Goal: Information Seeking & Learning: Compare options

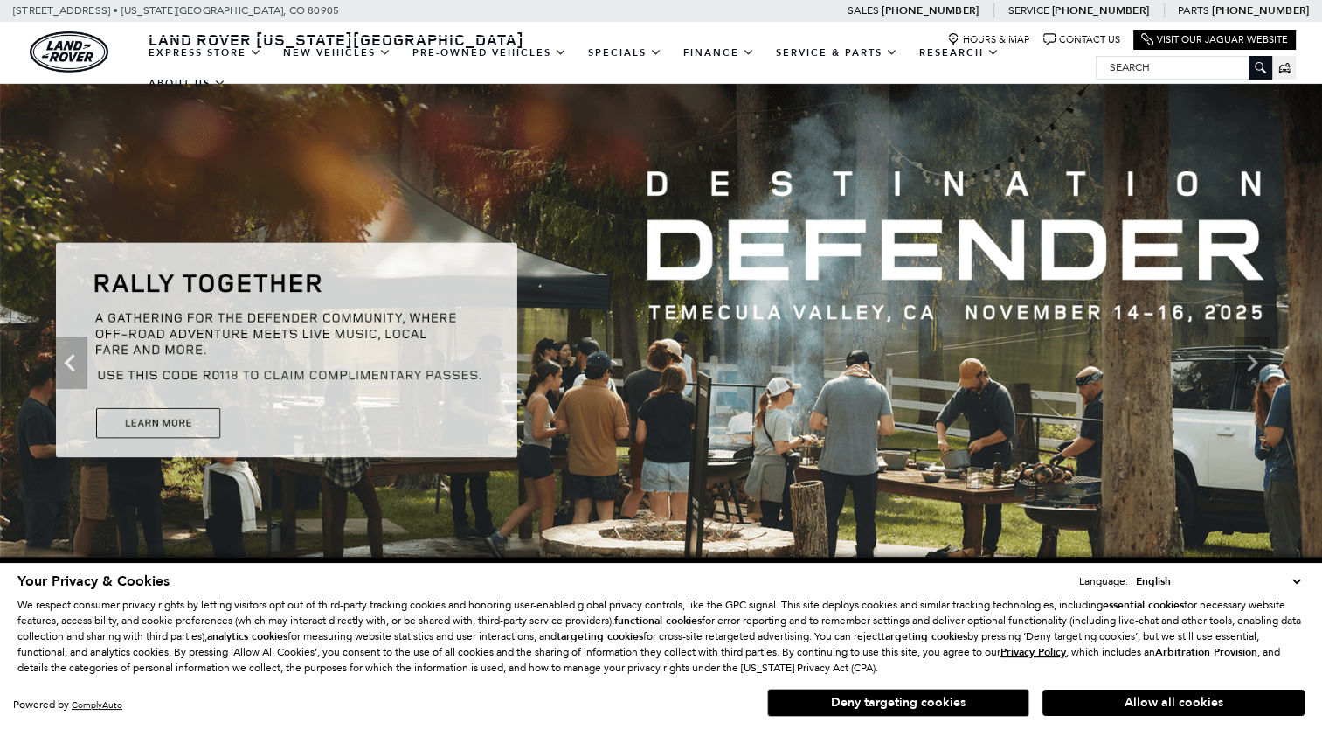
click at [867, 701] on button "Deny targeting cookies" at bounding box center [898, 702] width 262 height 28
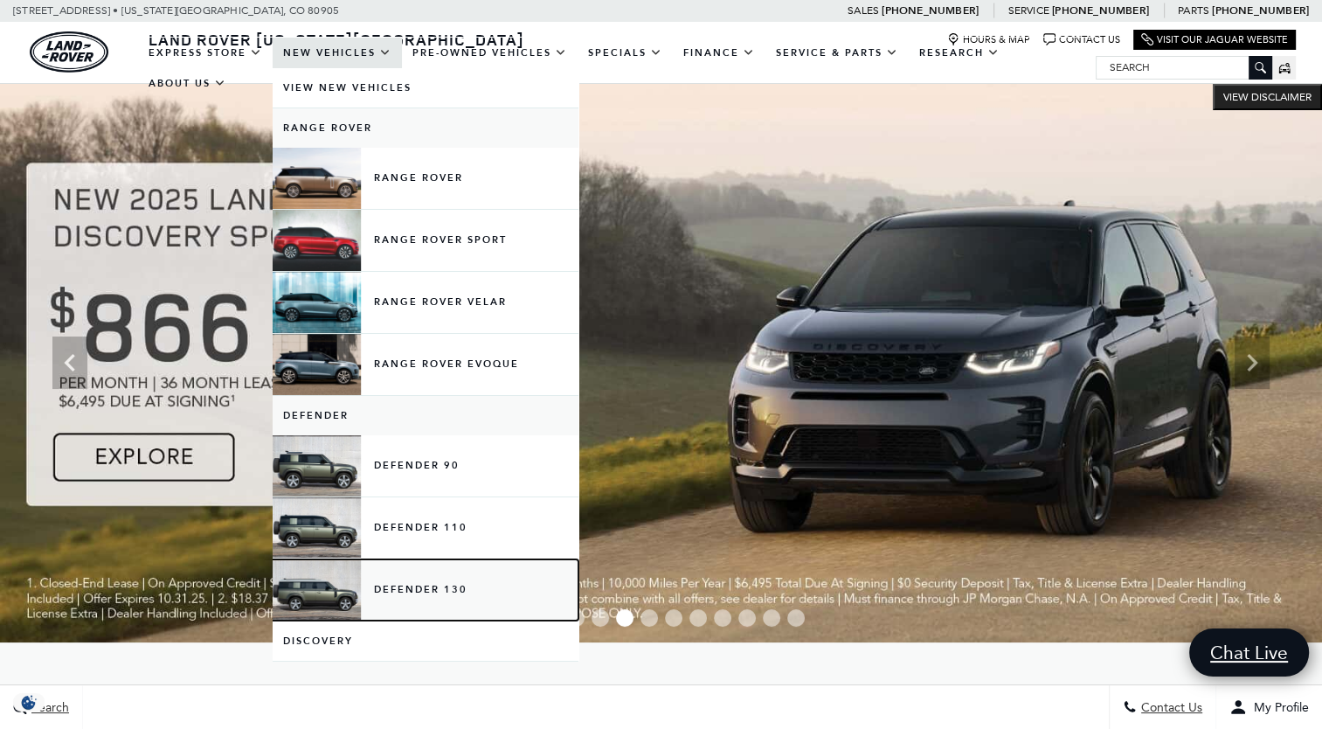
click at [408, 599] on link "Defender 130" at bounding box center [426, 589] width 306 height 61
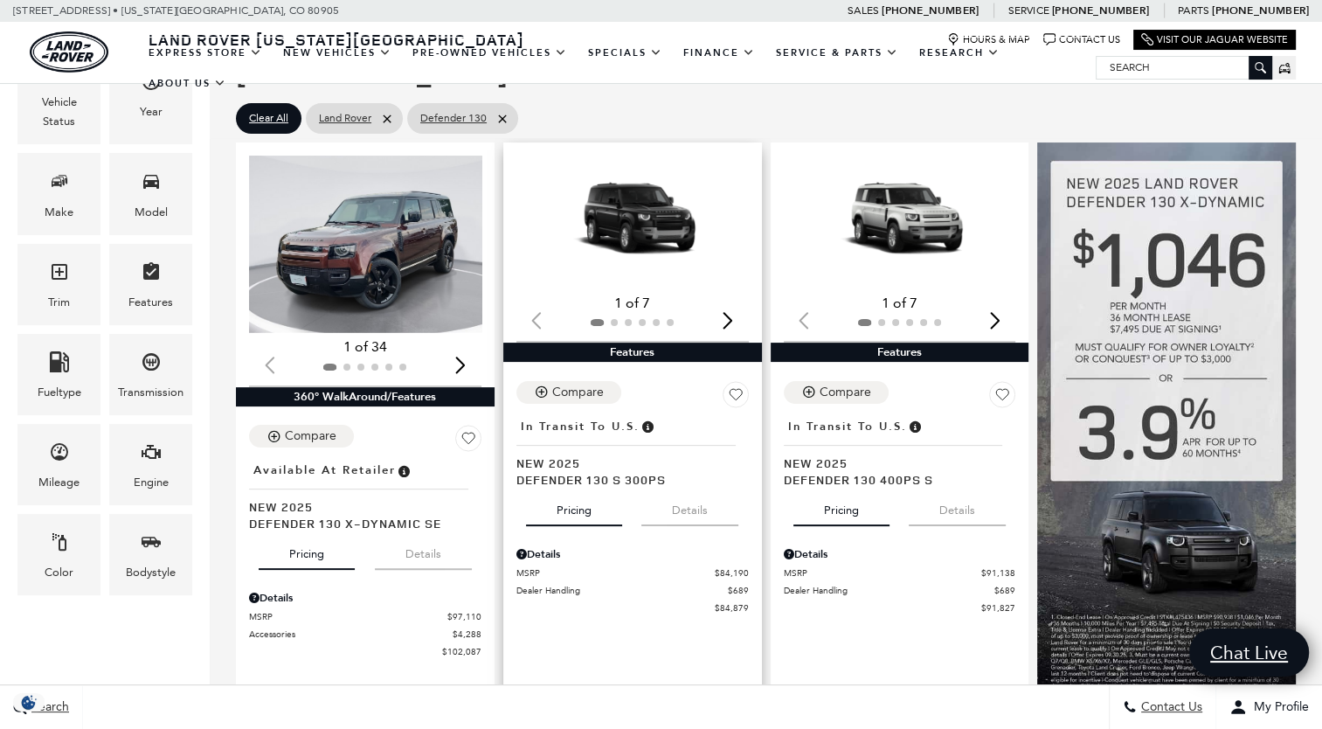
scroll to position [349, 0]
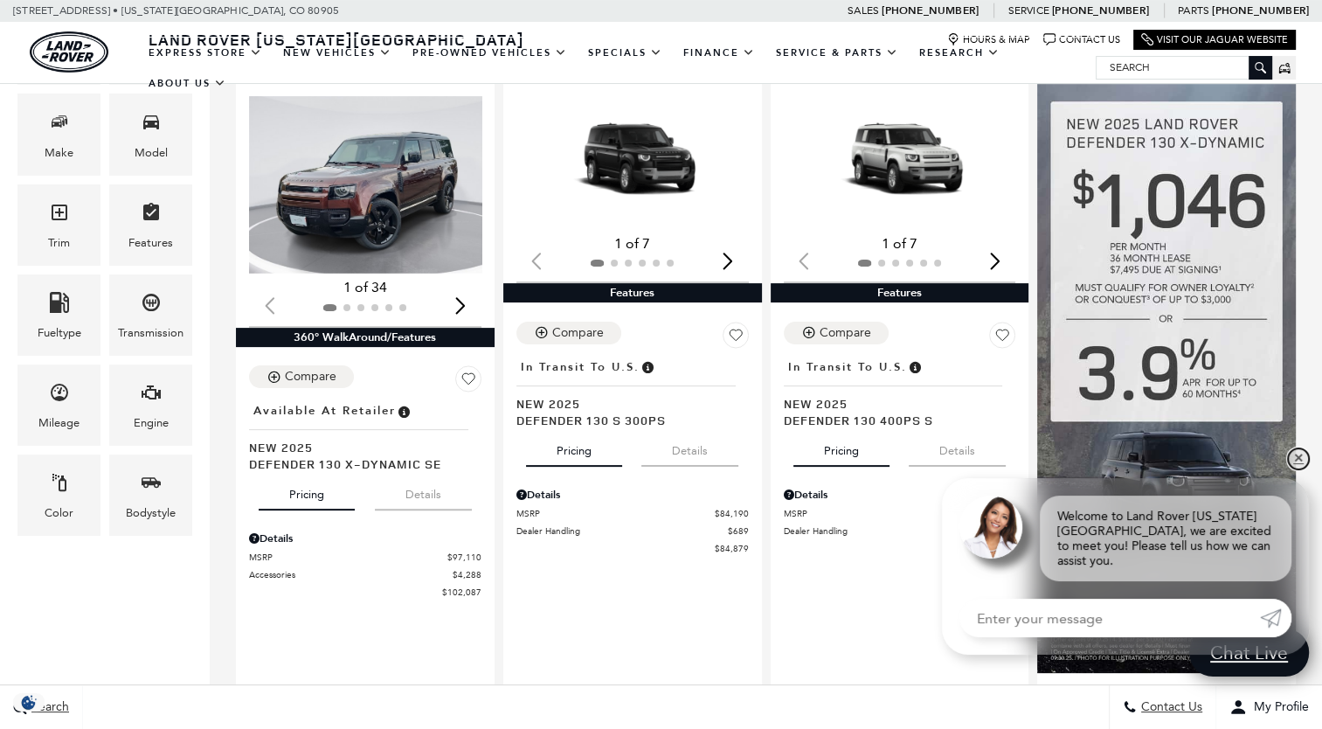
click at [1293, 469] on link "✕" at bounding box center [1298, 458] width 21 height 21
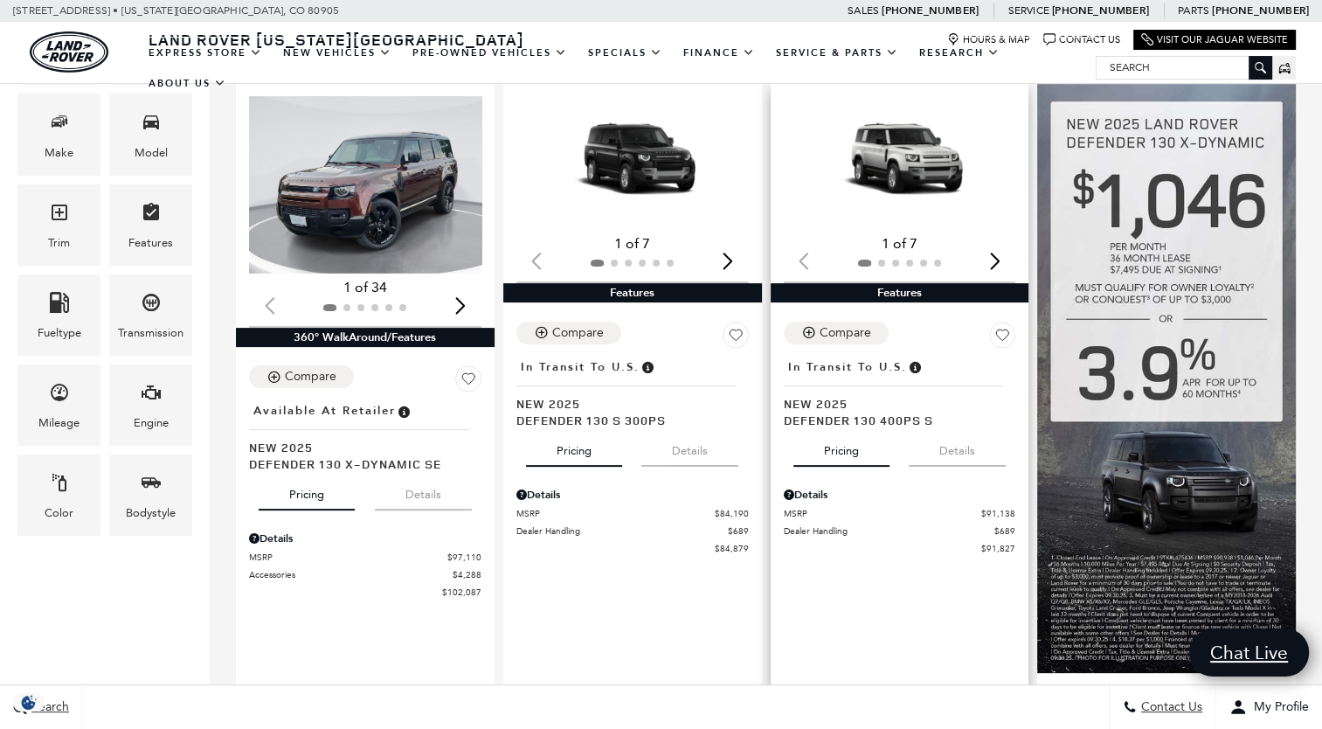
click at [1006, 478] on div "Details" at bounding box center [900, 490] width 232 height 24
click at [916, 194] on img "1 / 2" at bounding box center [902, 162] width 236 height 133
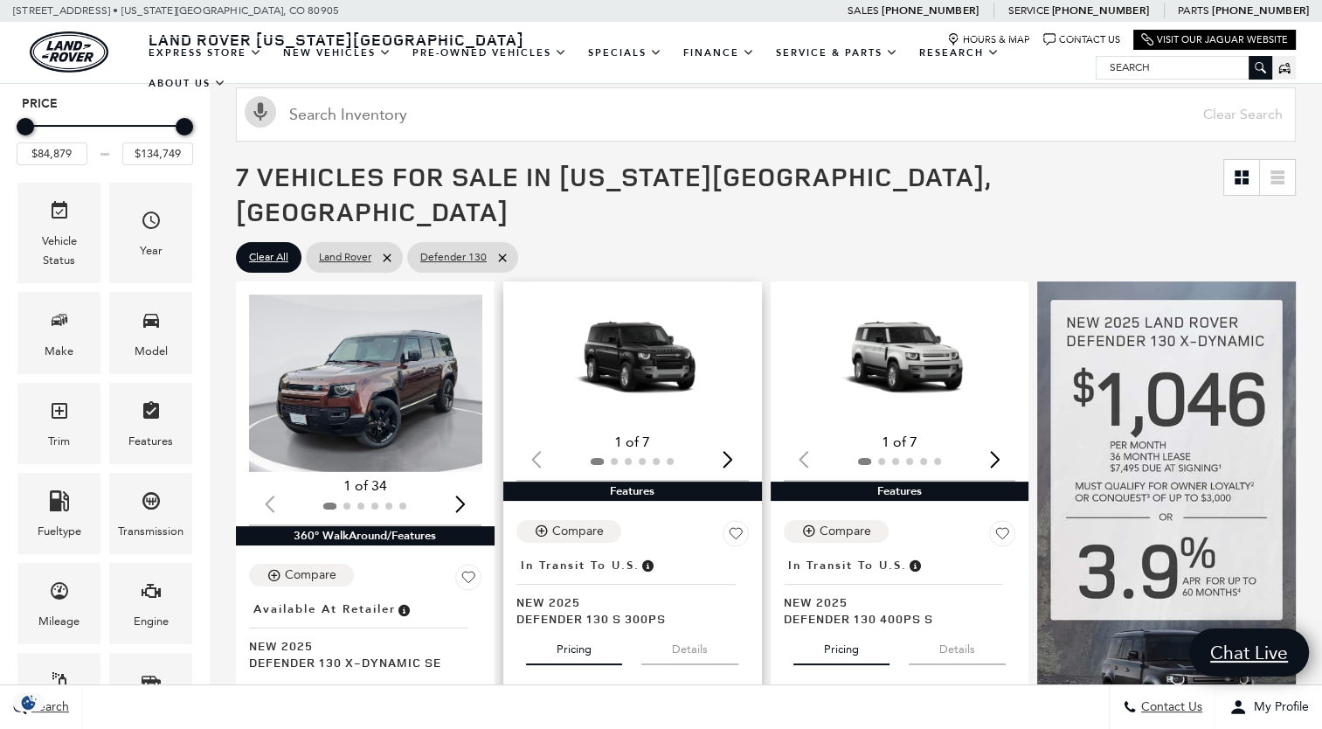
scroll to position [35, 0]
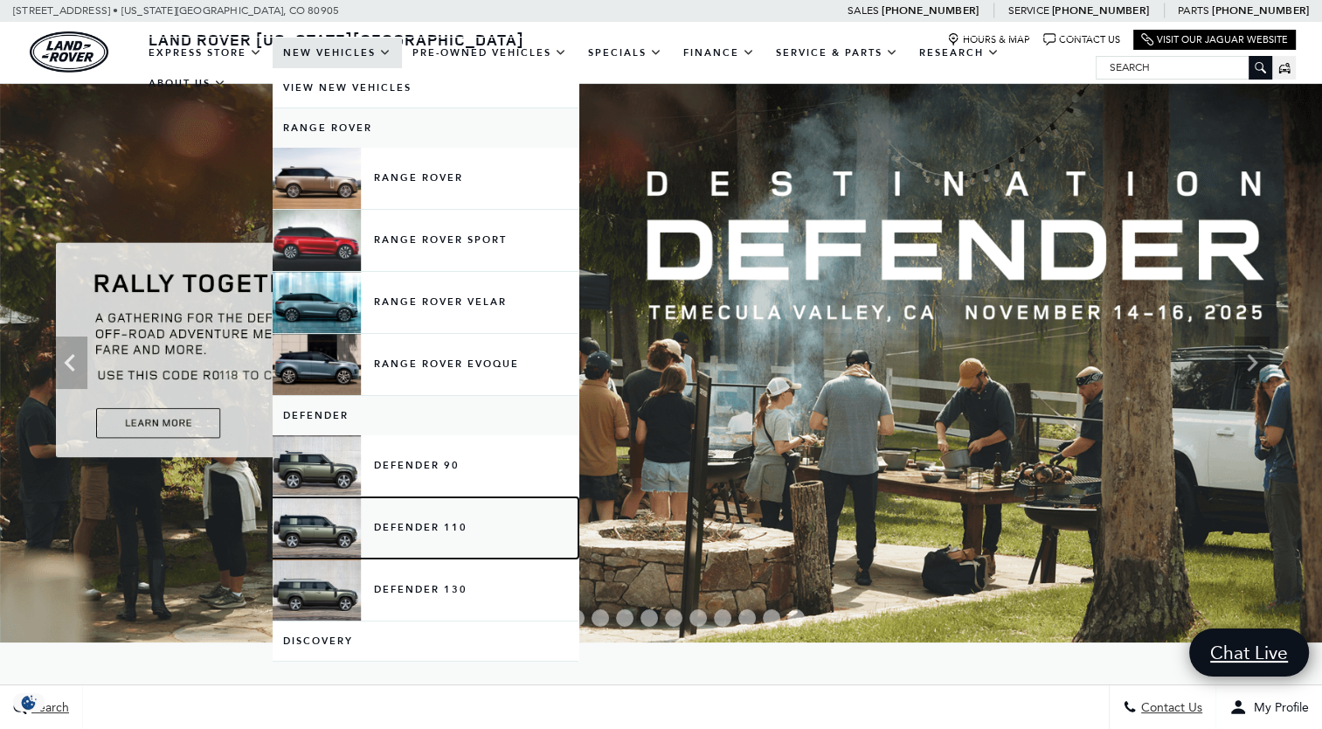
click at [416, 521] on link "Defender 110" at bounding box center [426, 527] width 306 height 61
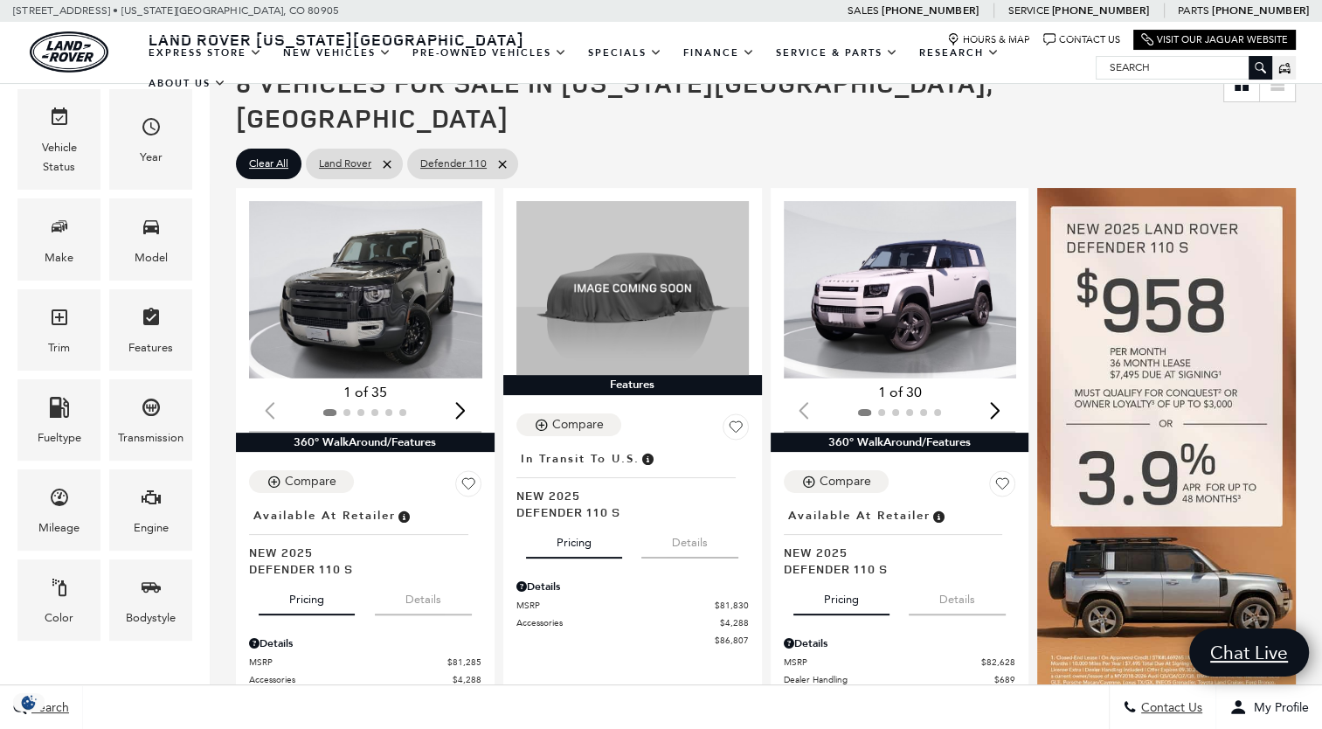
scroll to position [280, 0]
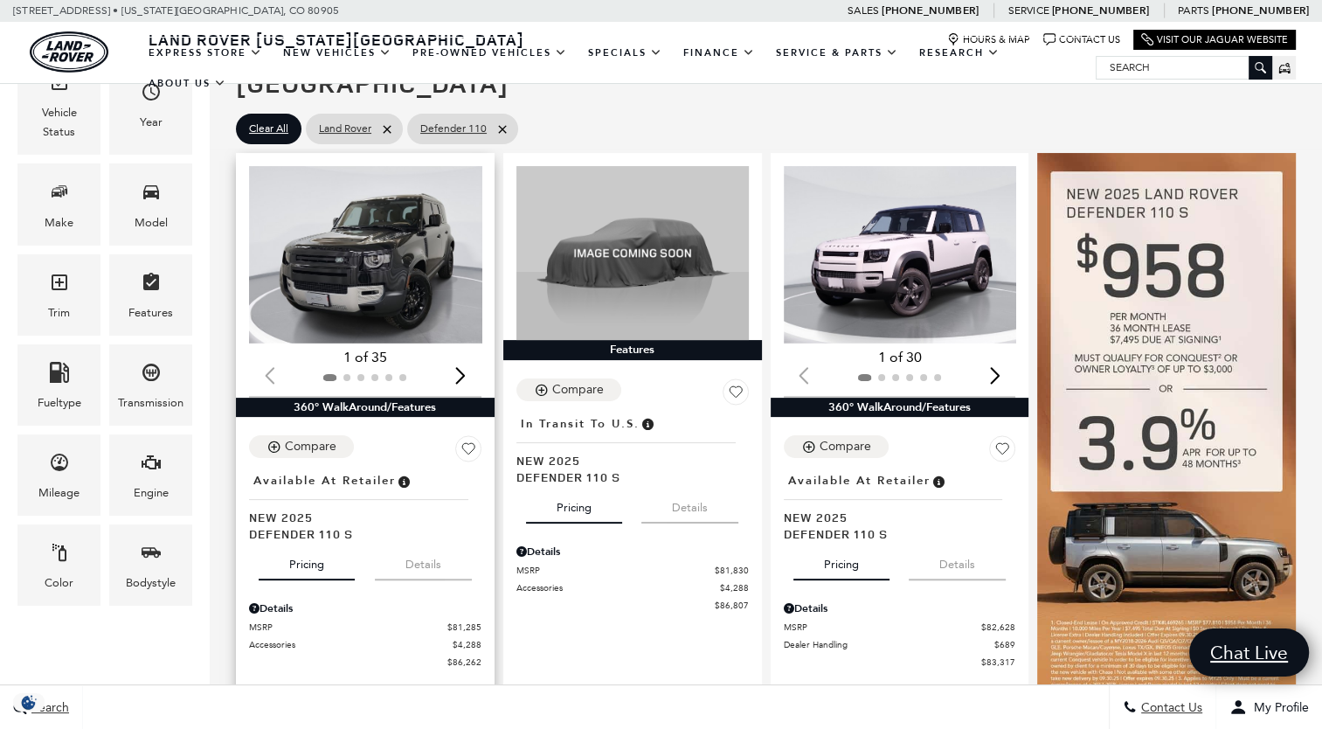
click at [381, 259] on img "1 / 2" at bounding box center [367, 254] width 236 height 177
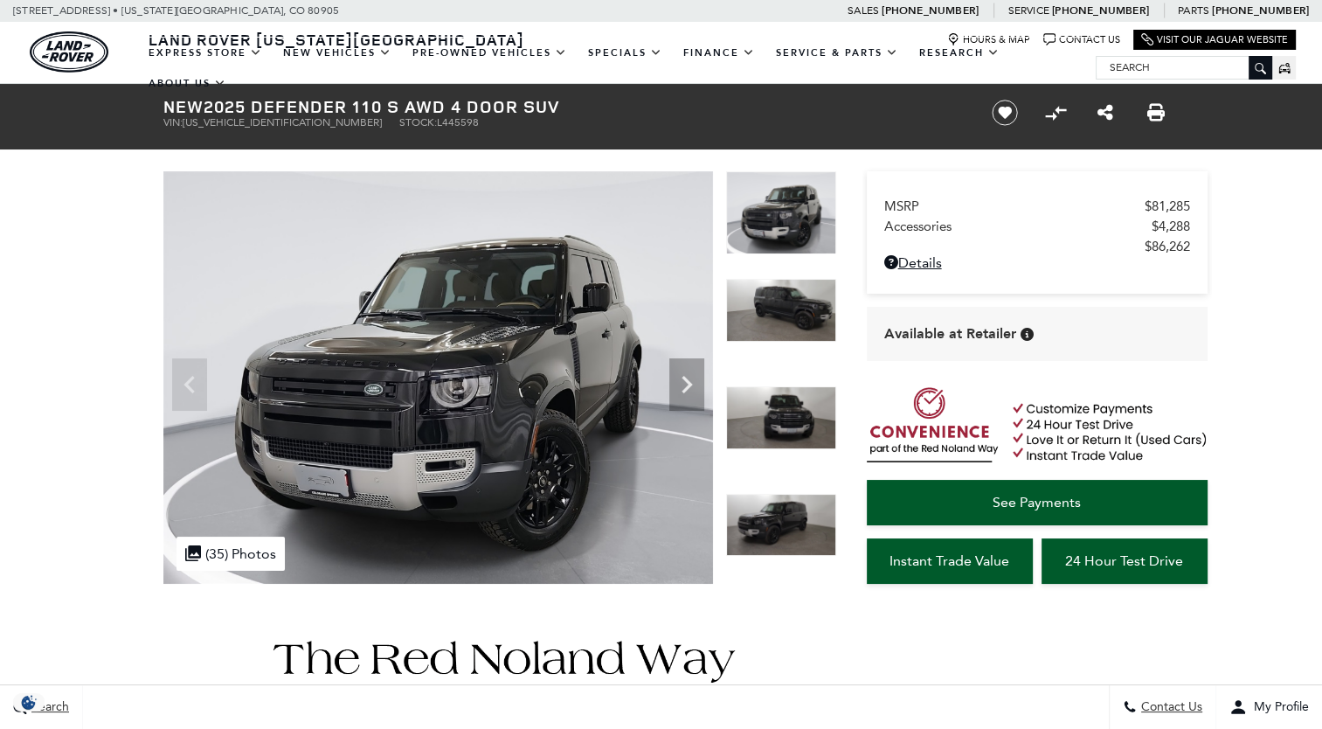
click at [688, 386] on icon "Next" at bounding box center [686, 384] width 10 height 17
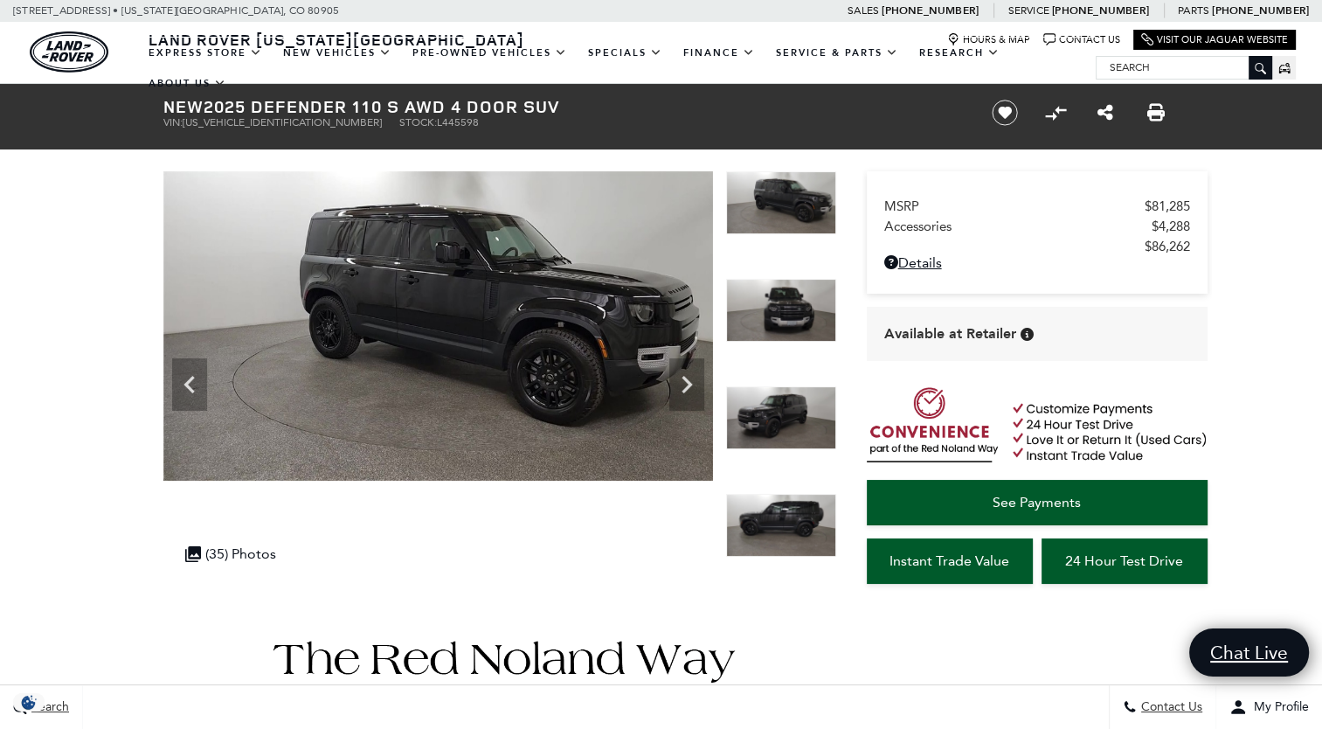
click at [688, 386] on icon "Next" at bounding box center [686, 384] width 10 height 17
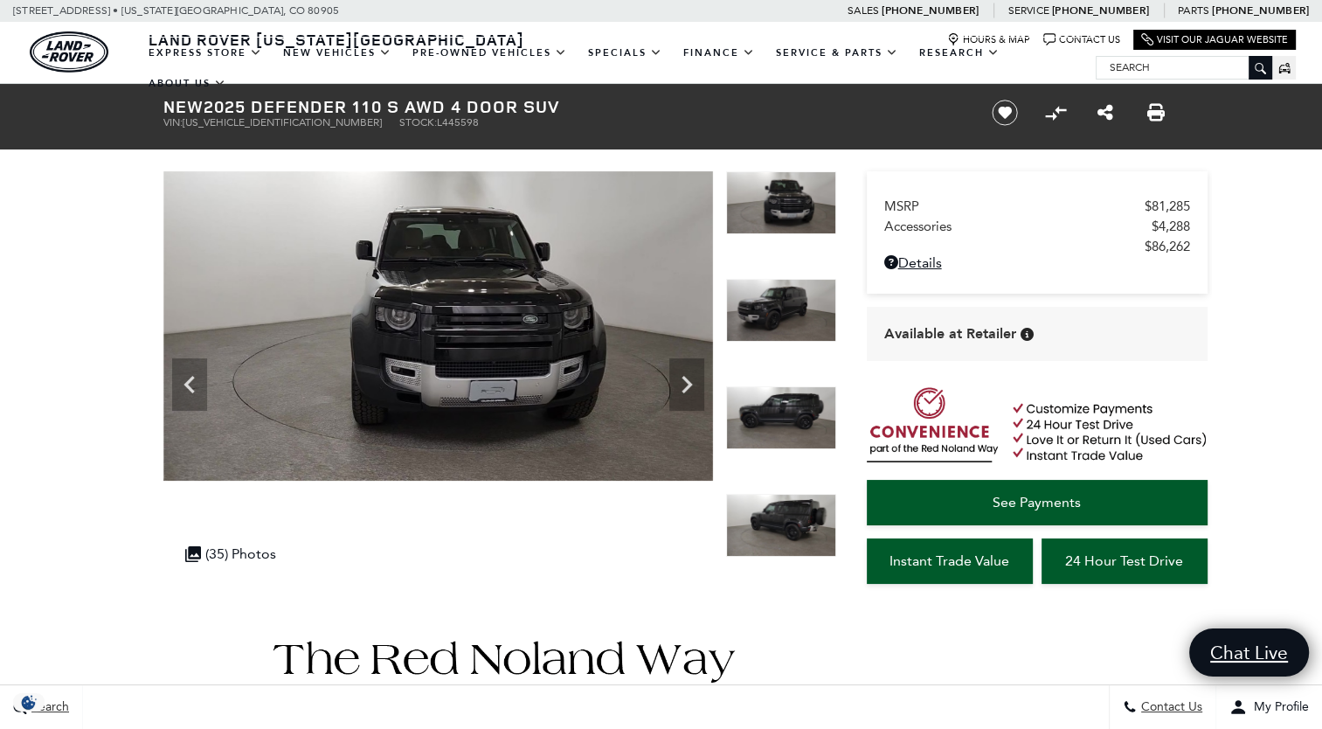
click at [688, 386] on icon "Next" at bounding box center [686, 384] width 10 height 17
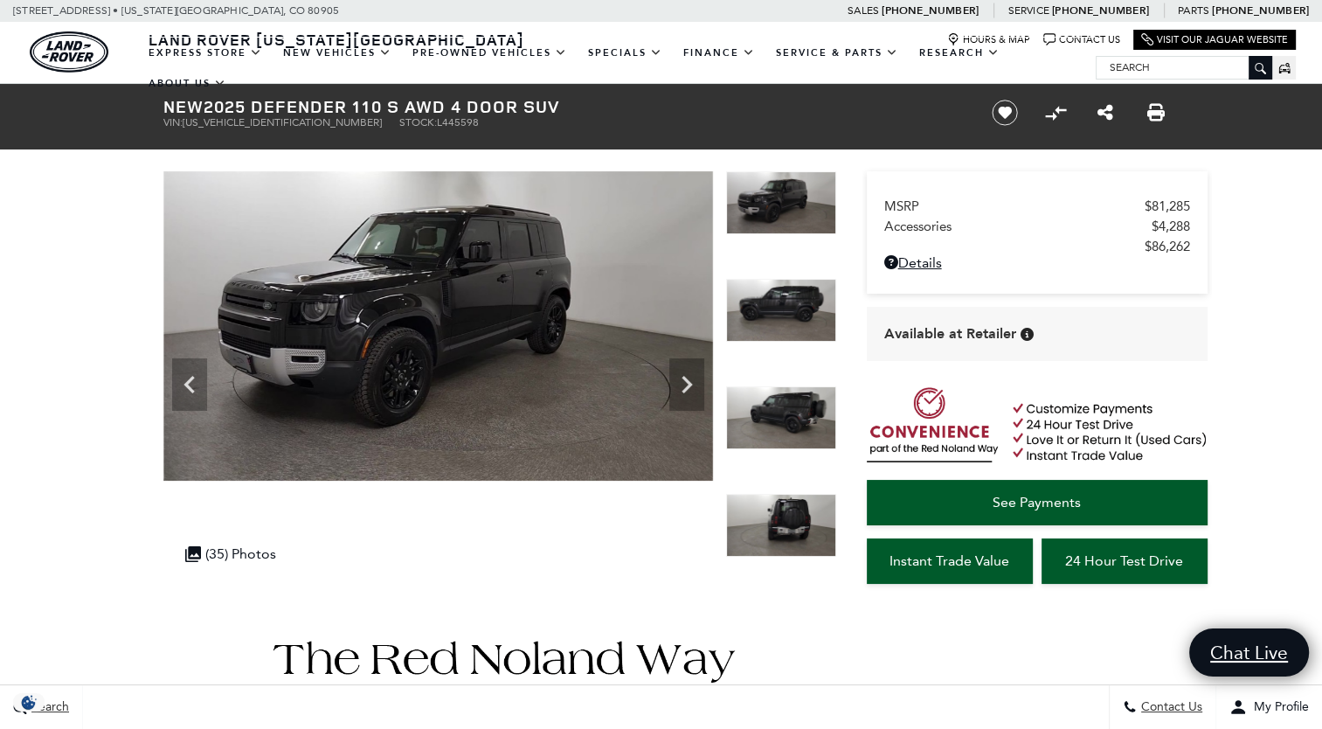
click at [688, 386] on icon "Next" at bounding box center [686, 384] width 10 height 17
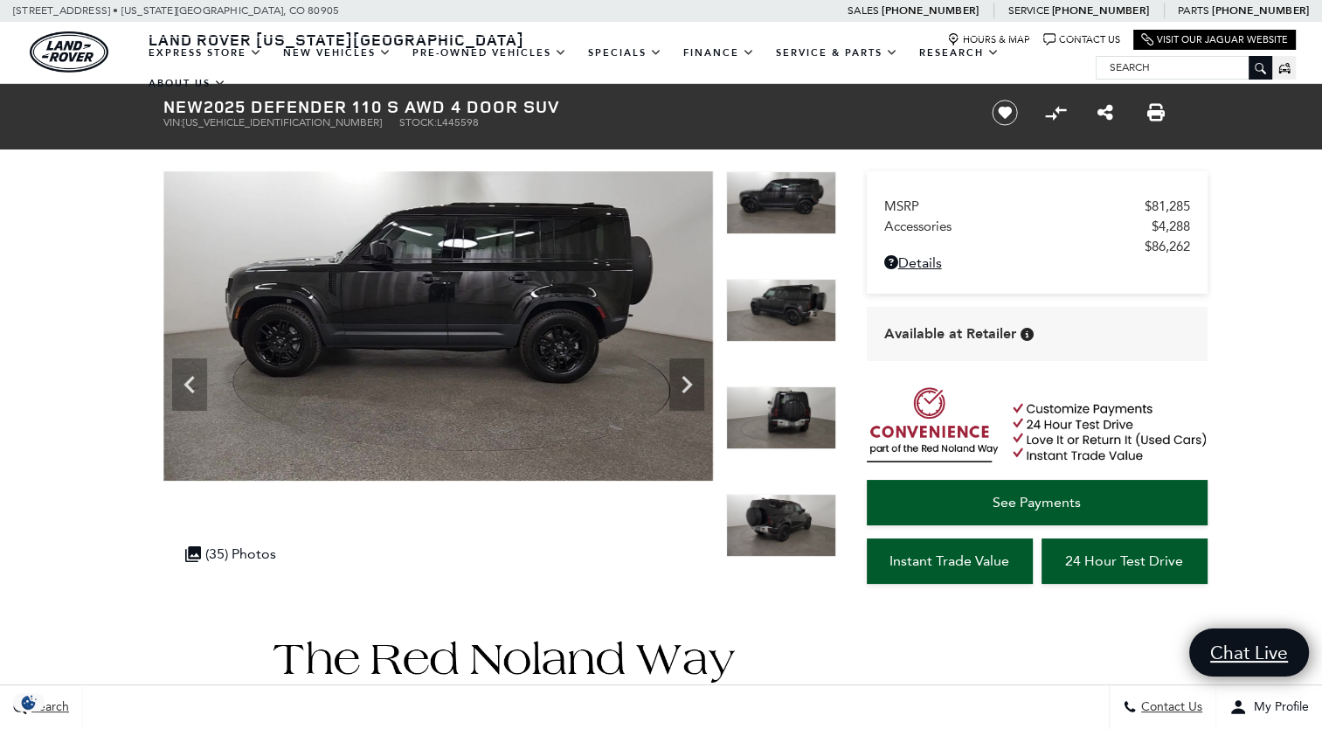
click at [688, 386] on icon "Next" at bounding box center [686, 384] width 10 height 17
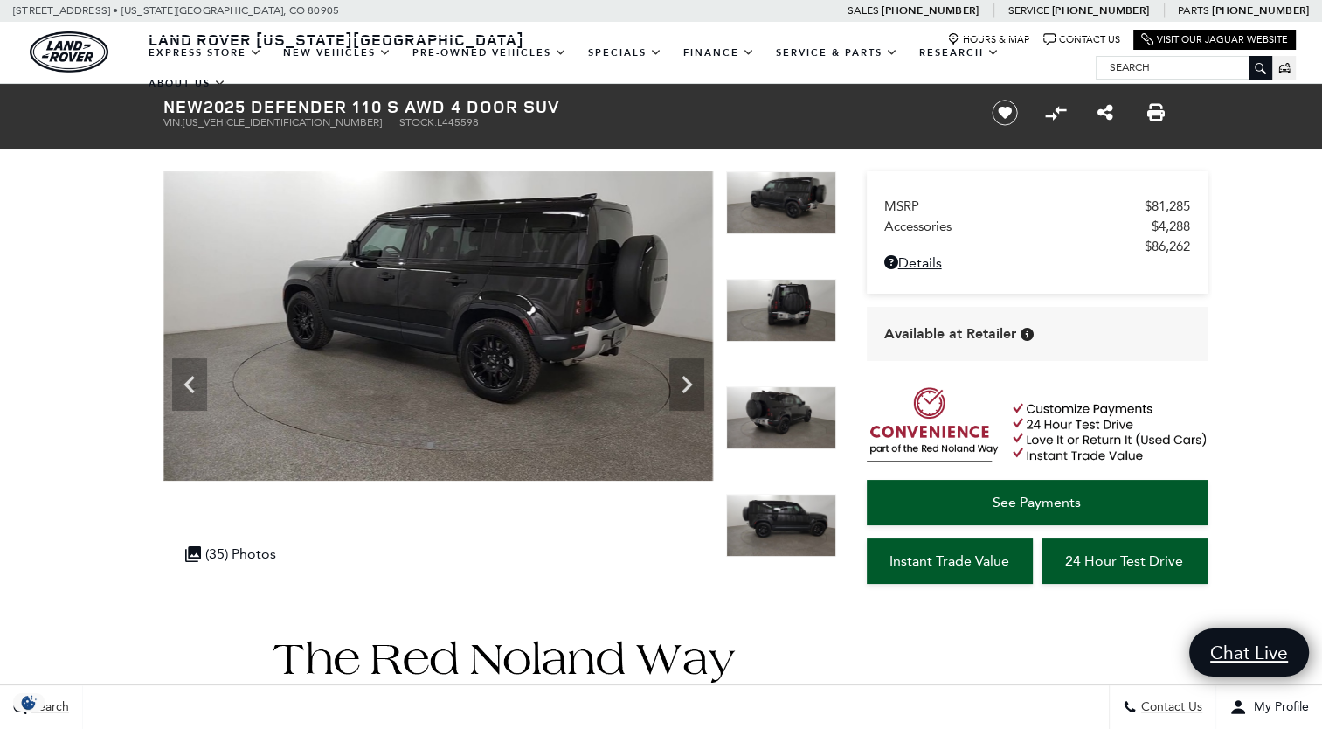
click at [688, 386] on icon "Next" at bounding box center [686, 384] width 10 height 17
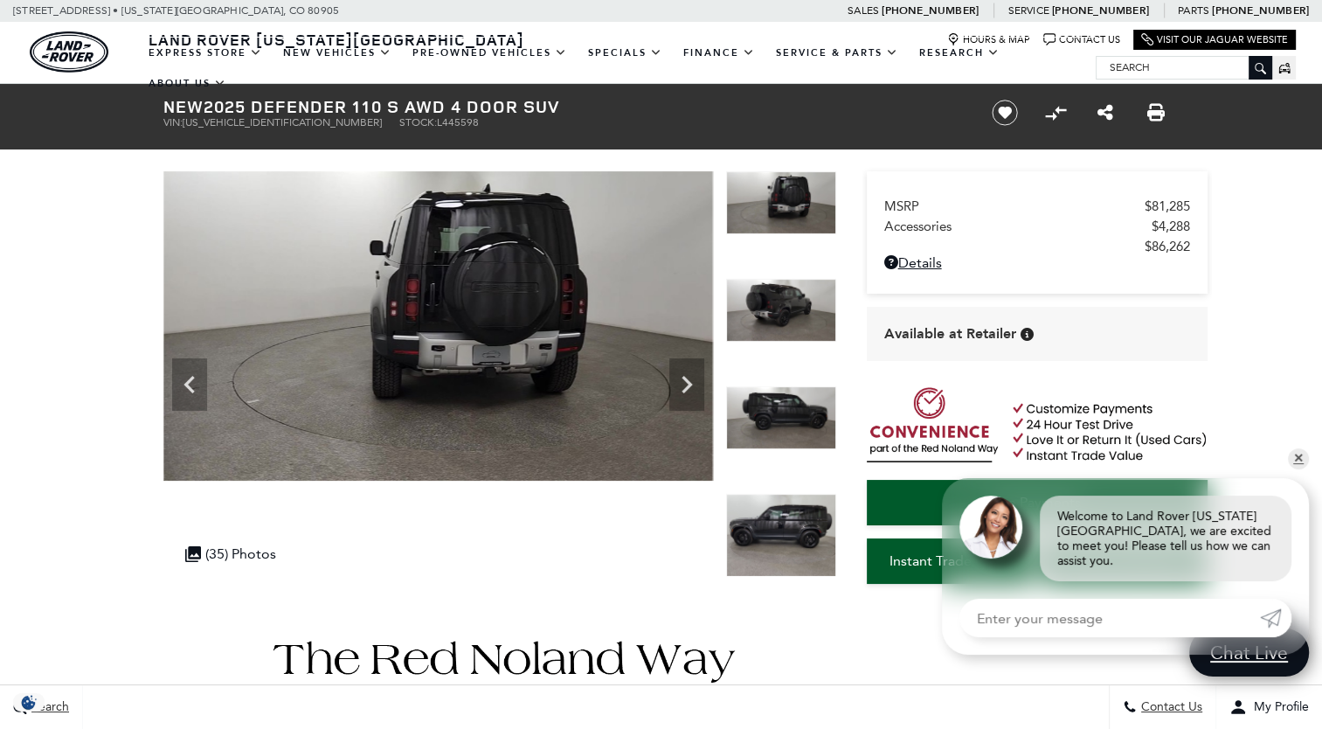
click at [688, 386] on icon "Next" at bounding box center [686, 384] width 10 height 17
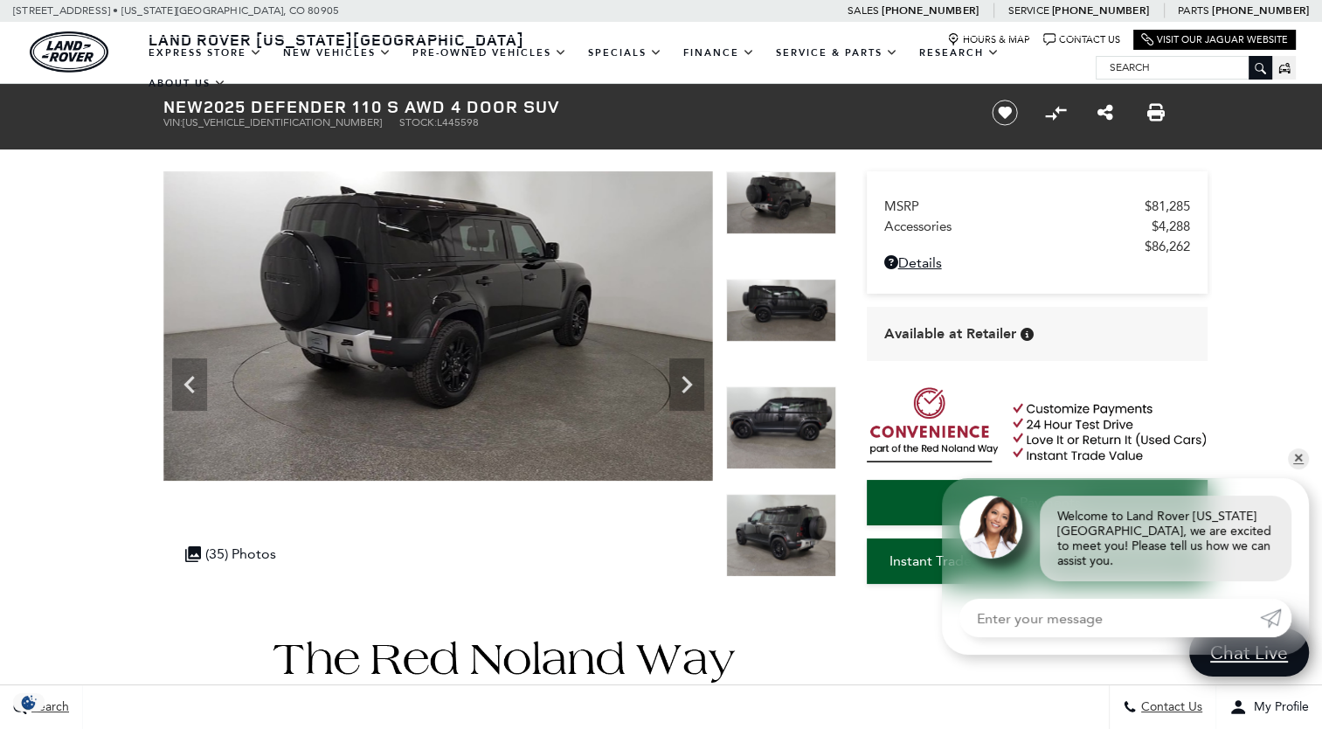
click at [688, 386] on icon "Next" at bounding box center [686, 384] width 10 height 17
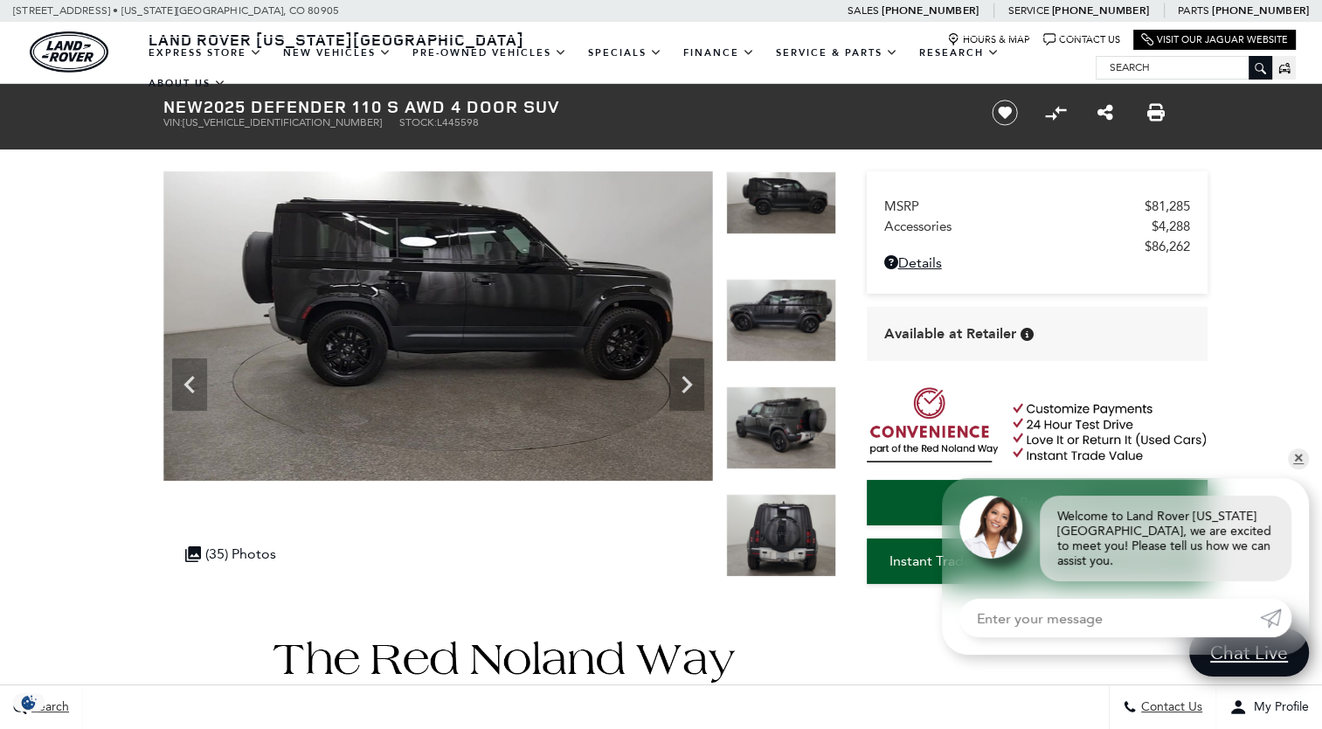
click at [688, 386] on icon "Next" at bounding box center [686, 384] width 10 height 17
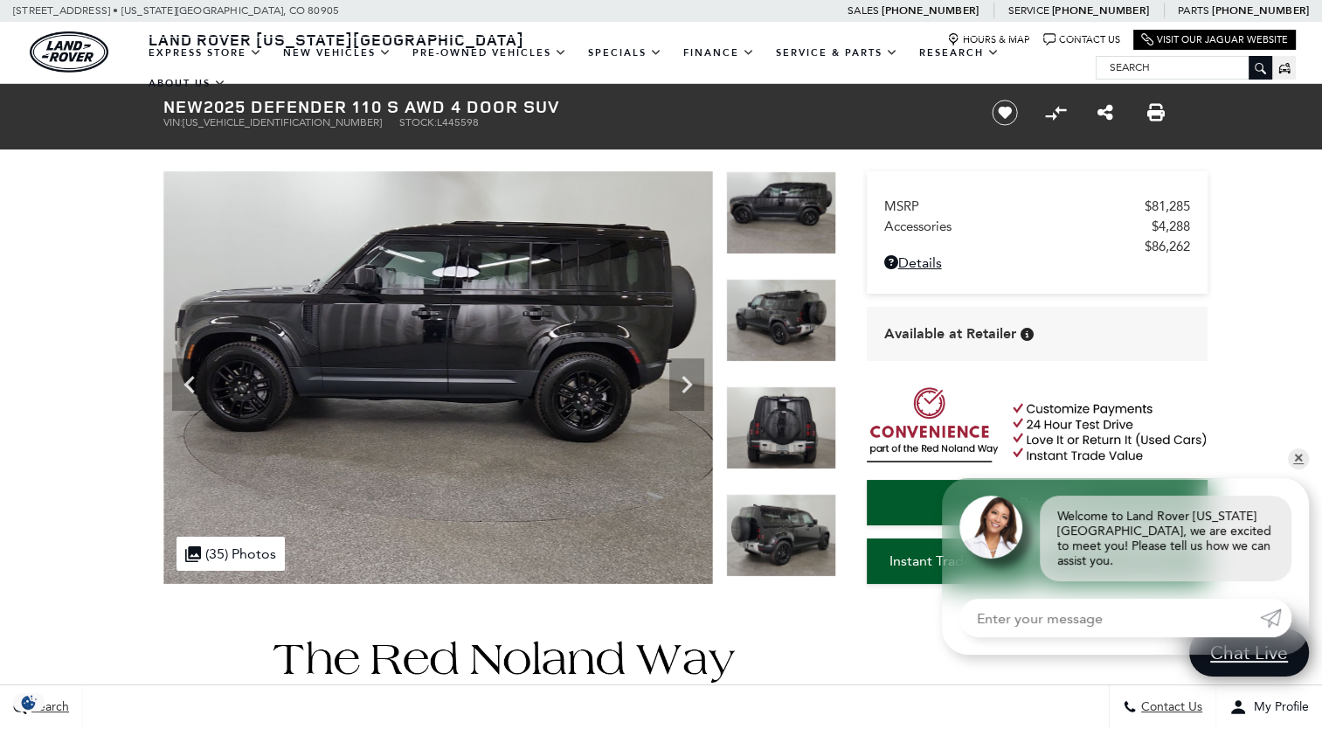
click at [688, 386] on icon "Next" at bounding box center [686, 384] width 10 height 17
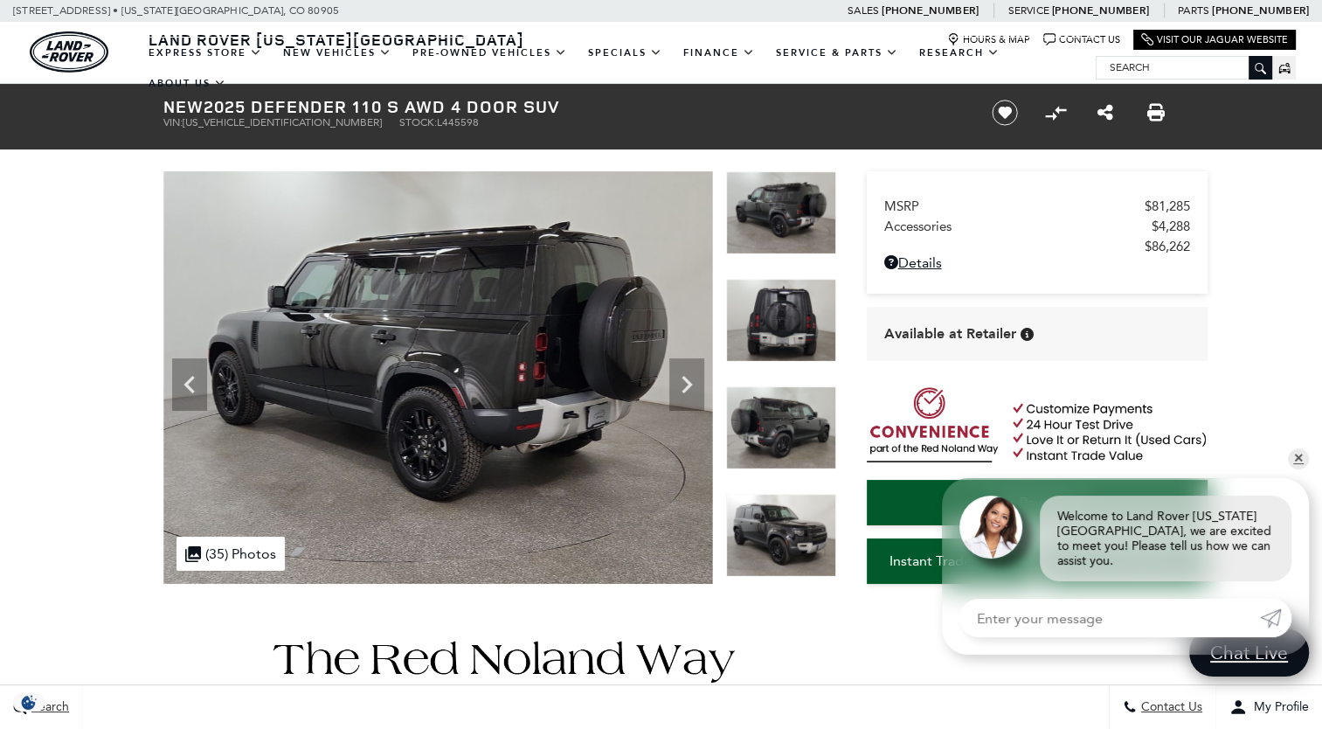
click at [688, 386] on icon "Next" at bounding box center [686, 384] width 10 height 17
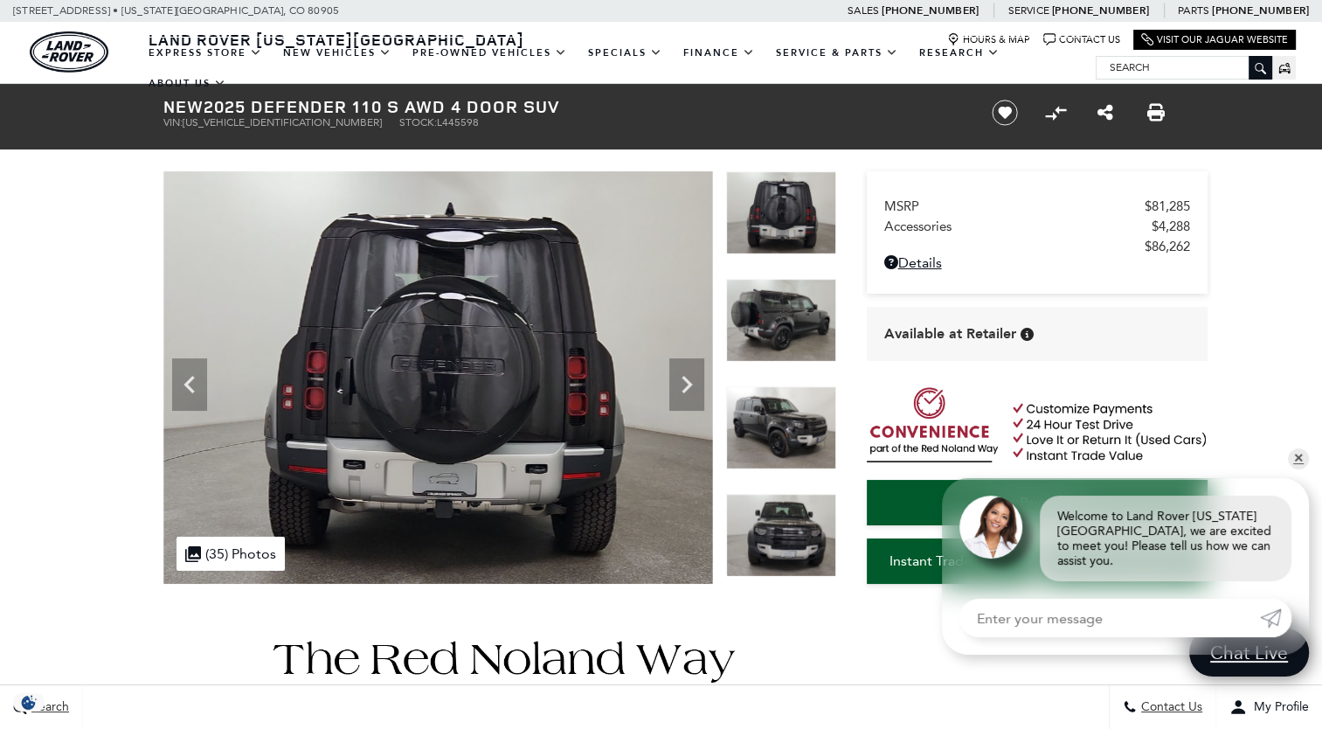
click at [688, 386] on icon "Next" at bounding box center [686, 384] width 10 height 17
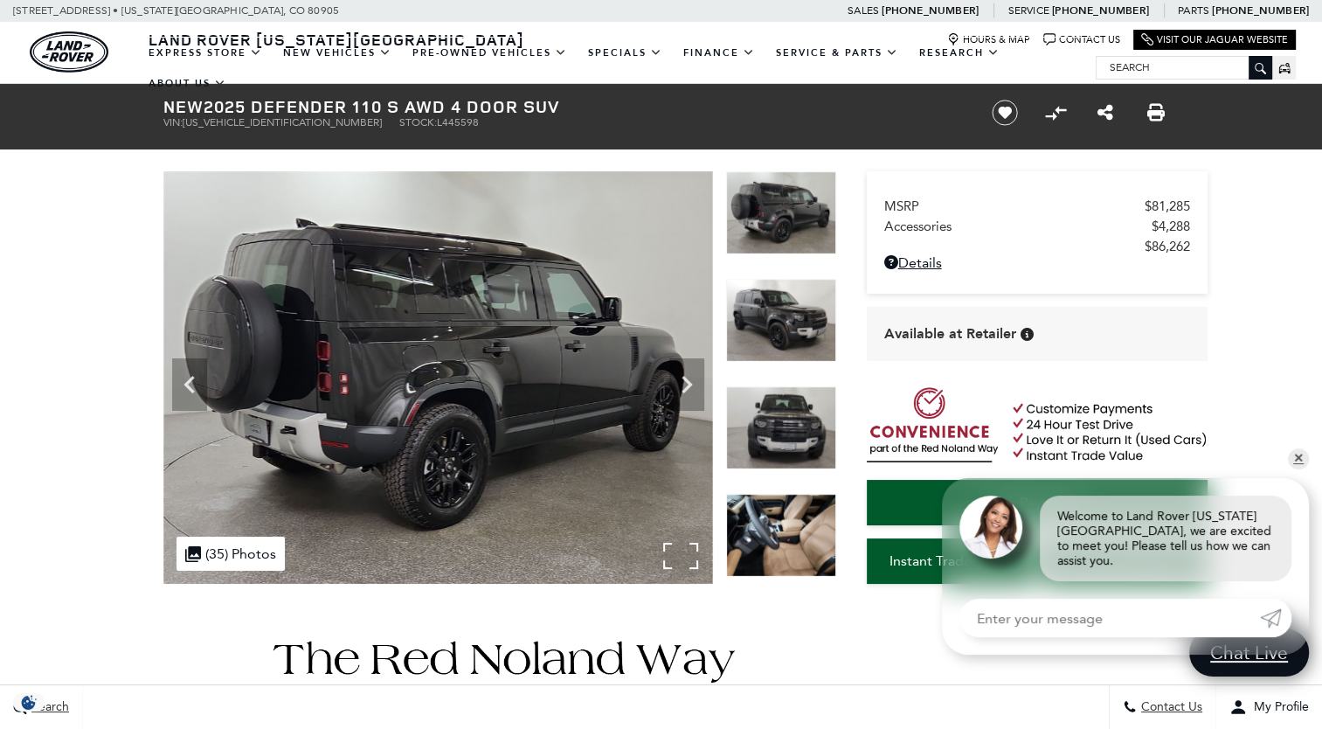
click at [221, 555] on div ".cls-1, .cls-3 { fill: #c50033; } .cls-1 { clip-rule: evenodd; } .cls-2 { clip-…" at bounding box center [230, 553] width 108 height 34
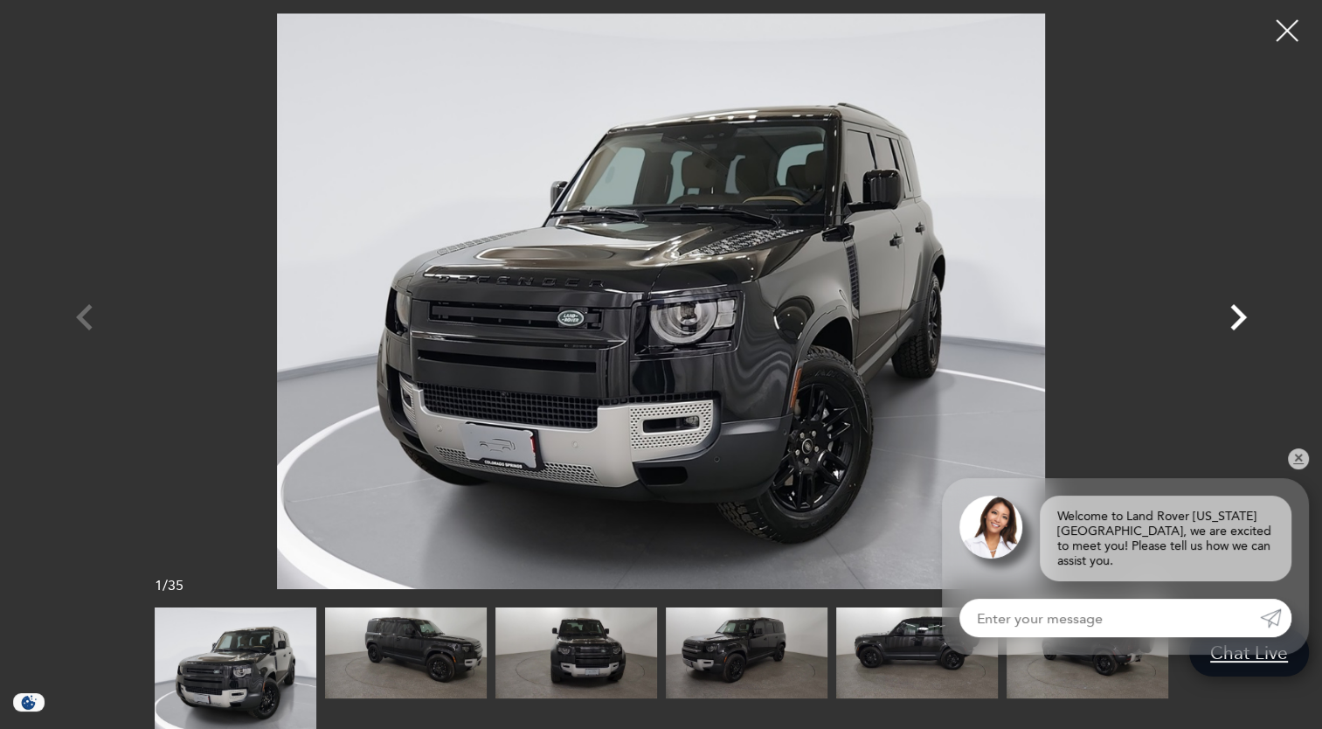
click at [1240, 330] on icon "Next" at bounding box center [1238, 317] width 52 height 52
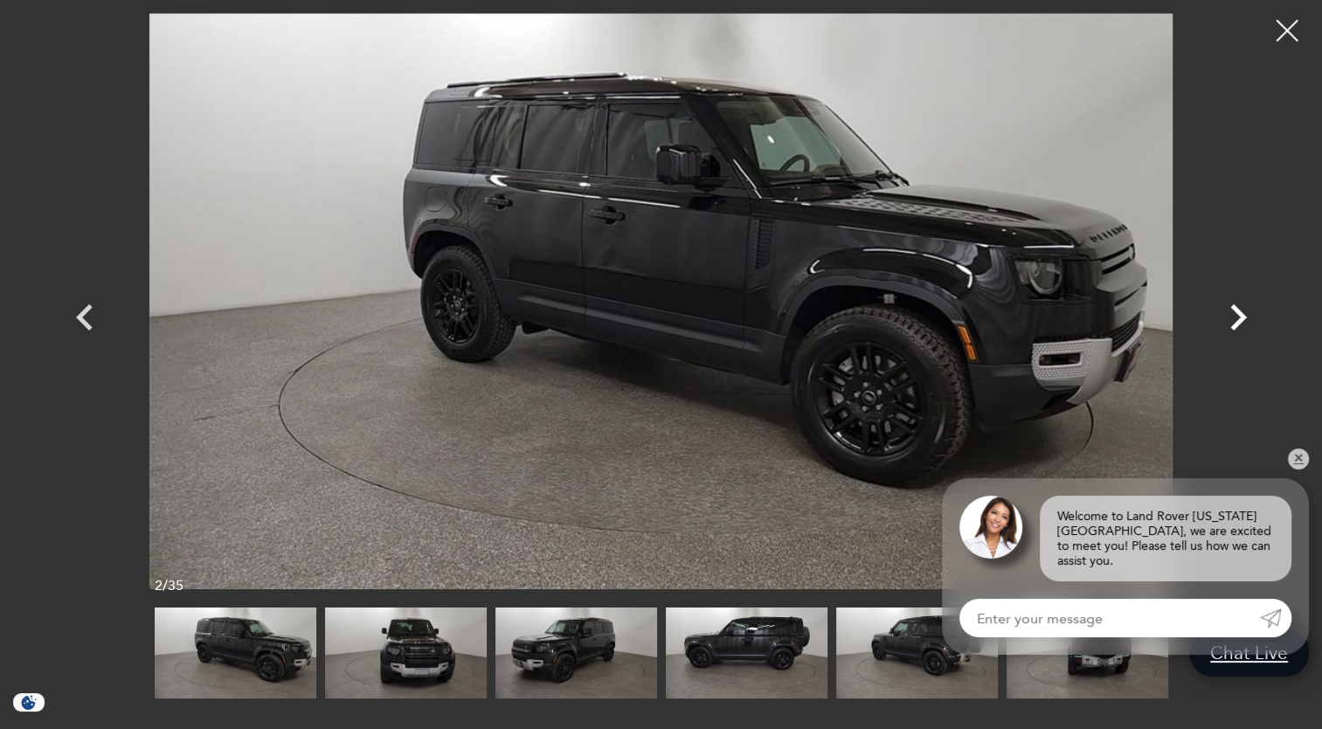
click at [1240, 330] on icon "Next" at bounding box center [1238, 317] width 52 height 52
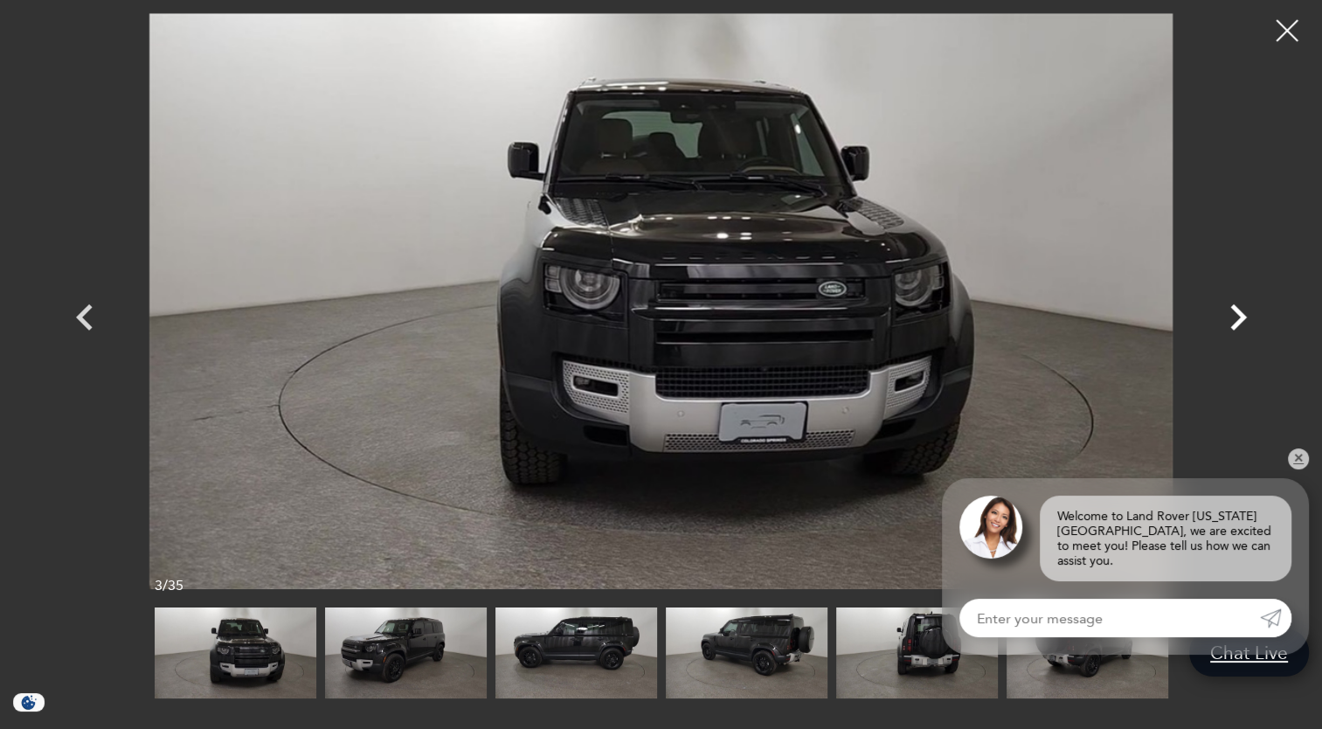
click at [1240, 330] on icon "Next" at bounding box center [1238, 317] width 52 height 52
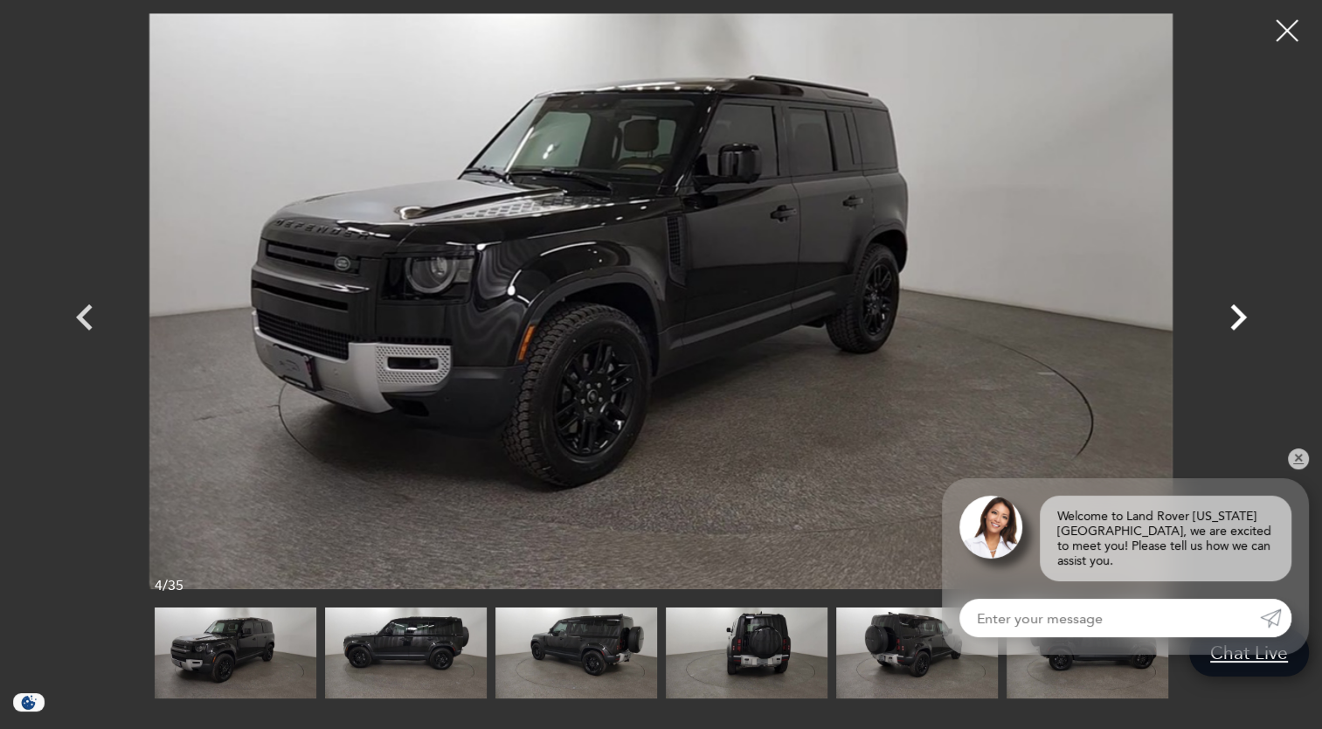
click at [1240, 330] on icon "Next" at bounding box center [1238, 317] width 52 height 52
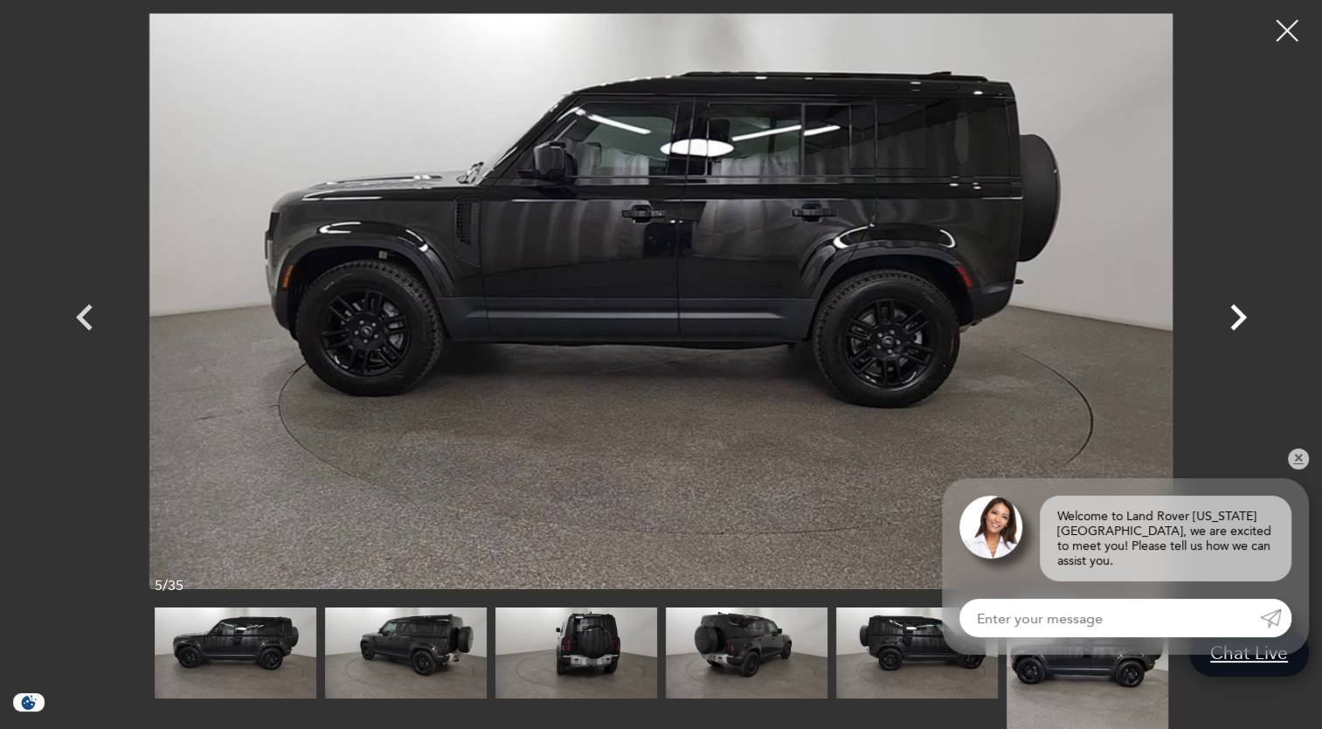
click at [1240, 330] on icon "Next" at bounding box center [1238, 317] width 52 height 52
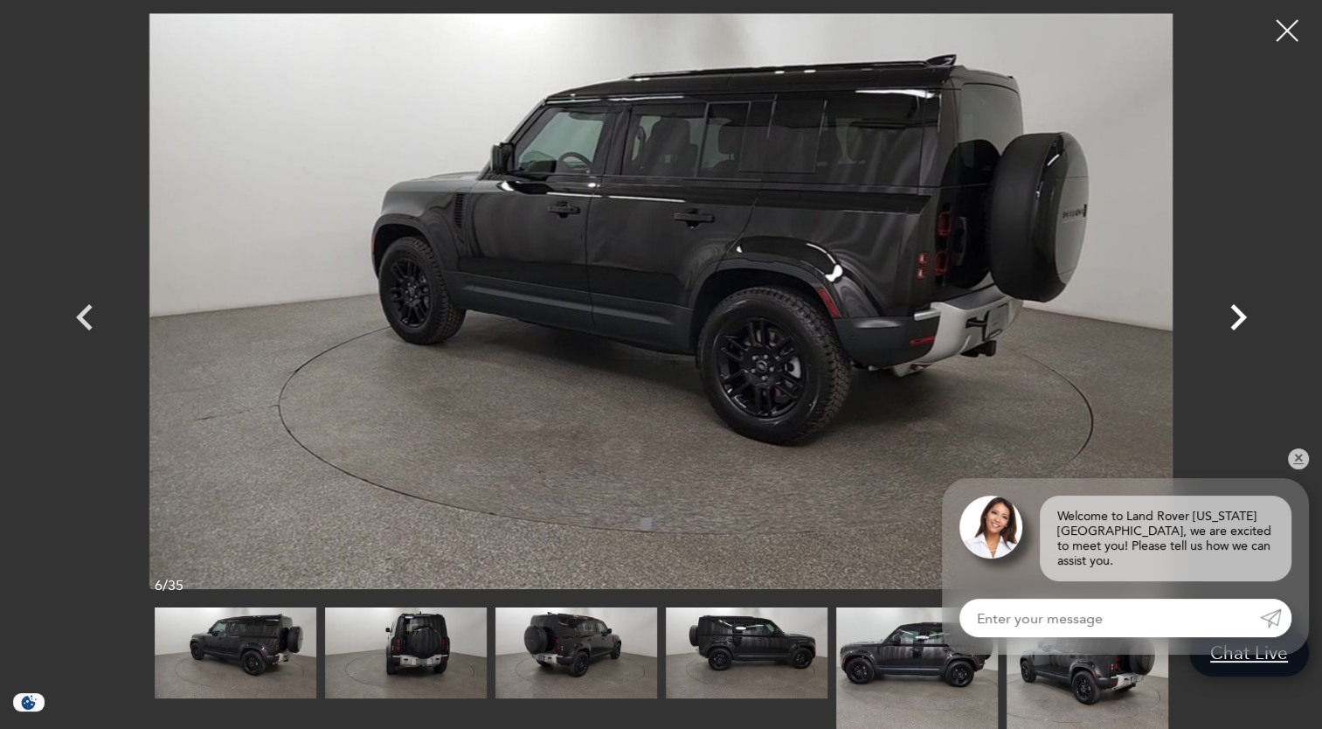
click at [1240, 330] on icon "Next" at bounding box center [1238, 317] width 52 height 52
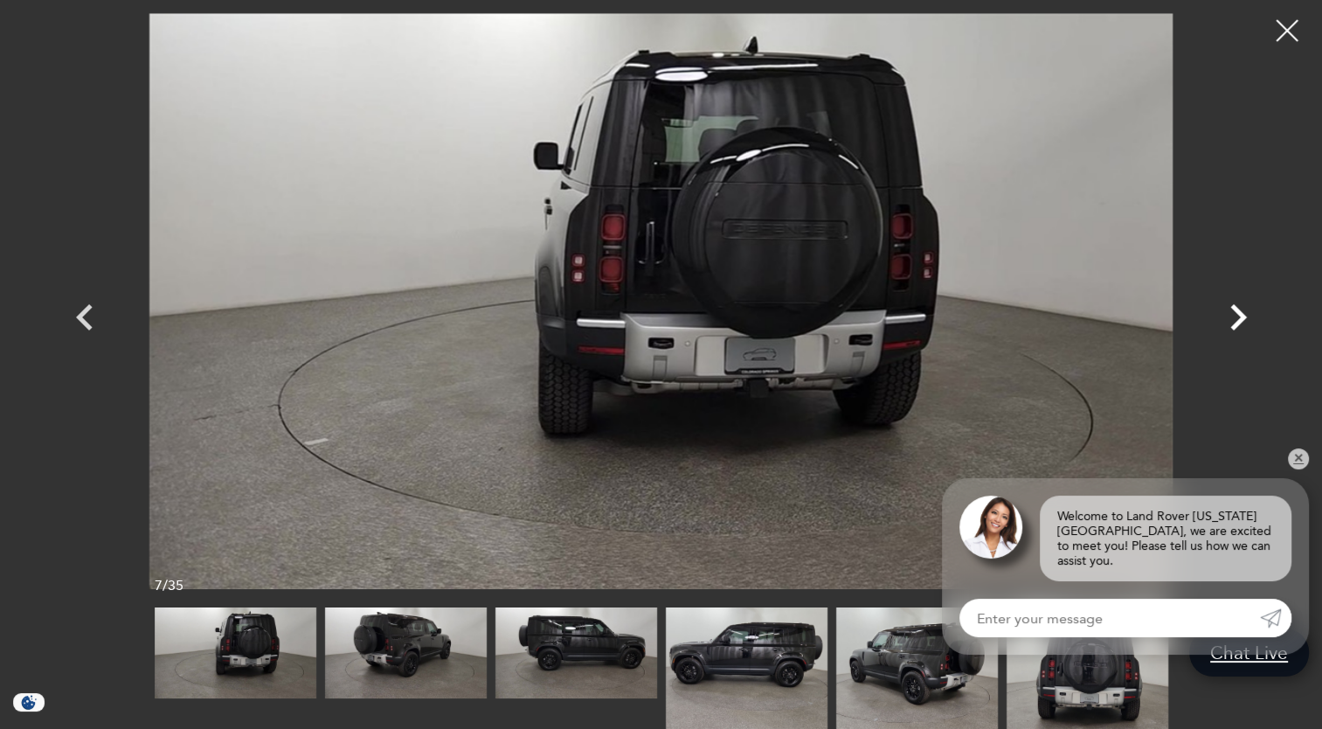
click at [1240, 330] on icon "Next" at bounding box center [1238, 317] width 52 height 52
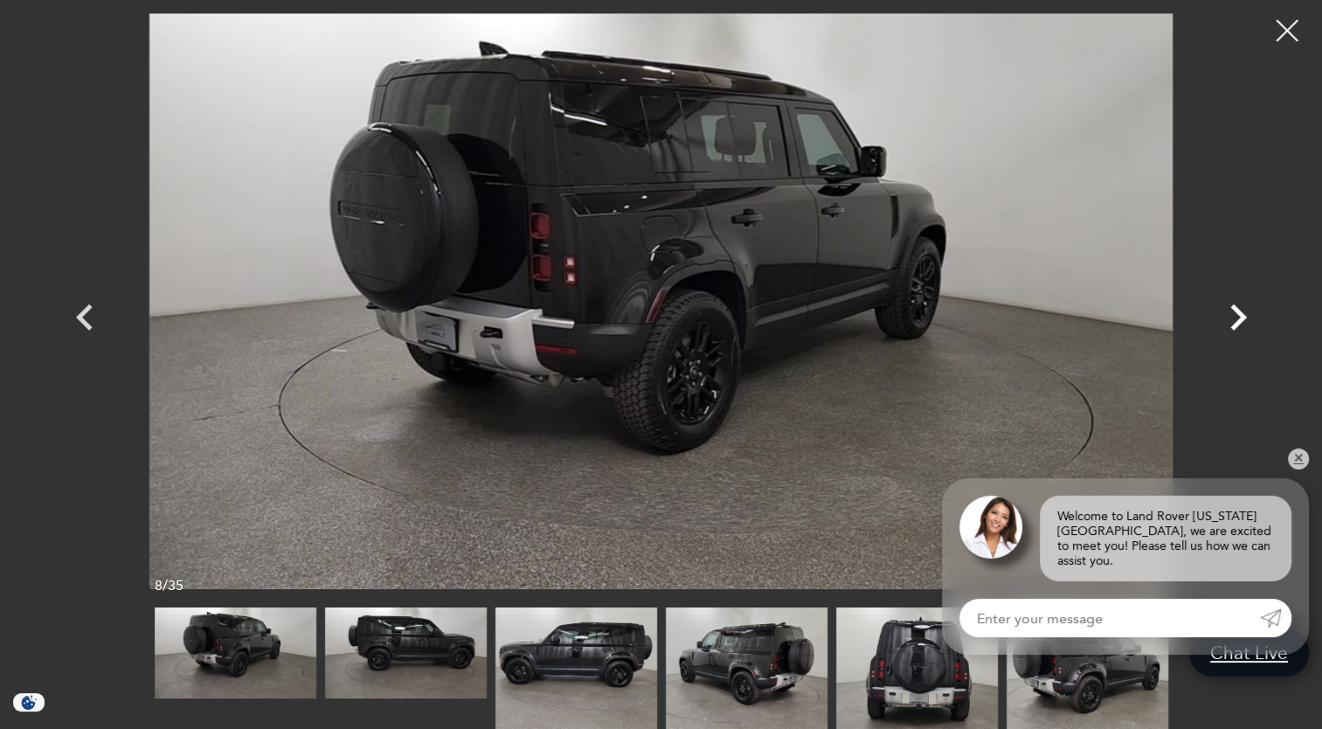
click at [1240, 330] on icon "Next" at bounding box center [1238, 317] width 52 height 52
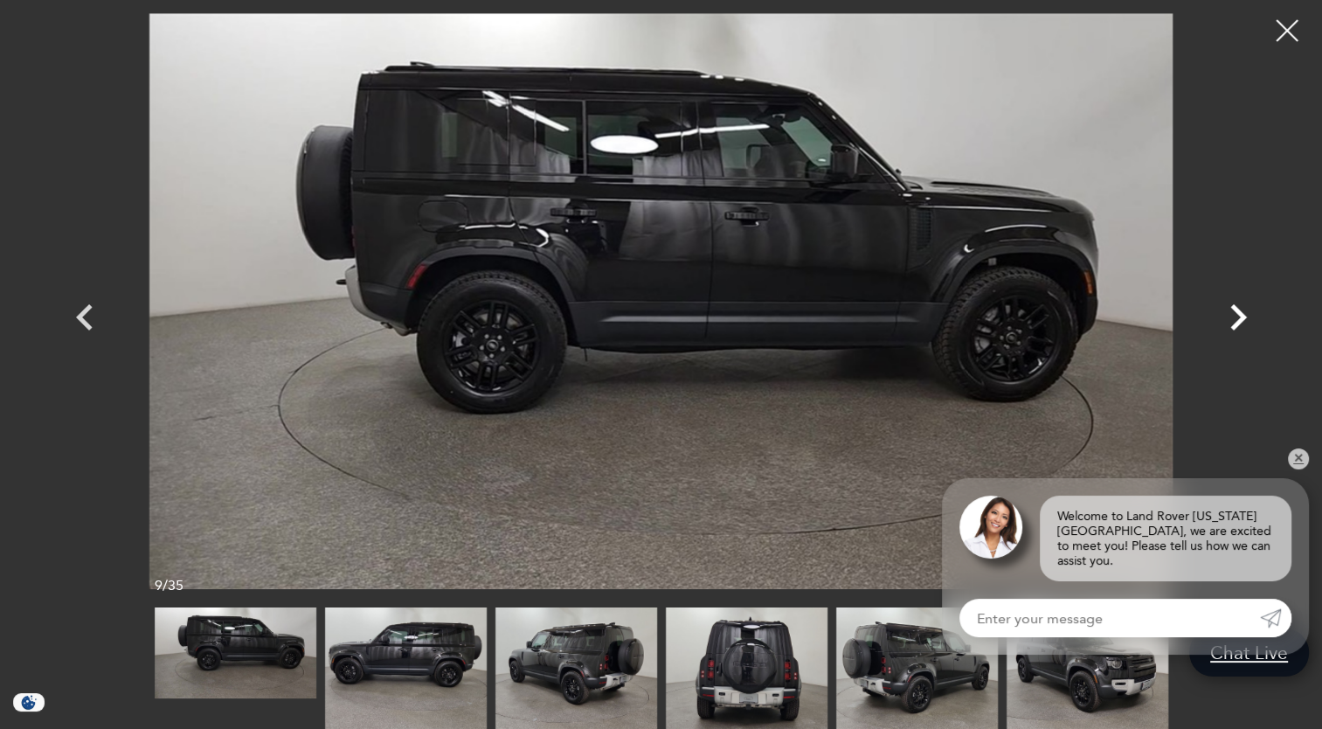
click at [1240, 330] on icon "Next" at bounding box center [1238, 317] width 52 height 52
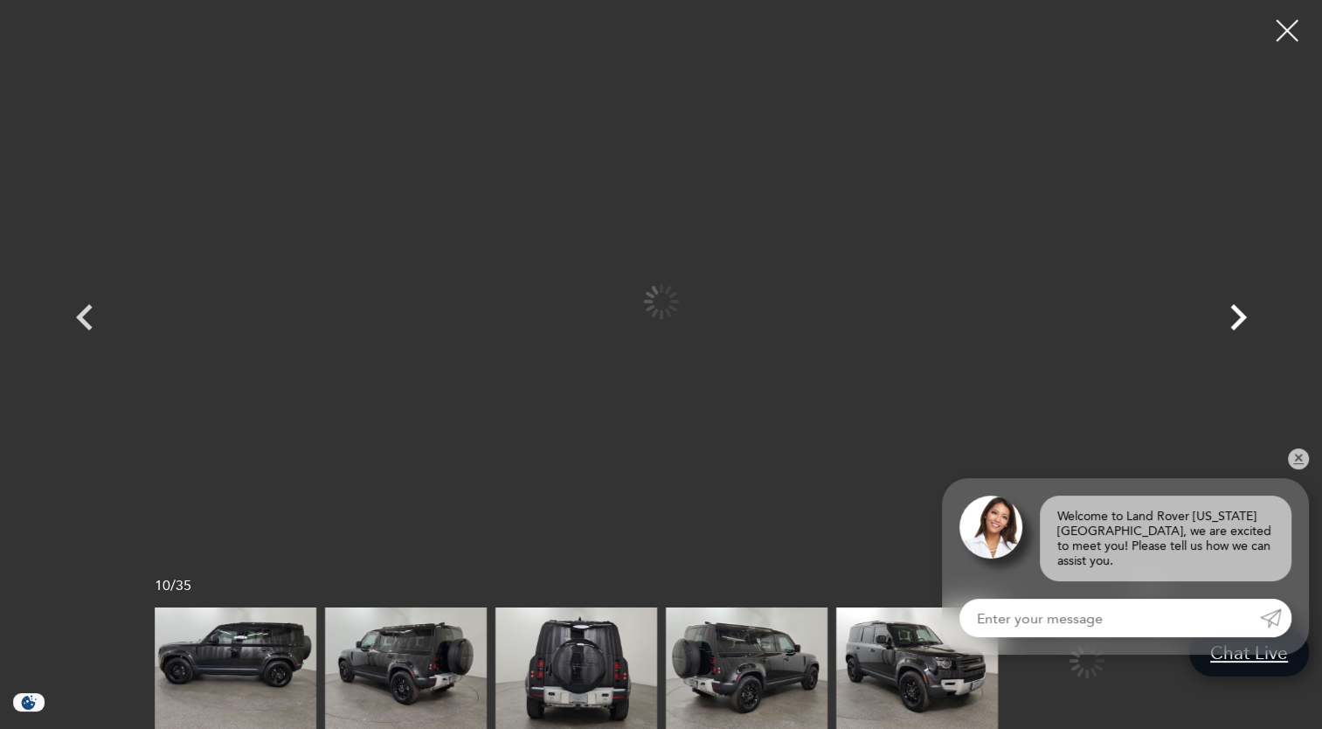
click at [1240, 330] on icon "Next" at bounding box center [1238, 317] width 52 height 52
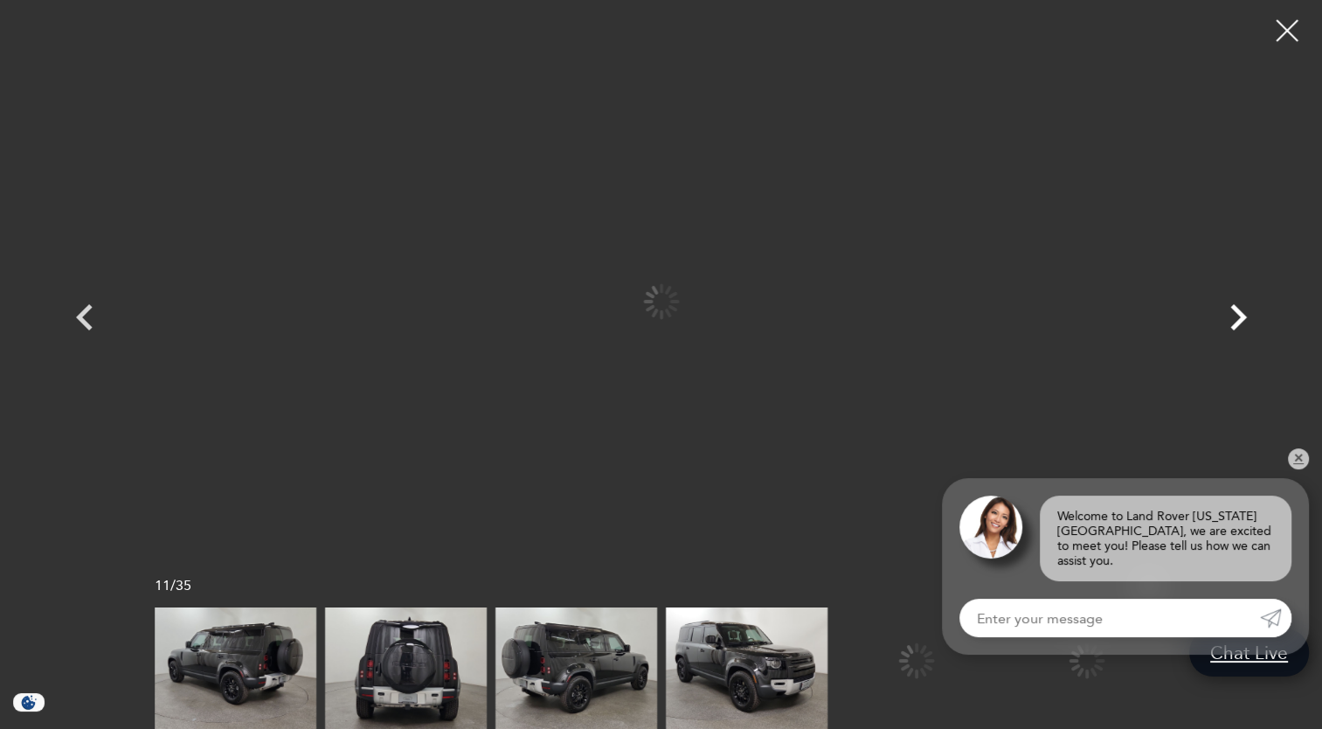
click at [1240, 330] on icon "Next" at bounding box center [1238, 317] width 52 height 52
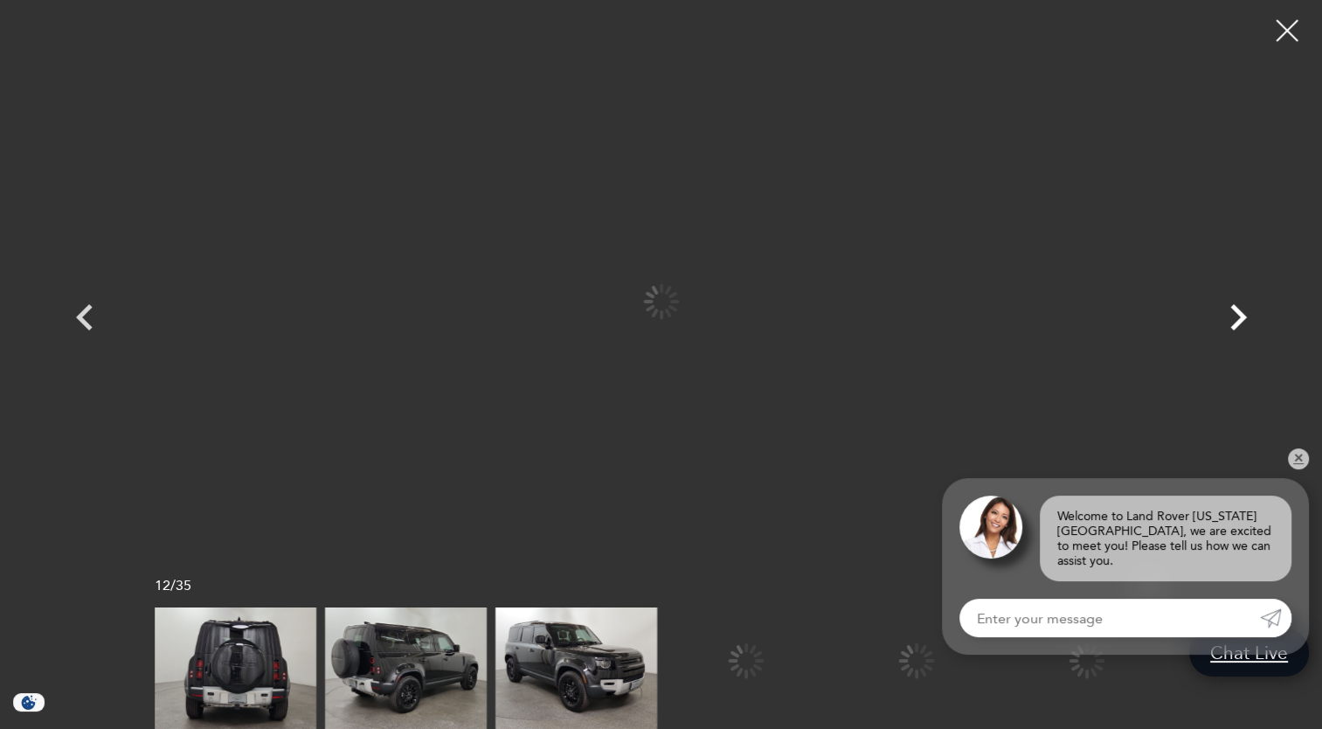
click at [1240, 330] on icon "Next" at bounding box center [1238, 317] width 52 height 52
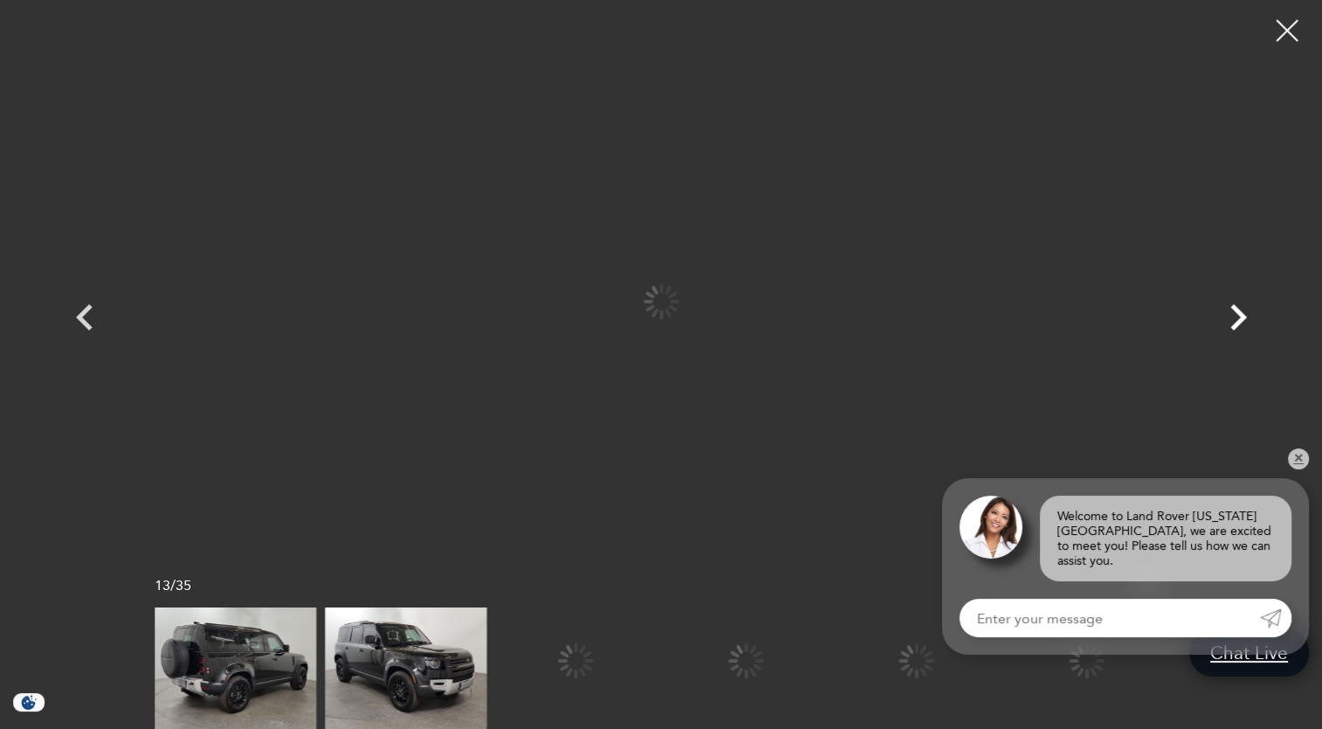
click at [1240, 330] on icon "Next" at bounding box center [1238, 317] width 52 height 52
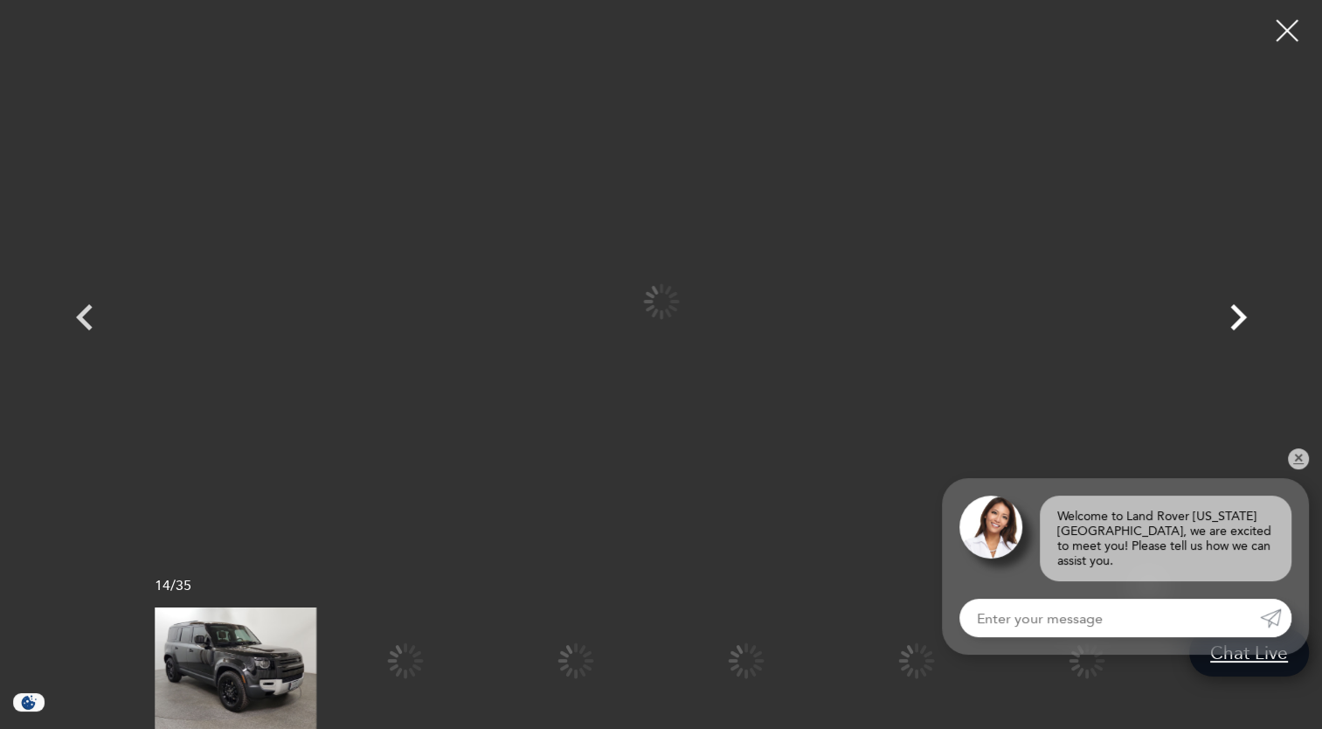
click at [1240, 330] on icon "Next" at bounding box center [1238, 317] width 52 height 52
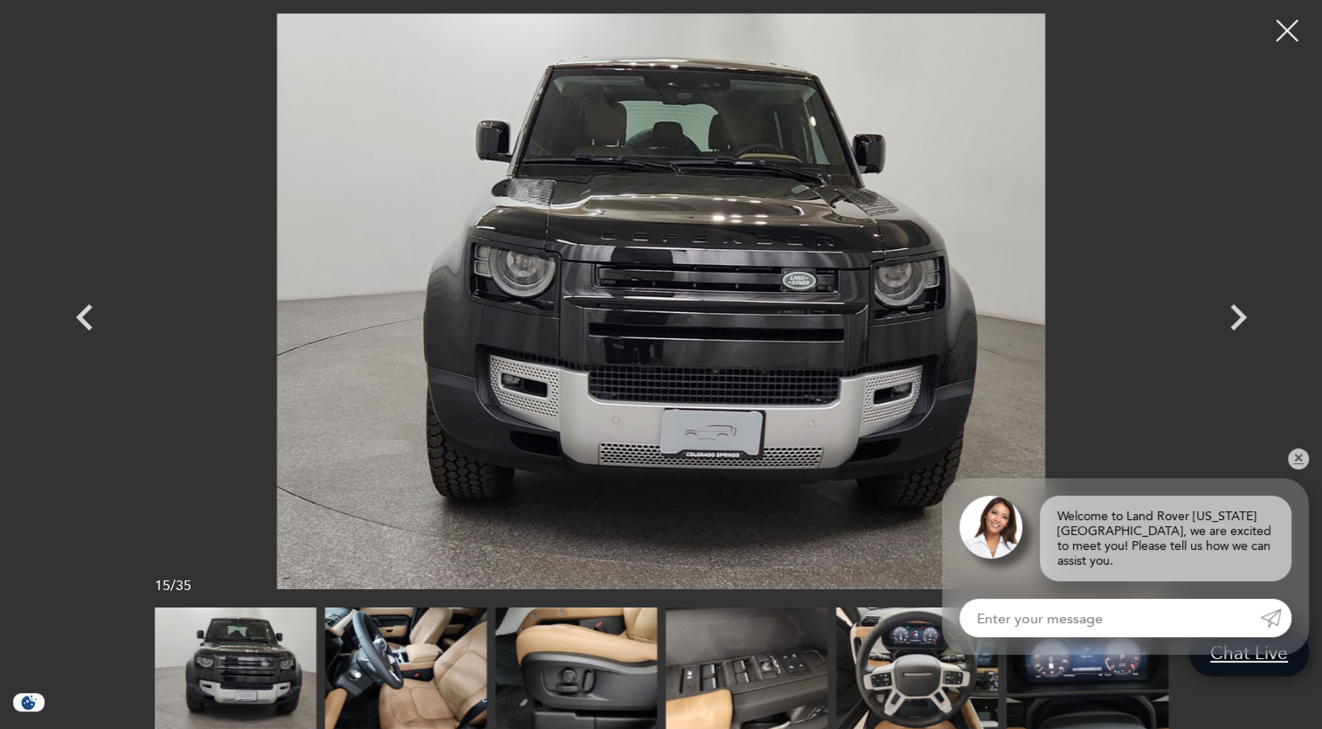
click at [248, 673] on img at bounding box center [236, 667] width 162 height 121
click at [1237, 316] on icon "Next" at bounding box center [1238, 317] width 52 height 52
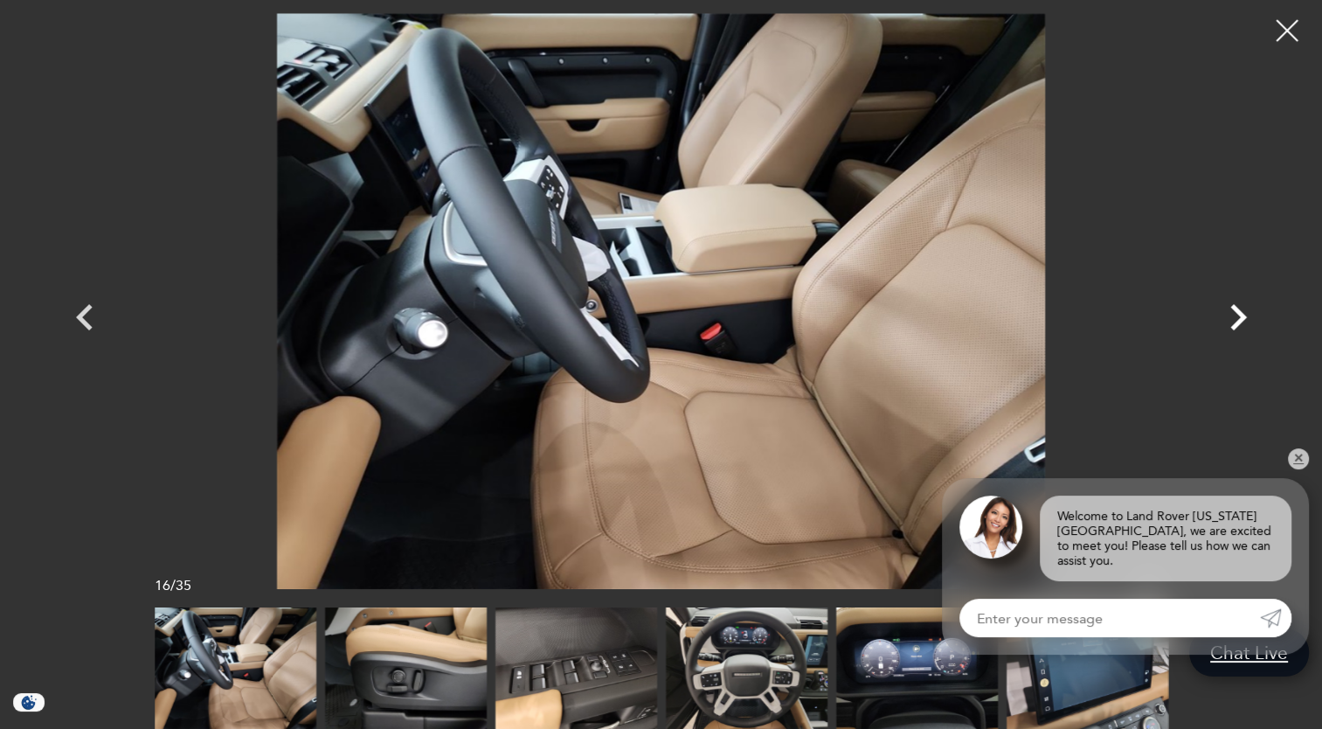
click at [1237, 316] on icon "Next" at bounding box center [1238, 317] width 52 height 52
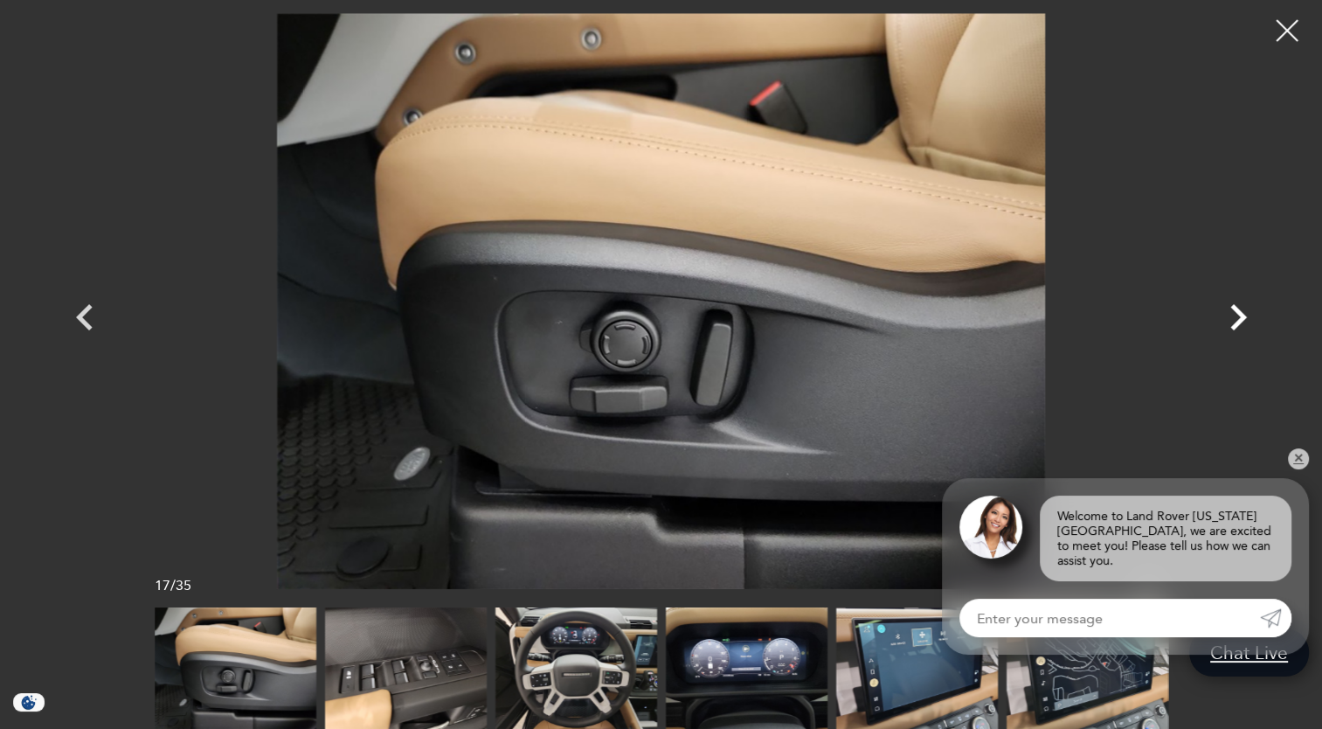
click at [1237, 316] on icon "Next" at bounding box center [1238, 317] width 52 height 52
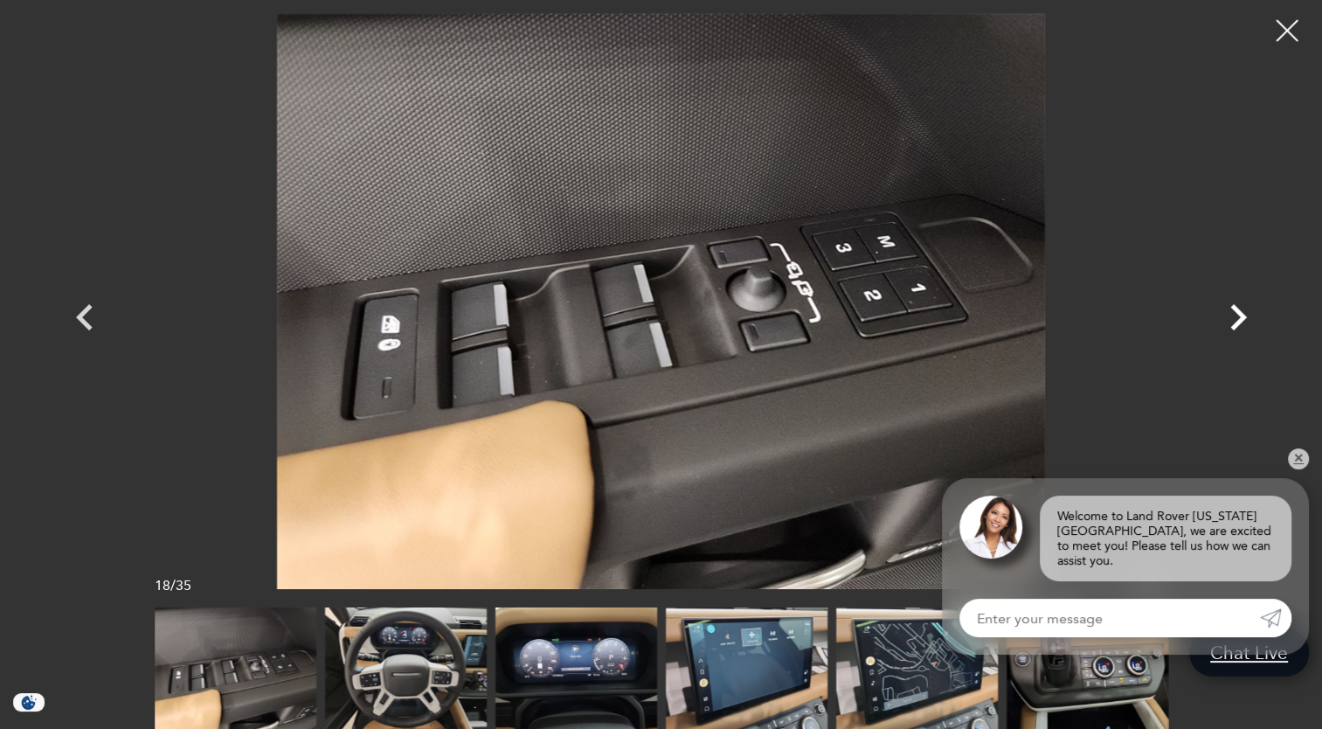
click at [1237, 316] on icon "Next" at bounding box center [1238, 317] width 52 height 52
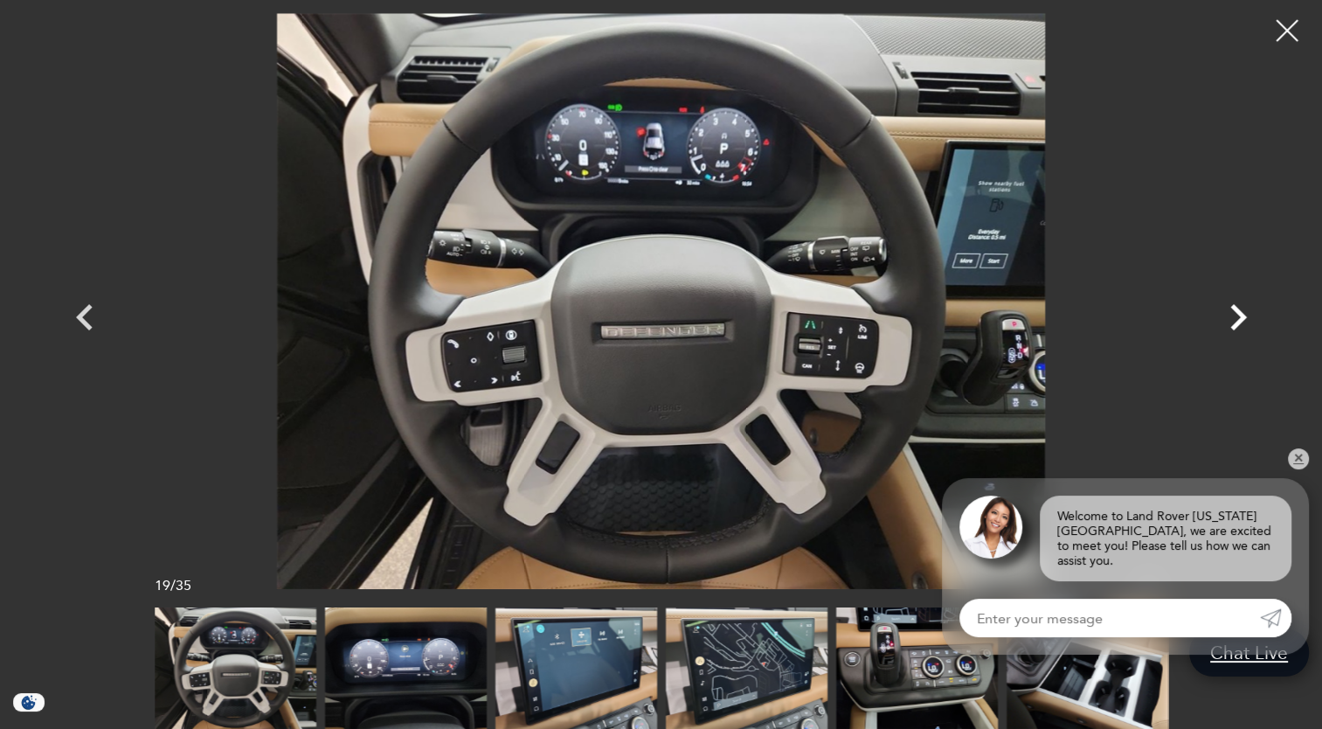
click at [1237, 316] on icon "Next" at bounding box center [1238, 317] width 52 height 52
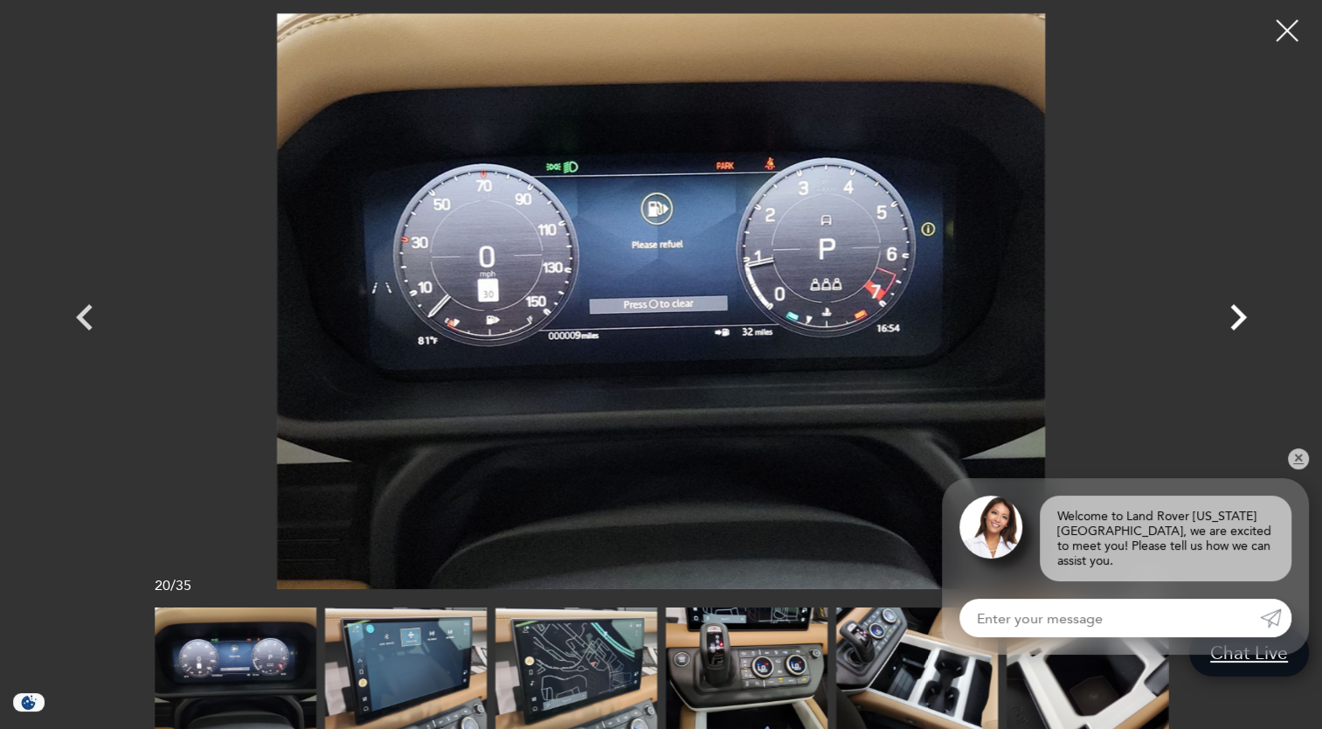
click at [1237, 316] on icon "Next" at bounding box center [1238, 317] width 52 height 52
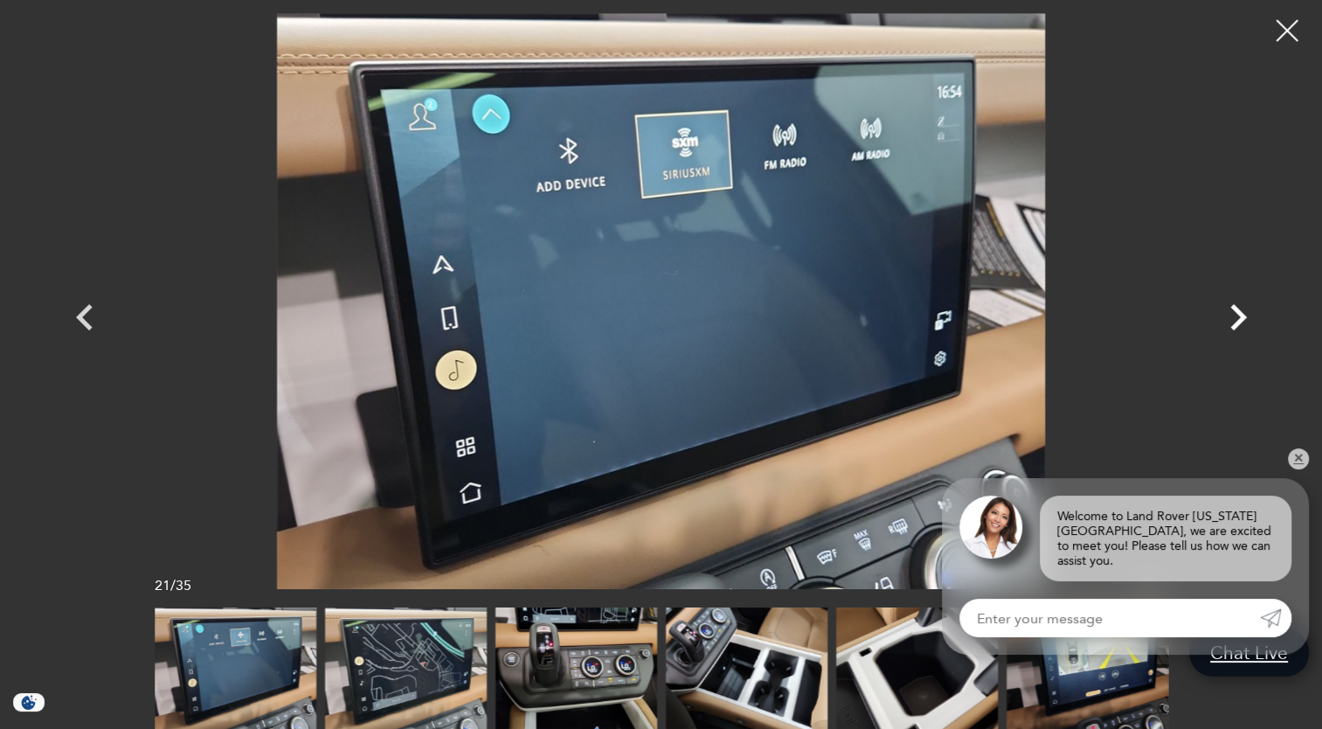
click at [1237, 316] on icon "Next" at bounding box center [1238, 317] width 52 height 52
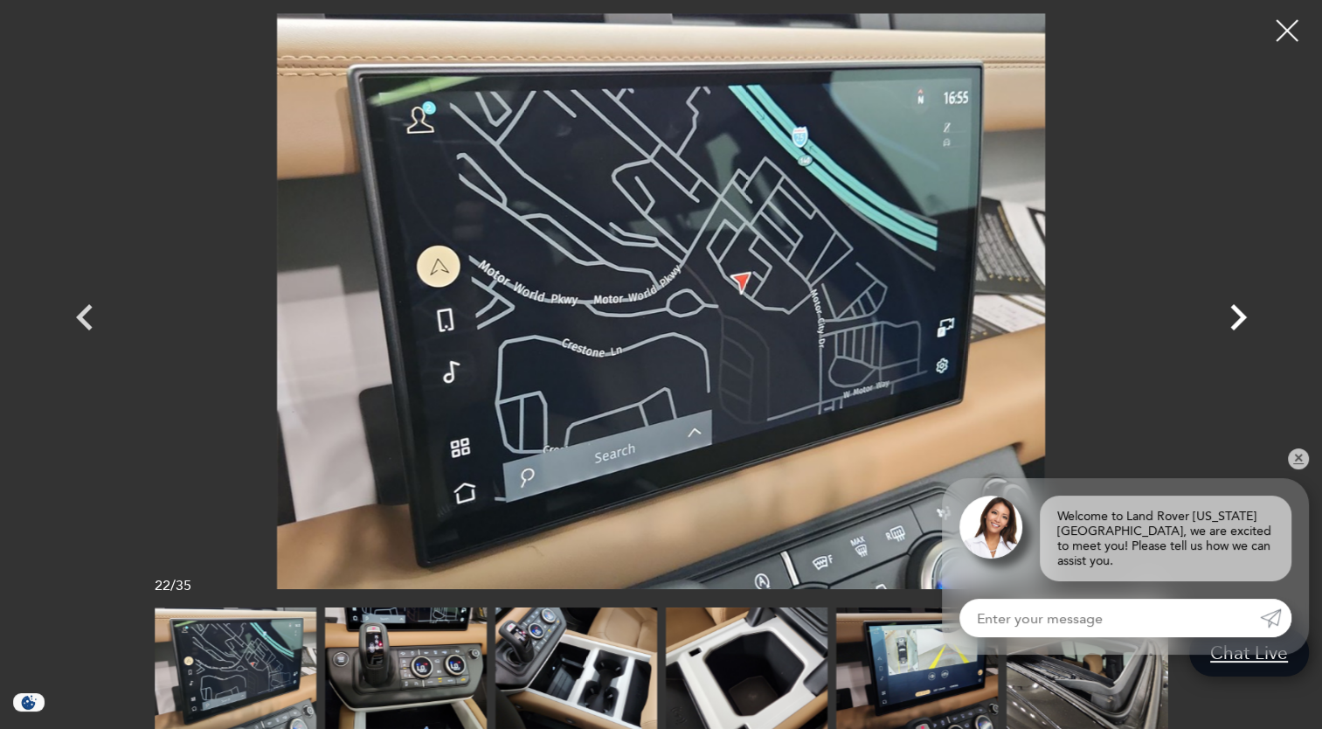
click at [1237, 316] on icon "Next" at bounding box center [1238, 317] width 52 height 52
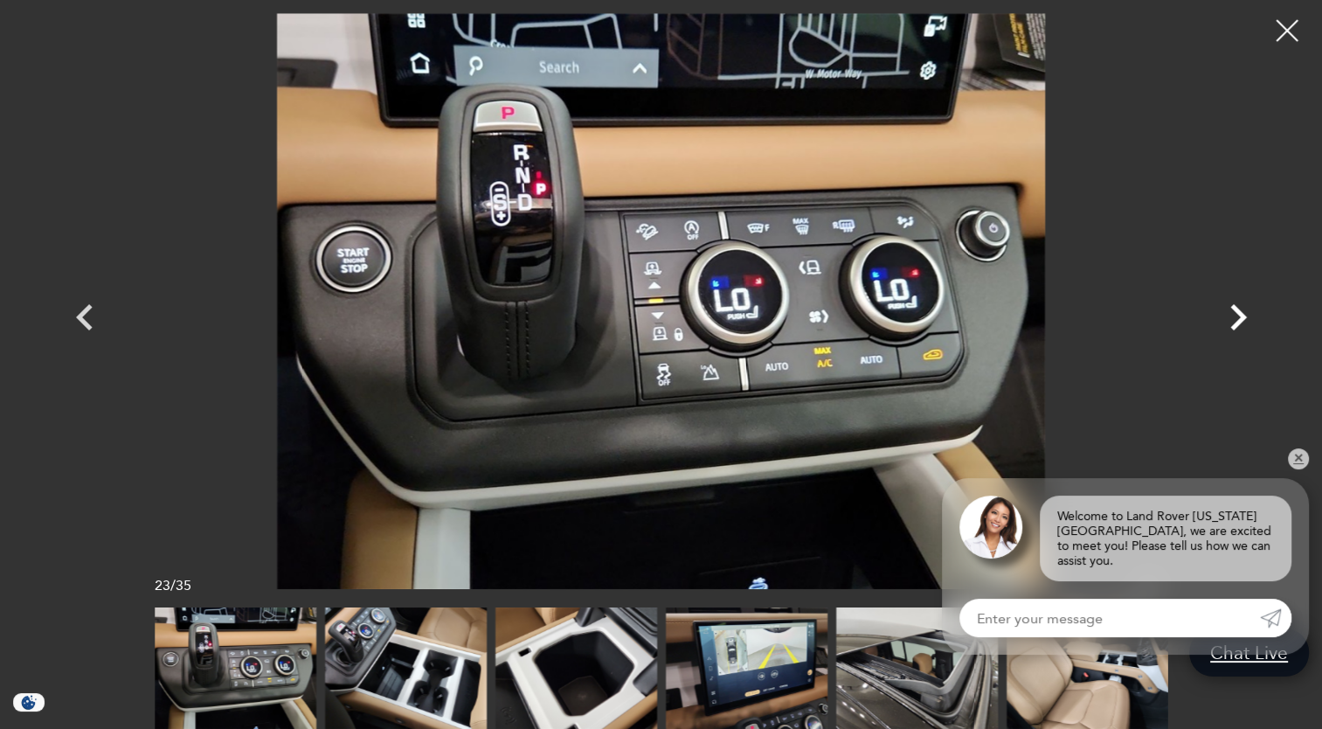
click at [1237, 316] on icon "Next" at bounding box center [1238, 317] width 52 height 52
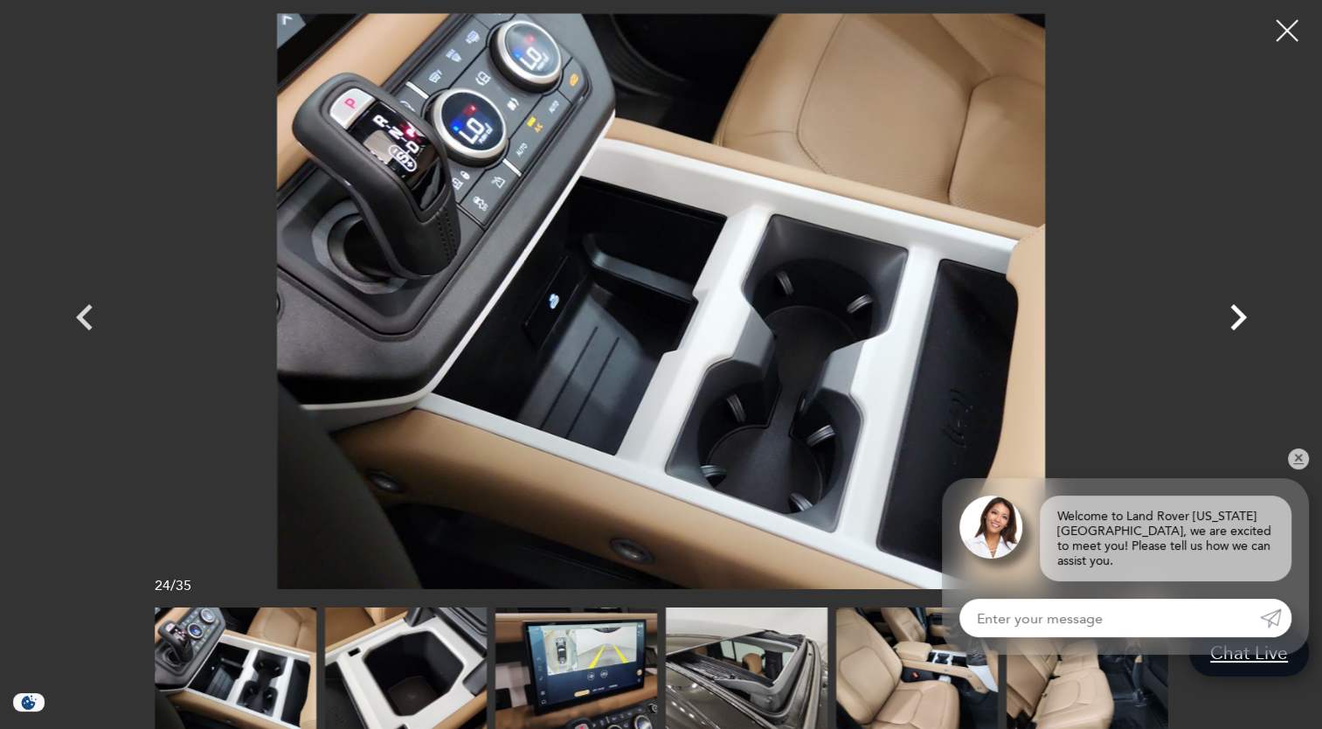
click at [1237, 316] on icon "Next" at bounding box center [1238, 317] width 52 height 52
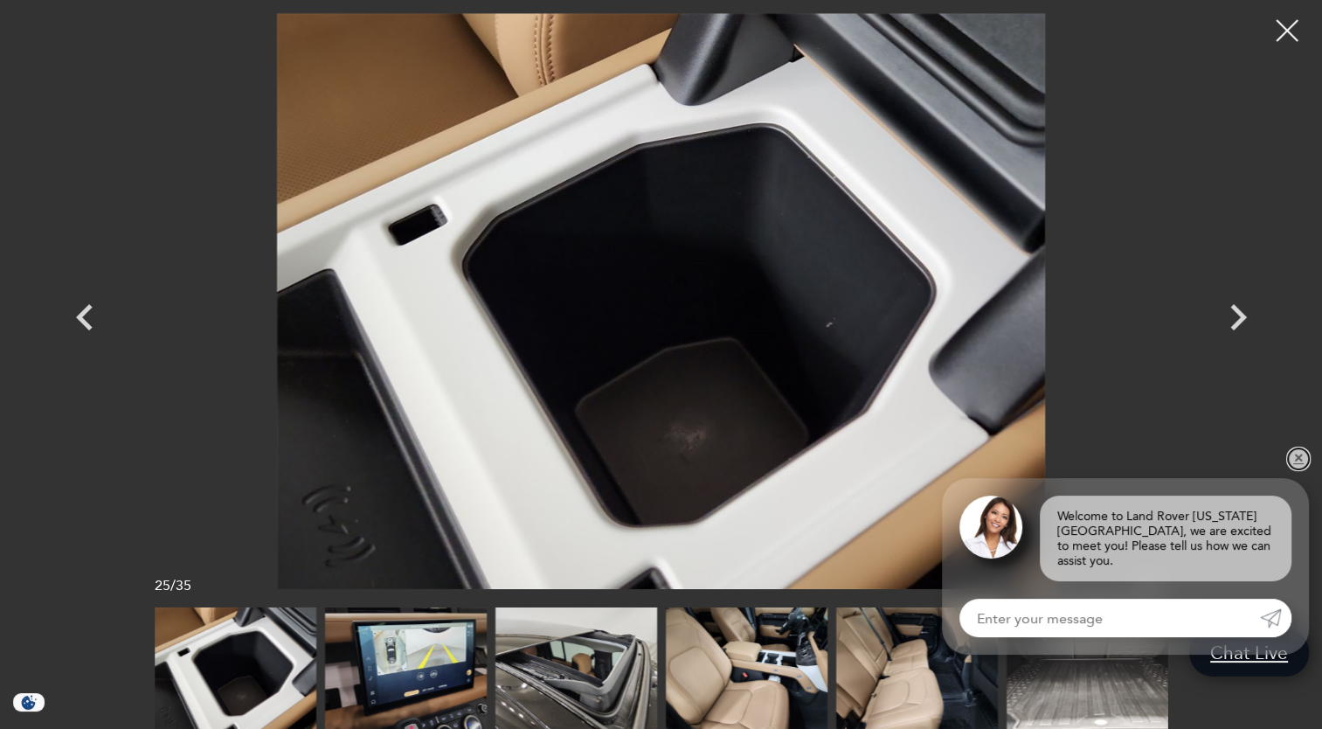
click at [1294, 469] on link "✕" at bounding box center [1298, 458] width 21 height 21
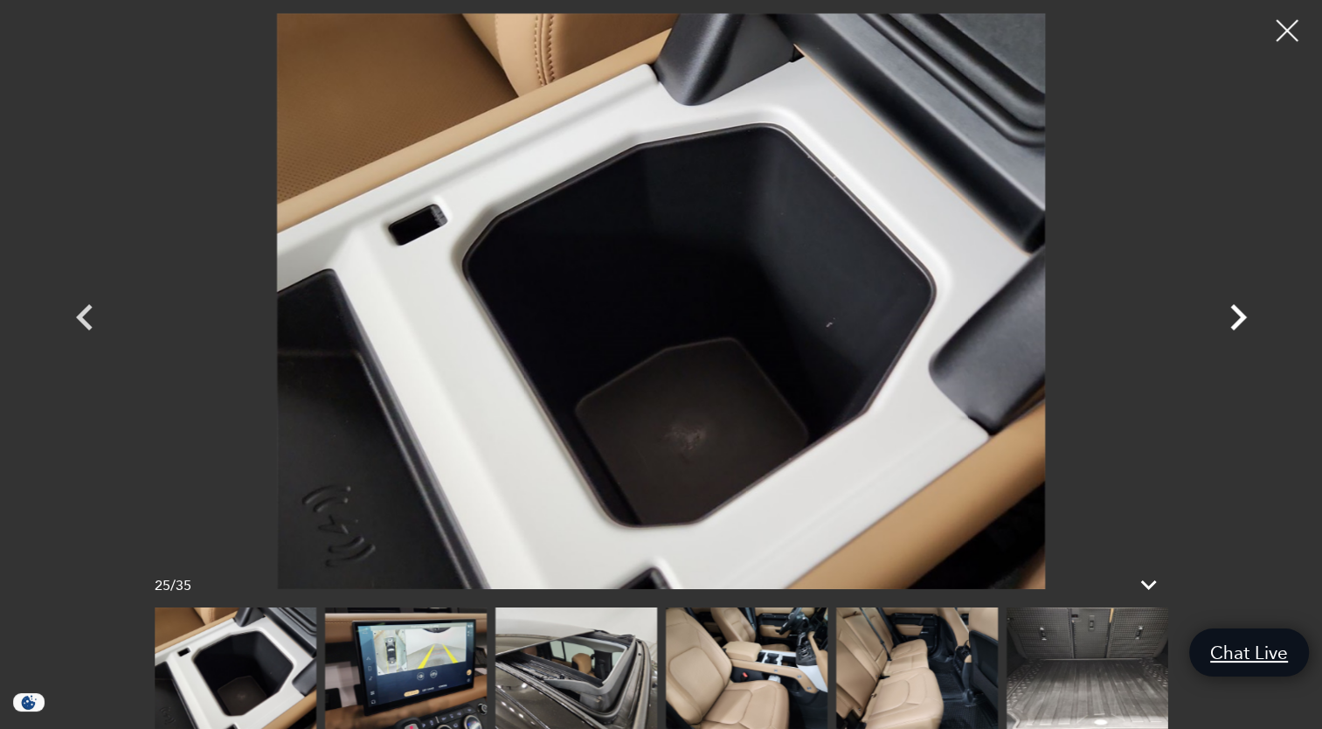
click at [1241, 314] on icon "Next" at bounding box center [1238, 317] width 17 height 26
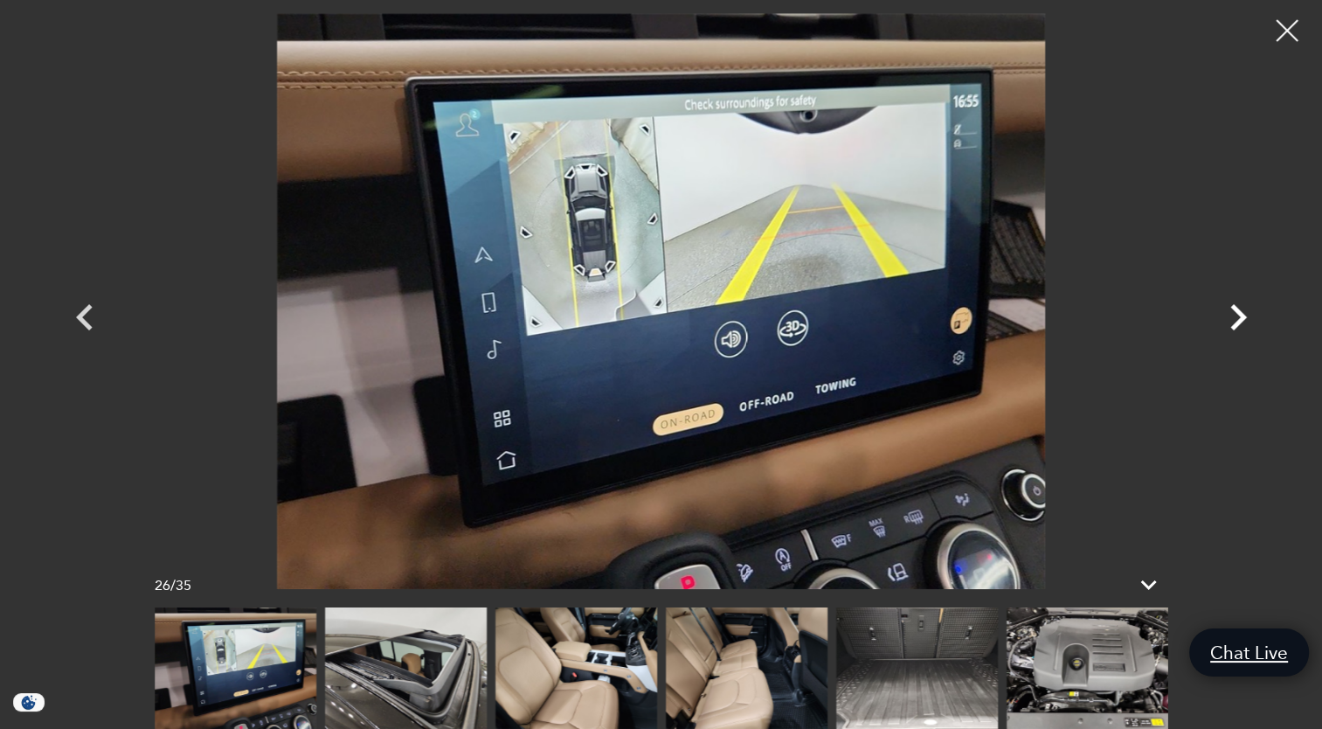
click at [1241, 314] on icon "Next" at bounding box center [1238, 317] width 17 height 26
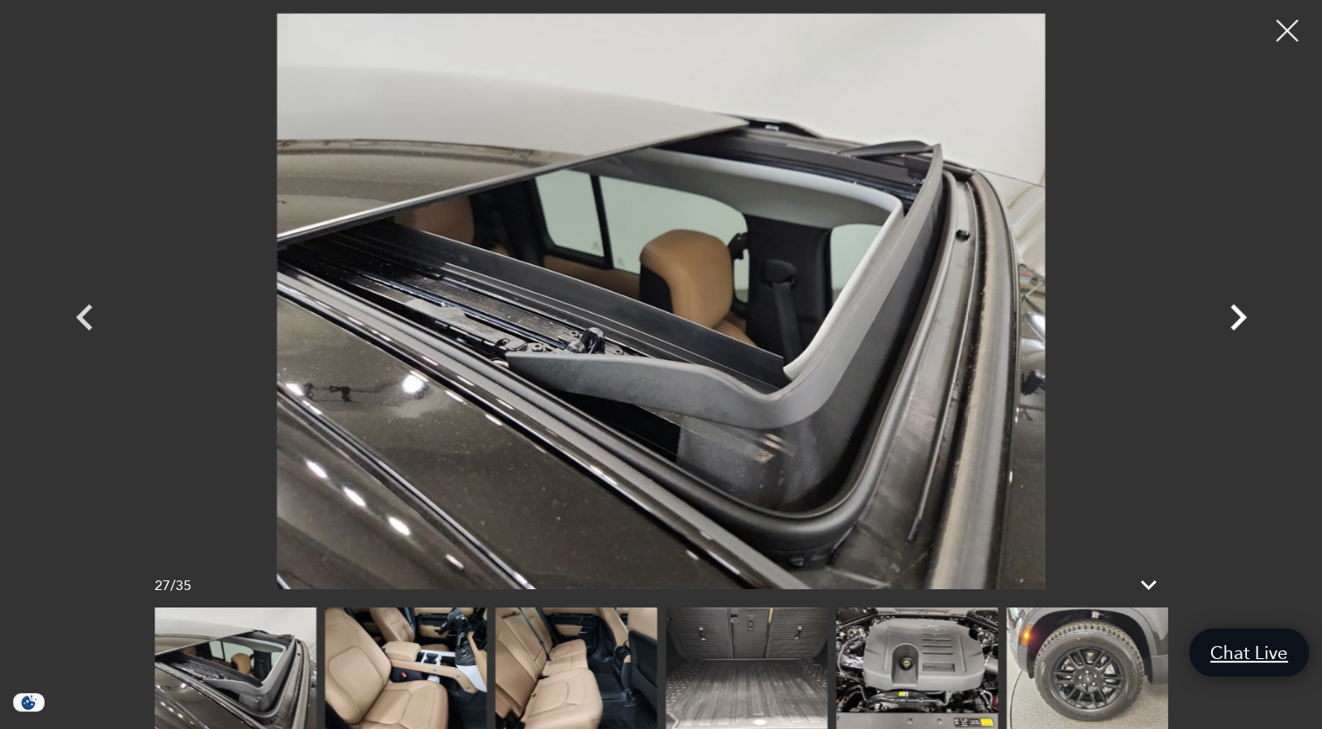
click at [1241, 314] on icon "Next" at bounding box center [1238, 317] width 17 height 26
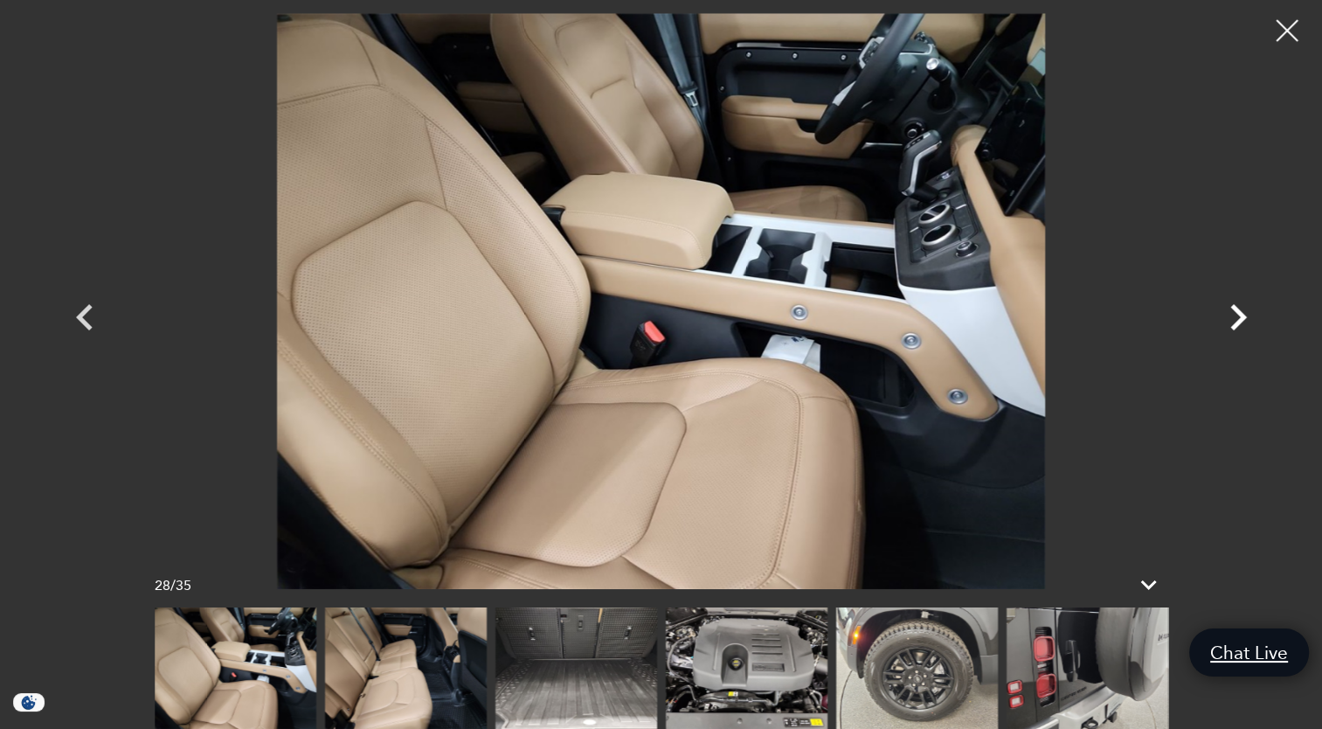
click at [1241, 314] on icon "Next" at bounding box center [1238, 317] width 17 height 26
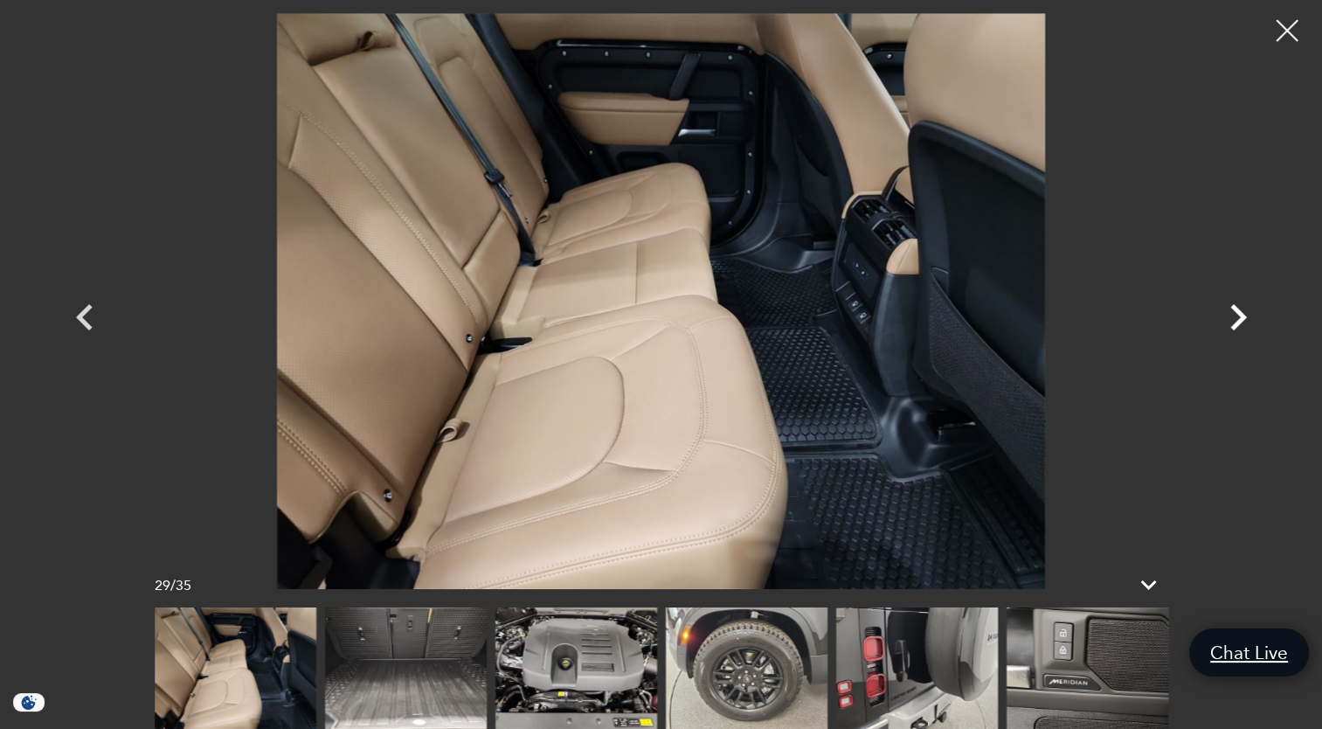
click at [1241, 314] on icon "Next" at bounding box center [1238, 317] width 17 height 26
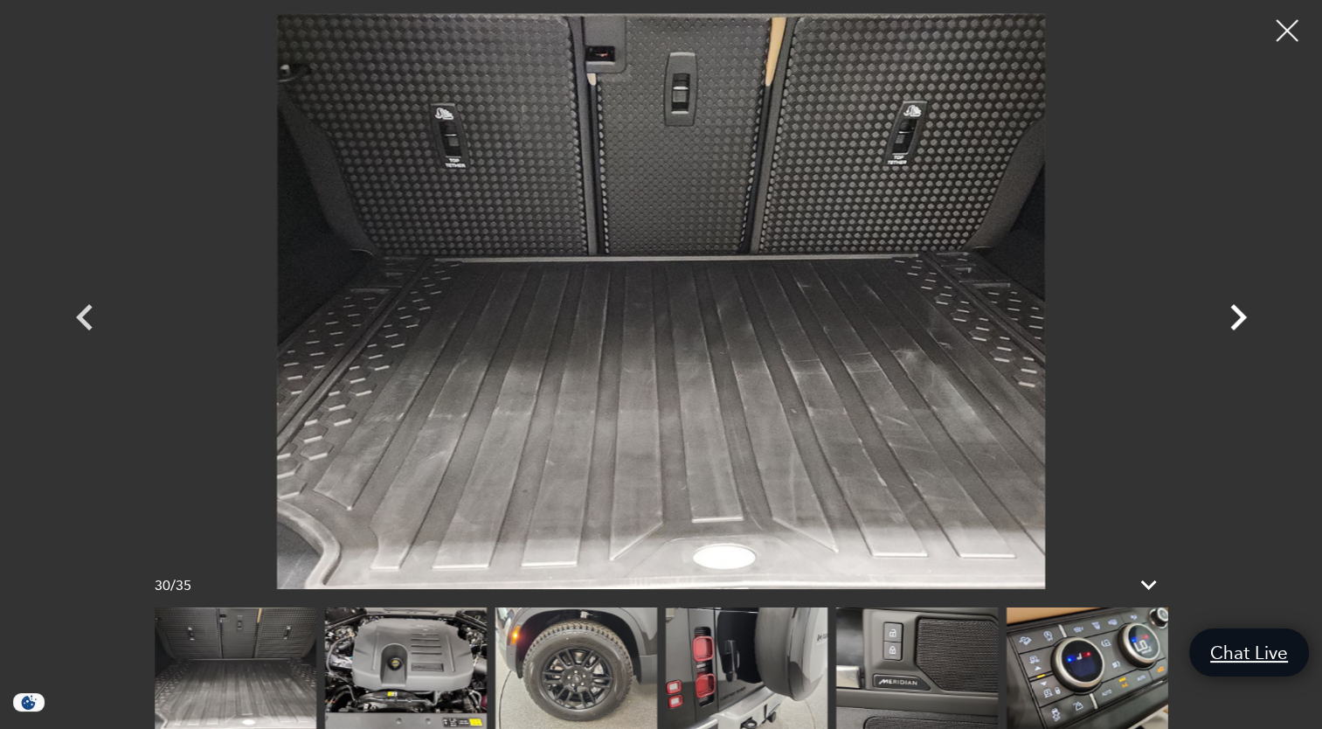
click at [1241, 314] on icon "Next" at bounding box center [1238, 317] width 17 height 26
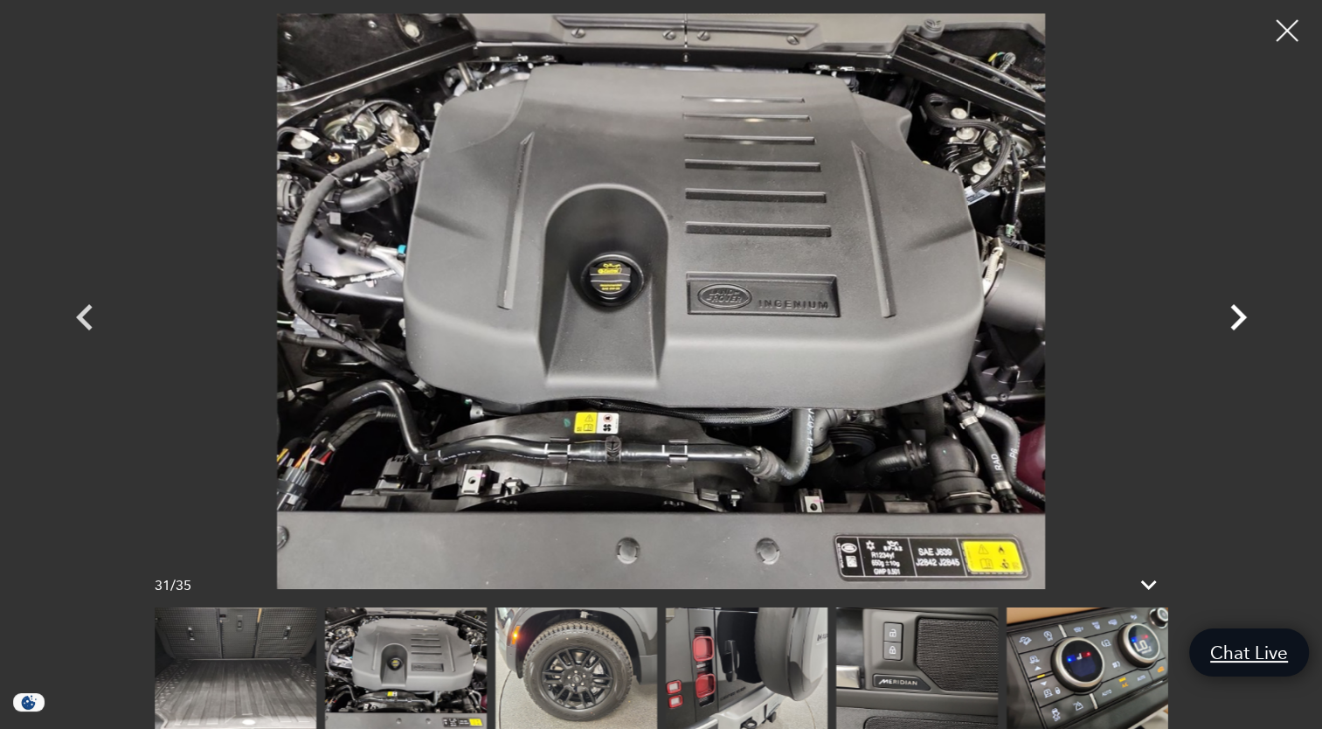
click at [1241, 314] on icon "Next" at bounding box center [1238, 317] width 17 height 26
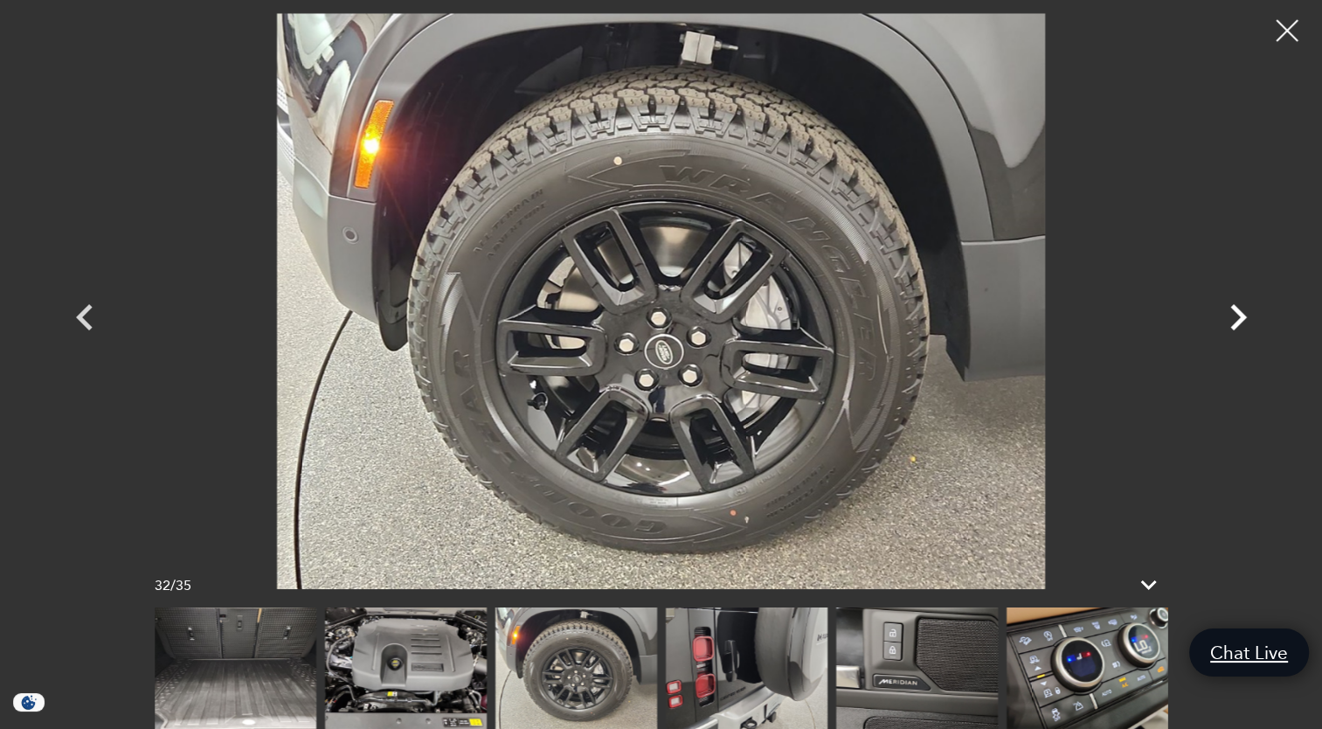
click at [1241, 314] on icon "Next" at bounding box center [1238, 317] width 17 height 26
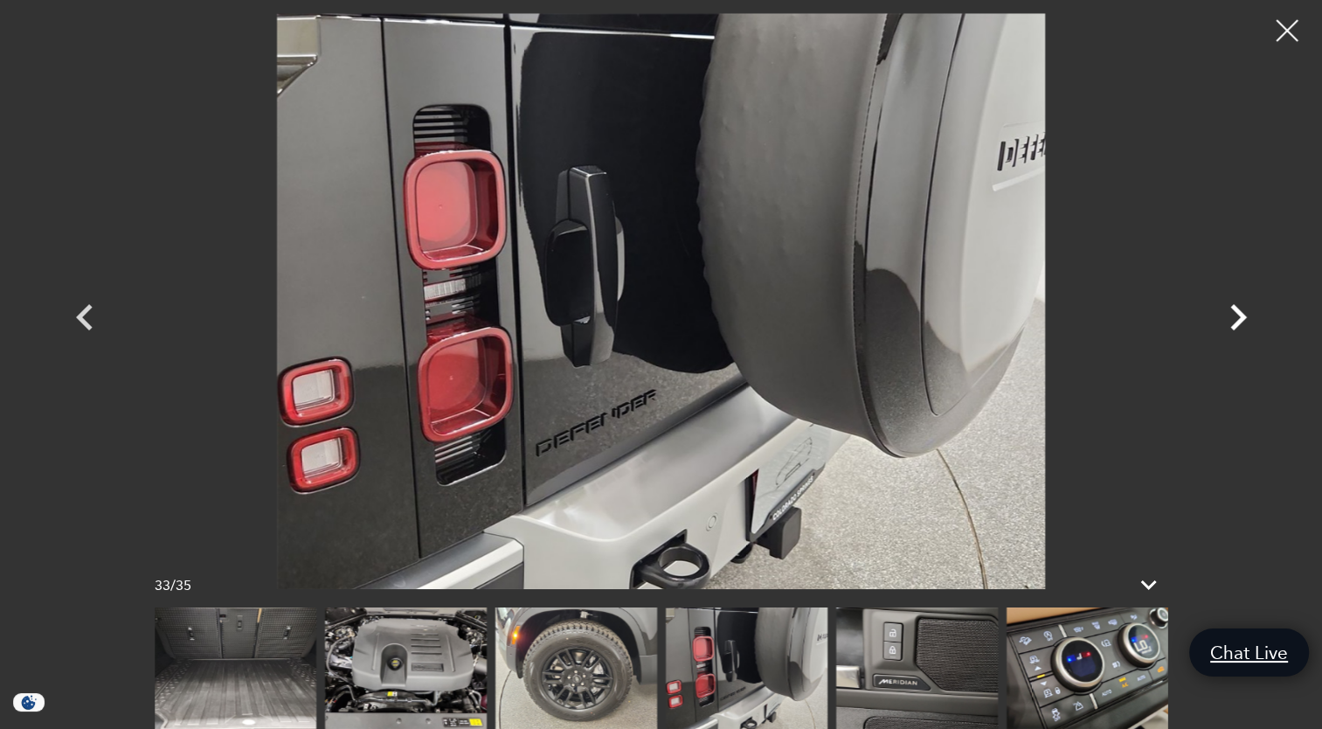
click at [1241, 314] on icon "Next" at bounding box center [1238, 317] width 17 height 26
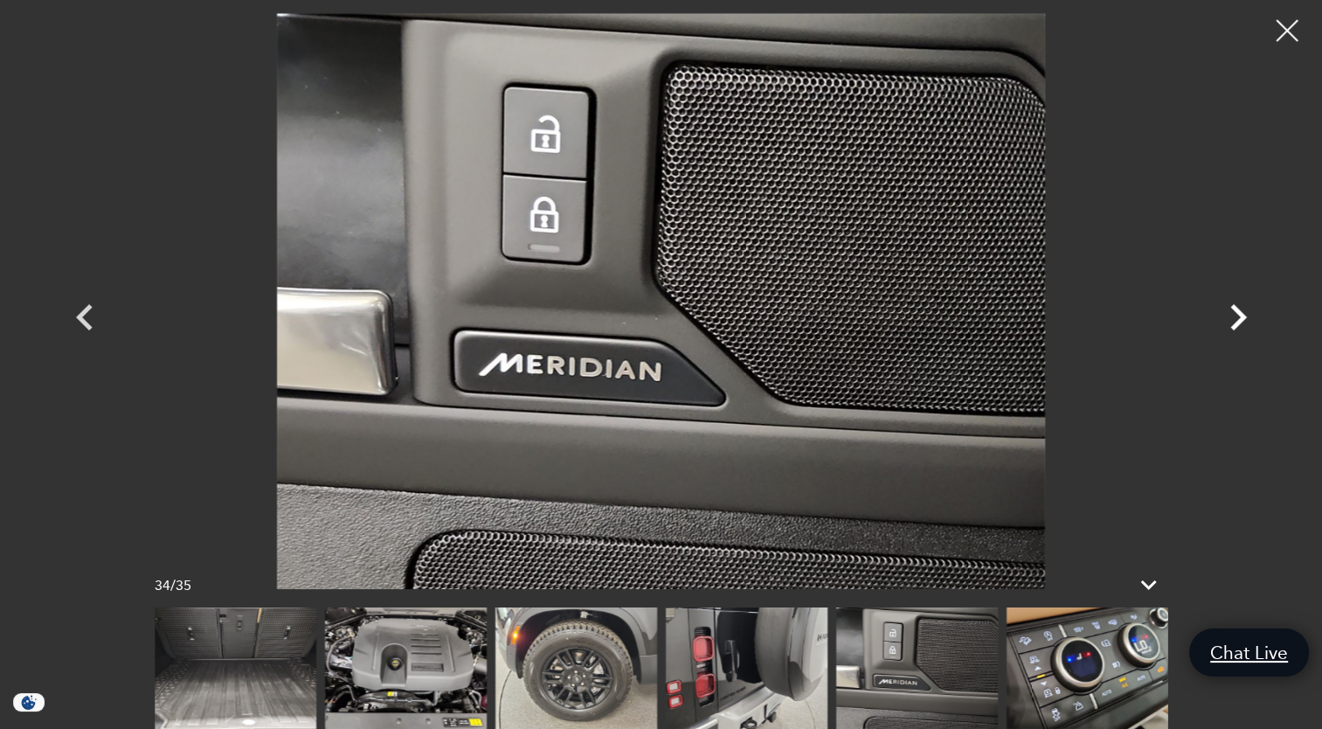
click at [1241, 314] on icon "Next" at bounding box center [1238, 317] width 17 height 26
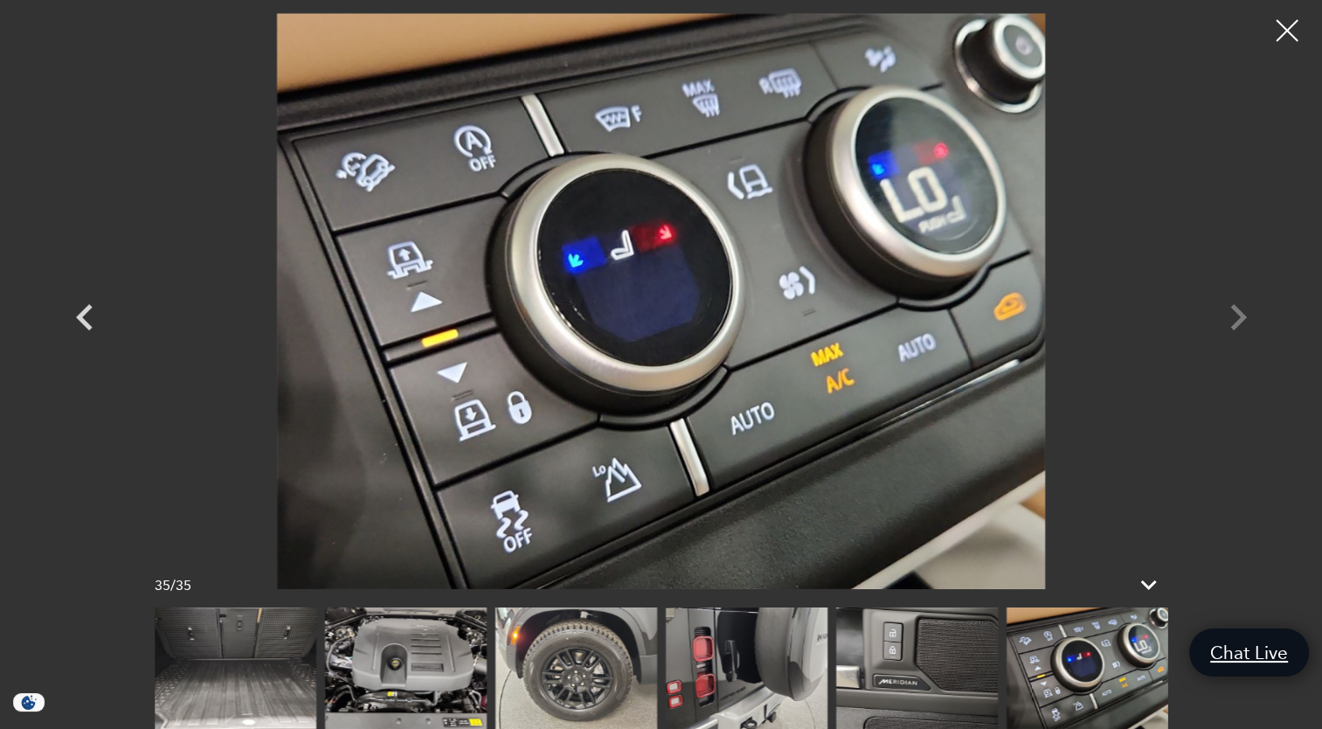
click at [1241, 314] on div at bounding box center [661, 301] width 1223 height 576
click at [1242, 312] on div at bounding box center [661, 301] width 1223 height 576
click at [1277, 31] on div at bounding box center [1287, 31] width 46 height 46
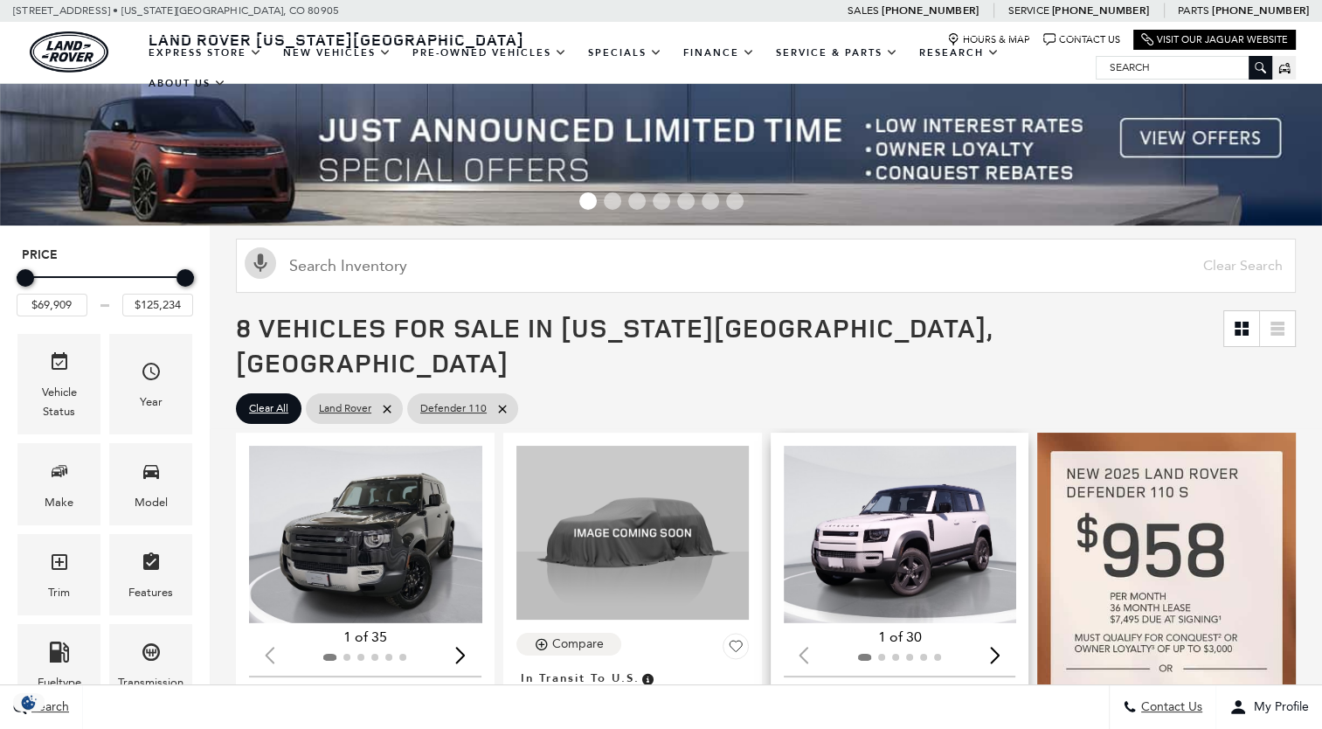
click at [909, 499] on img "1 / 2" at bounding box center [902, 534] width 236 height 177
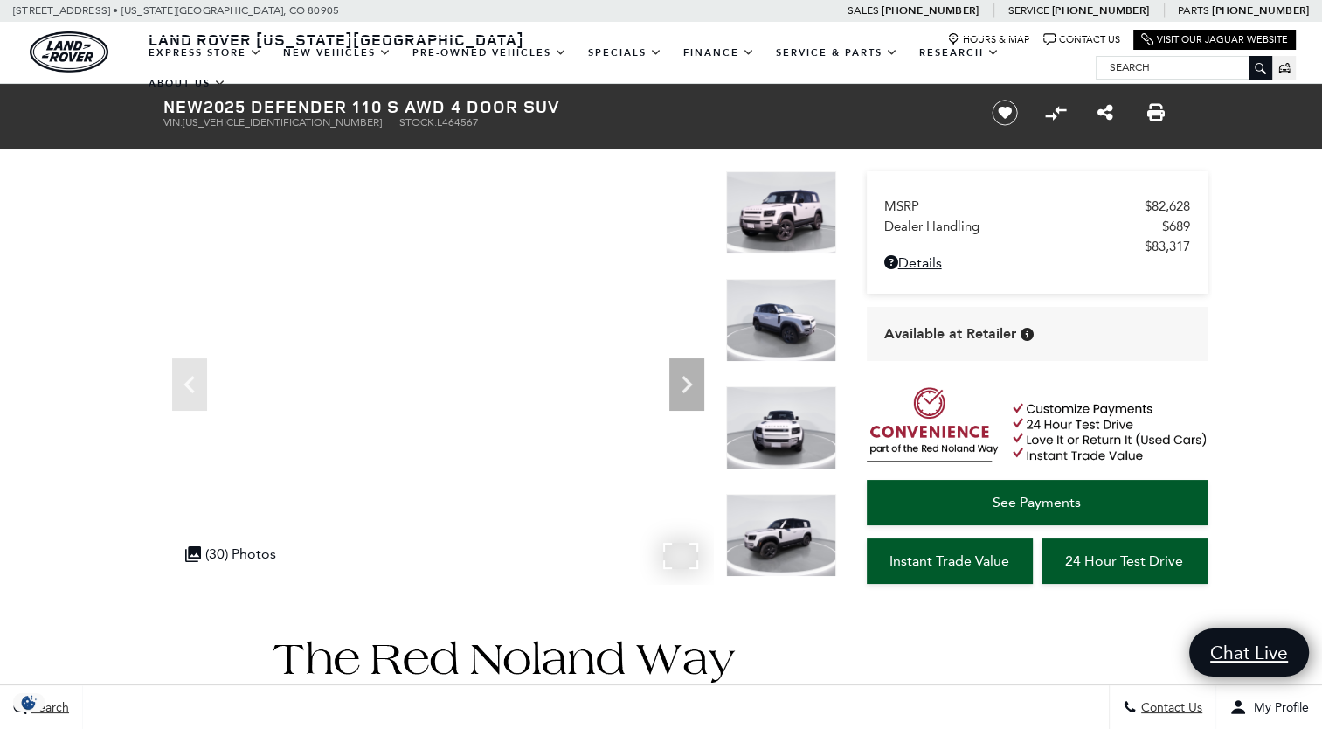
click at [232, 564] on div ".cls-1, .cls-3 { fill: #c50033; } .cls-1 { clip-rule: evenodd; } .cls-2 { clip-…" at bounding box center [230, 553] width 108 height 34
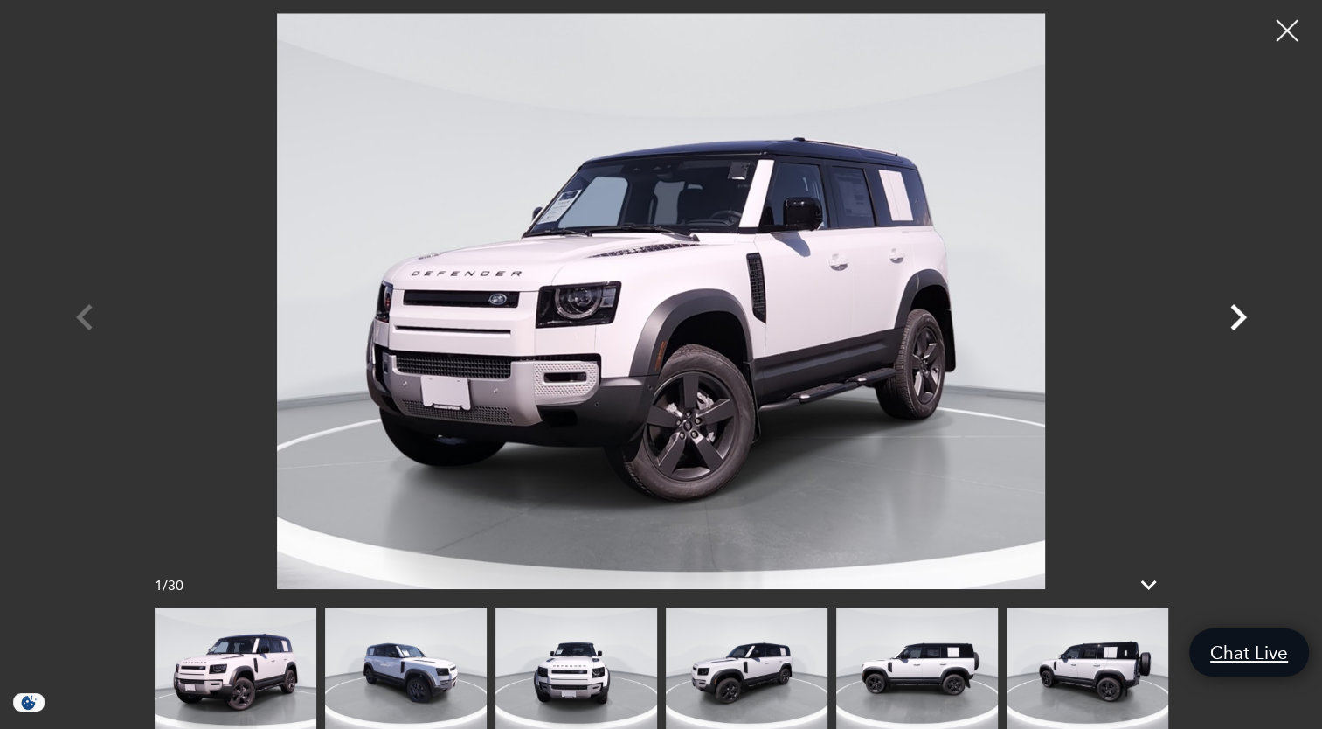
click at [1224, 320] on icon "Next" at bounding box center [1238, 317] width 52 height 52
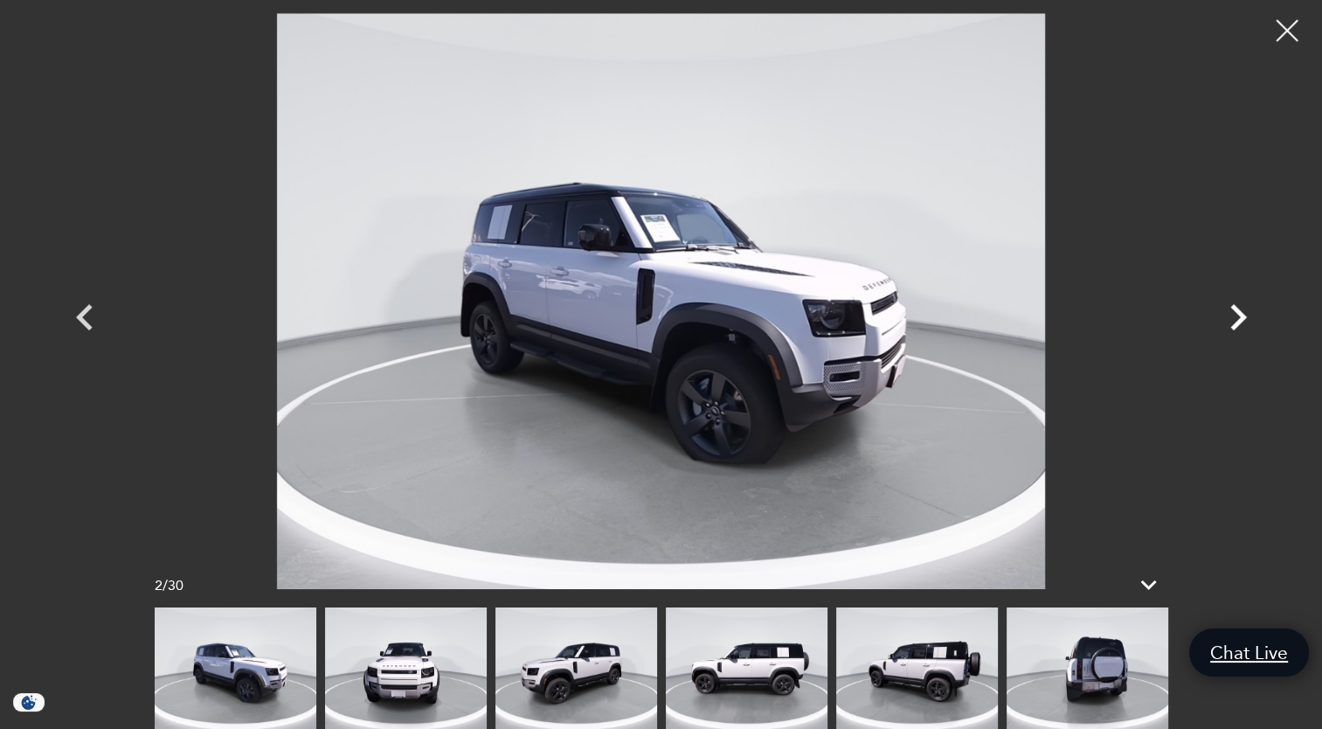
click at [1224, 320] on icon "Next" at bounding box center [1238, 317] width 52 height 52
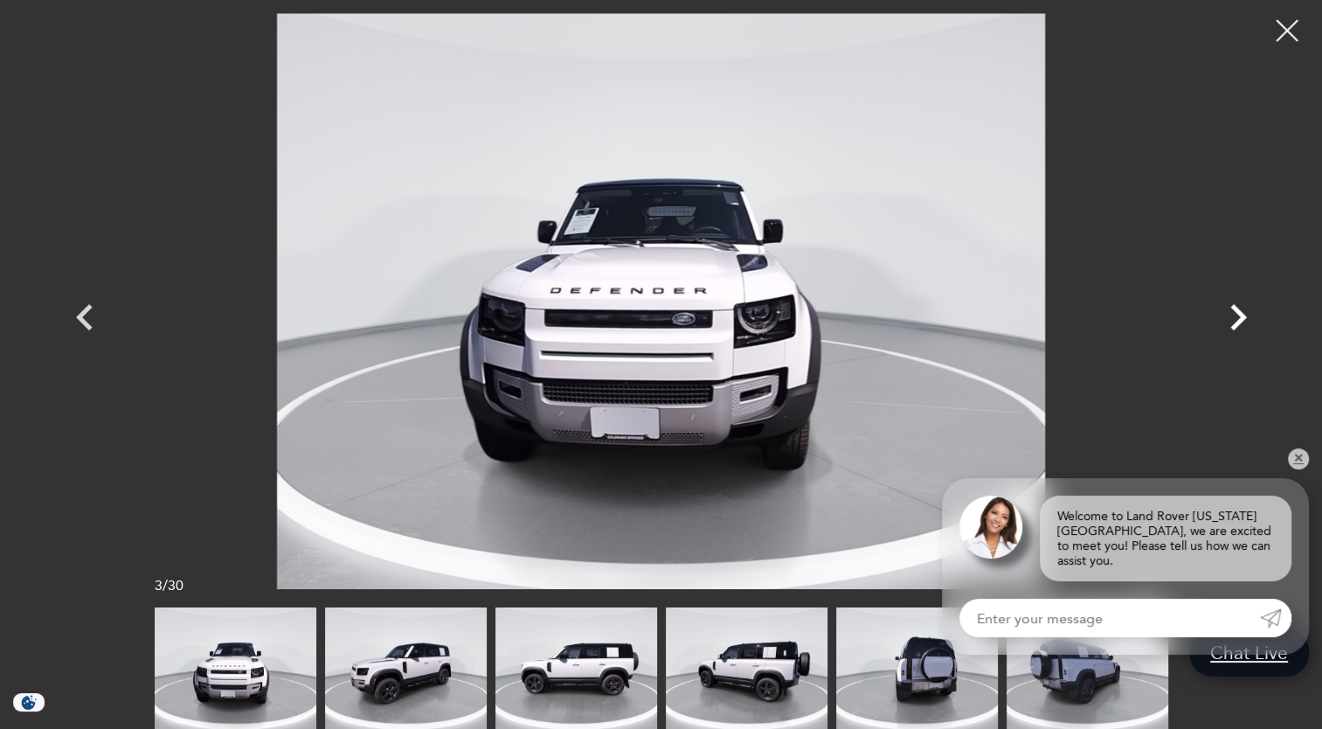
click at [1224, 320] on icon "Next" at bounding box center [1238, 317] width 52 height 52
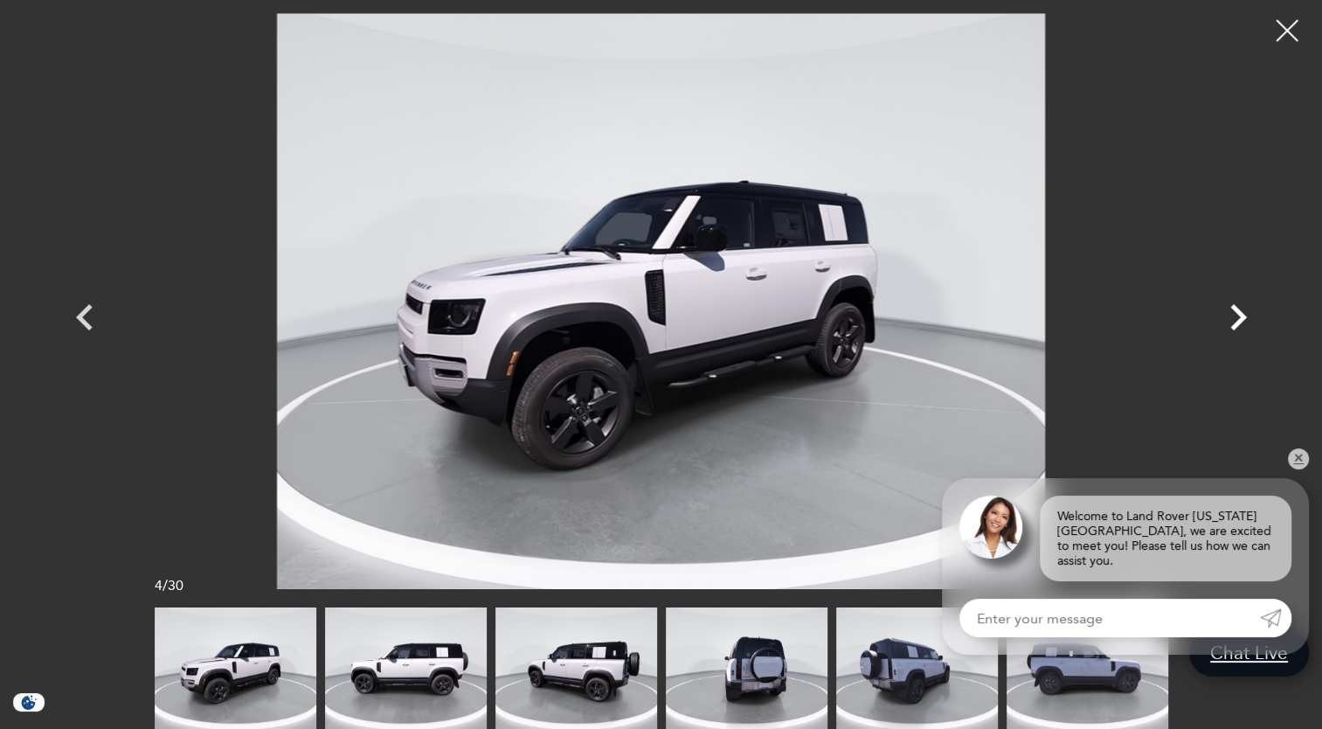
click at [1224, 320] on icon "Next" at bounding box center [1238, 317] width 52 height 52
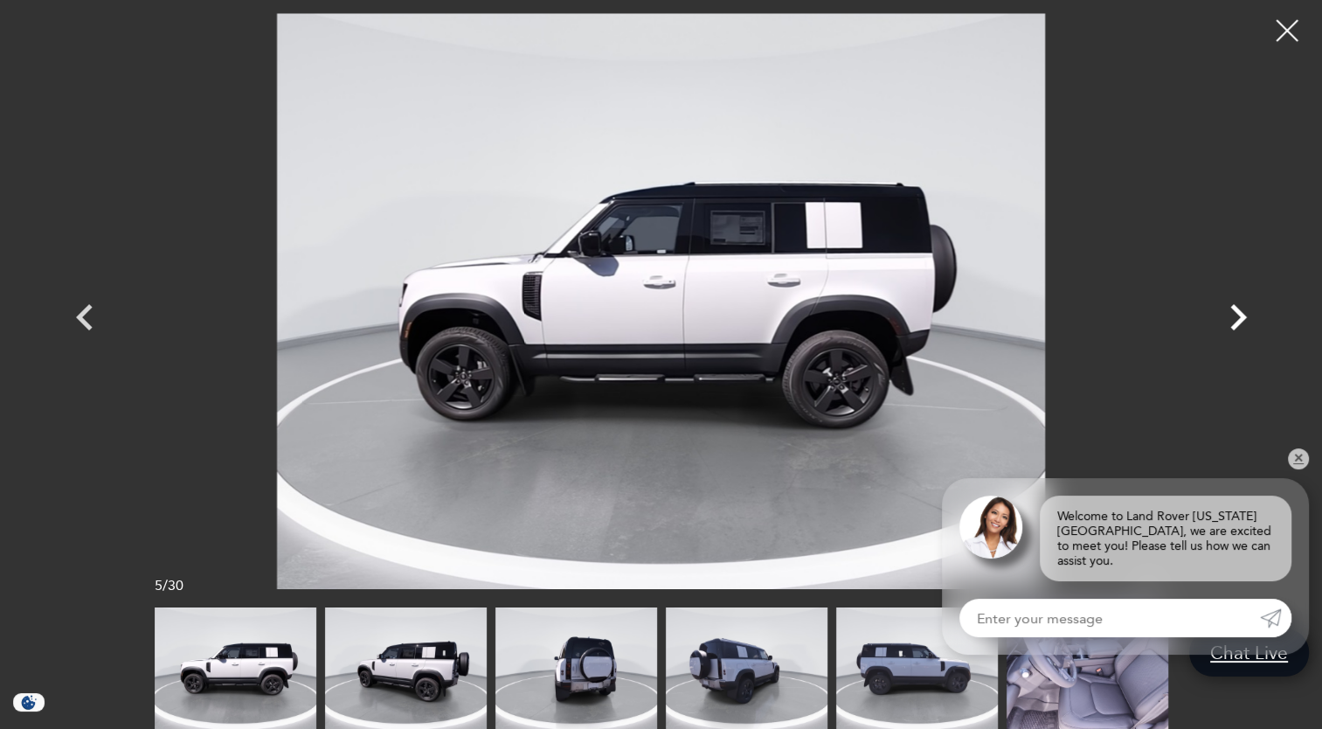
click at [1224, 320] on icon "Next" at bounding box center [1238, 317] width 52 height 52
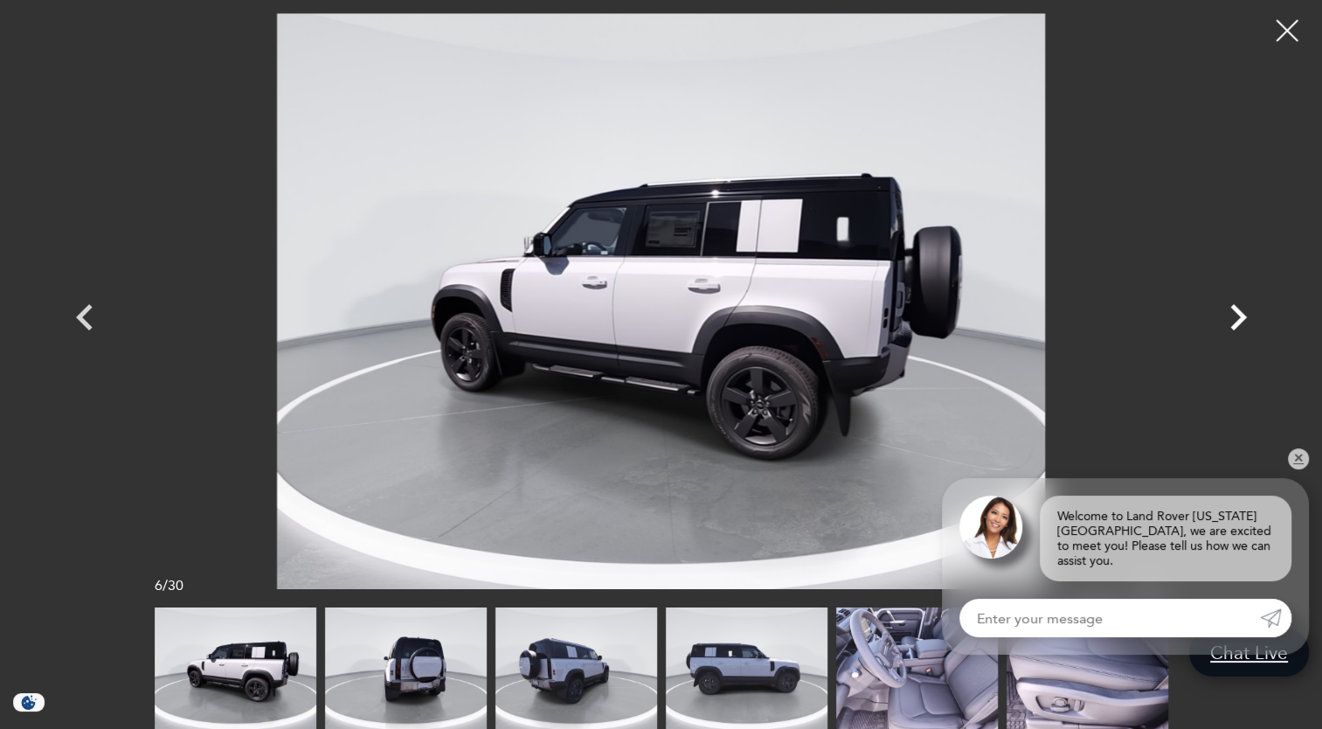
click at [1224, 320] on icon "Next" at bounding box center [1238, 317] width 52 height 52
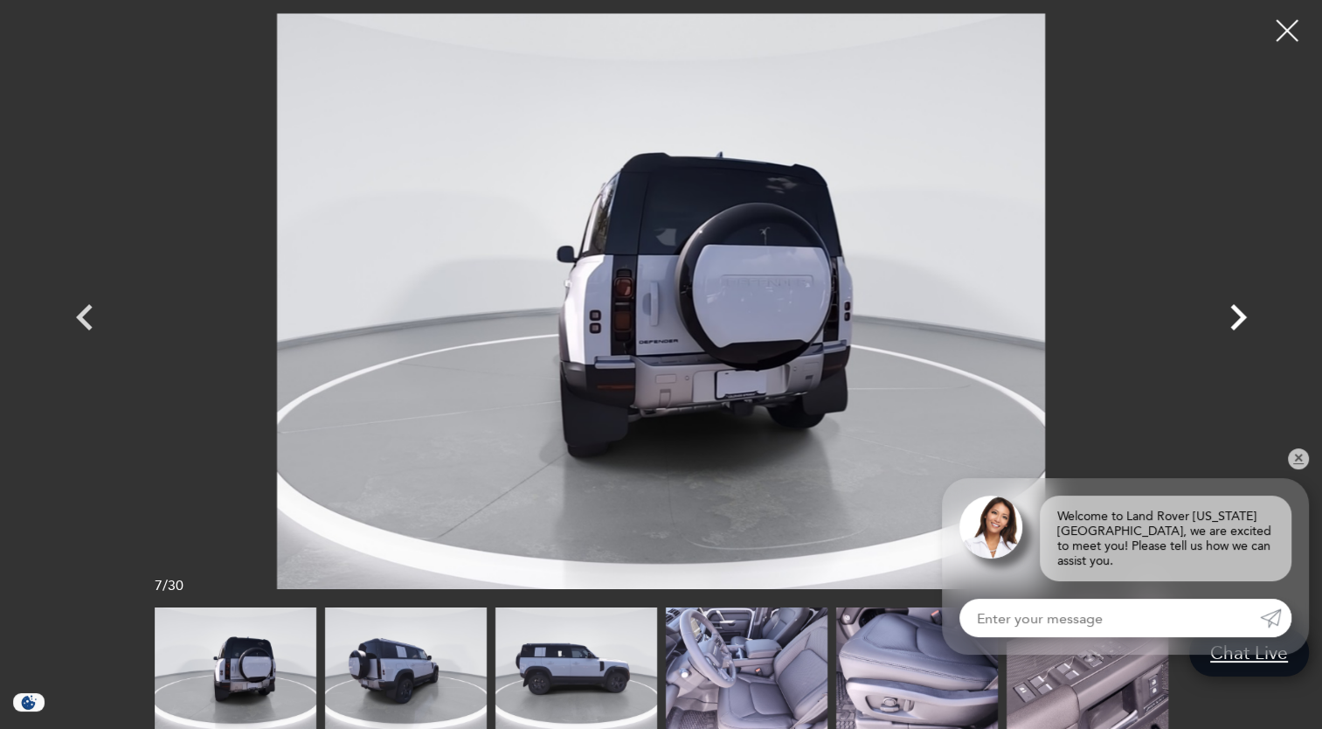
click at [1224, 320] on icon "Next" at bounding box center [1238, 317] width 52 height 52
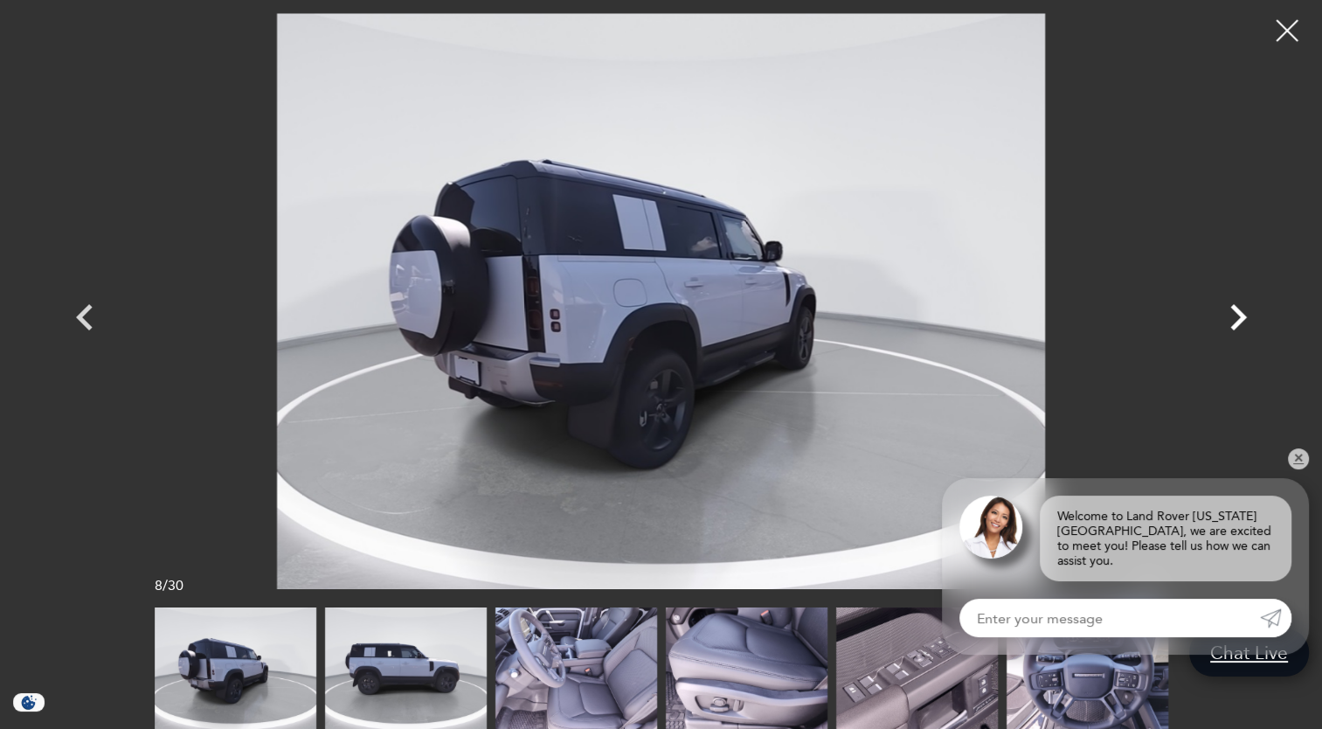
click at [1224, 320] on icon "Next" at bounding box center [1238, 317] width 52 height 52
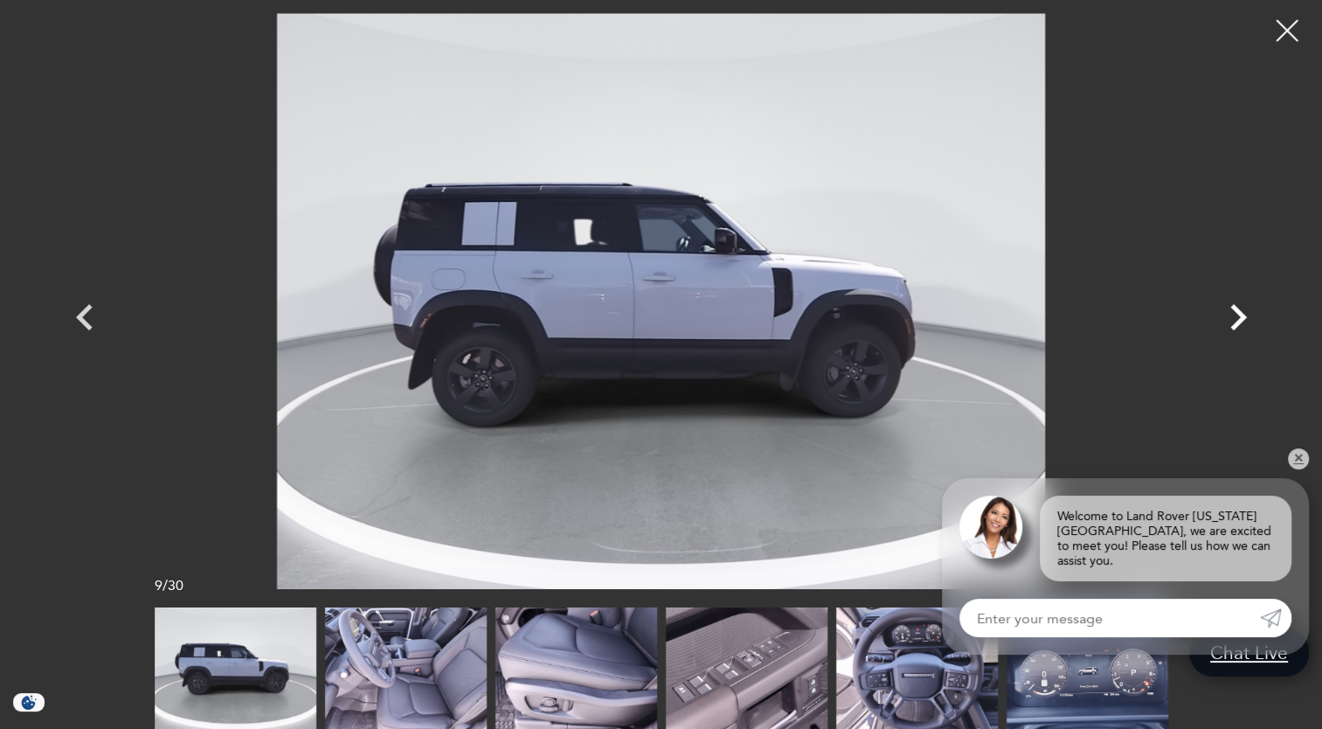
click at [1224, 320] on icon "Next" at bounding box center [1238, 317] width 52 height 52
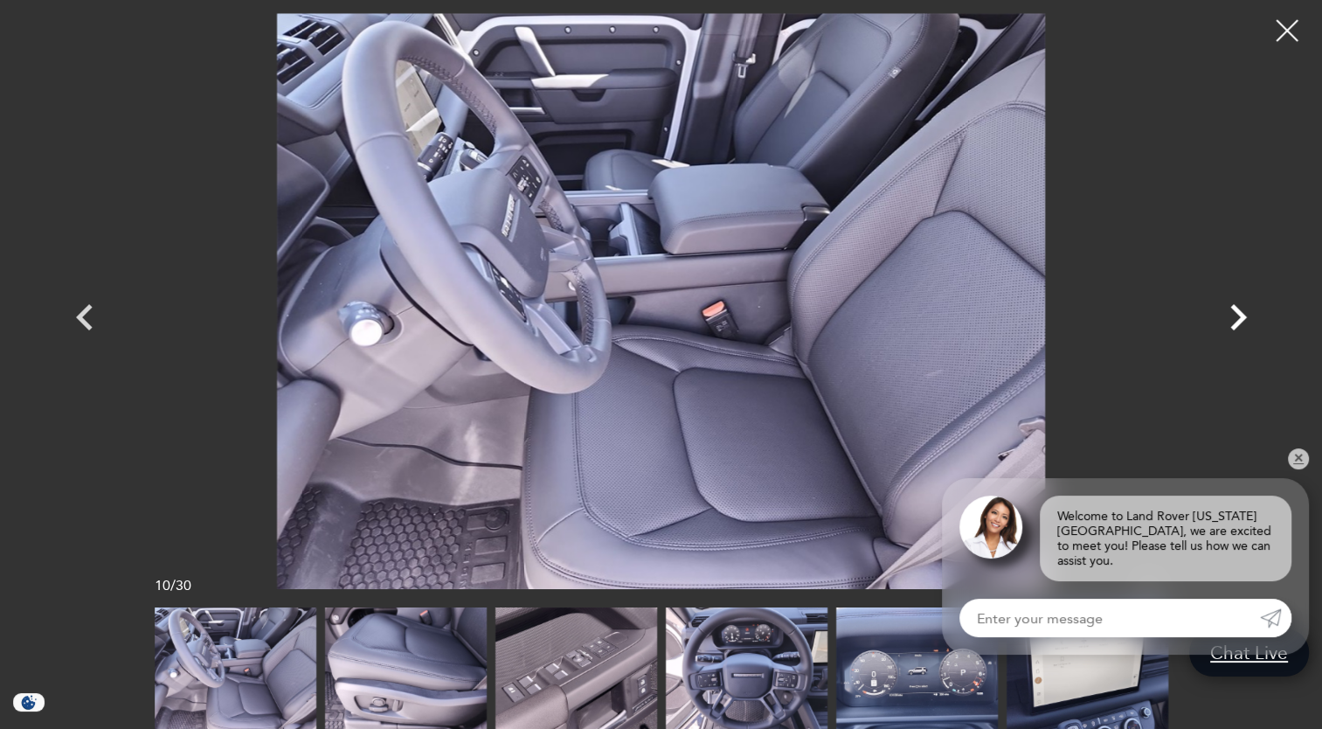
click at [1224, 320] on icon "Next" at bounding box center [1238, 317] width 52 height 52
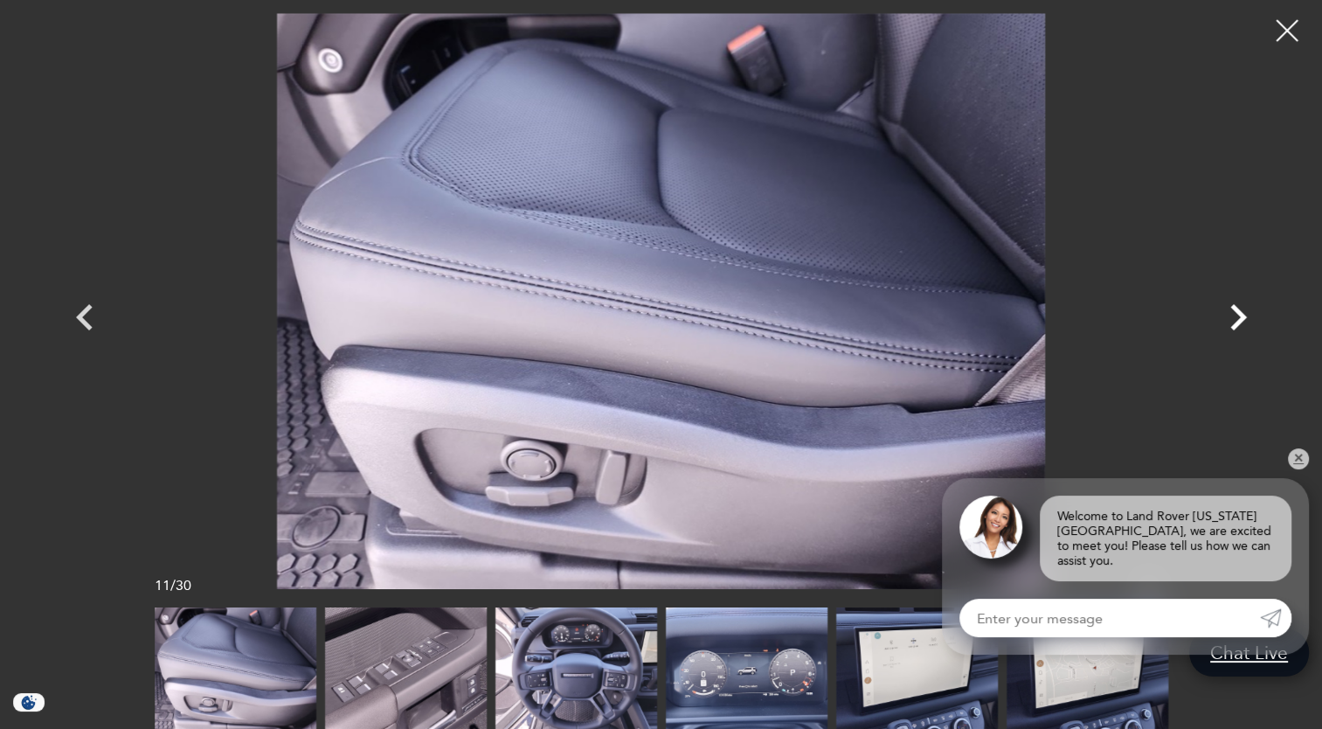
click at [1224, 320] on icon "Next" at bounding box center [1238, 317] width 52 height 52
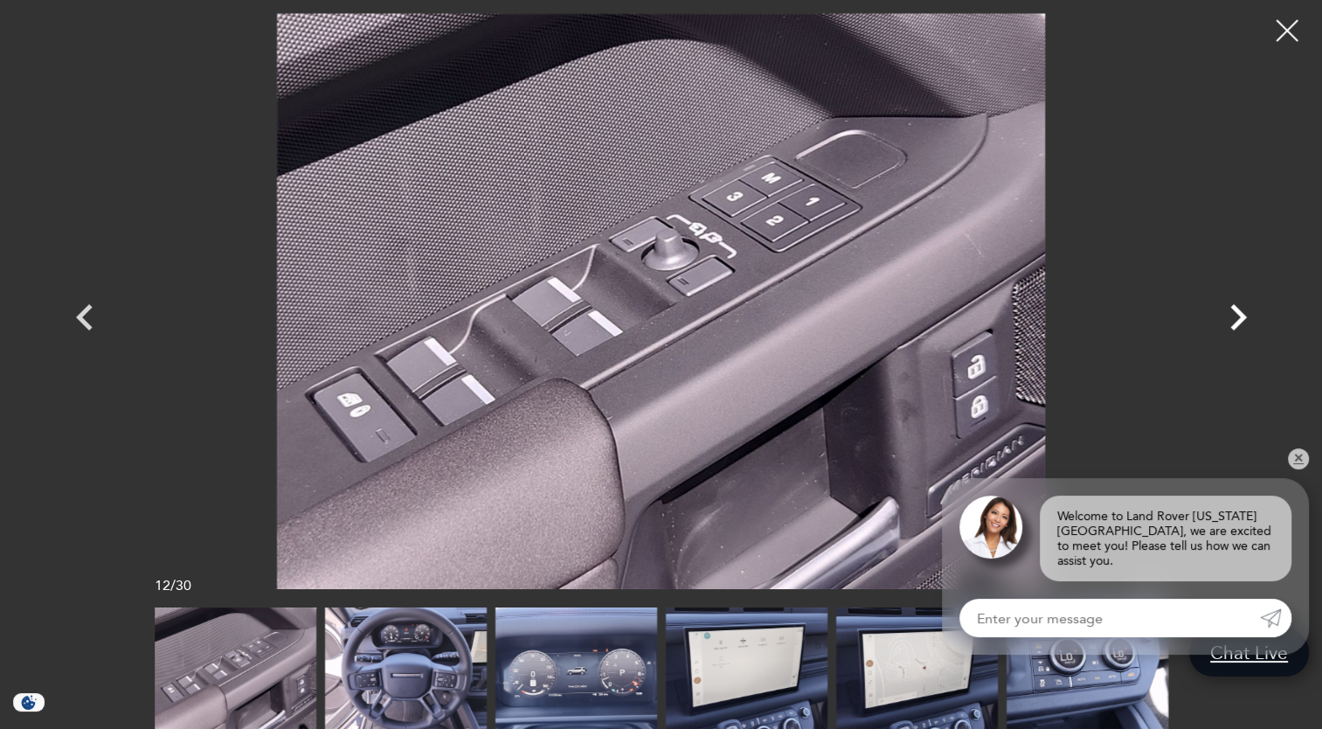
click at [1224, 320] on icon "Next" at bounding box center [1238, 317] width 52 height 52
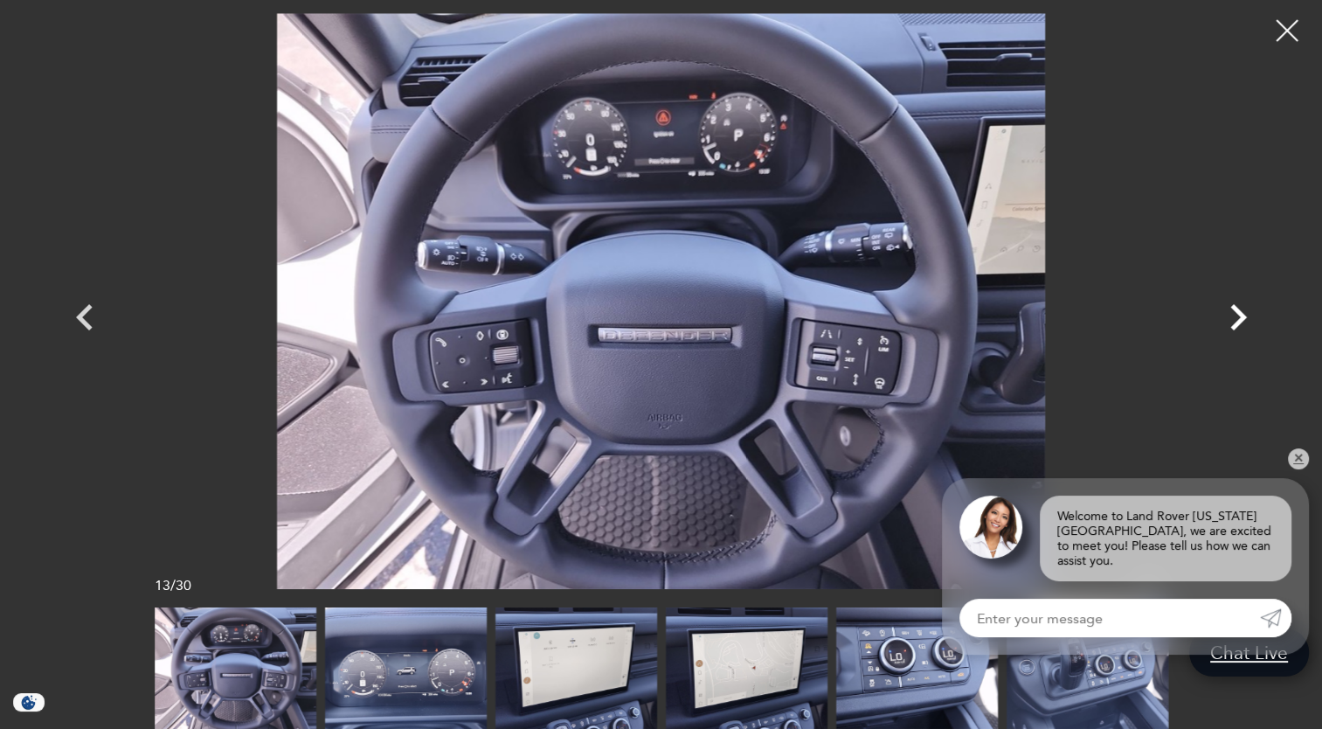
click at [1224, 320] on icon "Next" at bounding box center [1238, 317] width 52 height 52
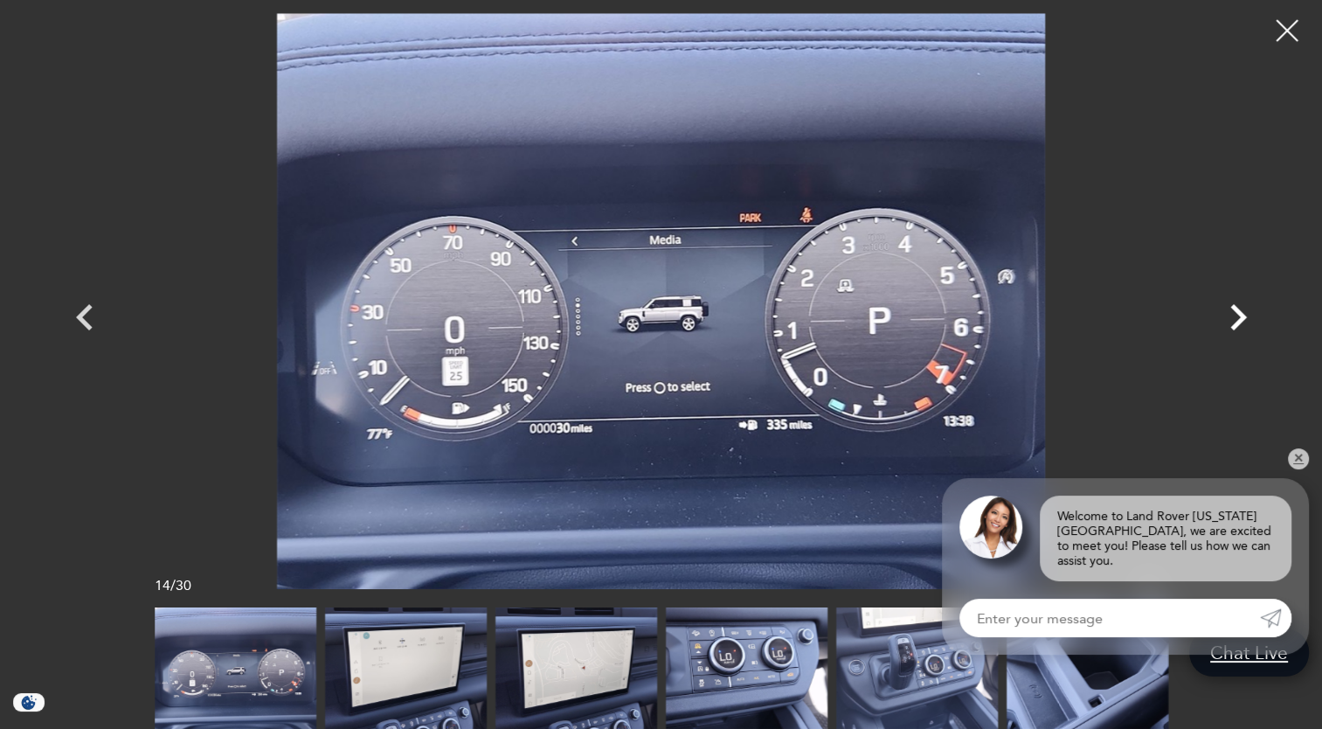
click at [1224, 320] on icon "Next" at bounding box center [1238, 317] width 52 height 52
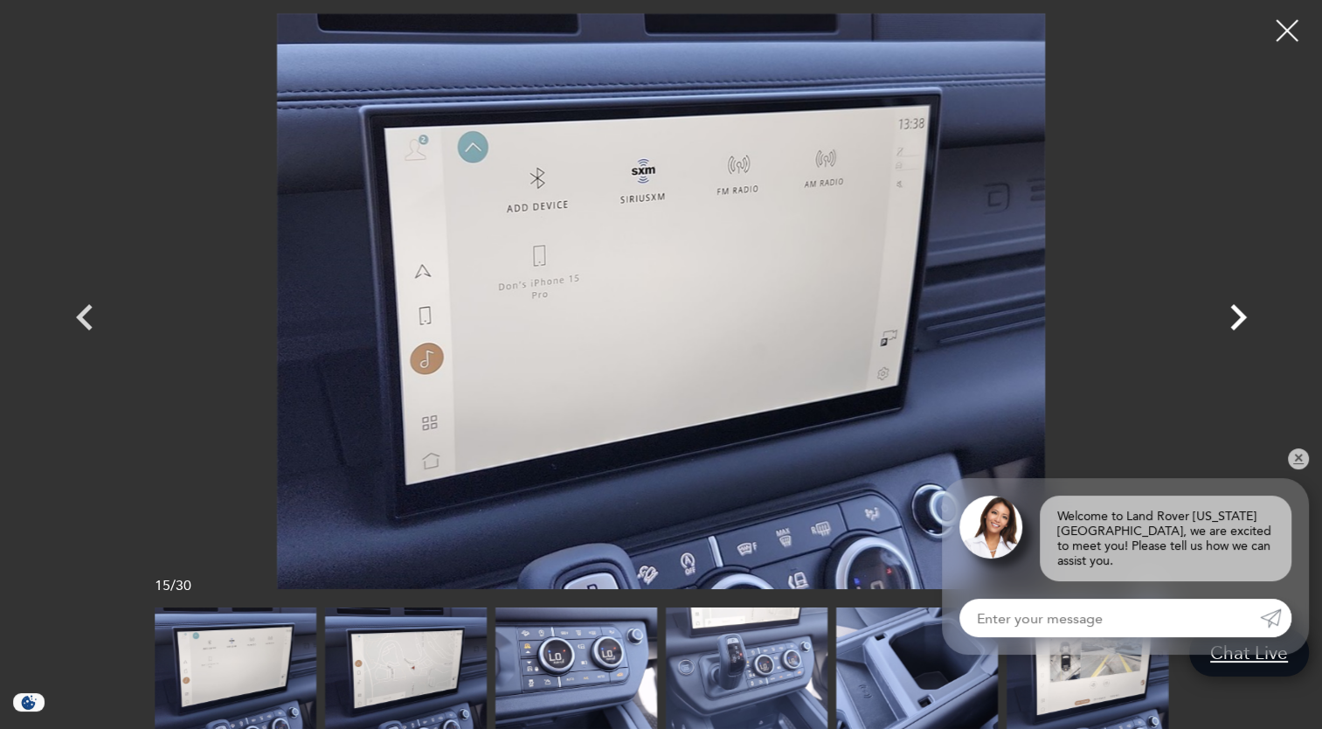
click at [1224, 320] on icon "Next" at bounding box center [1238, 317] width 52 height 52
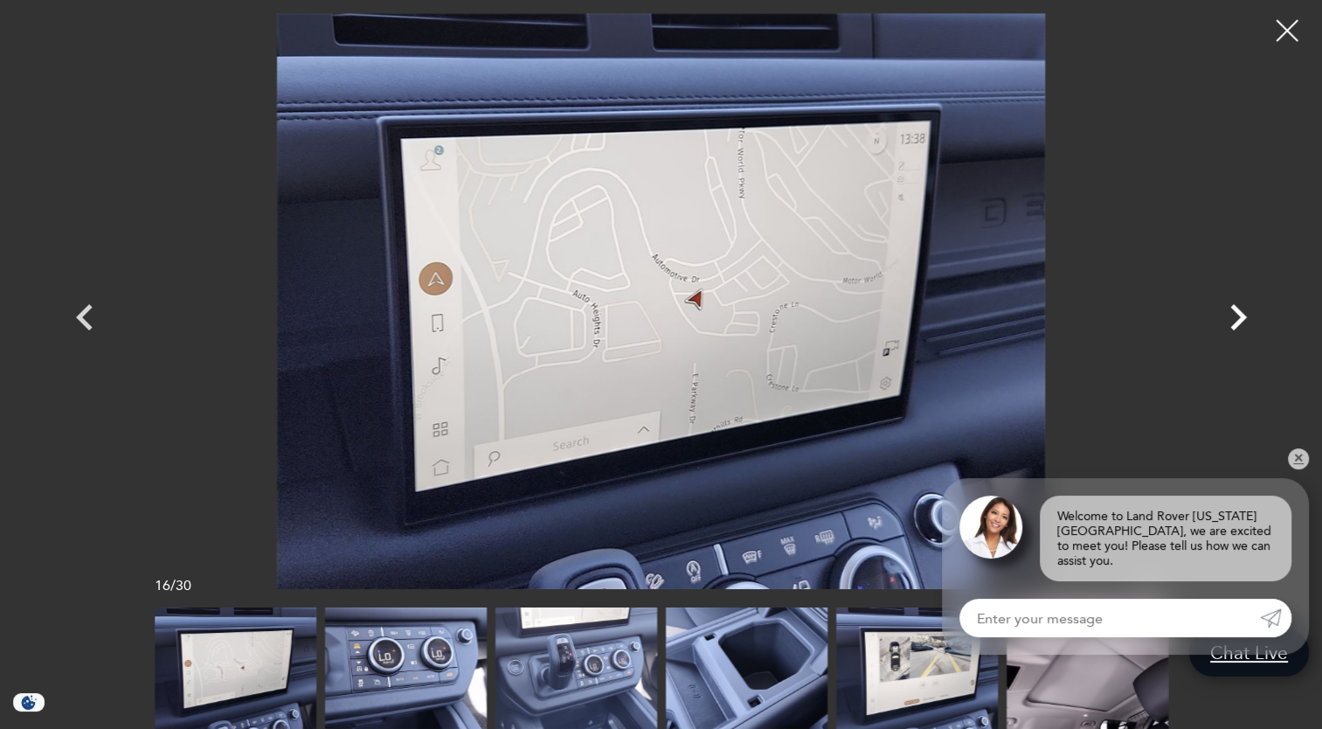
click at [1224, 320] on icon "Next" at bounding box center [1238, 317] width 52 height 52
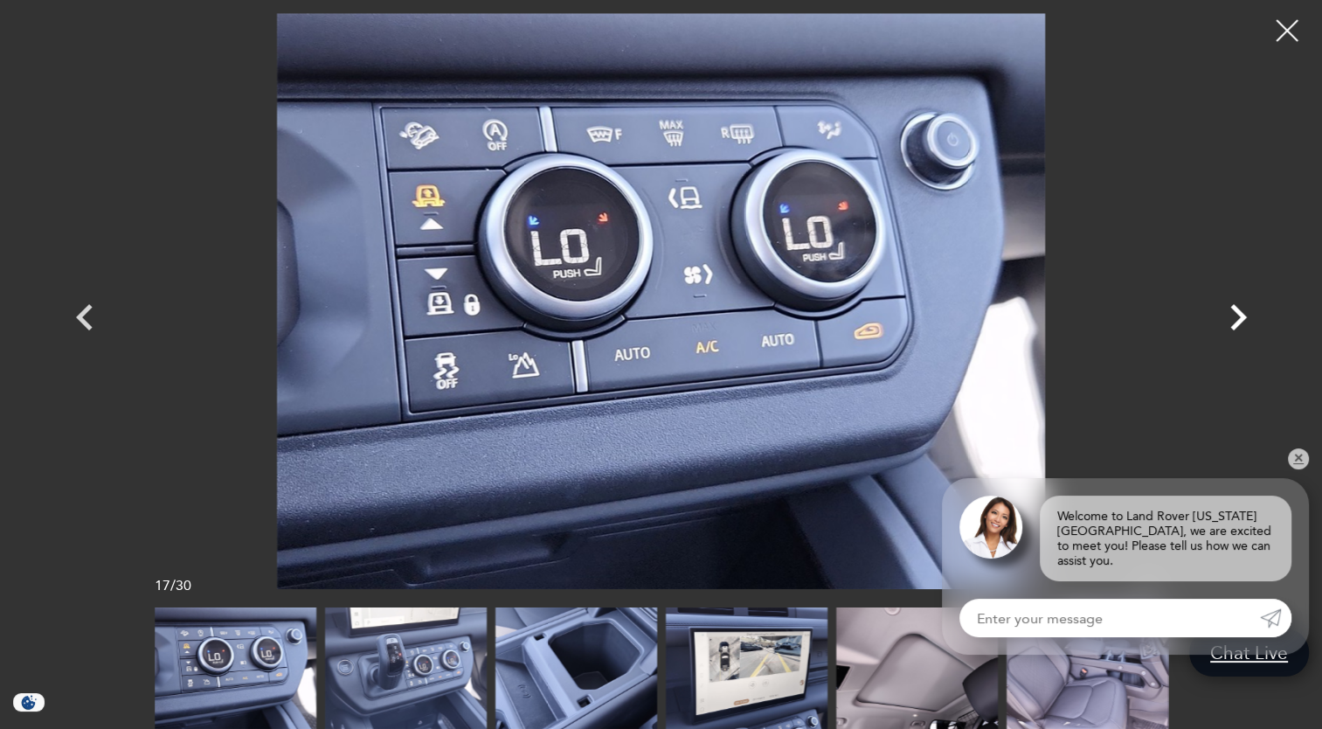
click at [1224, 320] on icon "Next" at bounding box center [1238, 317] width 52 height 52
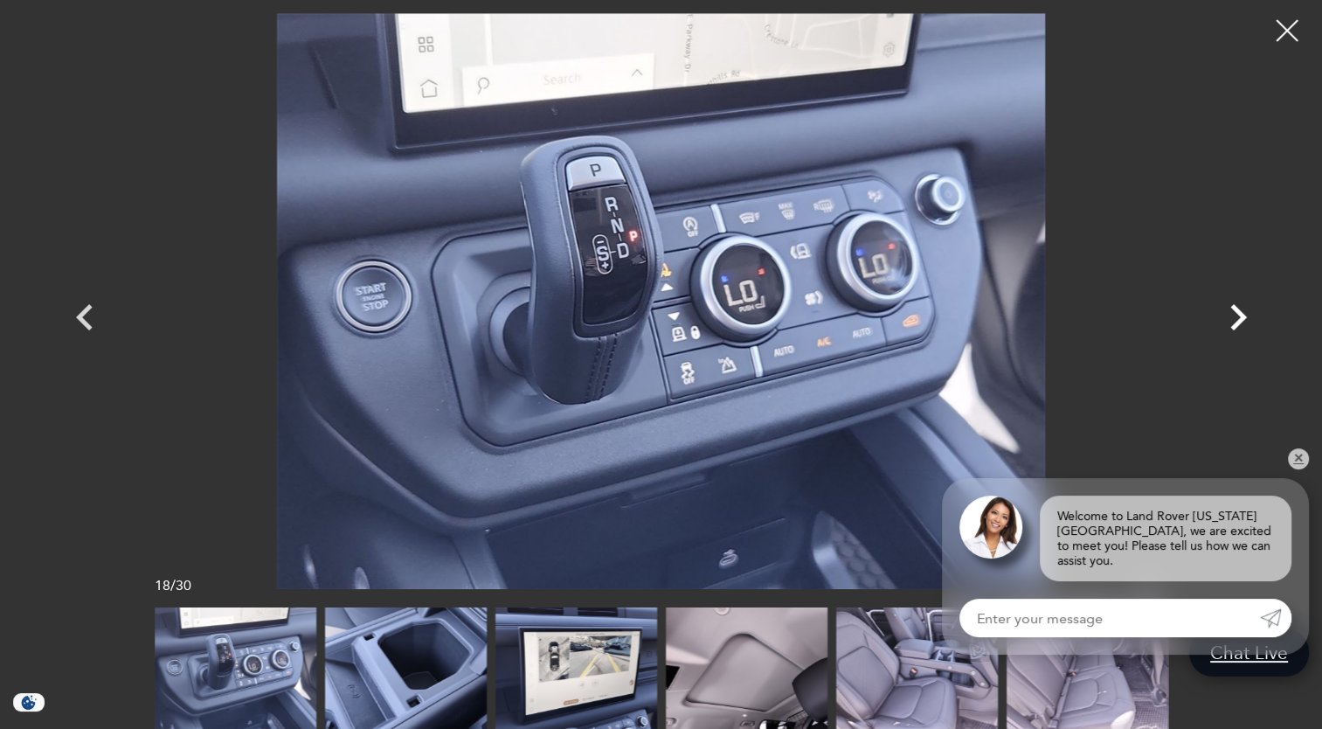
click at [1224, 320] on icon "Next" at bounding box center [1238, 317] width 52 height 52
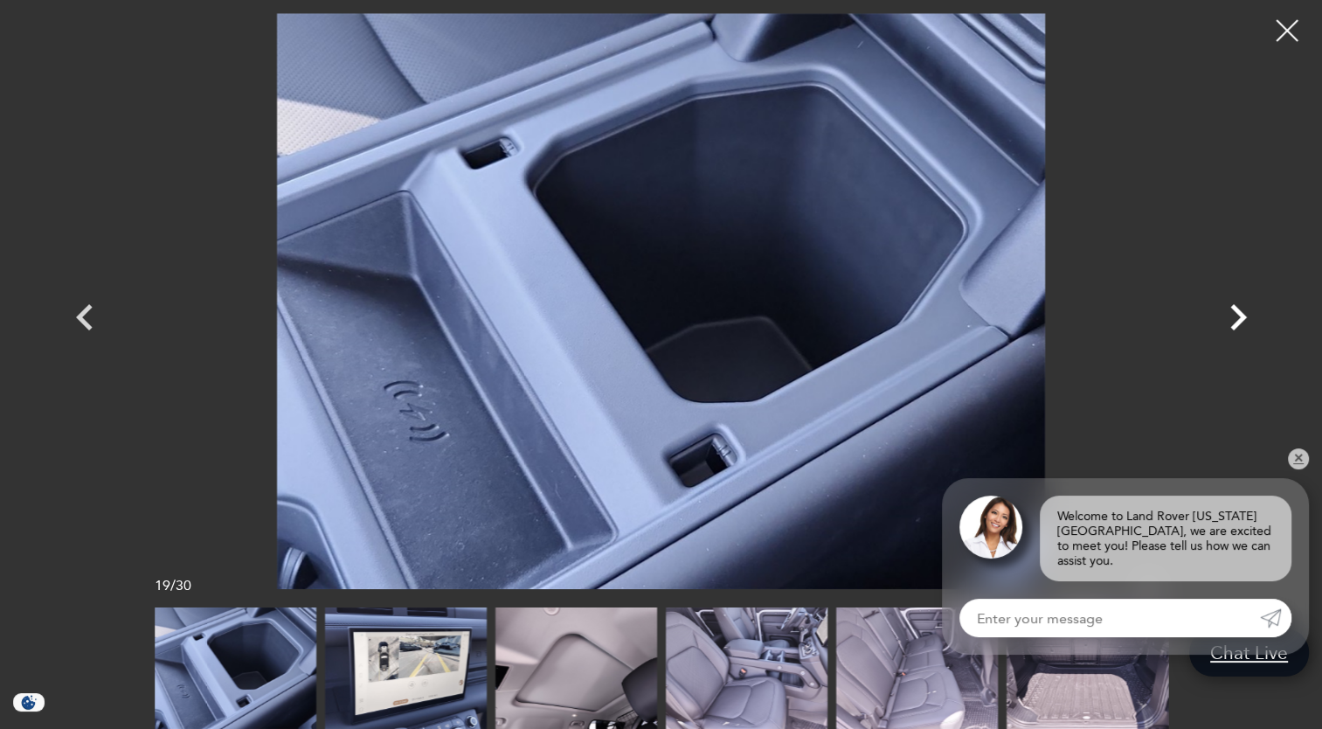
click at [1224, 320] on icon "Next" at bounding box center [1238, 317] width 52 height 52
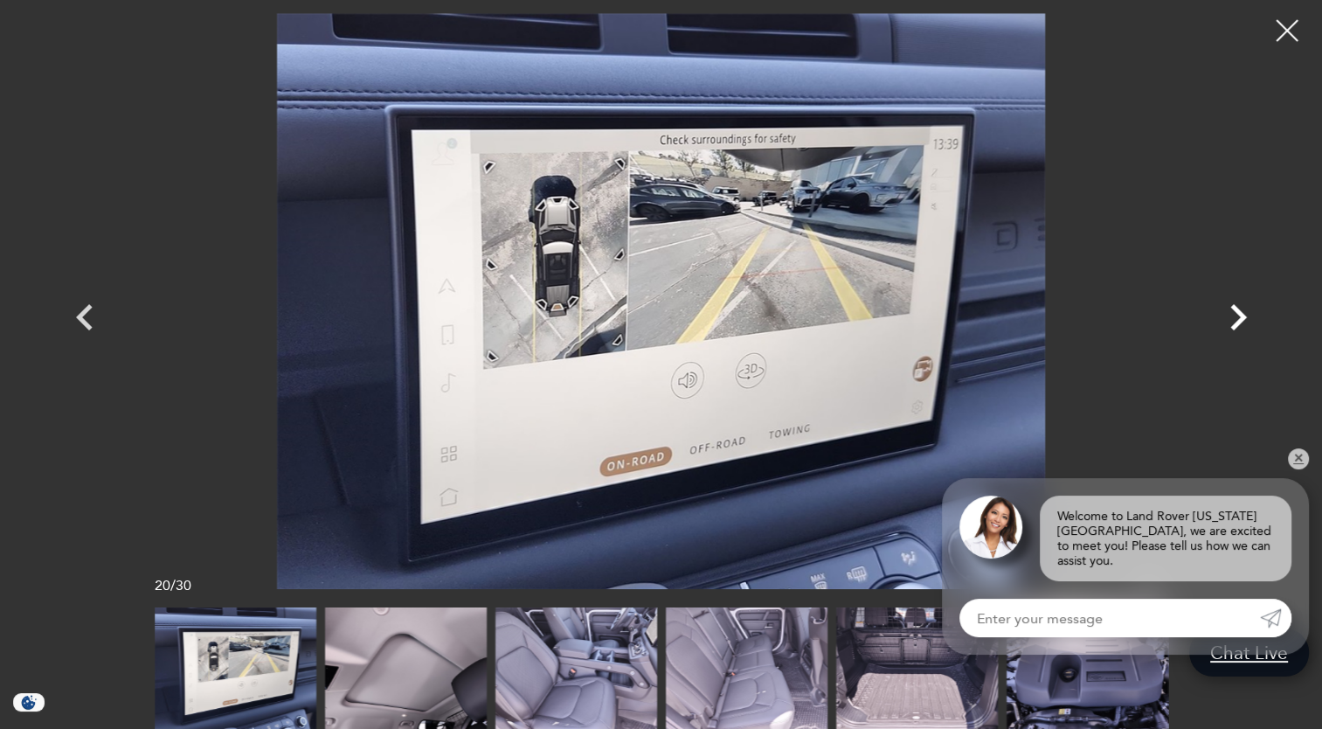
click at [1224, 320] on icon "Next" at bounding box center [1238, 317] width 52 height 52
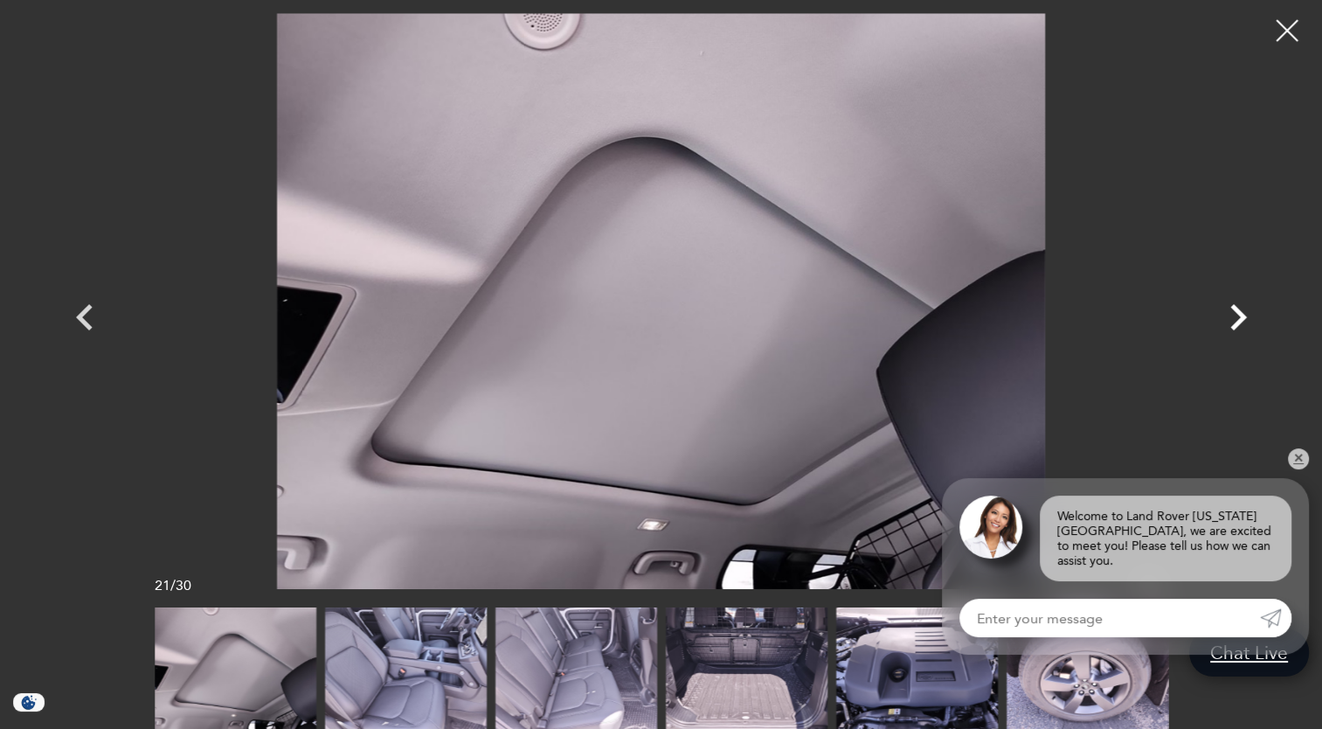
click at [1224, 320] on icon "Next" at bounding box center [1238, 317] width 52 height 52
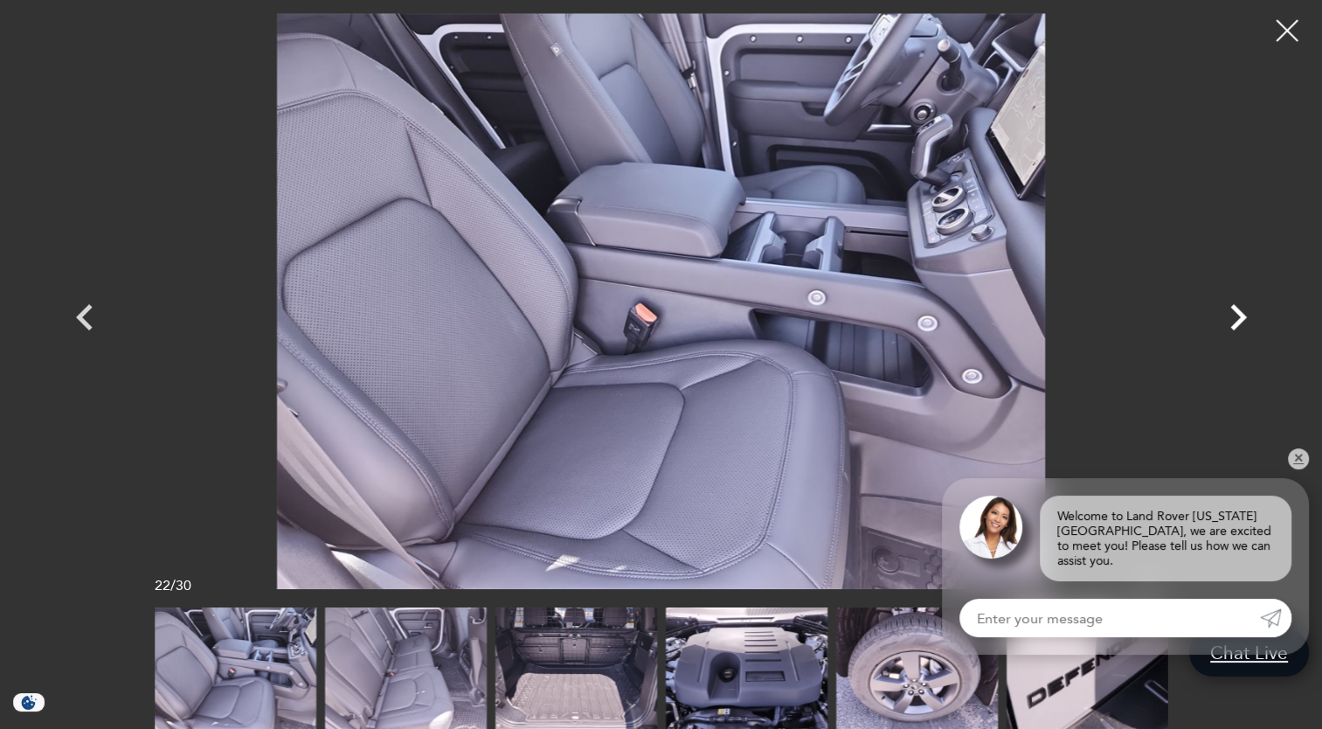
click at [1224, 320] on icon "Next" at bounding box center [1238, 317] width 52 height 52
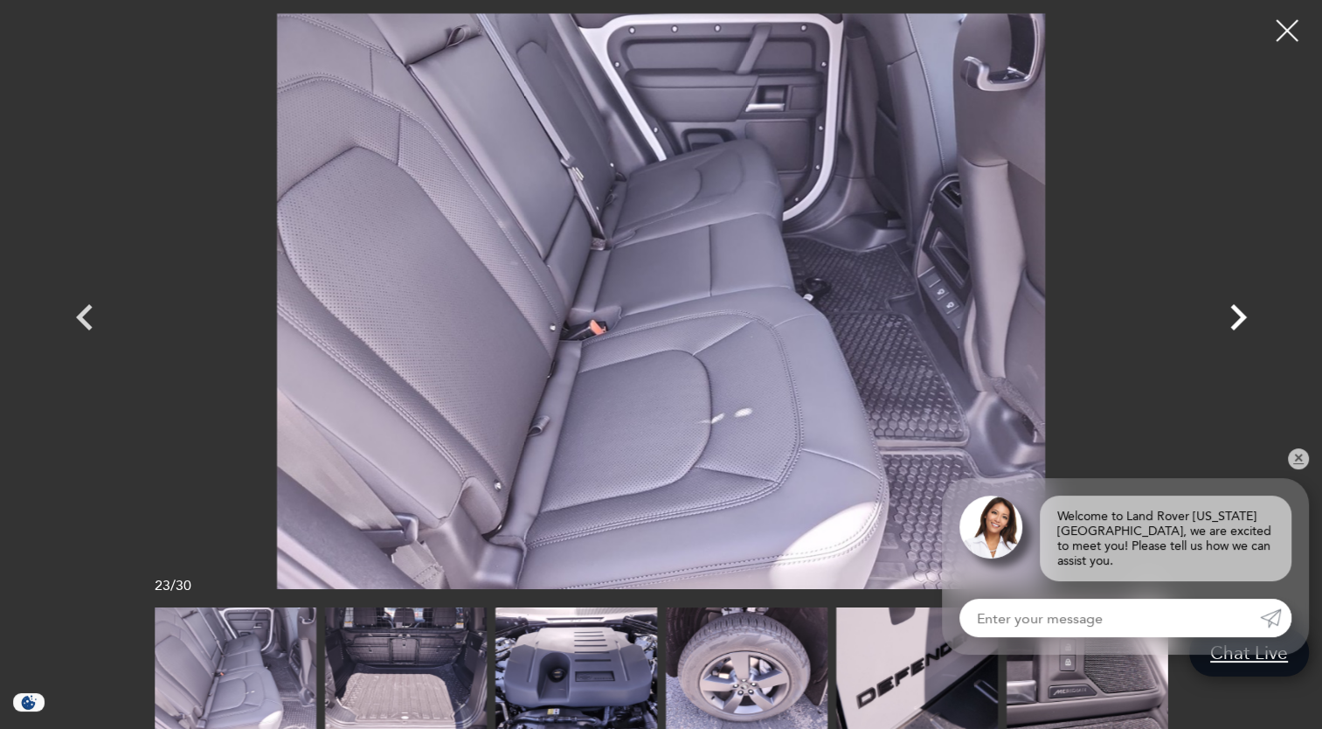
click at [1224, 320] on icon "Next" at bounding box center [1238, 317] width 52 height 52
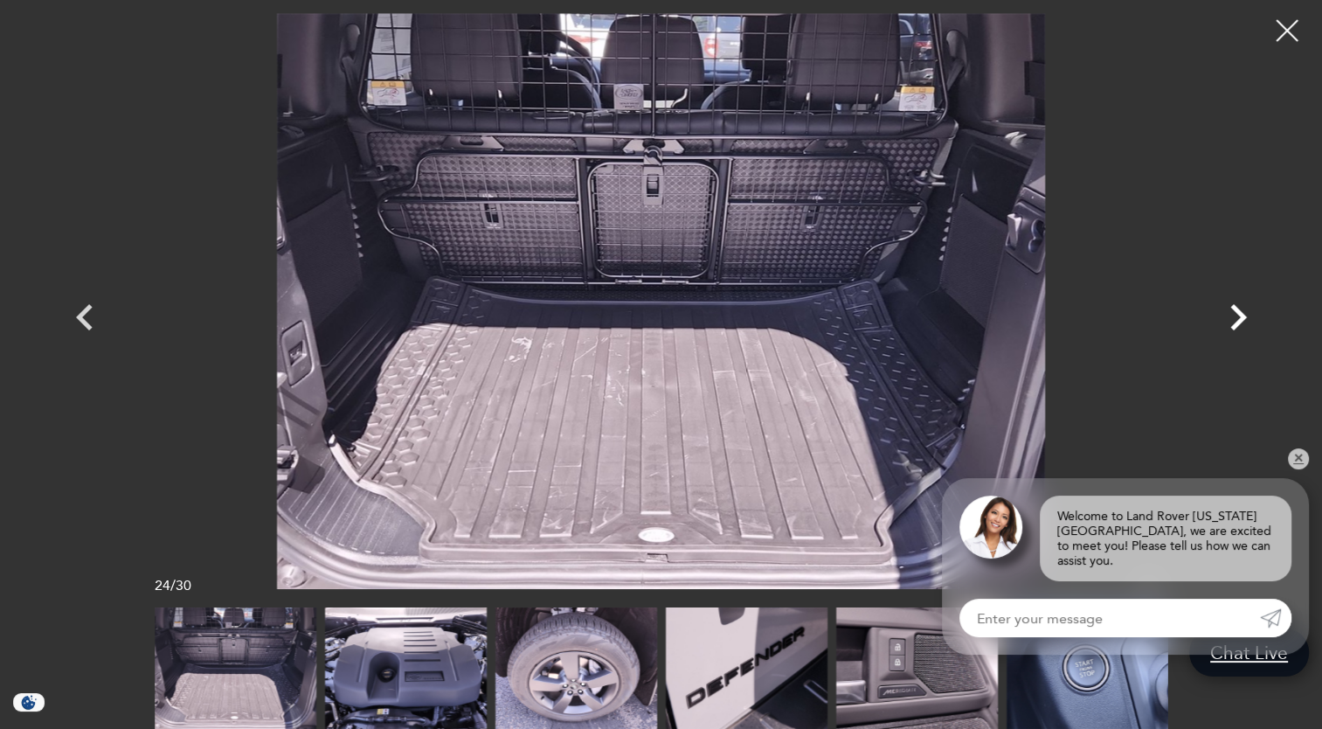
click at [1224, 320] on icon "Next" at bounding box center [1238, 317] width 52 height 52
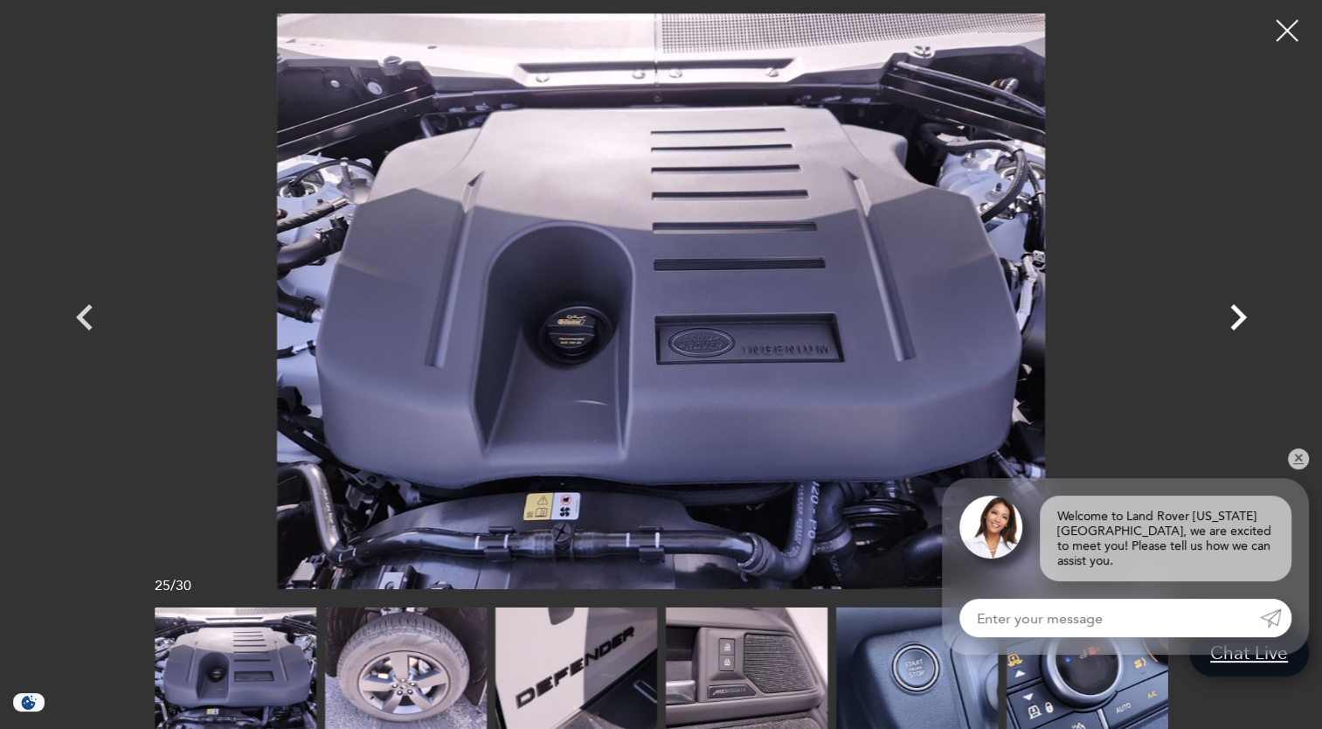
click at [1224, 320] on icon "Next" at bounding box center [1238, 317] width 52 height 52
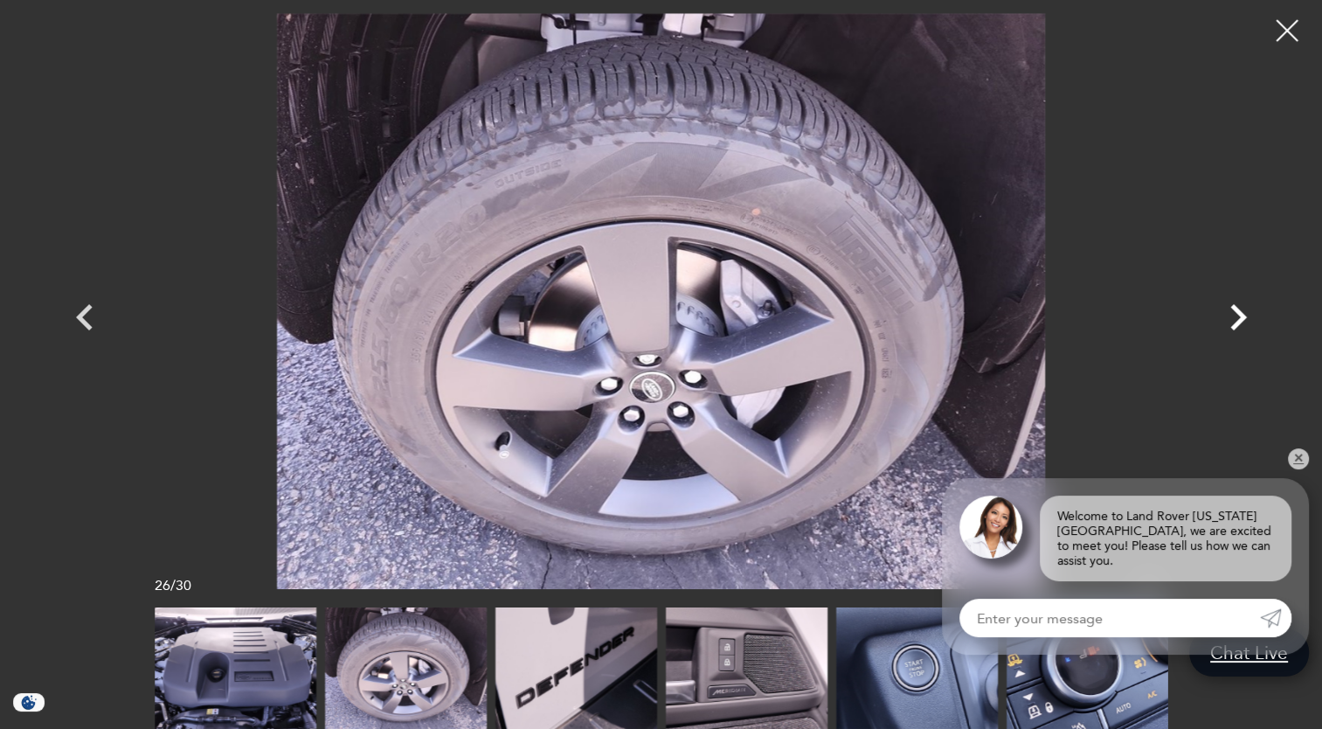
click at [1224, 320] on icon "Next" at bounding box center [1238, 317] width 52 height 52
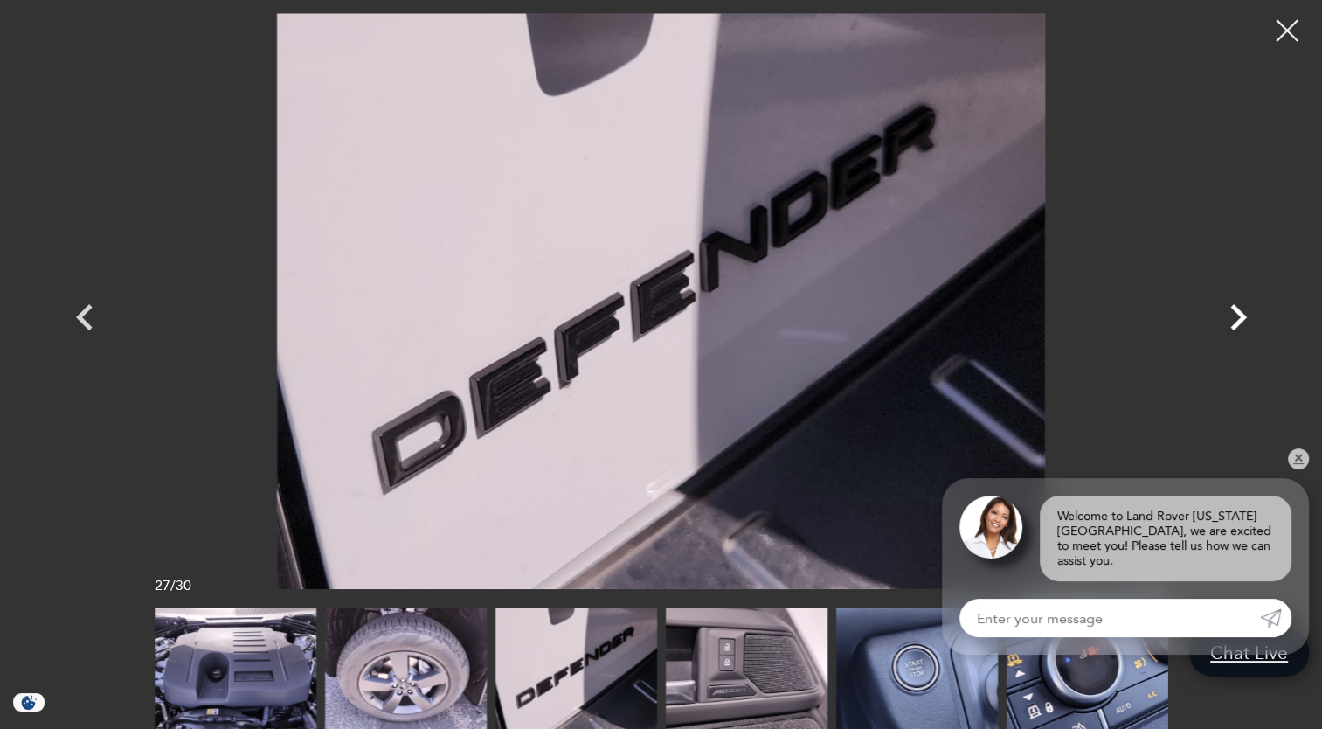
click at [1224, 320] on icon "Next" at bounding box center [1238, 317] width 52 height 52
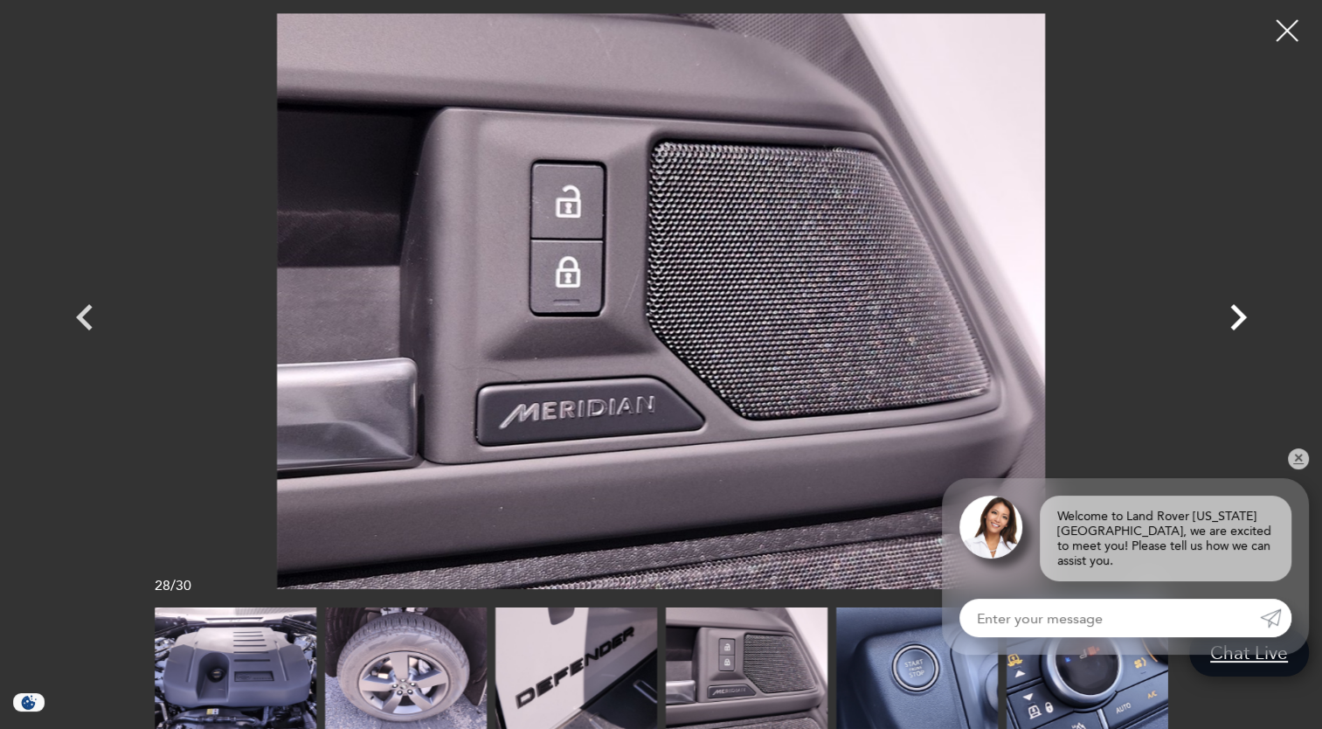
click at [1224, 320] on icon "Next" at bounding box center [1238, 317] width 52 height 52
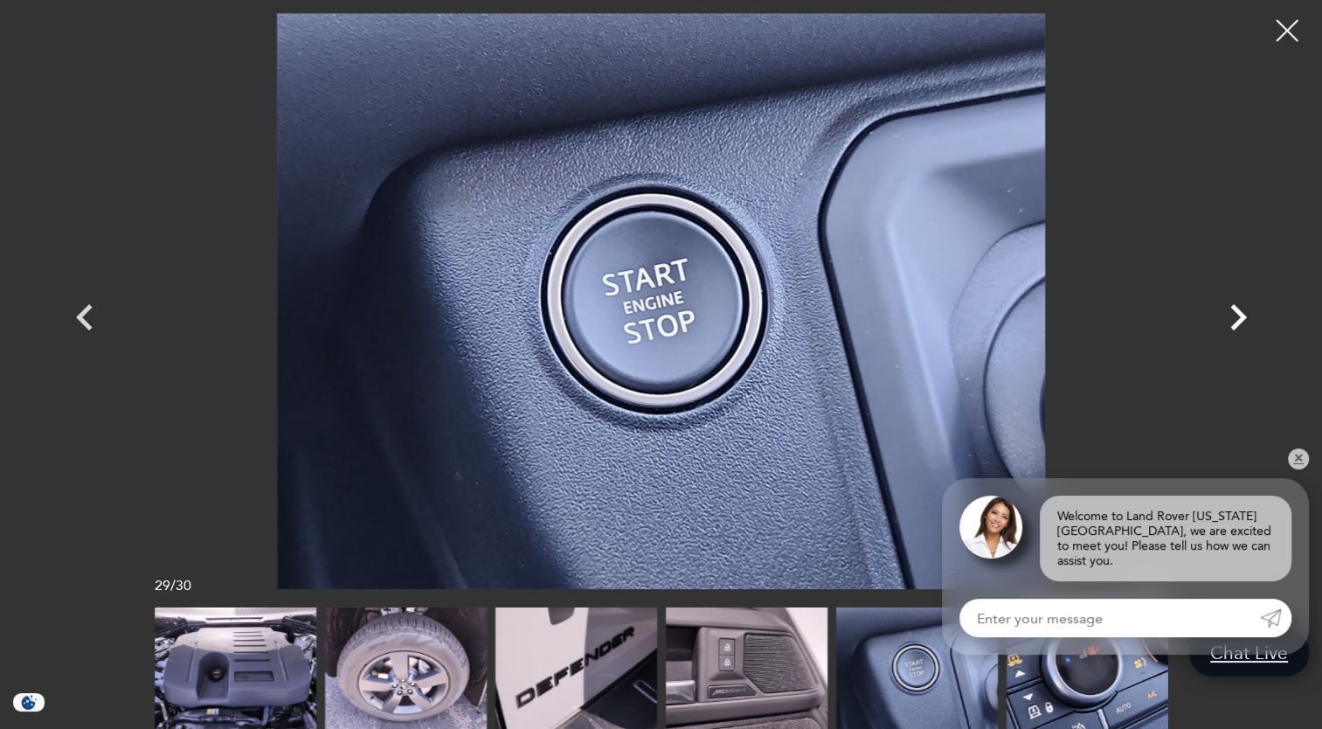
click at [1224, 320] on icon "Next" at bounding box center [1238, 317] width 52 height 52
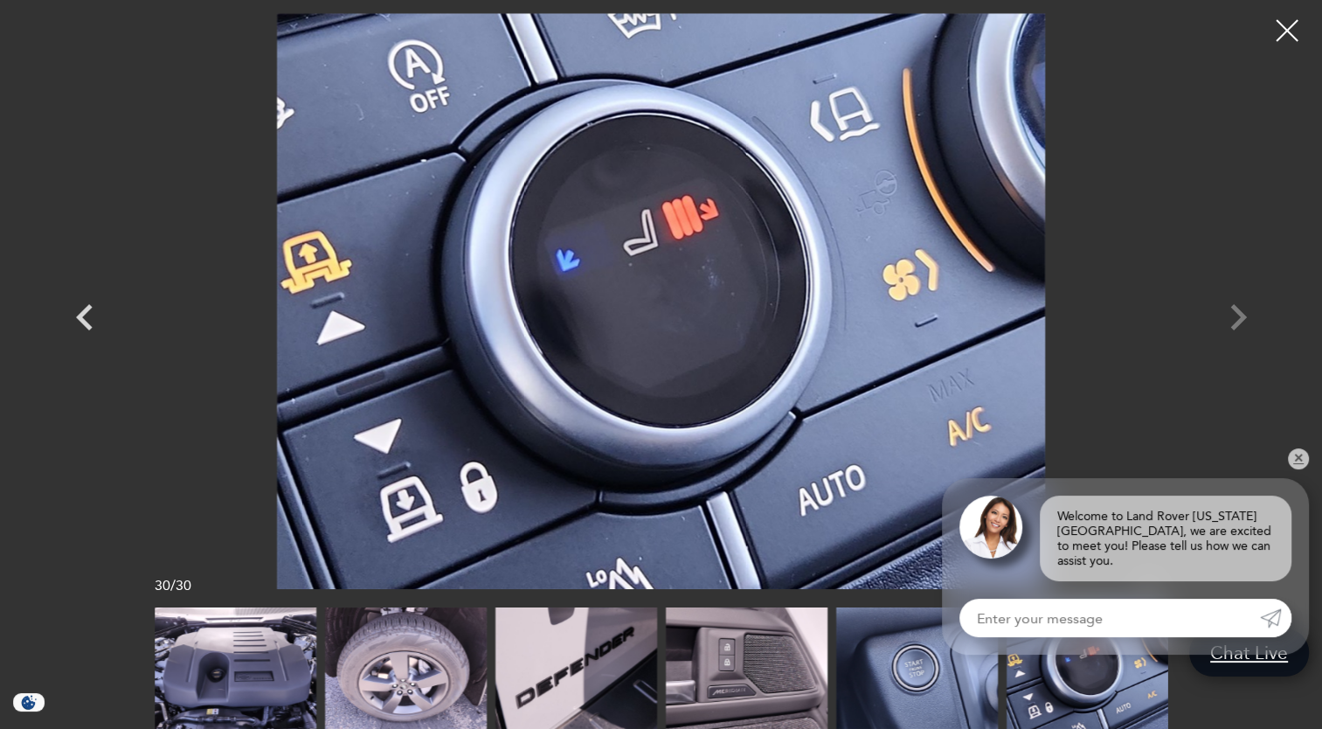
click at [1224, 320] on div at bounding box center [661, 301] width 1223 height 576
click at [1286, 40] on div at bounding box center [1287, 31] width 46 height 46
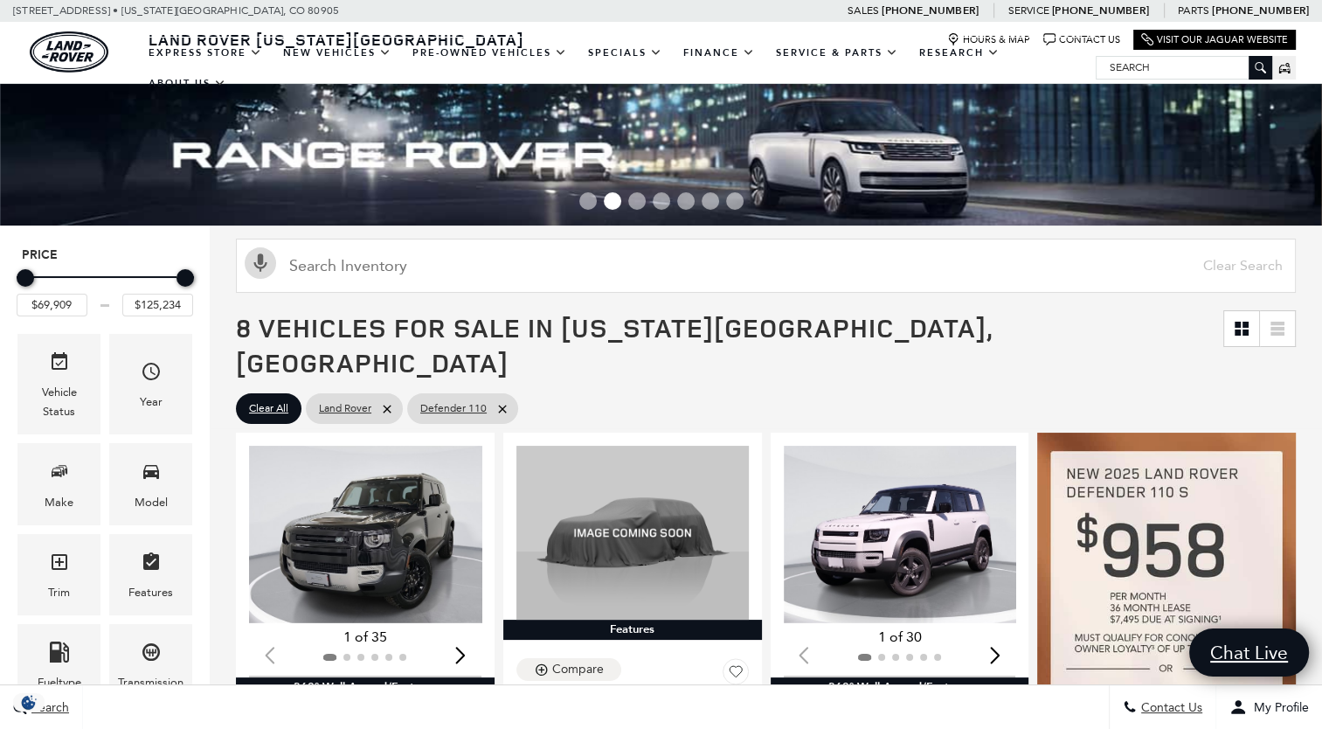
scroll to position [280, 0]
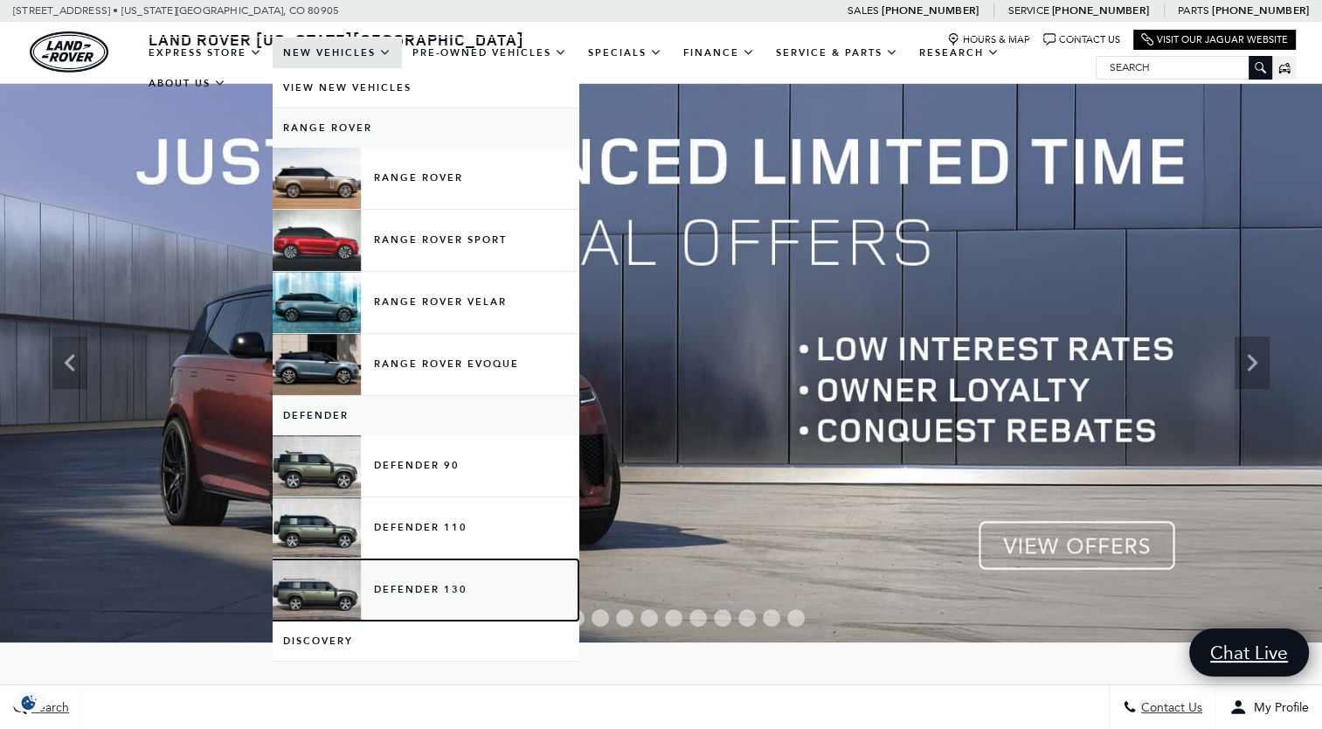
click at [407, 590] on link "Defender 130" at bounding box center [426, 589] width 306 height 61
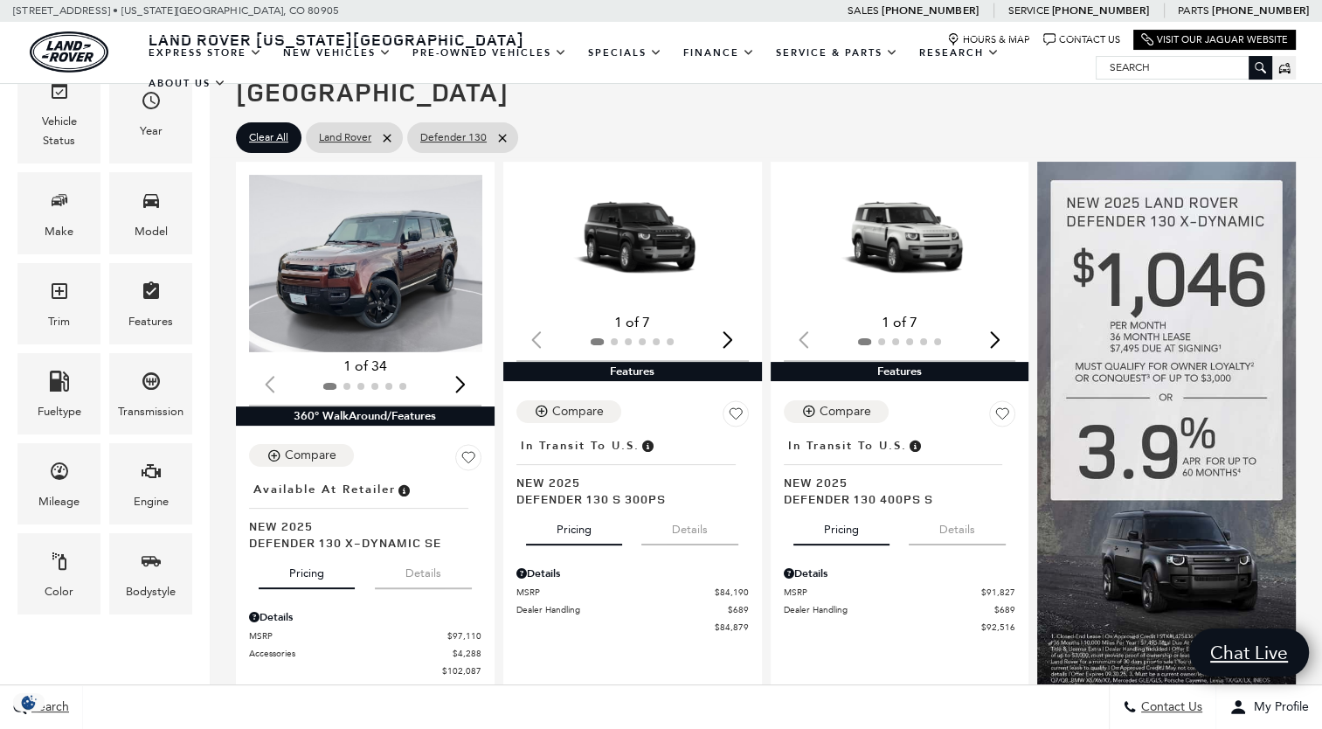
scroll to position [280, 0]
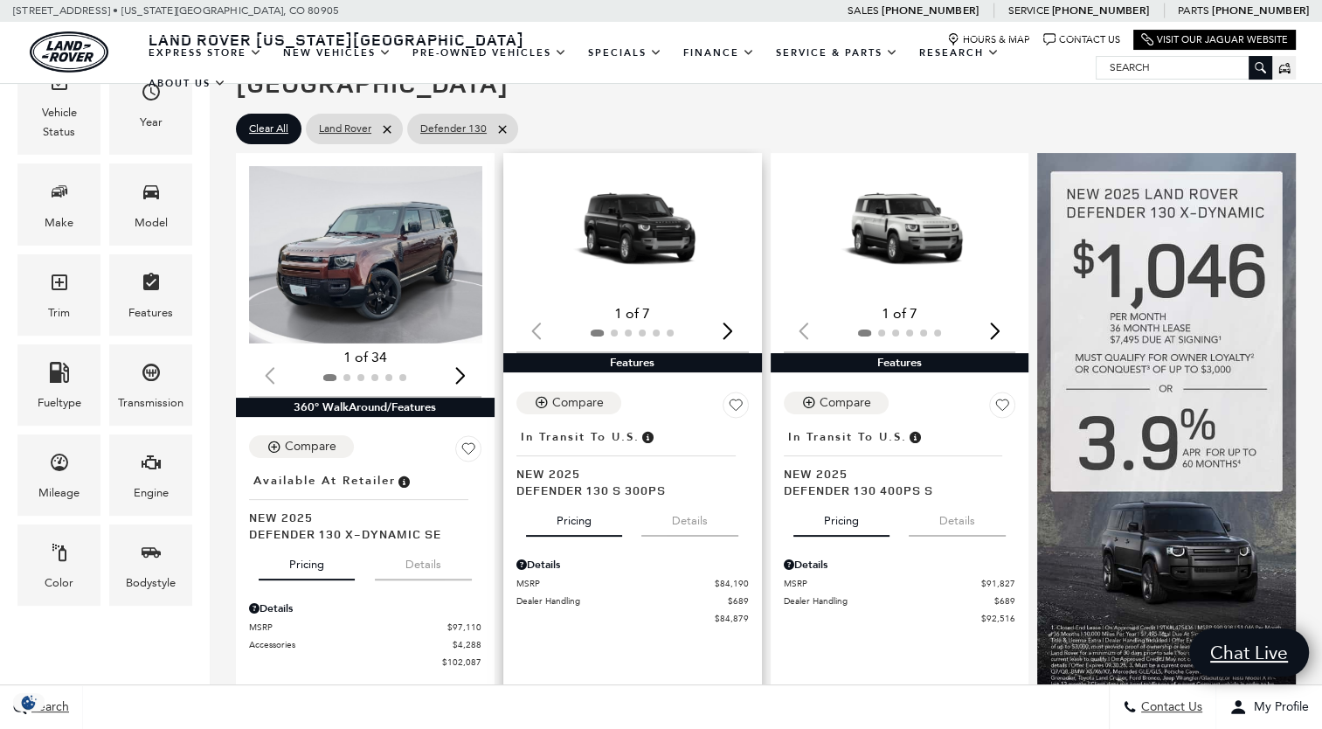
click at [624, 239] on img "1 / 2" at bounding box center [634, 232] width 236 height 133
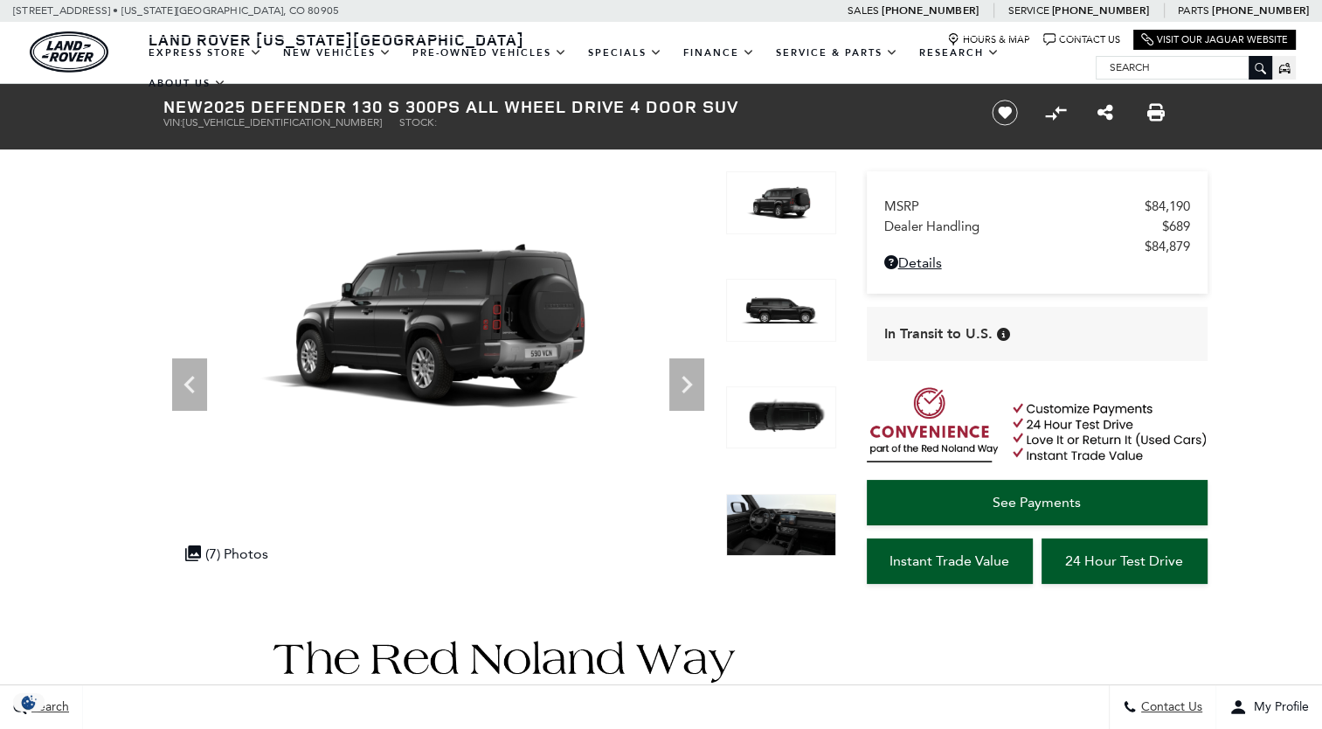
click at [677, 390] on icon "Next" at bounding box center [686, 384] width 35 height 35
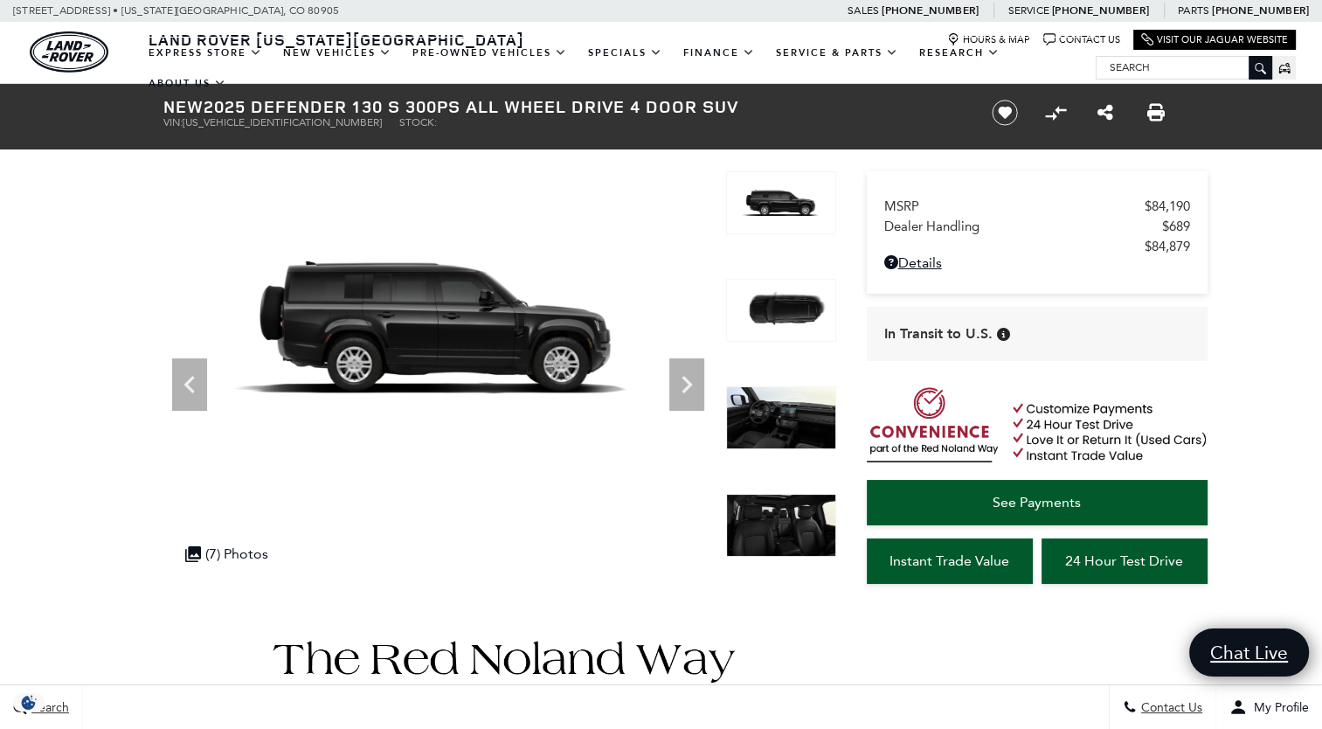
click at [677, 390] on icon "Next" at bounding box center [686, 384] width 35 height 35
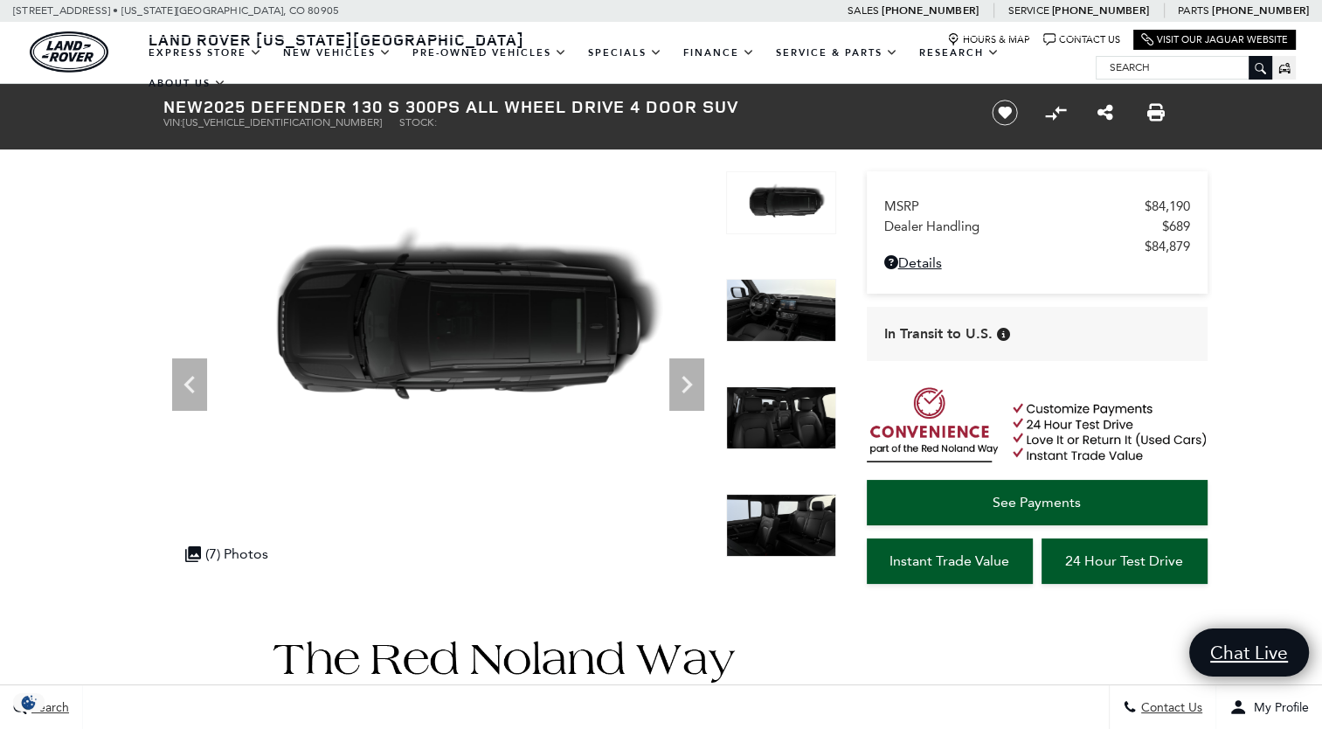
click at [677, 390] on icon "Next" at bounding box center [686, 384] width 35 height 35
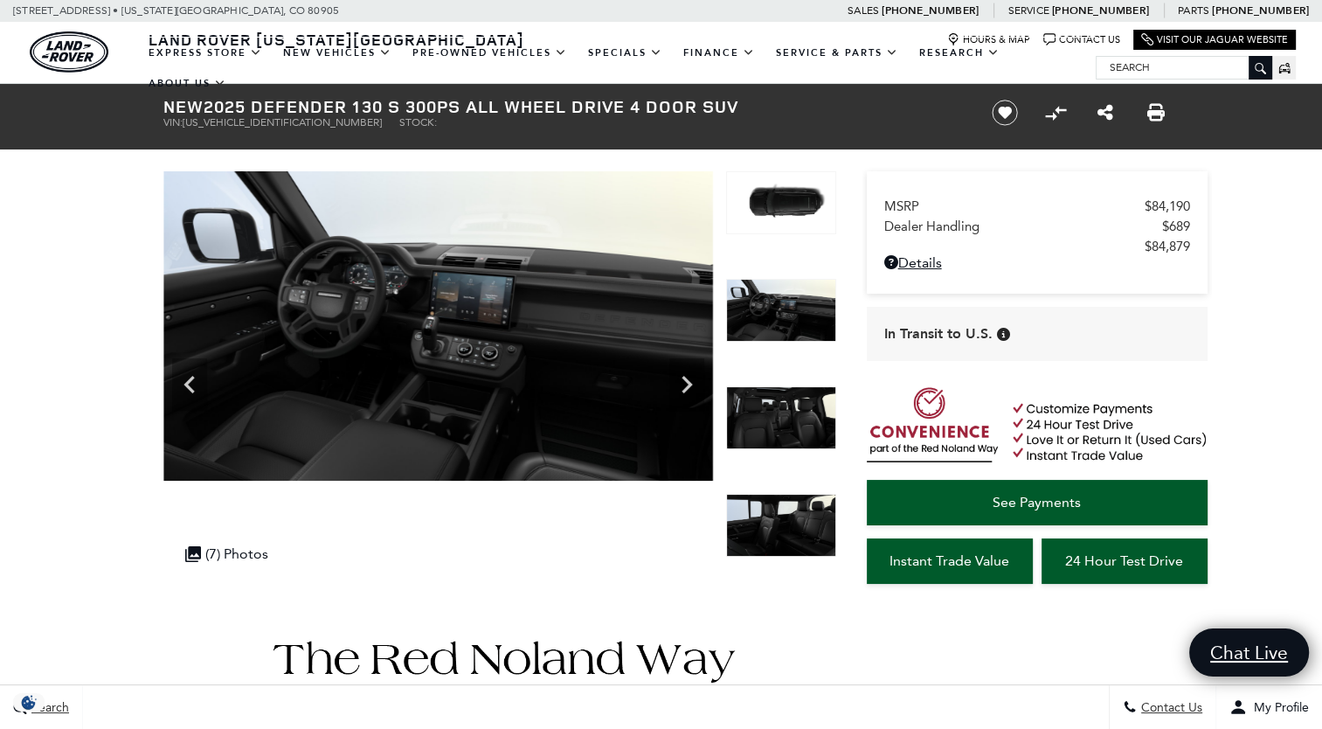
click at [677, 390] on icon "Next" at bounding box center [686, 384] width 35 height 35
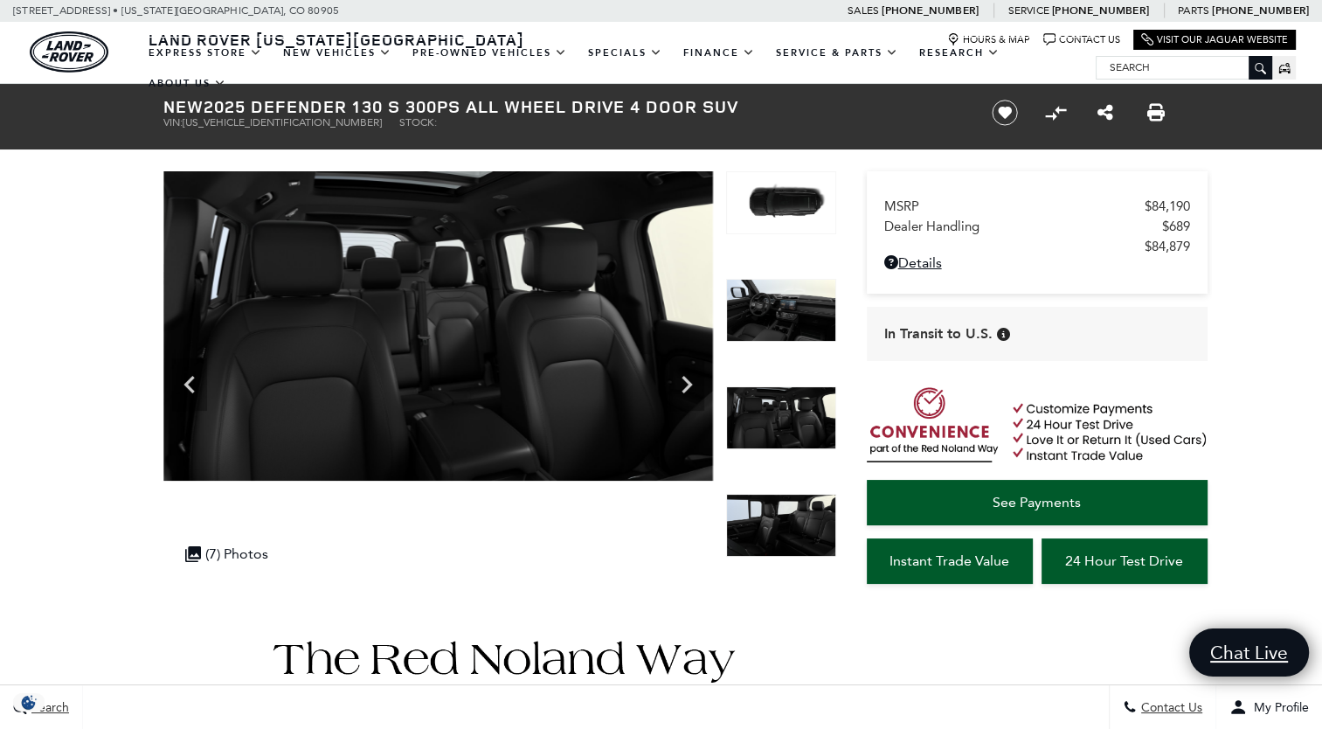
click at [677, 390] on icon "Next" at bounding box center [686, 384] width 35 height 35
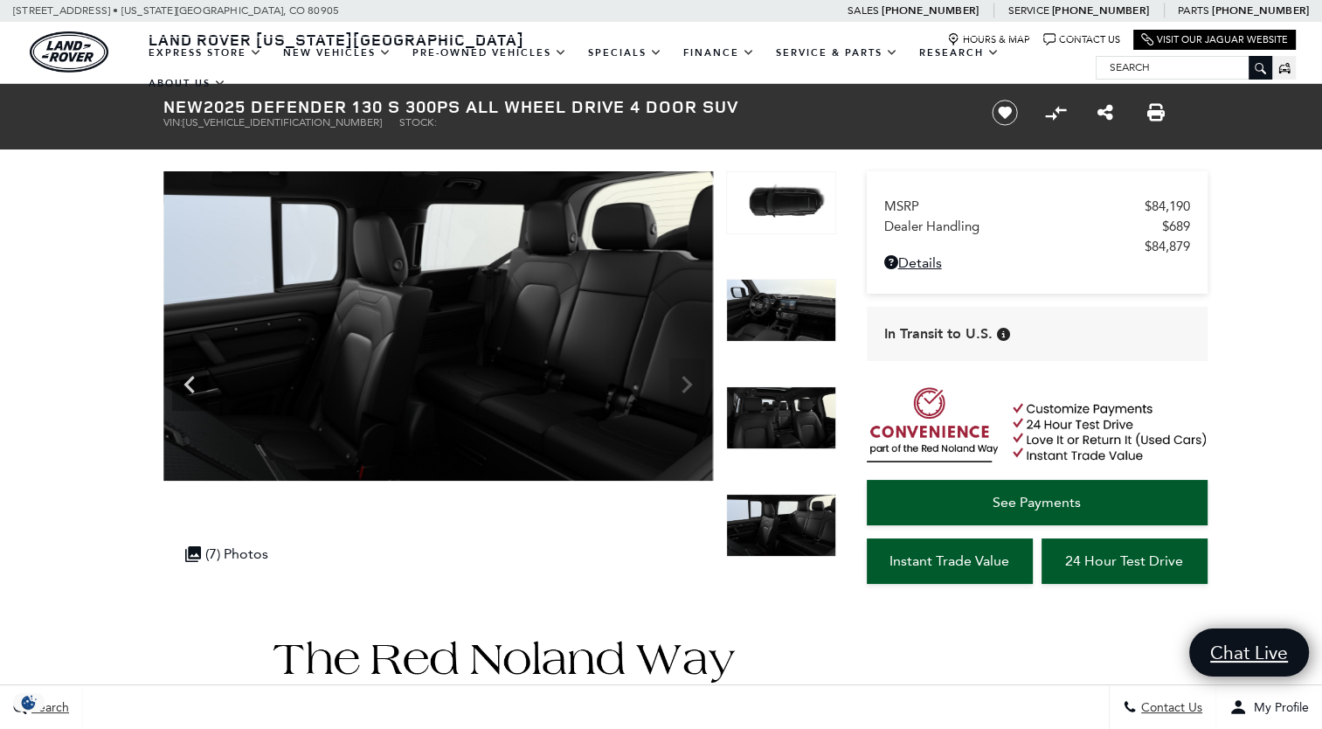
click at [677, 390] on img at bounding box center [437, 325] width 549 height 309
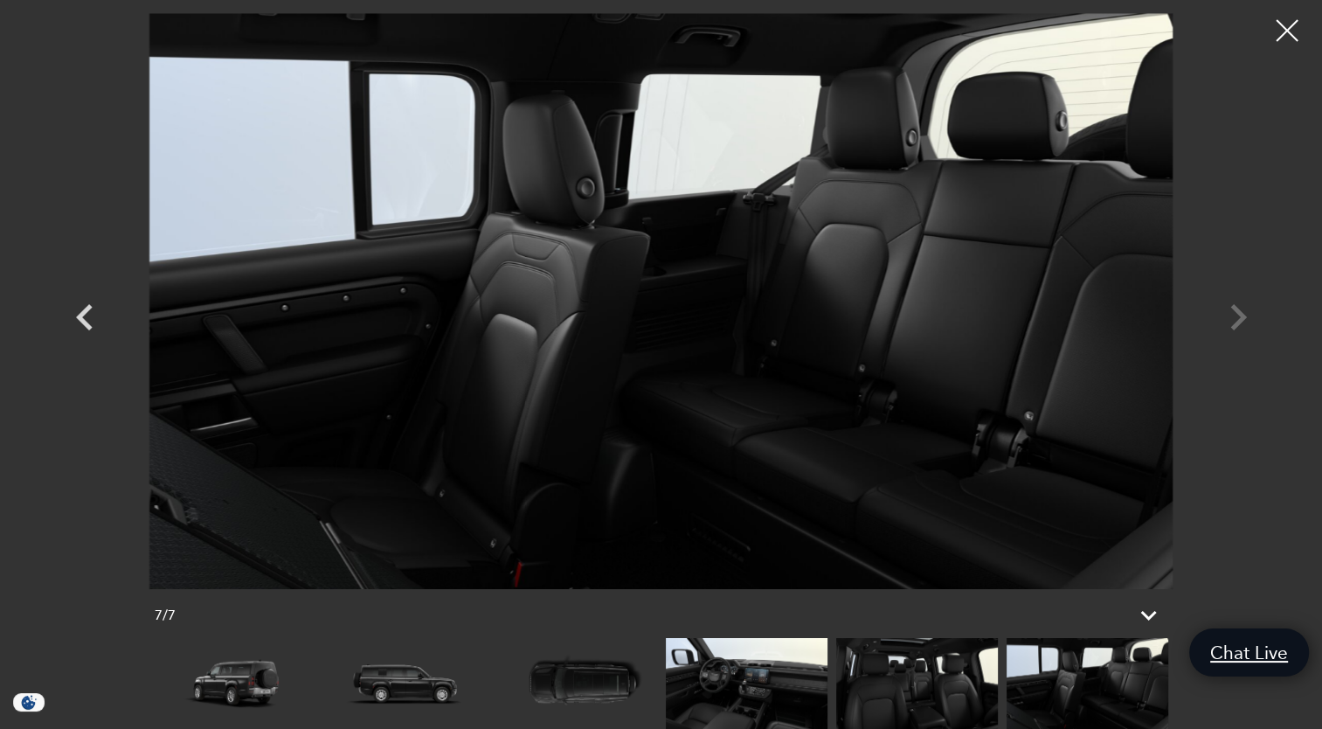
click at [1244, 328] on div at bounding box center [661, 301] width 1223 height 576
click at [1227, 318] on div at bounding box center [661, 301] width 1223 height 576
click at [916, 680] on img at bounding box center [917, 683] width 162 height 91
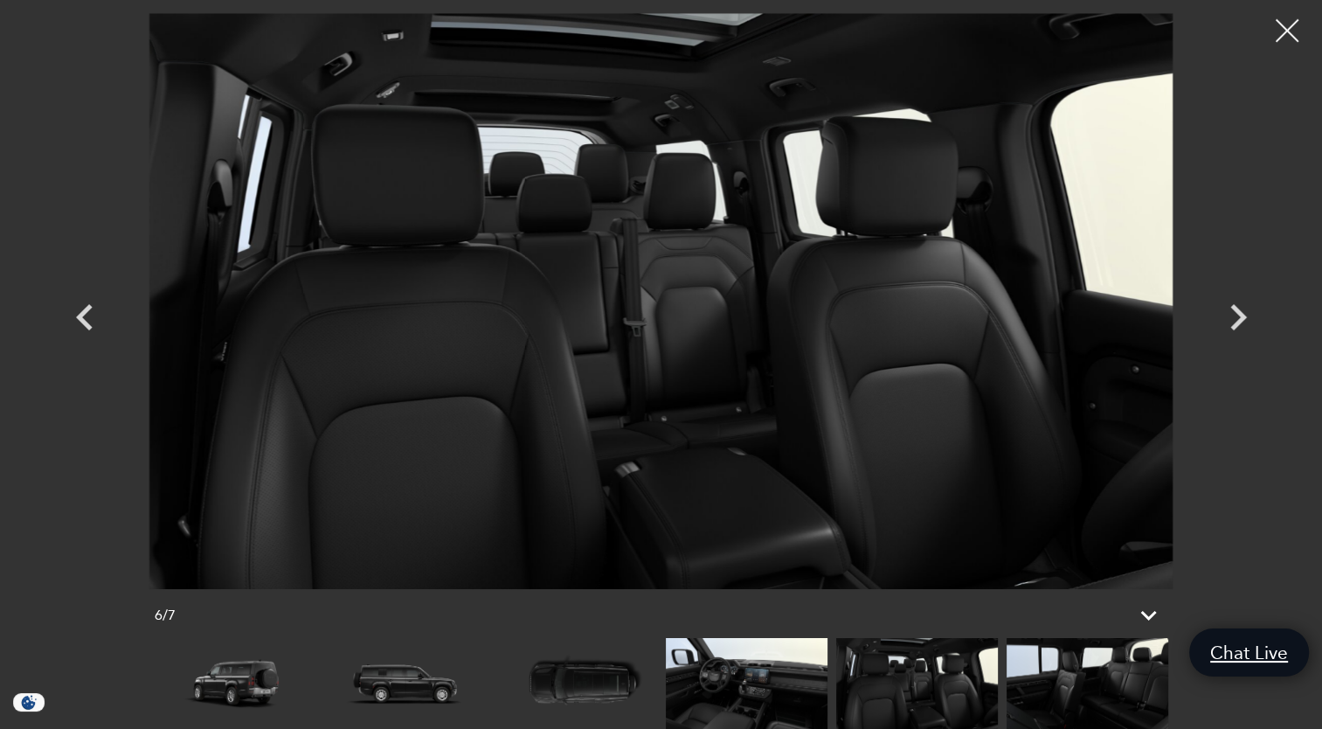
click at [1297, 31] on div at bounding box center [1287, 31] width 46 height 46
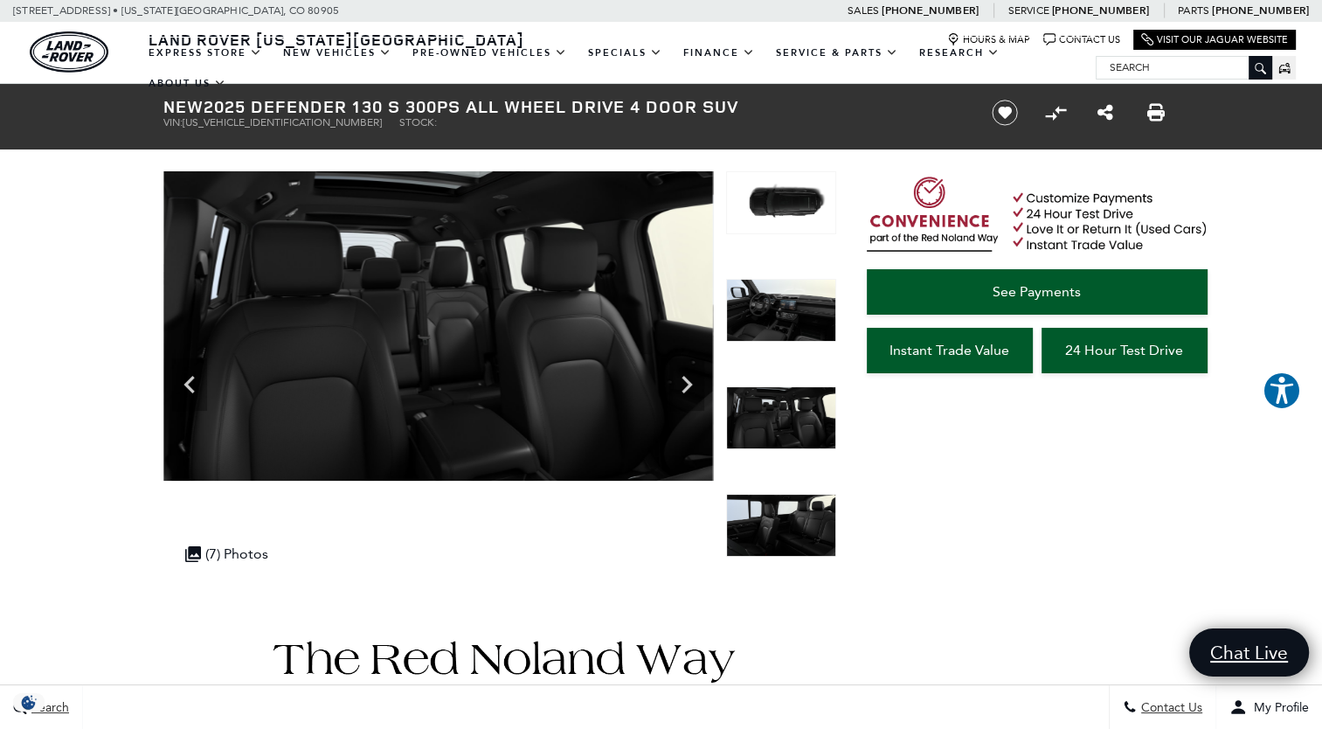
scroll to position [637, 0]
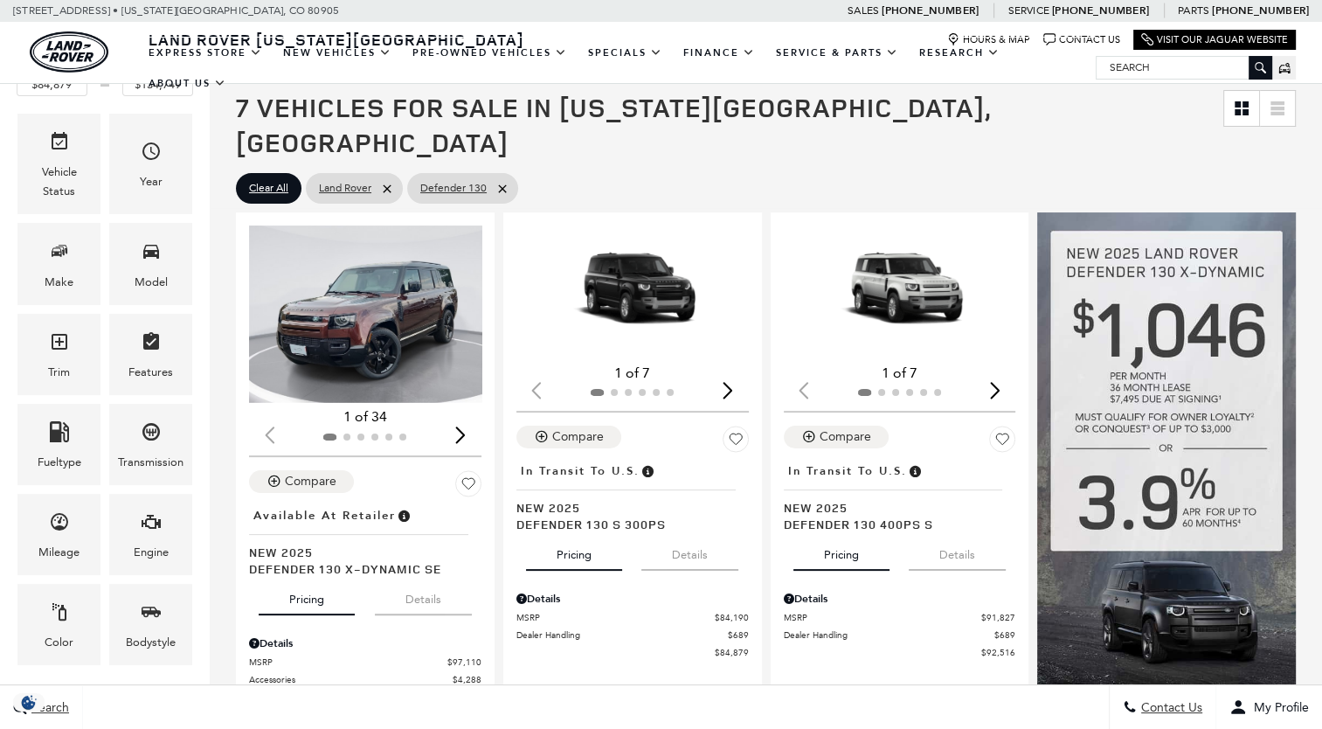
scroll to position [314, 0]
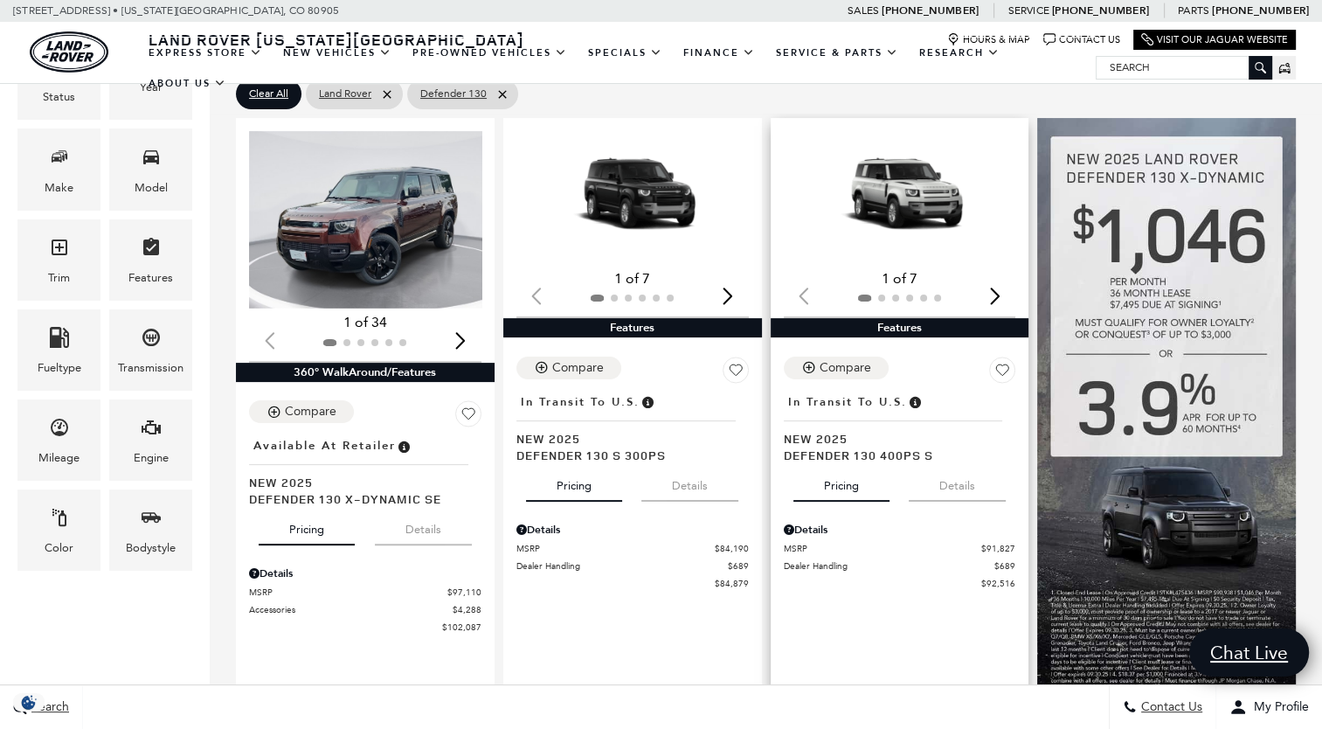
click at [927, 182] on img "1 / 2" at bounding box center [902, 197] width 236 height 133
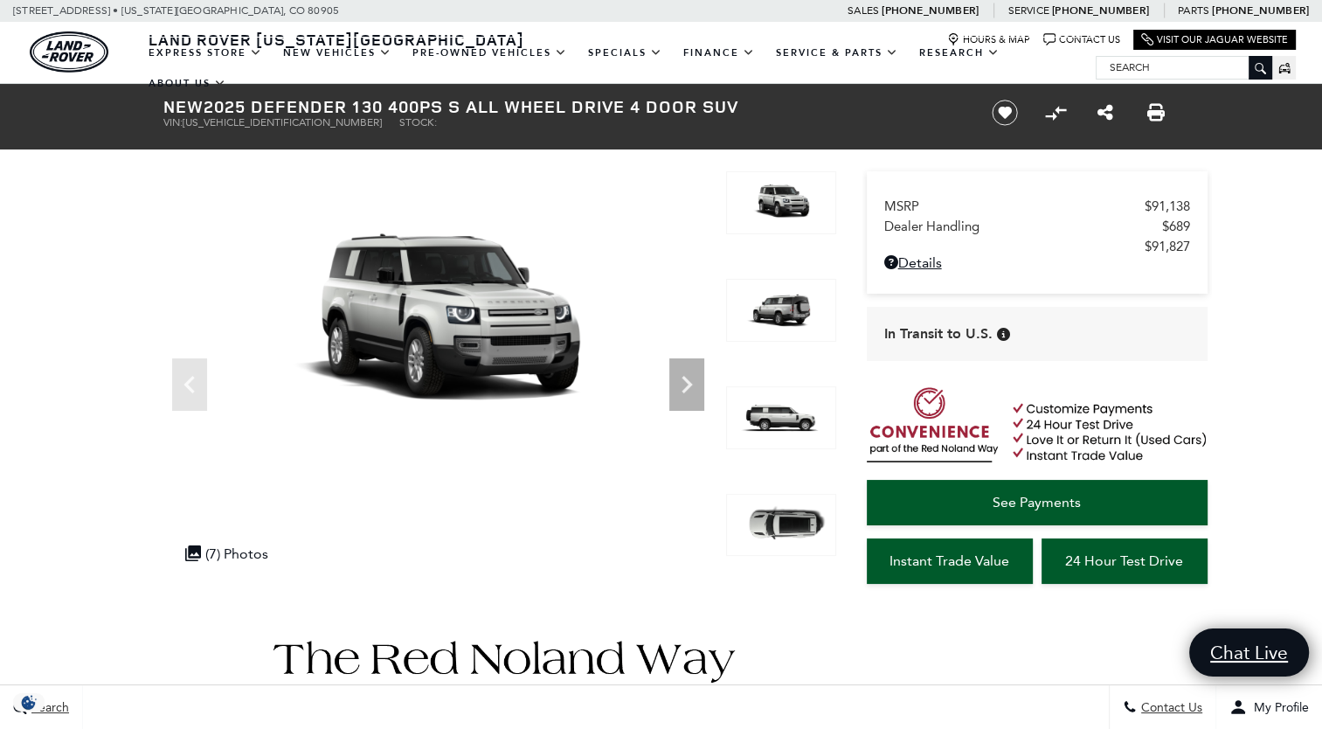
click at [699, 370] on icon "Next" at bounding box center [686, 384] width 35 height 35
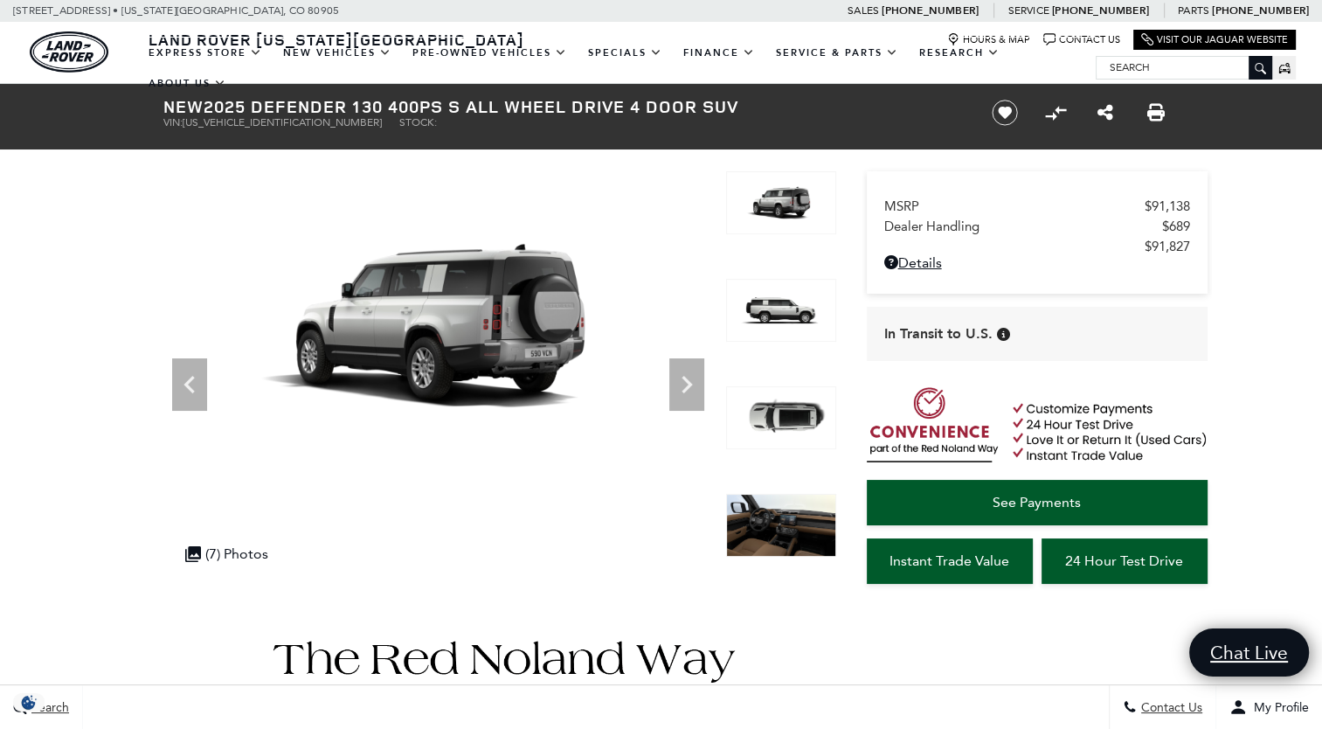
click at [699, 370] on icon "Next" at bounding box center [686, 384] width 35 height 35
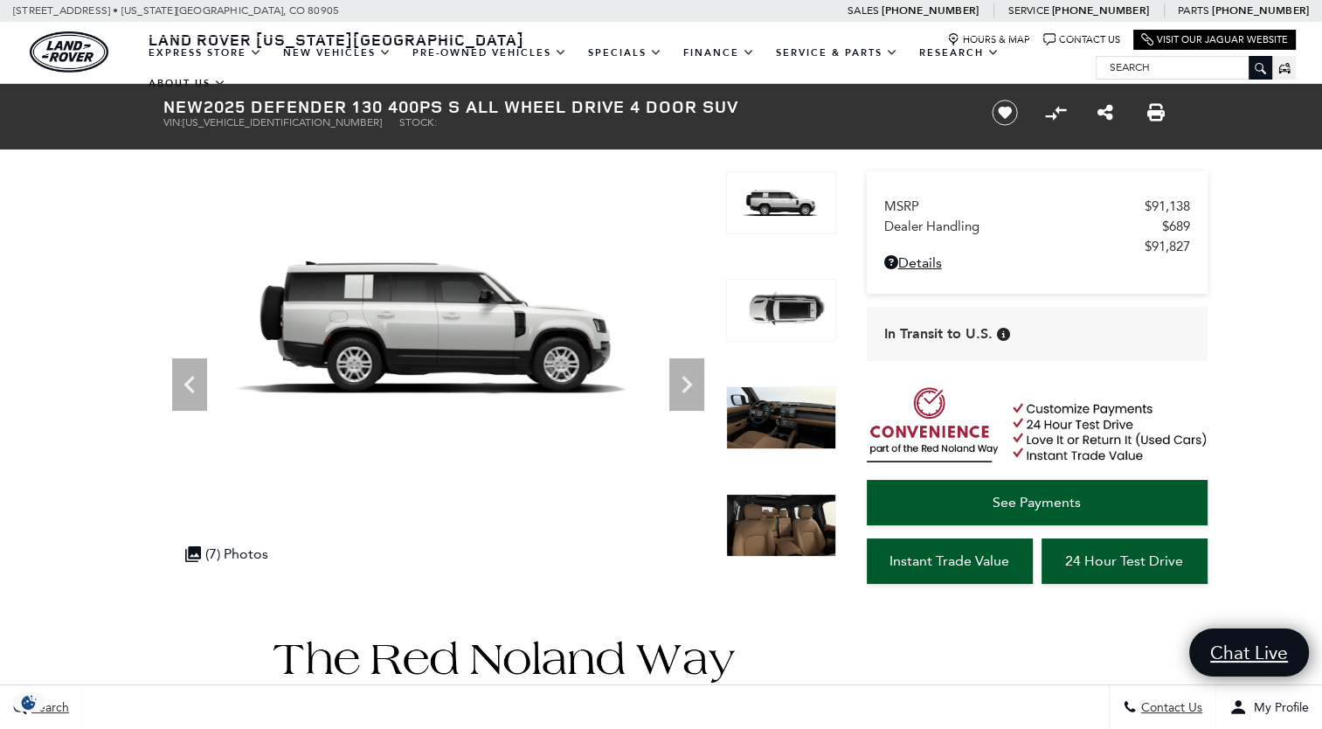
click at [699, 370] on icon "Next" at bounding box center [686, 384] width 35 height 35
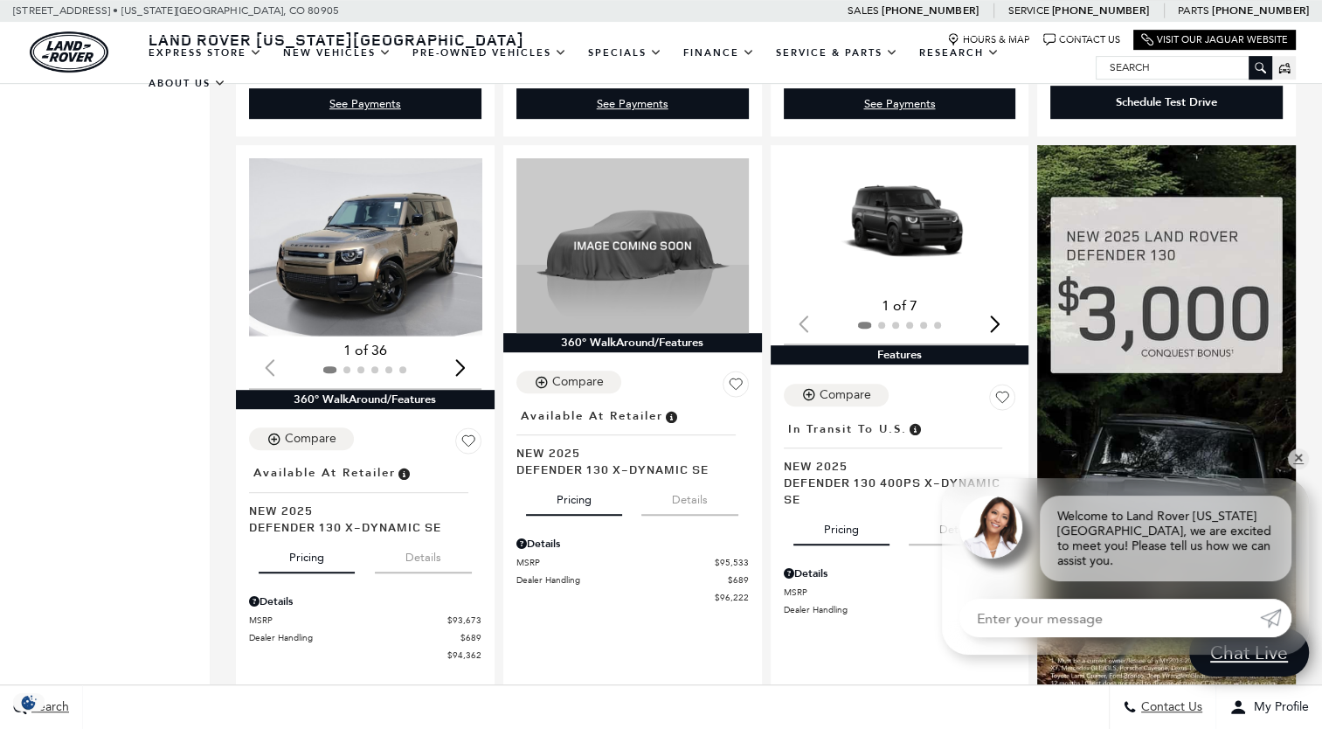
scroll to position [1013, 0]
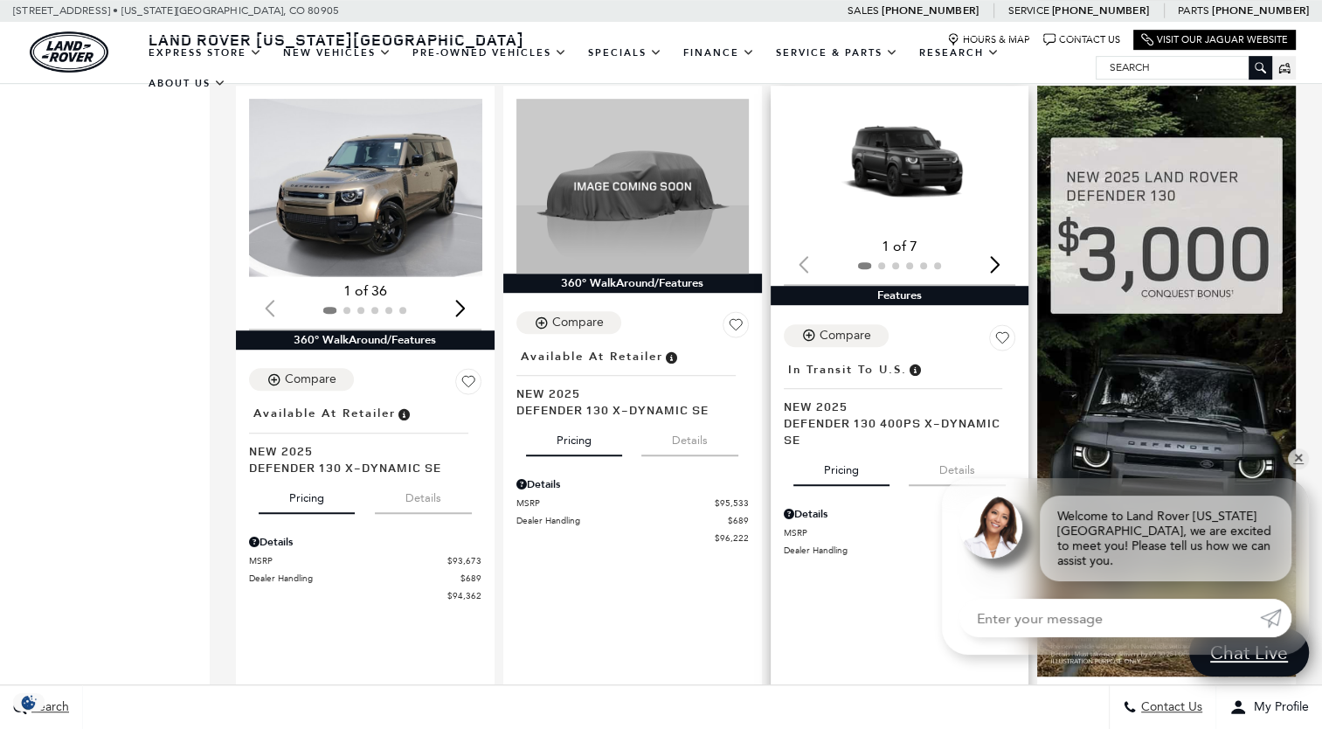
click at [1004, 245] on div "Next slide" at bounding box center [995, 264] width 24 height 38
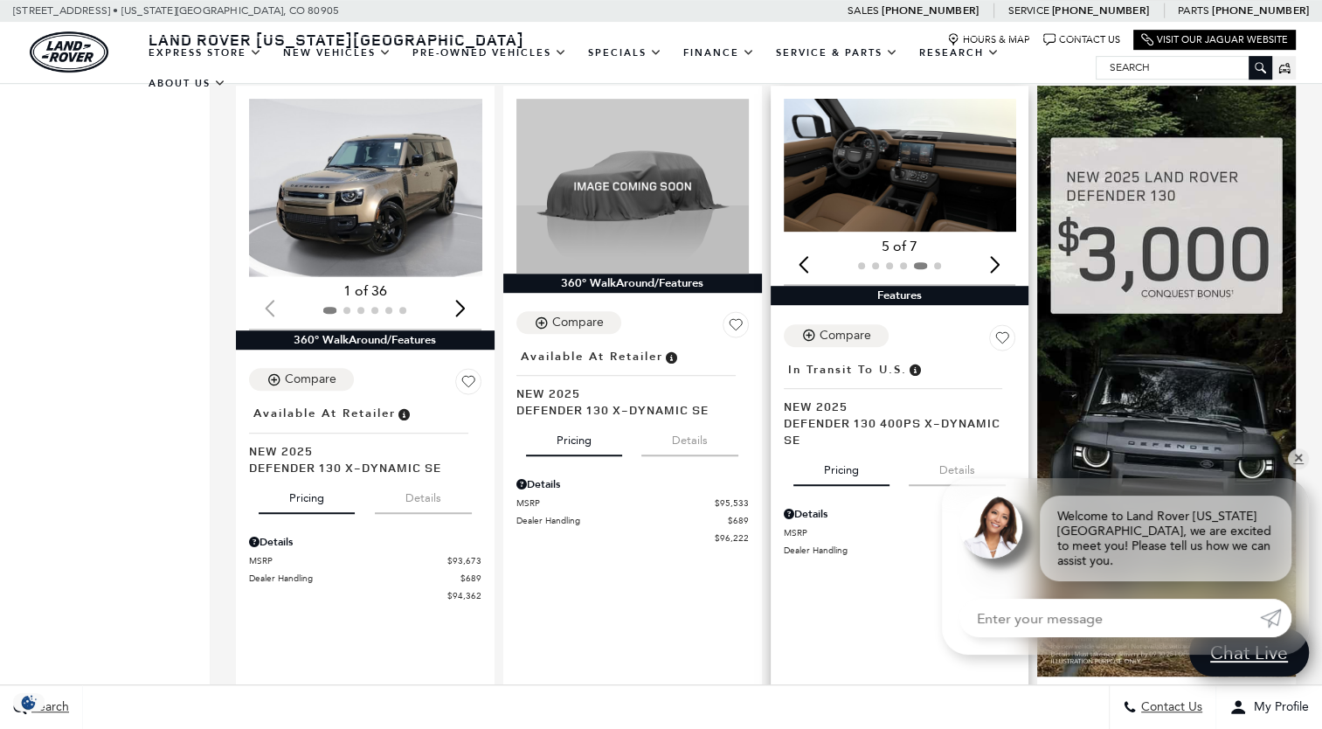
click at [1004, 245] on div "Next slide" at bounding box center [995, 264] width 24 height 38
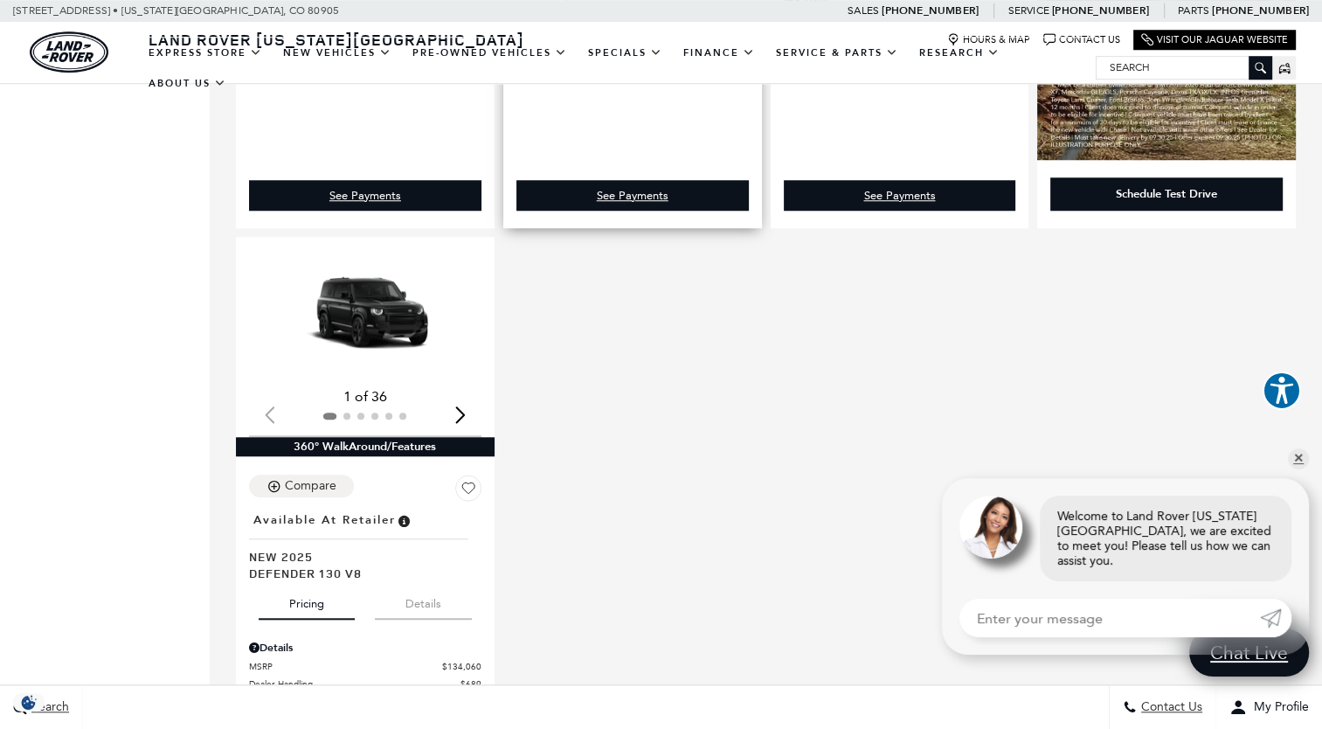
scroll to position [1538, 0]
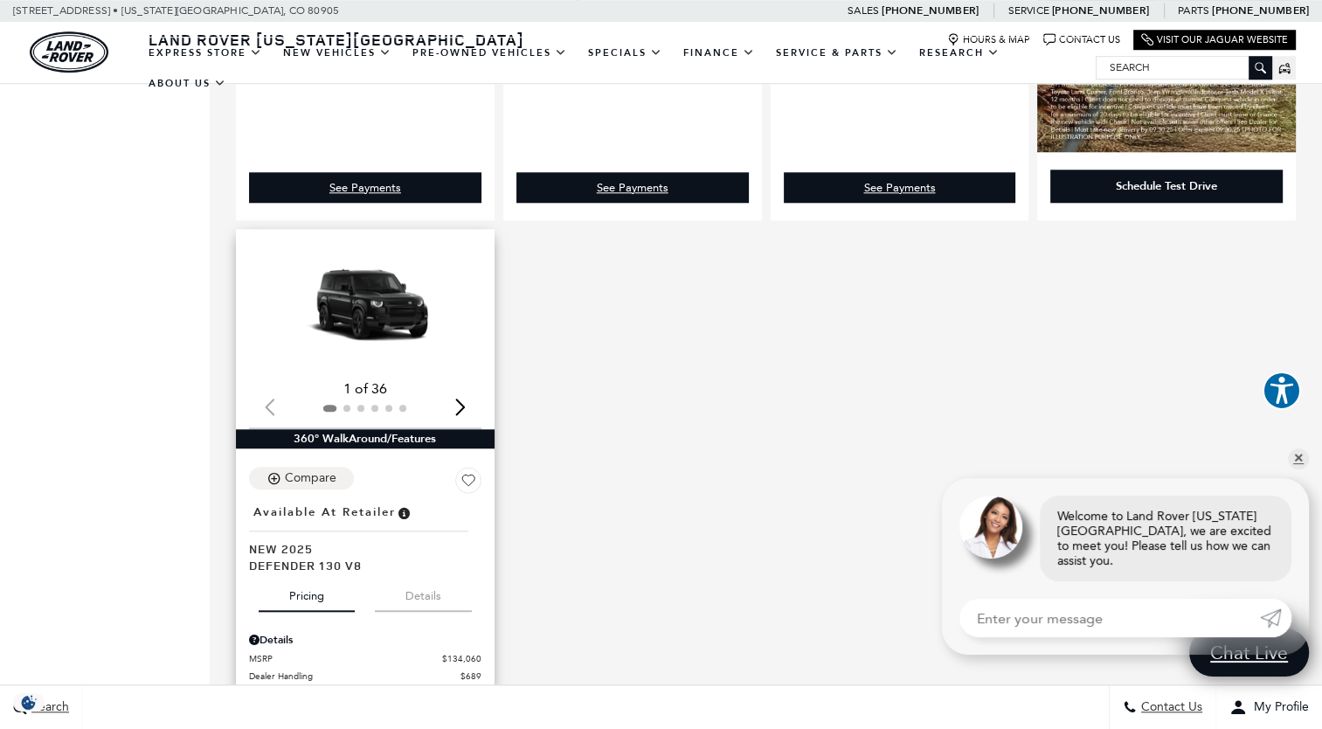
click at [467, 390] on div "Next slide" at bounding box center [461, 407] width 24 height 38
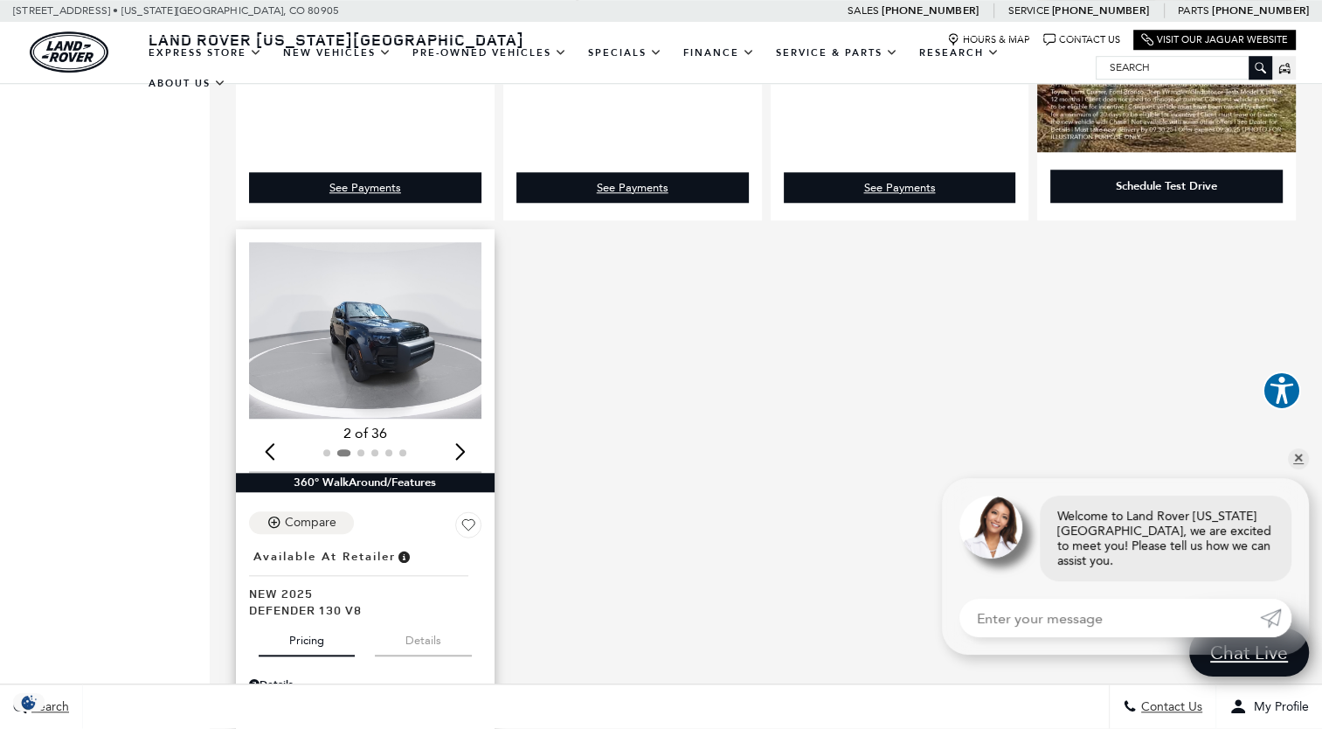
click at [390, 362] on img "2 / 6" at bounding box center [367, 330] width 236 height 177
click at [337, 402] on div "(36) View All Photos 2 of 36" at bounding box center [365, 357] width 232 height 230
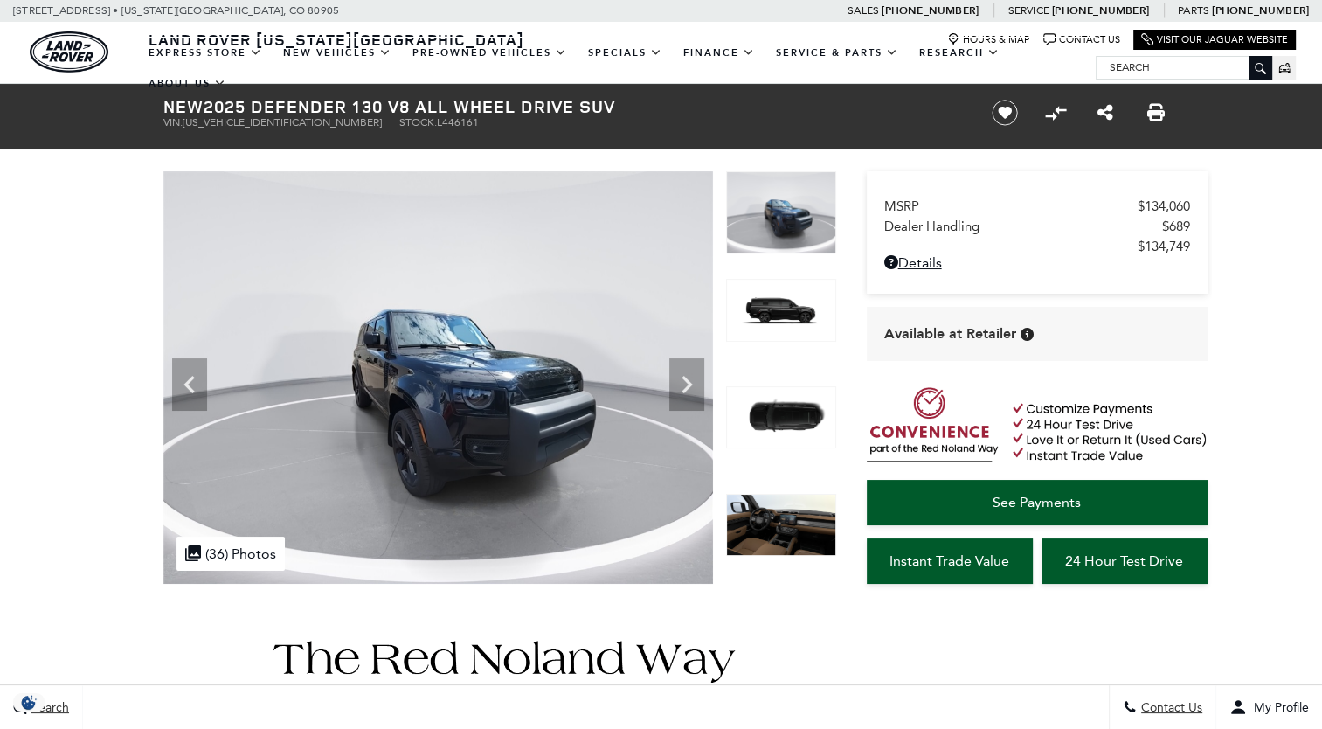
click at [694, 379] on icon "Next" at bounding box center [686, 384] width 35 height 35
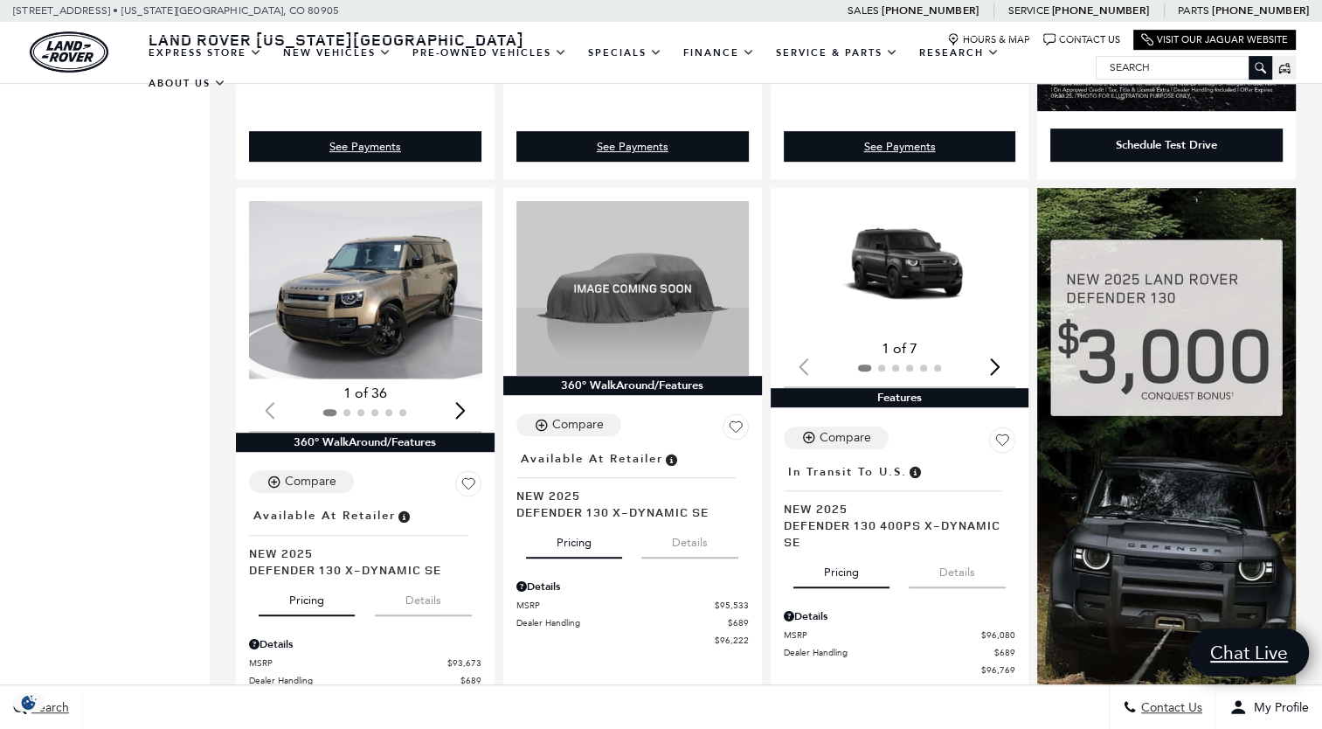
scroll to position [1275, 0]
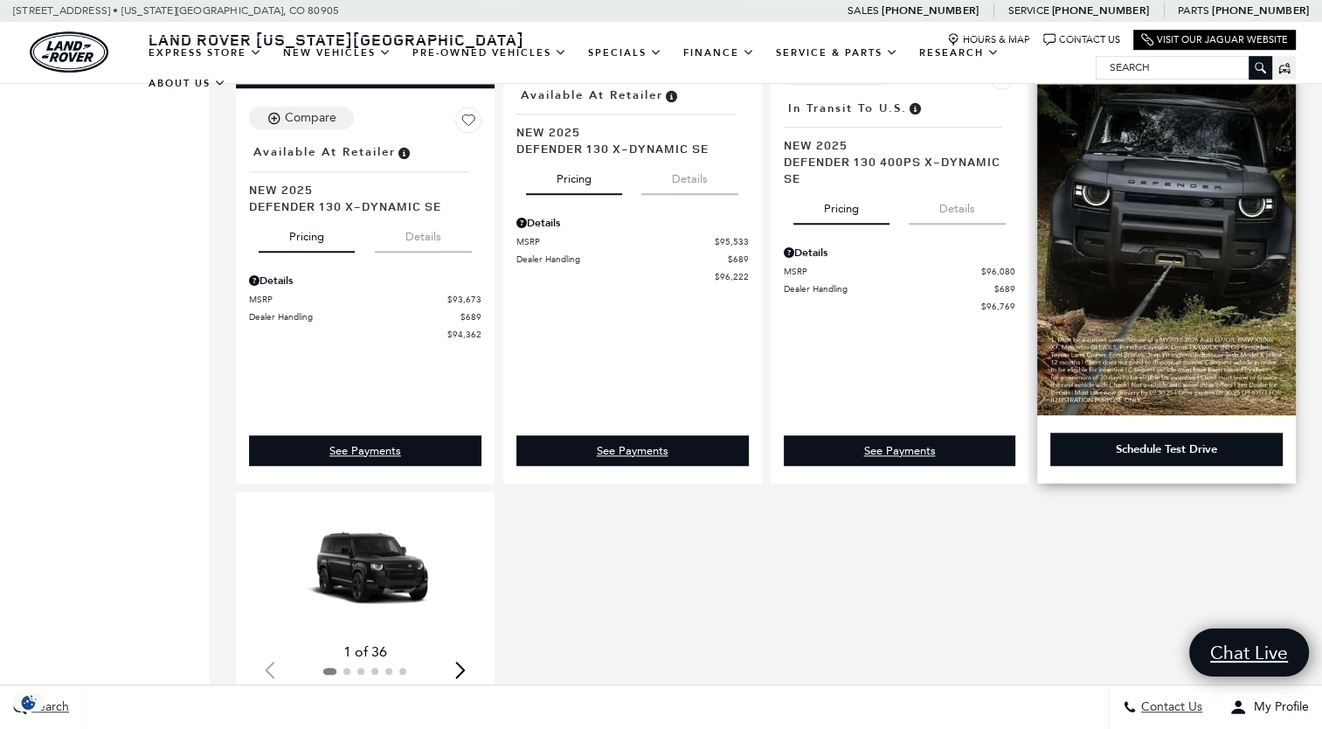
click at [1192, 232] on img at bounding box center [1166, 119] width 259 height 590
click at [1198, 176] on img at bounding box center [1166, 119] width 259 height 590
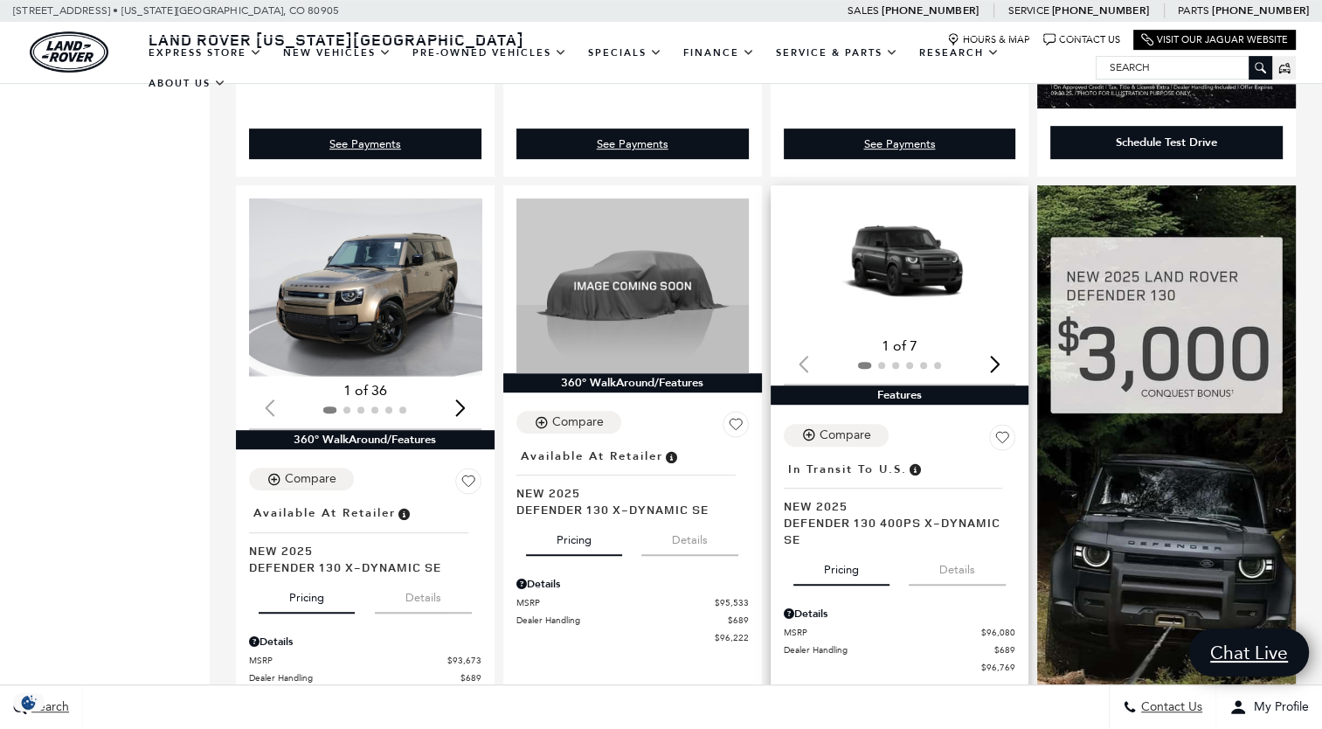
scroll to position [916, 0]
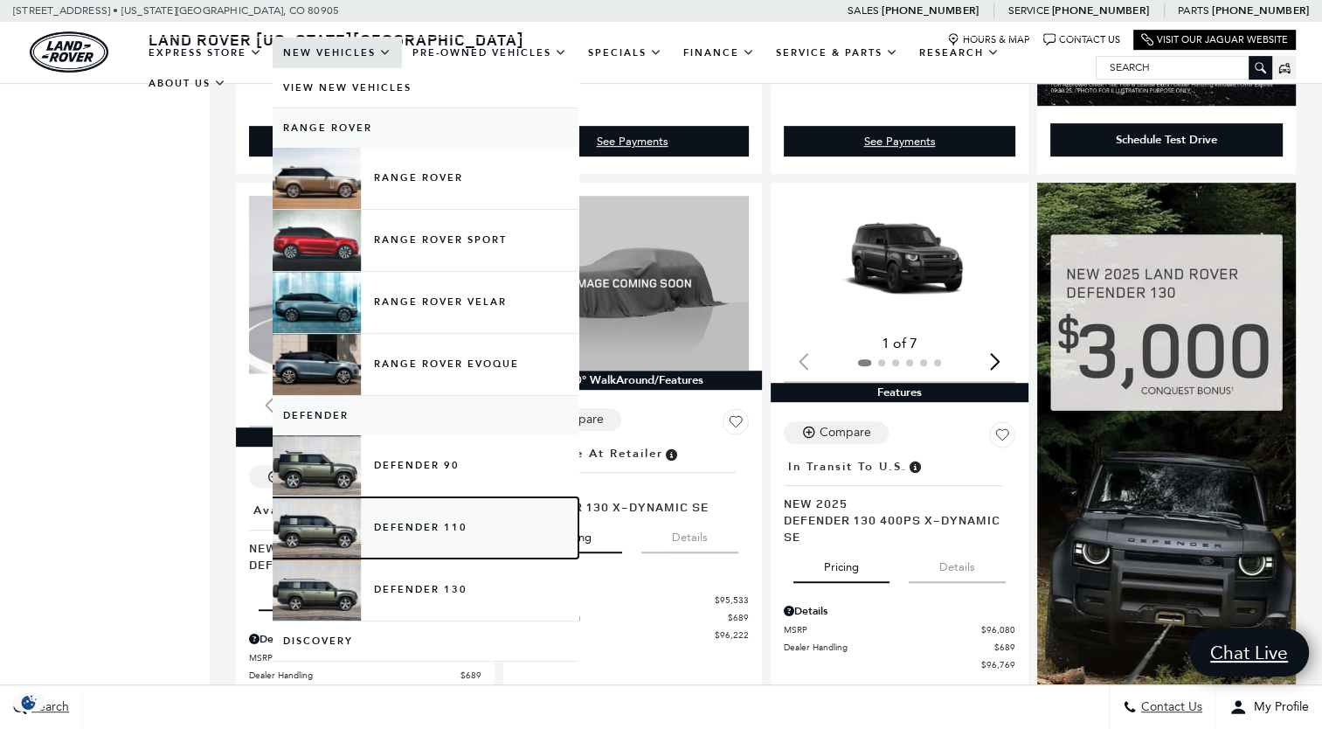
click at [430, 531] on link "Defender 110" at bounding box center [426, 527] width 306 height 61
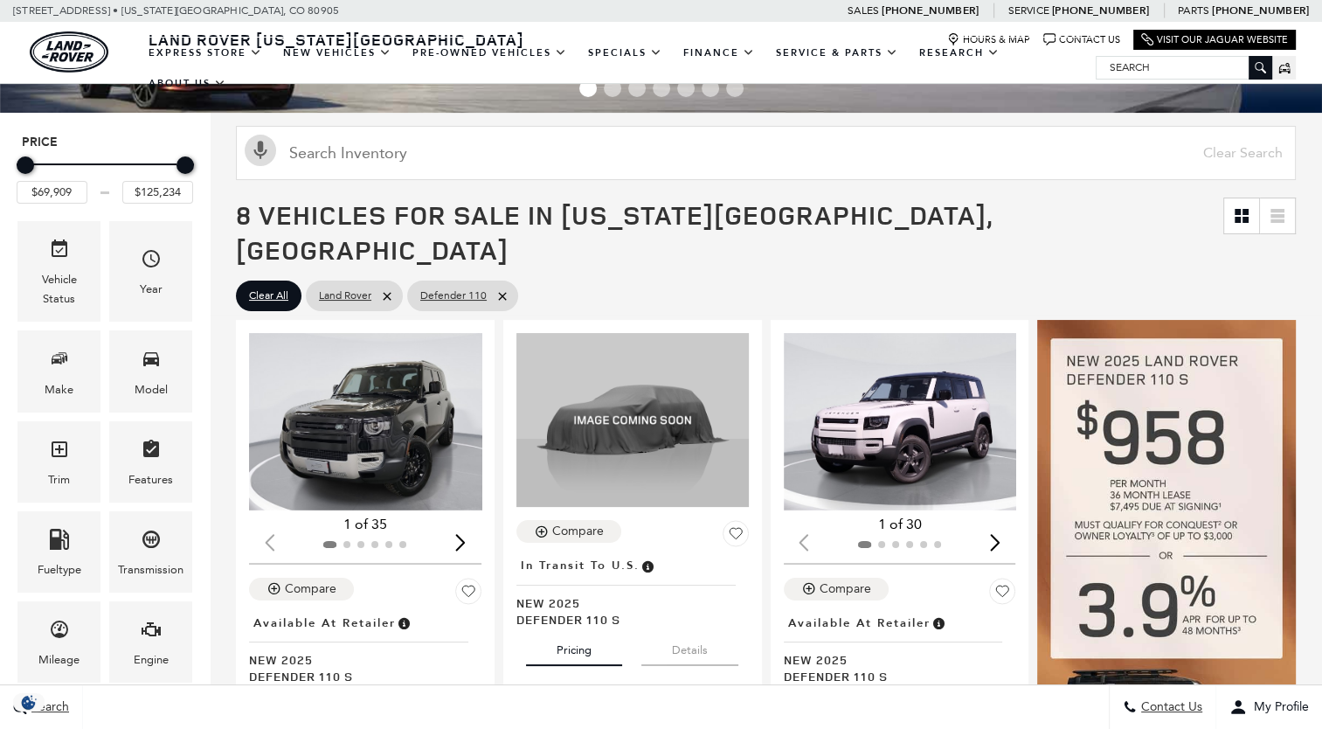
scroll to position [245, 0]
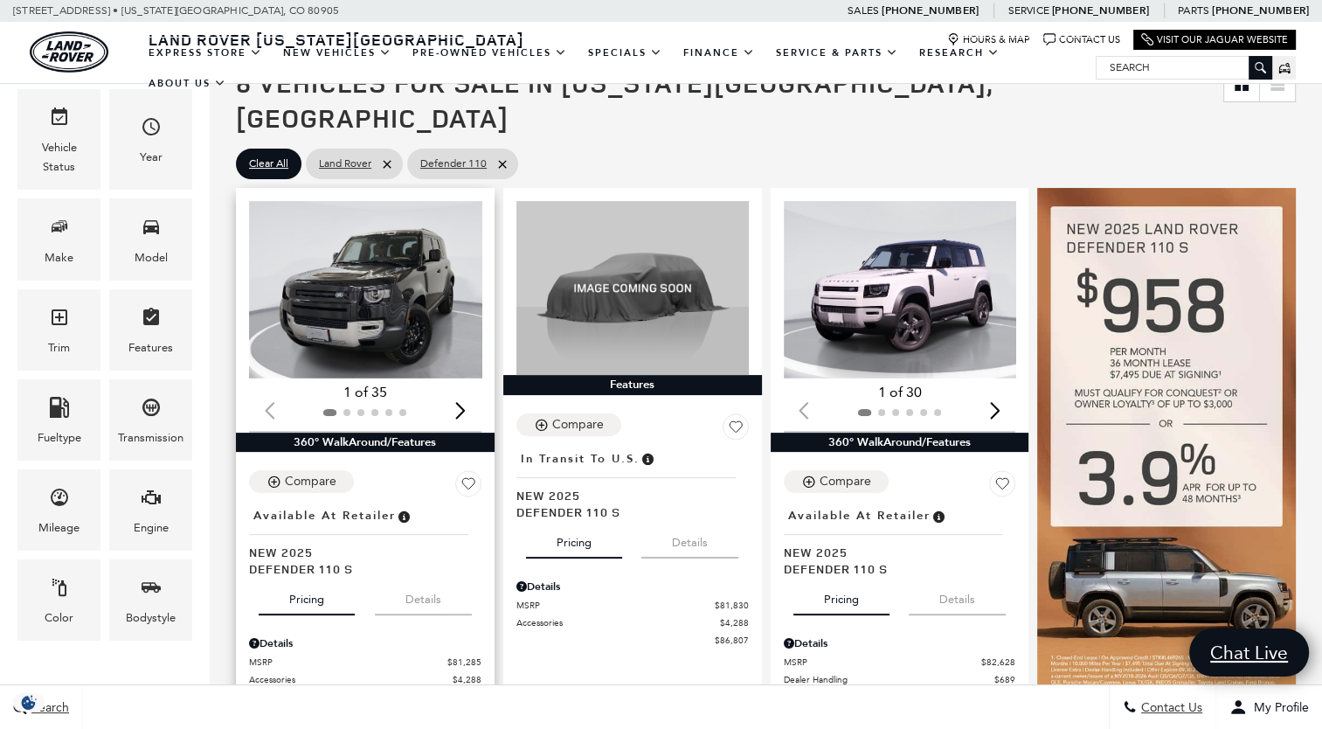
click at [454, 391] on div "Next slide" at bounding box center [461, 410] width 24 height 38
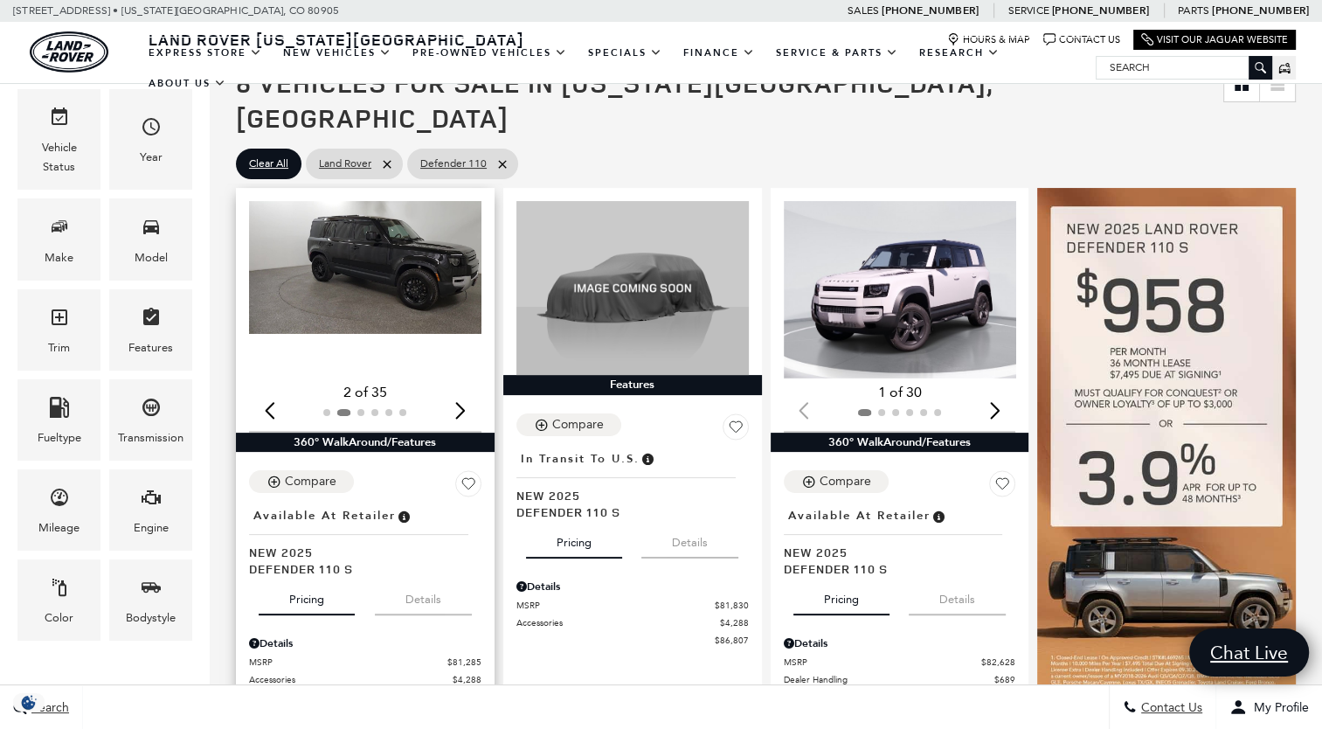
click at [454, 391] on div "Next slide" at bounding box center [461, 410] width 24 height 38
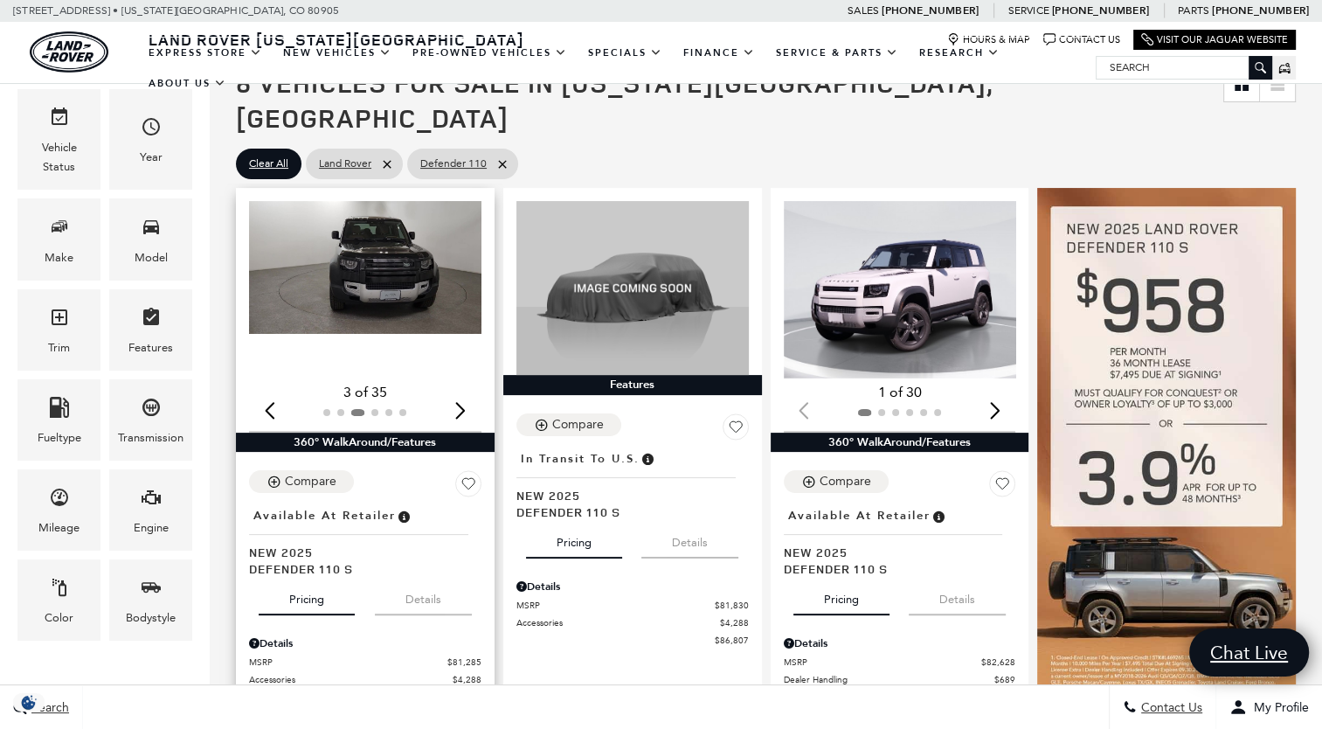
click at [454, 391] on div "Next slide" at bounding box center [461, 410] width 24 height 38
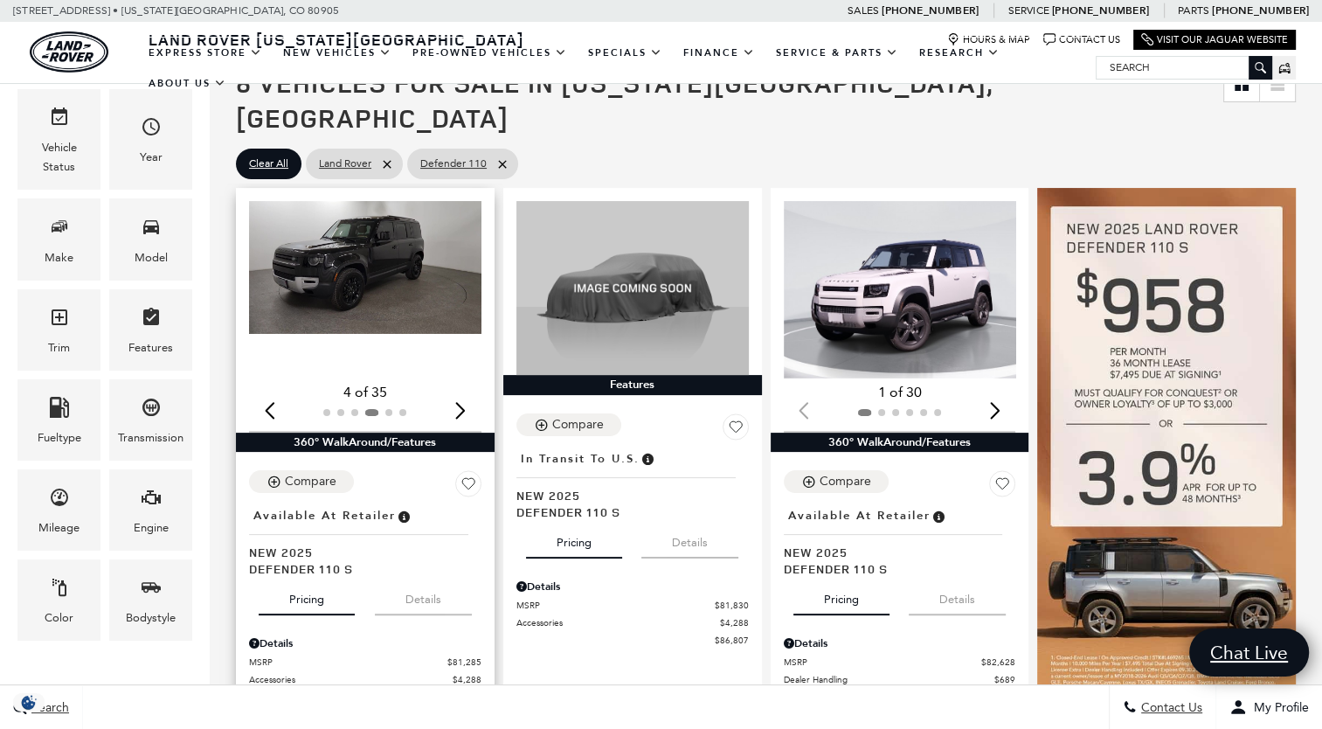
click at [454, 391] on div "Next slide" at bounding box center [461, 410] width 24 height 38
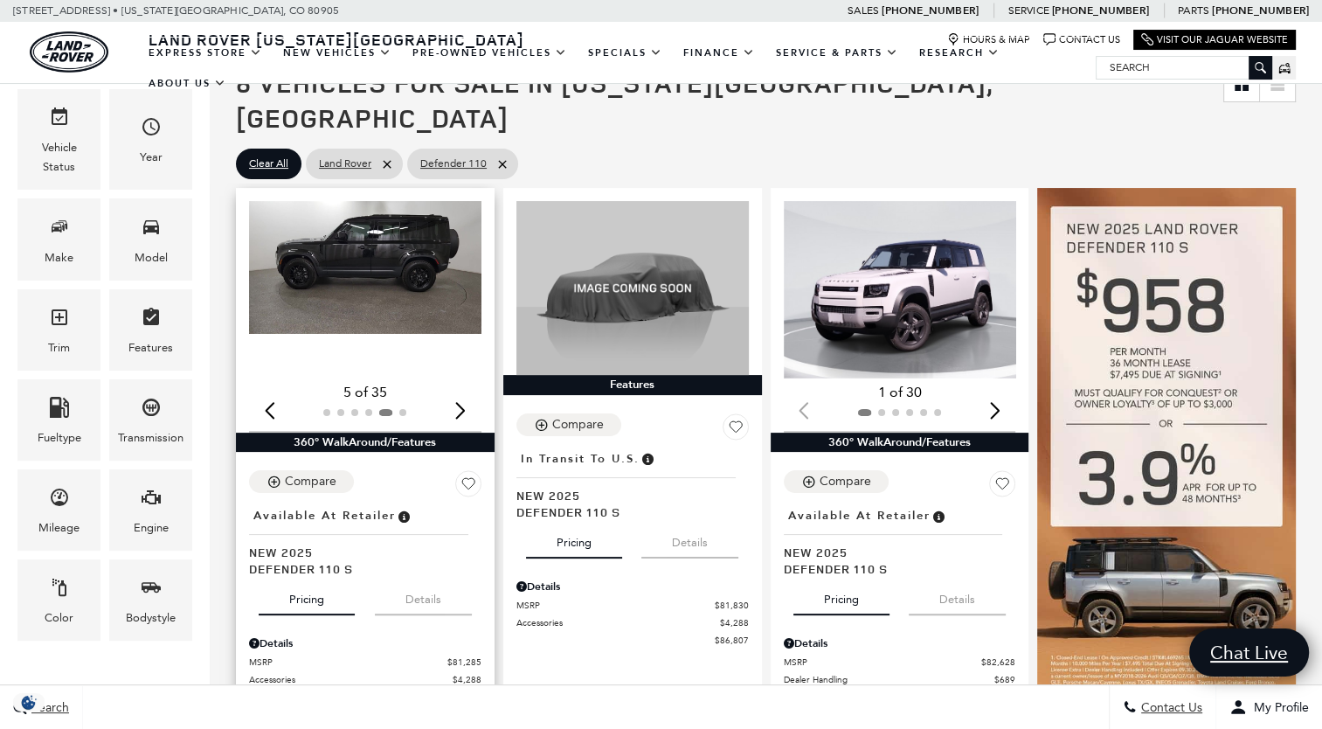
click at [454, 391] on div "Next slide" at bounding box center [461, 410] width 24 height 38
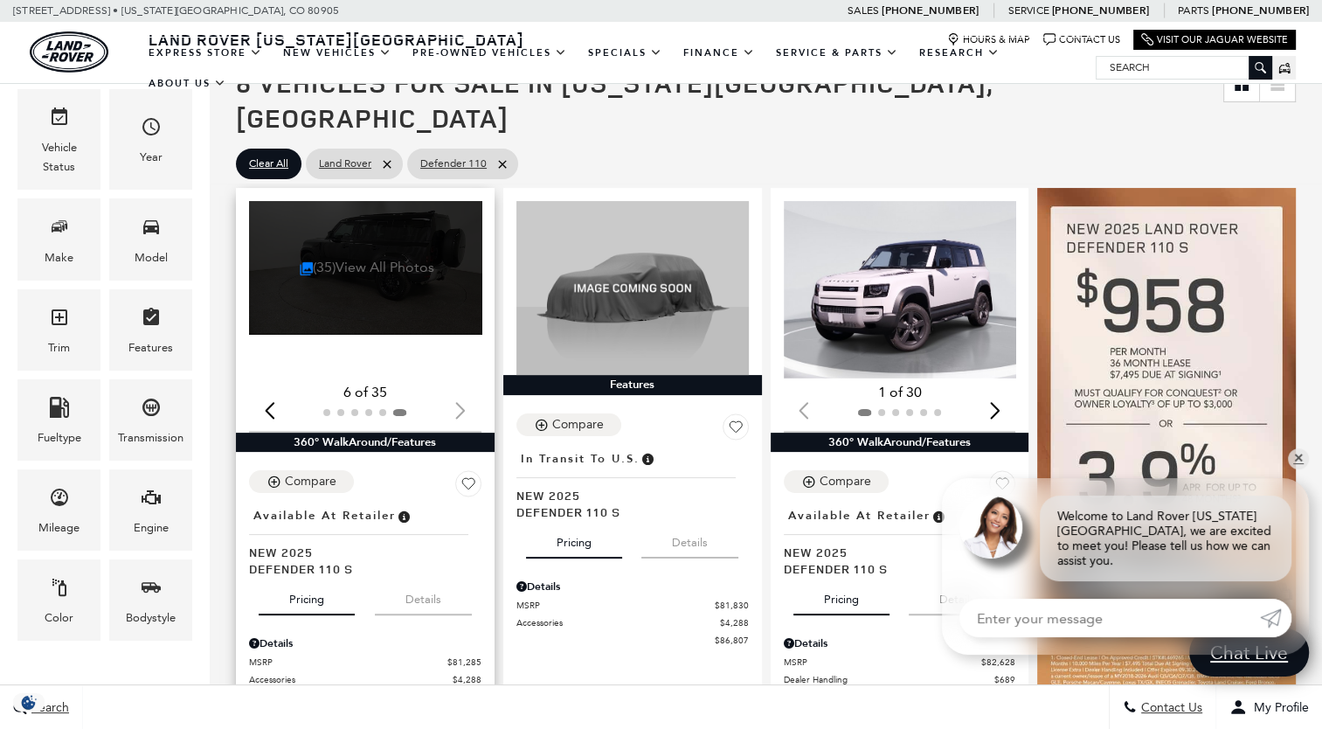
click at [373, 259] on link "(35) View All Photos" at bounding box center [367, 267] width 135 height 17
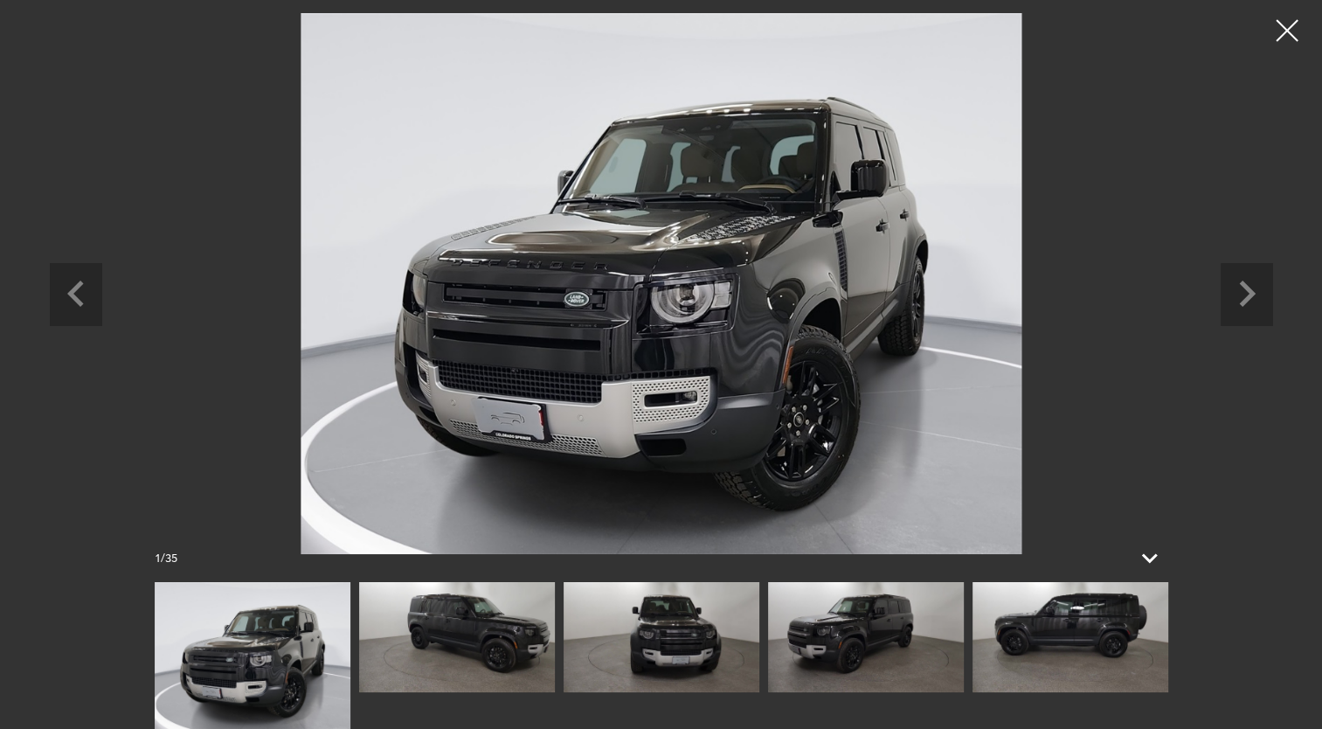
click at [1089, 606] on img at bounding box center [1070, 637] width 196 height 110
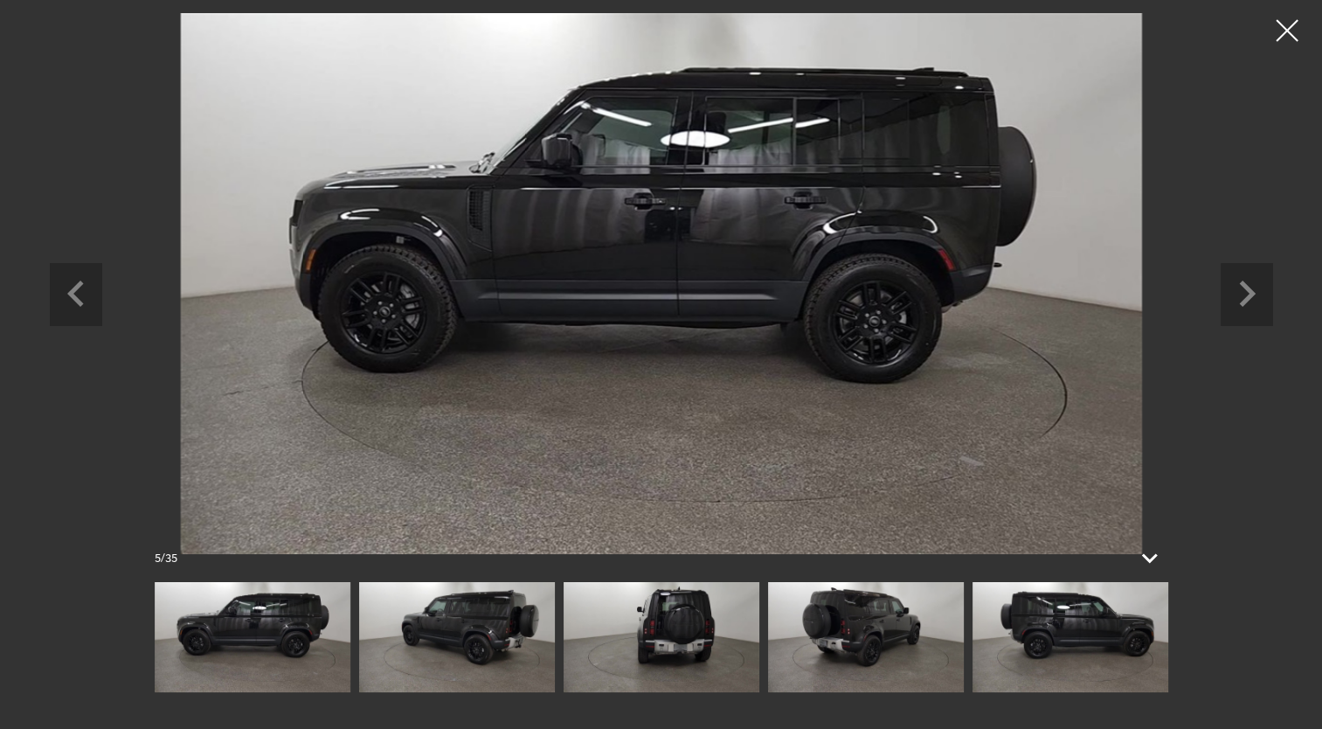
click at [1089, 606] on img at bounding box center [1070, 637] width 196 height 110
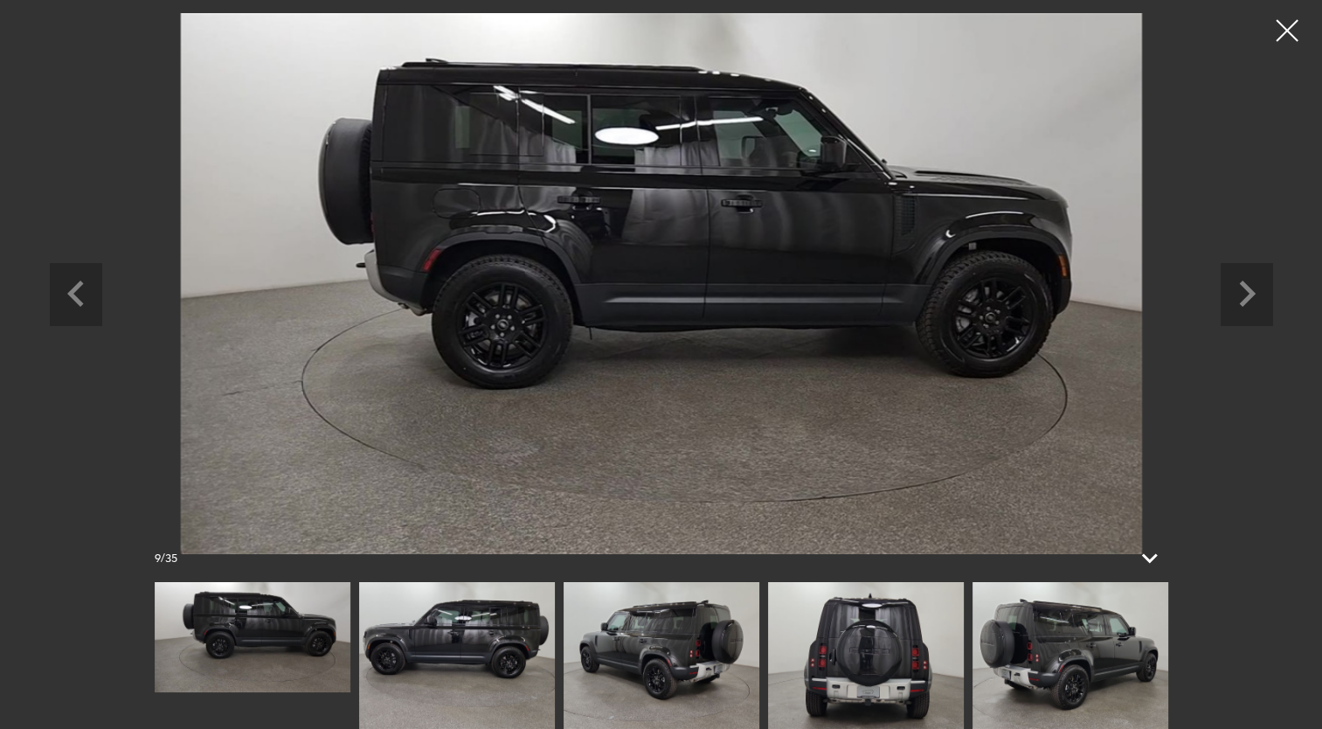
click at [1072, 642] on img at bounding box center [1070, 655] width 196 height 147
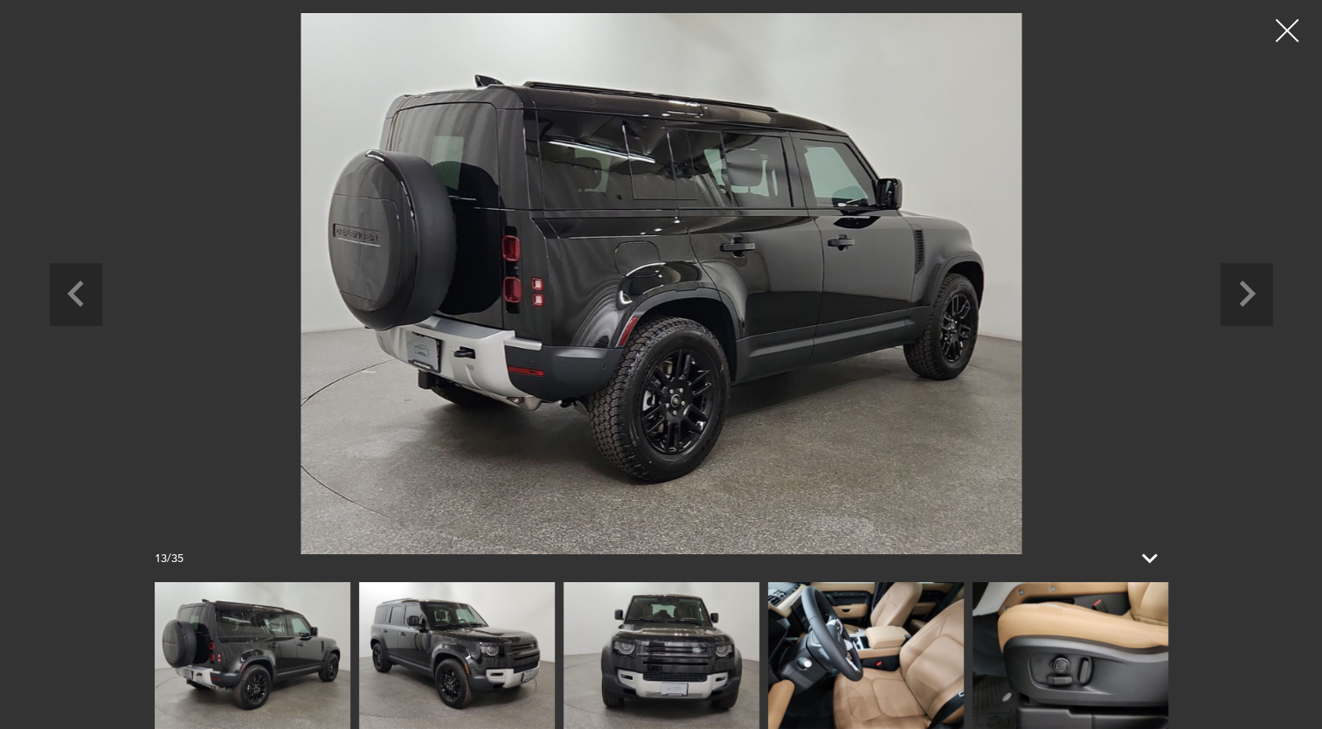
click at [1281, 34] on div at bounding box center [1287, 31] width 46 height 46
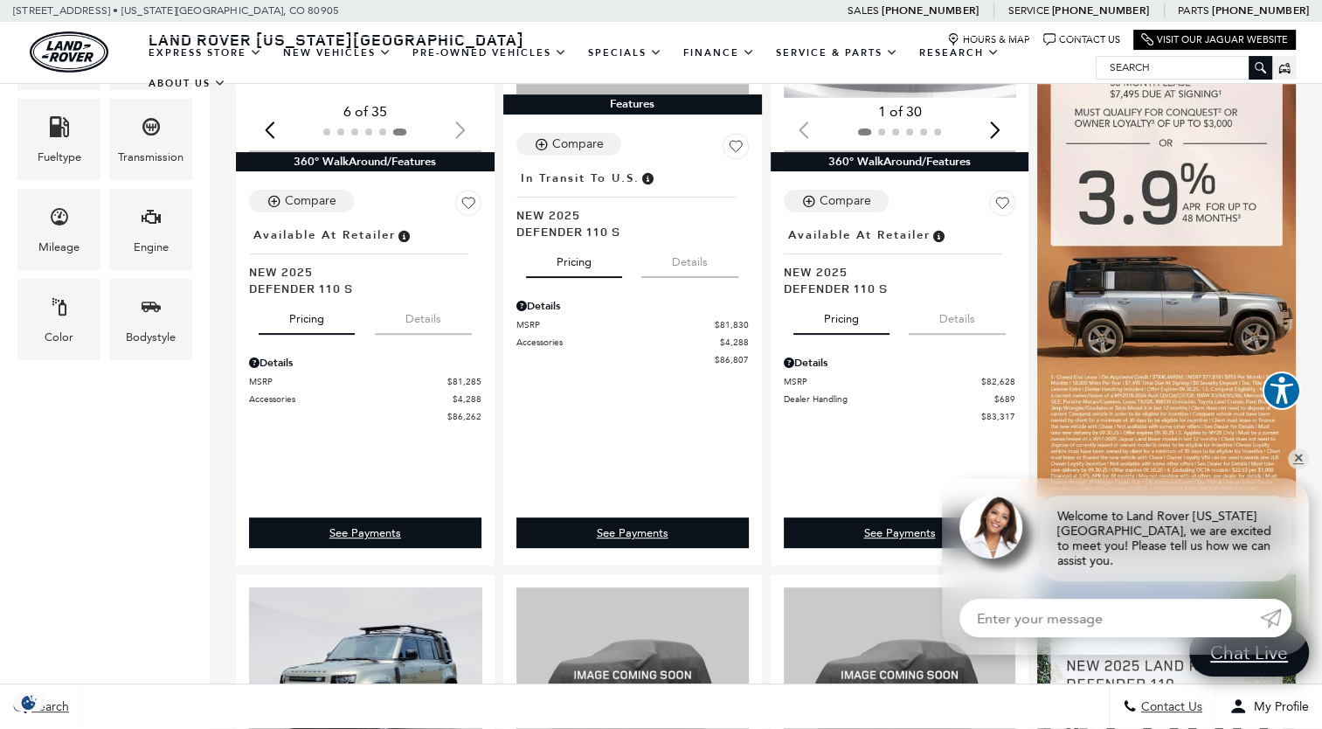
scroll to position [349, 0]
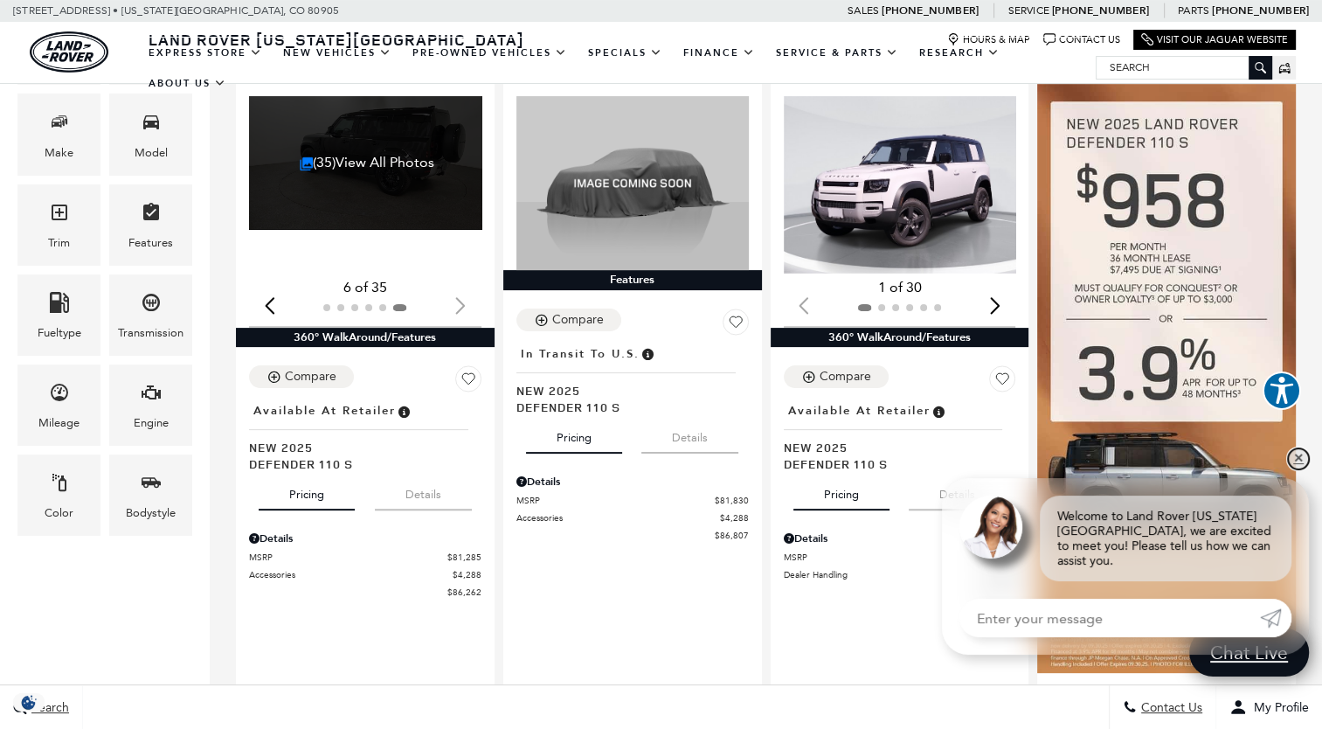
click at [1296, 469] on link "✕" at bounding box center [1298, 458] width 21 height 21
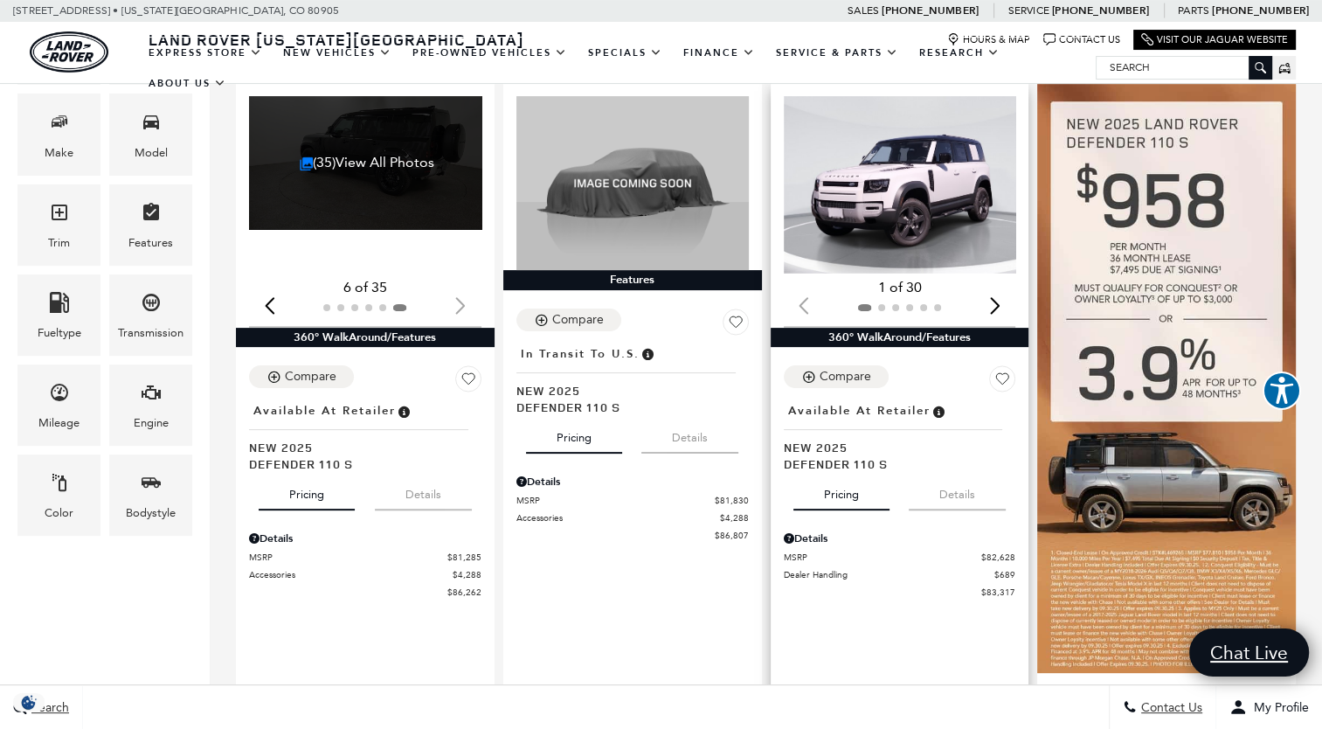
click at [911, 218] on img "1 / 2" at bounding box center [902, 184] width 236 height 177
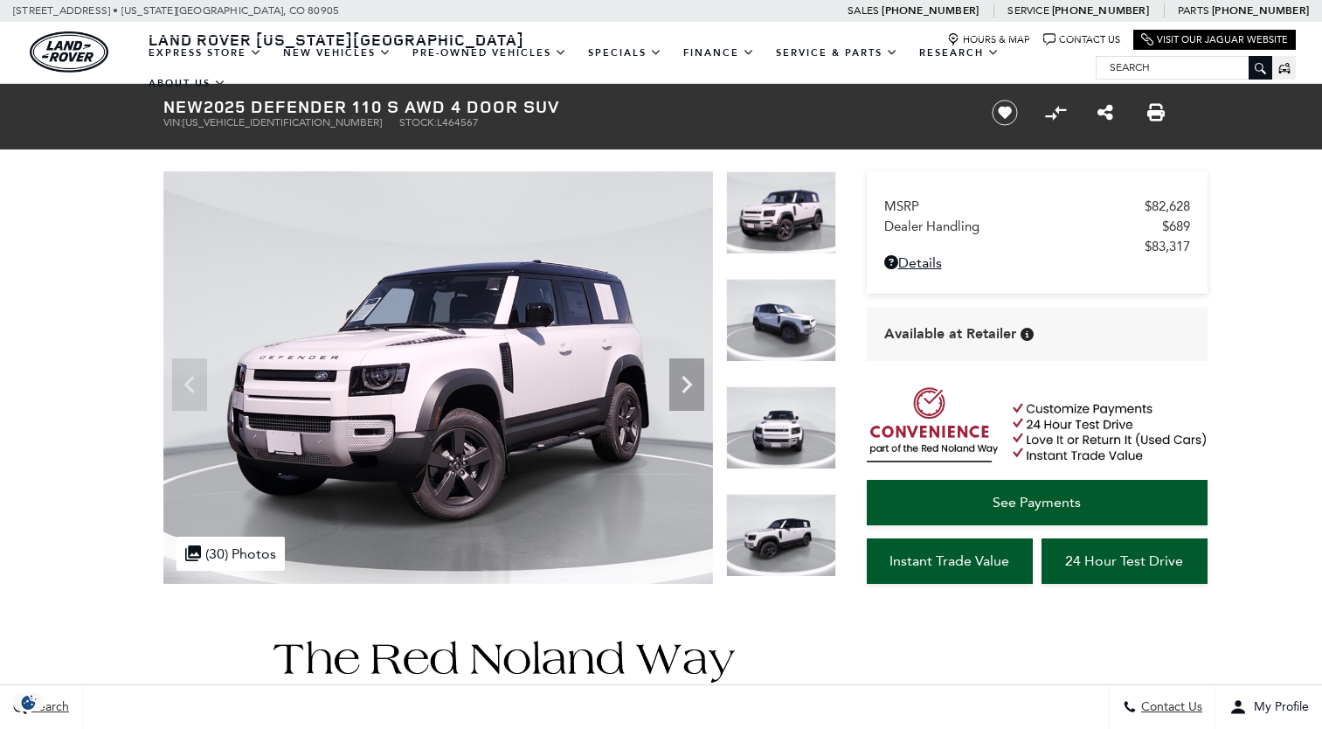
click at [688, 393] on icon "Next" at bounding box center [686, 384] width 35 height 35
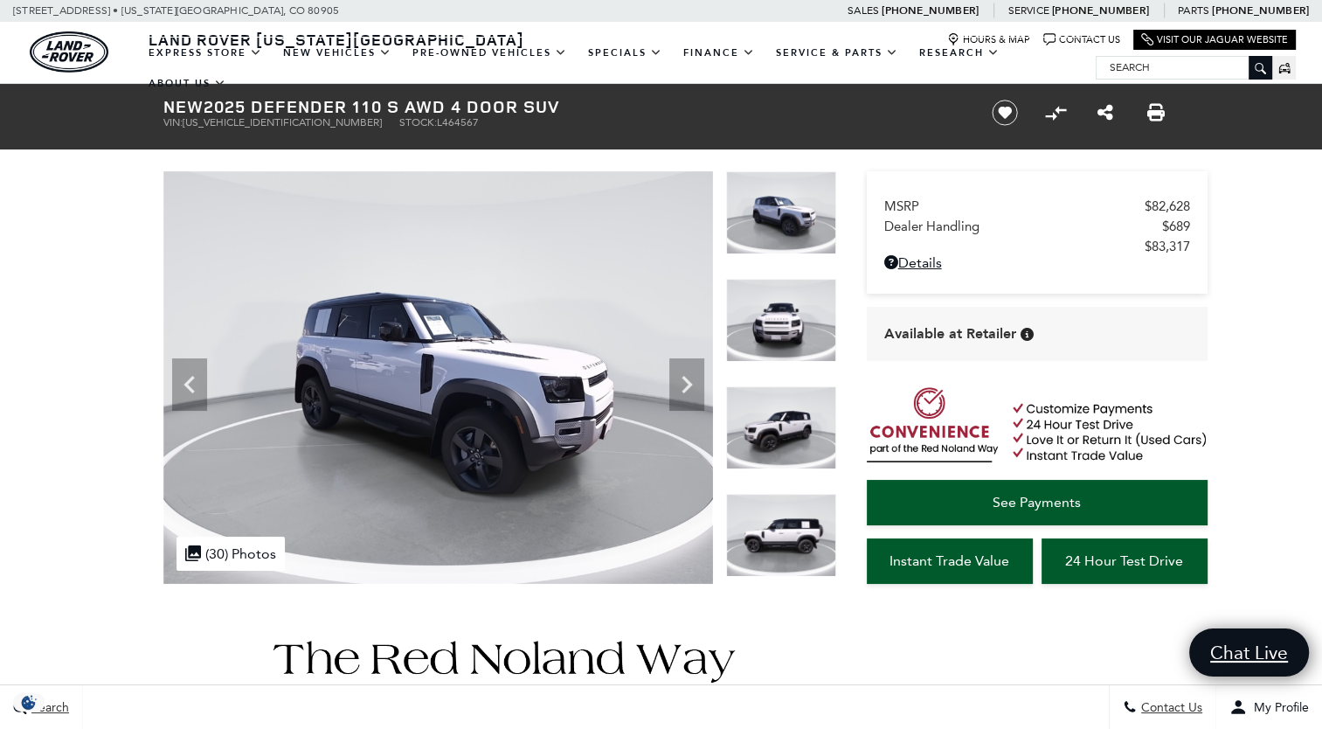
click at [688, 393] on icon "Next" at bounding box center [686, 384] width 35 height 35
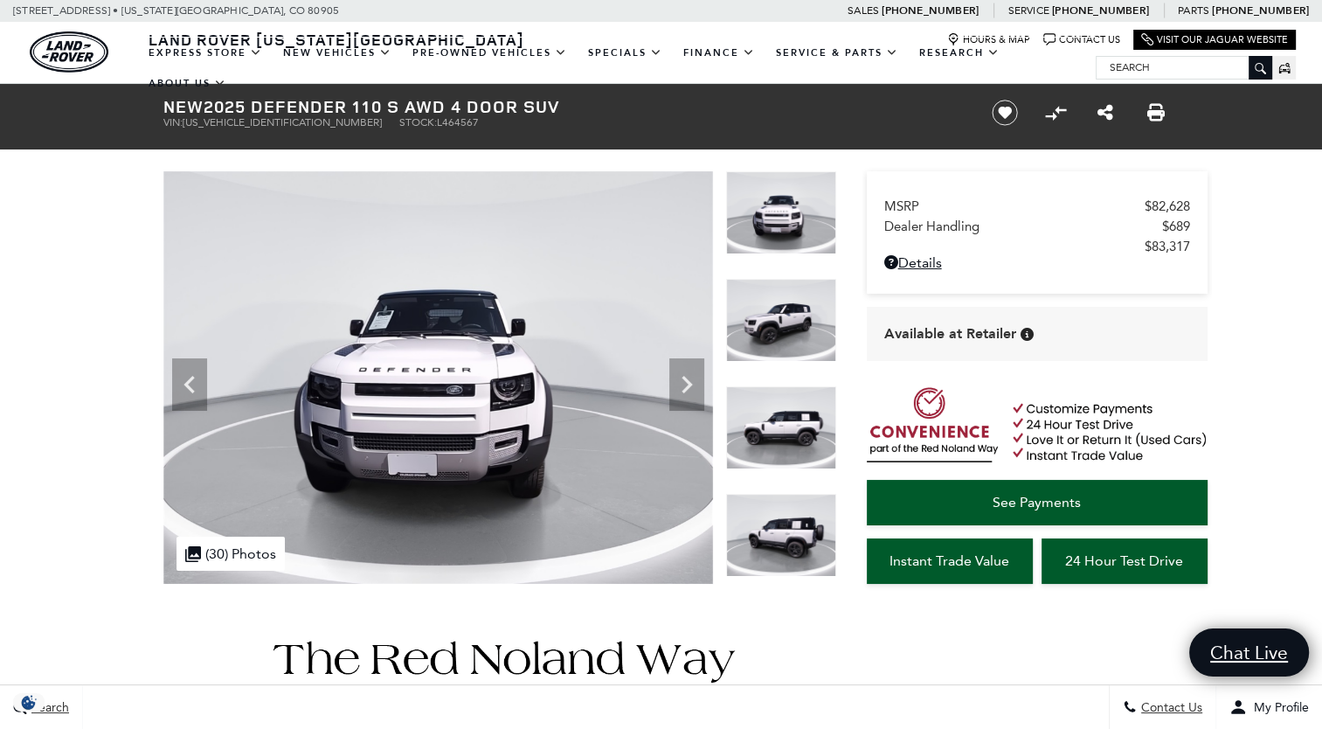
click at [688, 393] on icon "Next" at bounding box center [686, 384] width 35 height 35
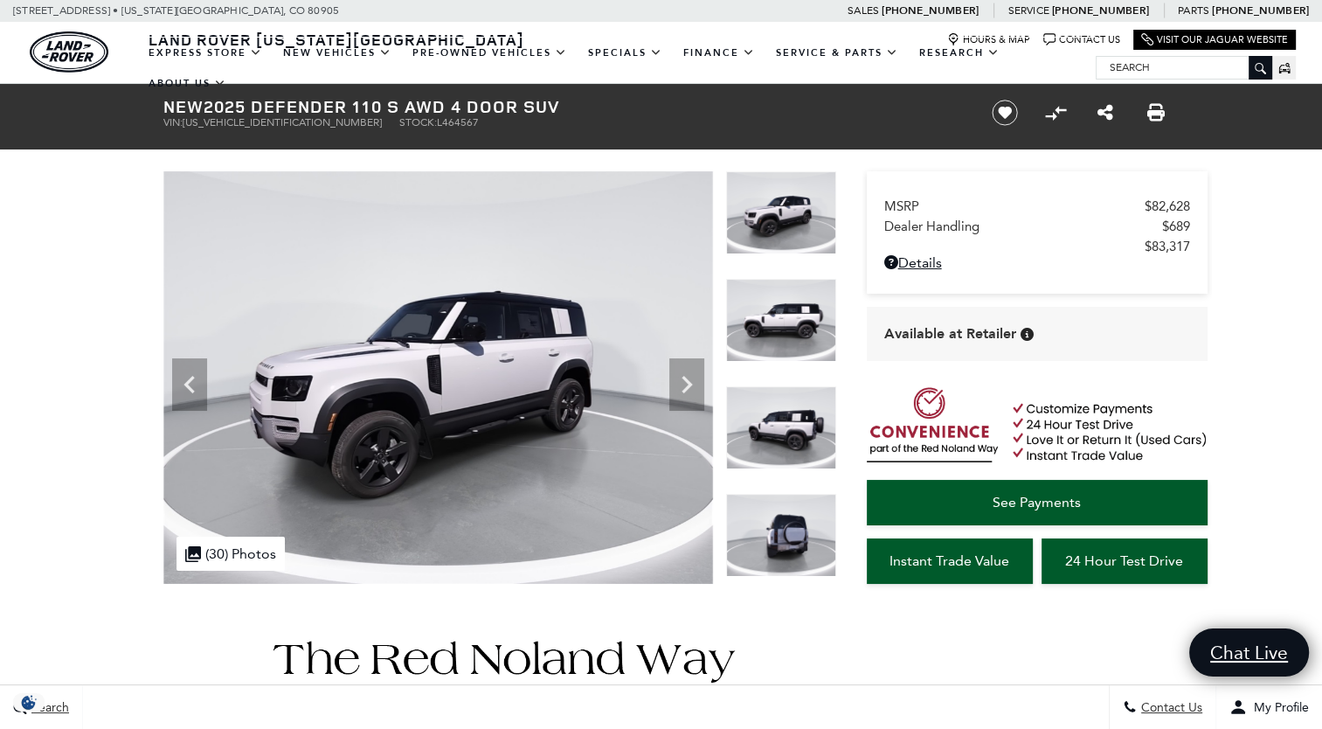
click at [688, 393] on icon "Next" at bounding box center [686, 384] width 35 height 35
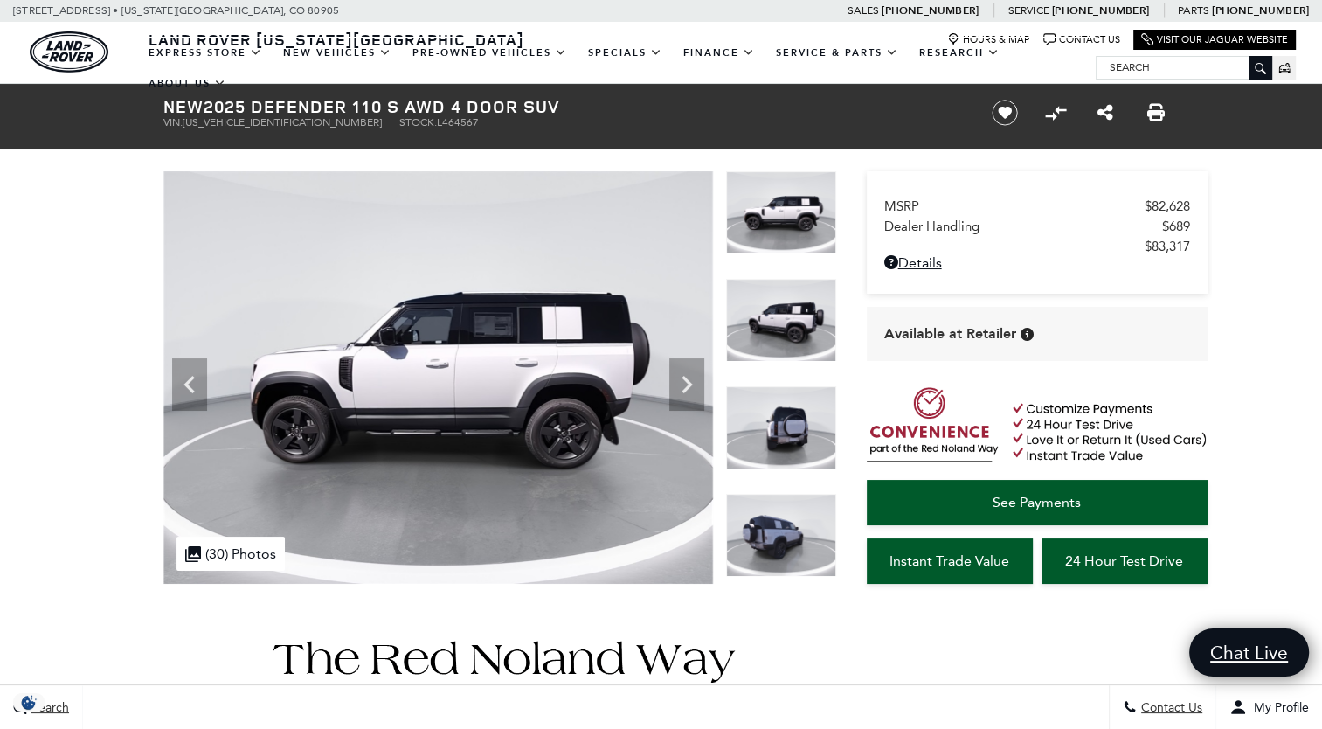
click at [688, 393] on icon "Next" at bounding box center [686, 384] width 35 height 35
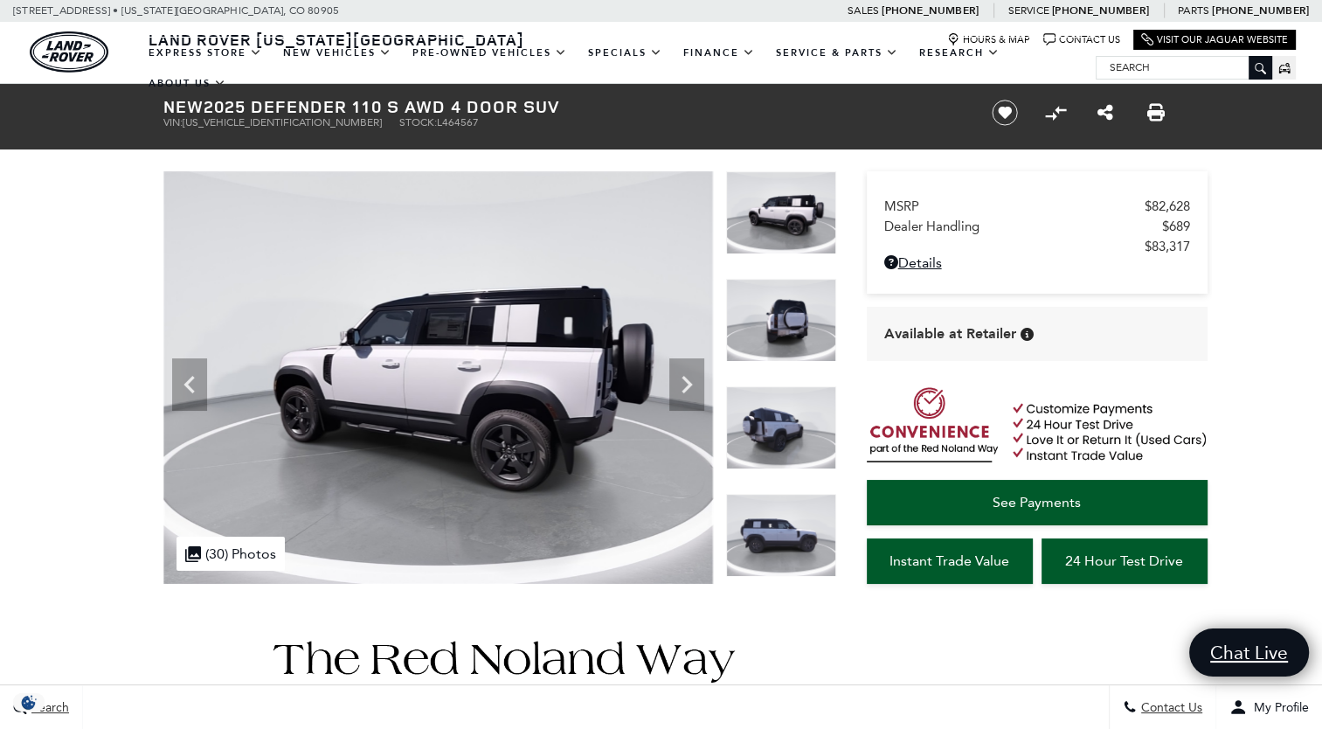
click at [688, 393] on icon "Next" at bounding box center [686, 384] width 35 height 35
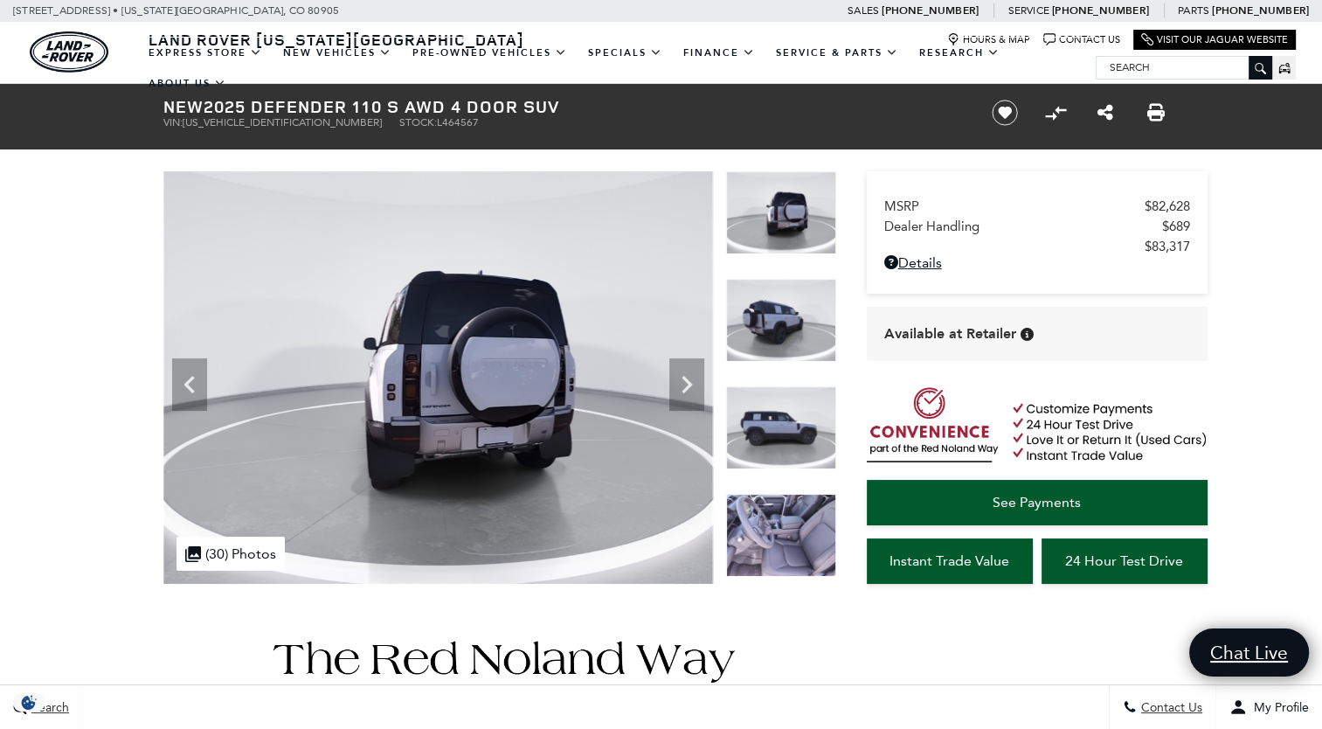
click at [688, 393] on icon "Next" at bounding box center [686, 384] width 35 height 35
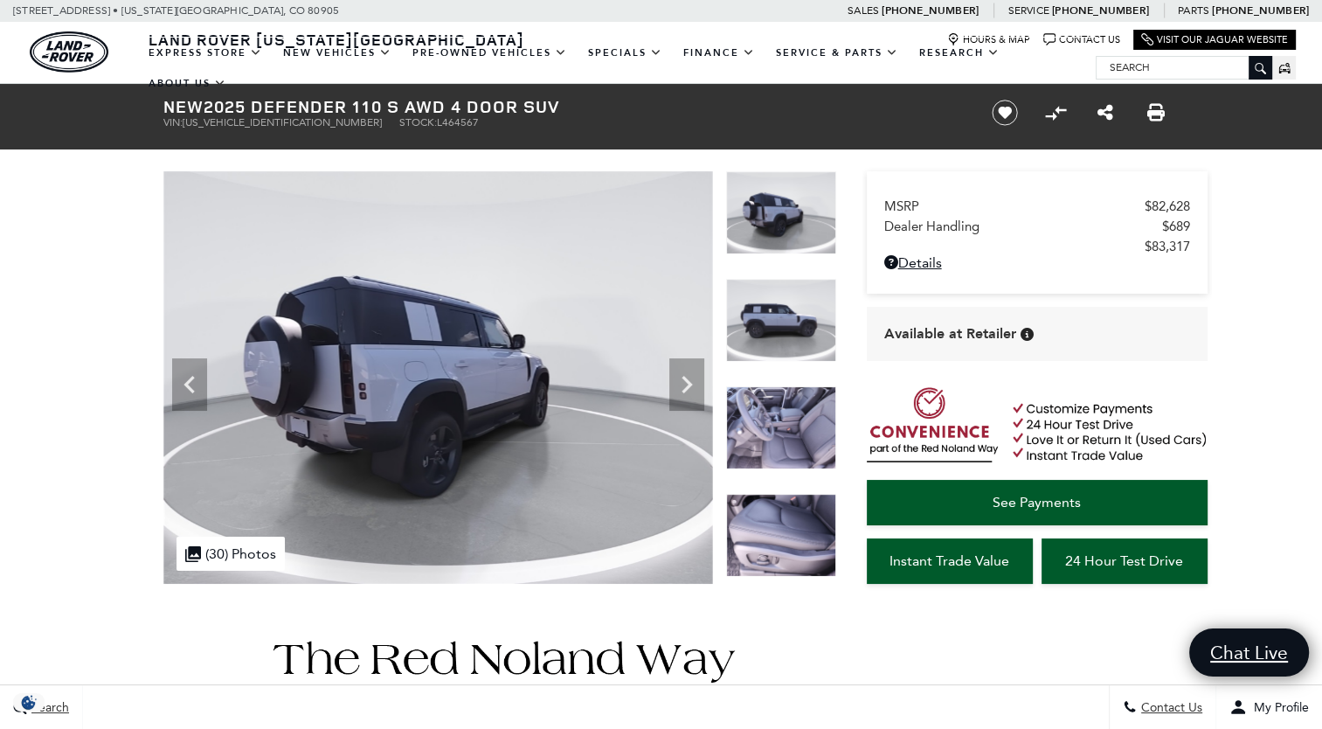
click at [688, 393] on icon "Next" at bounding box center [686, 384] width 35 height 35
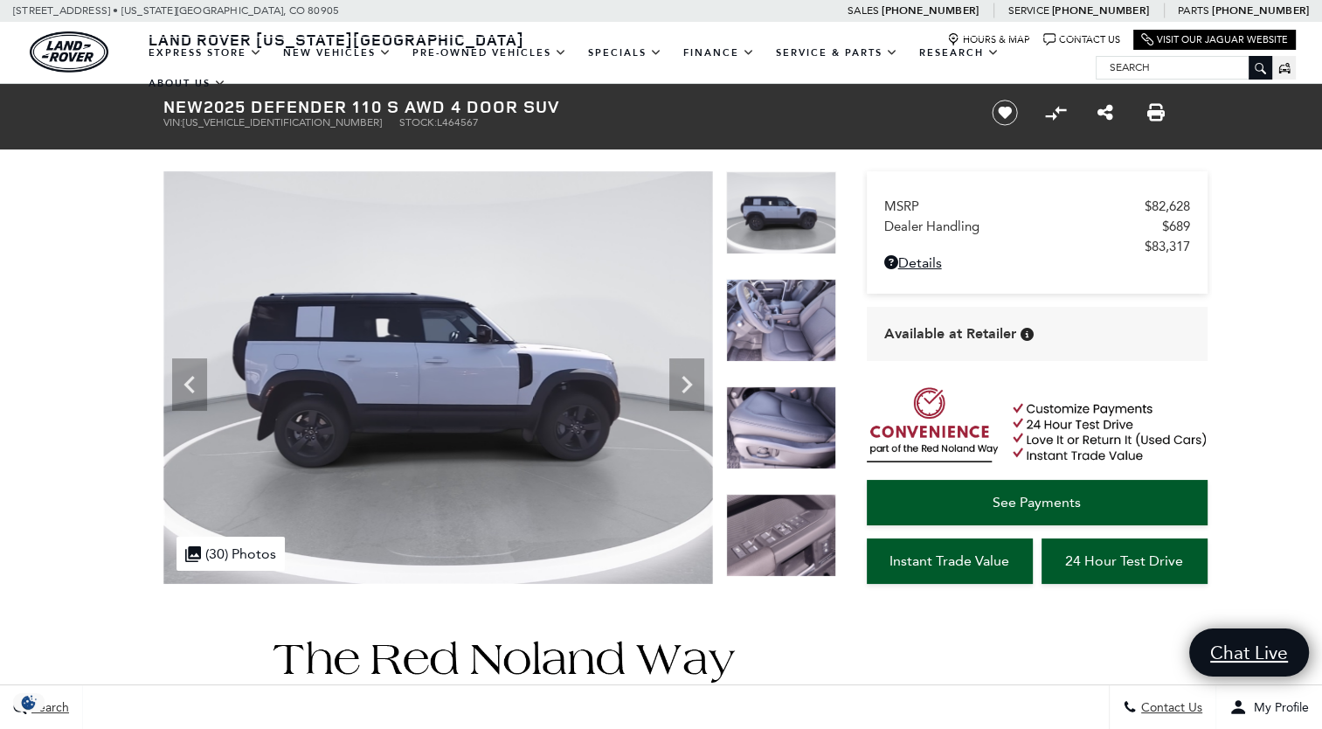
click at [688, 393] on icon "Next" at bounding box center [686, 384] width 35 height 35
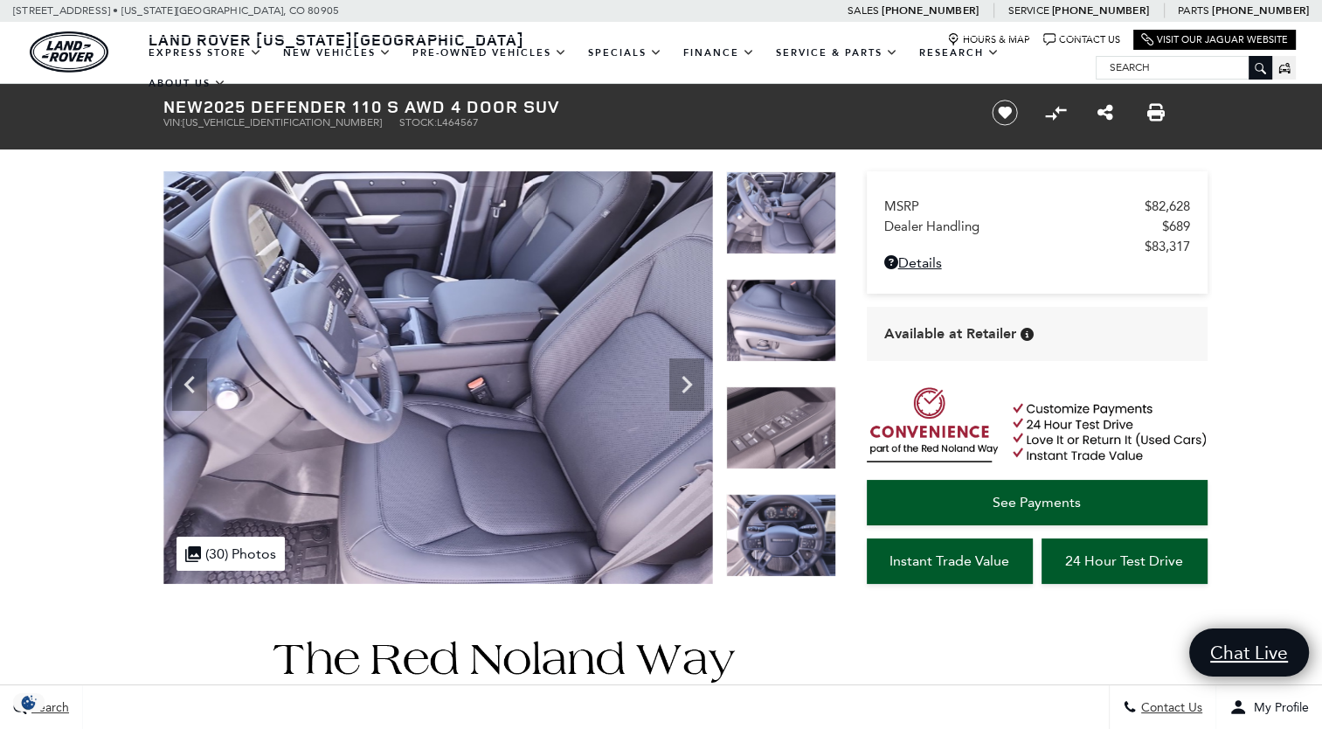
click at [688, 393] on icon "Next" at bounding box center [686, 384] width 35 height 35
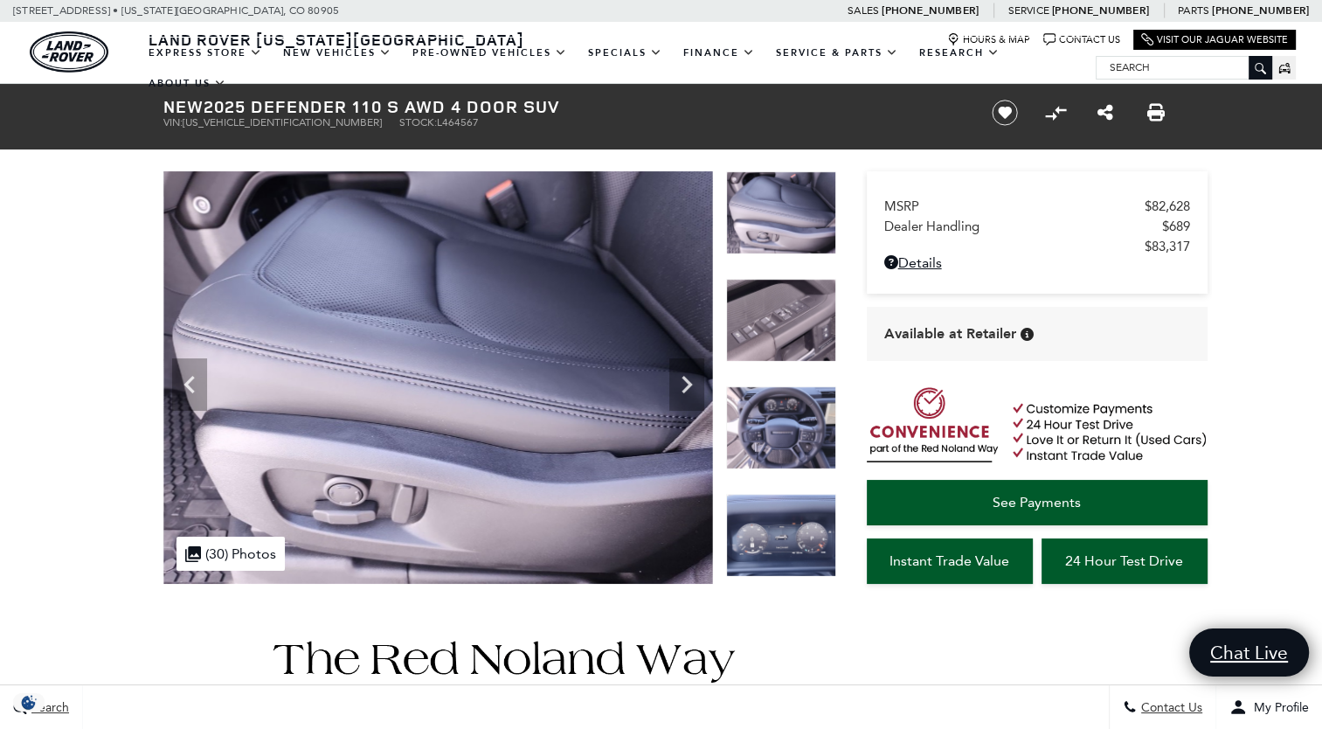
click at [688, 393] on icon "Next" at bounding box center [686, 384] width 35 height 35
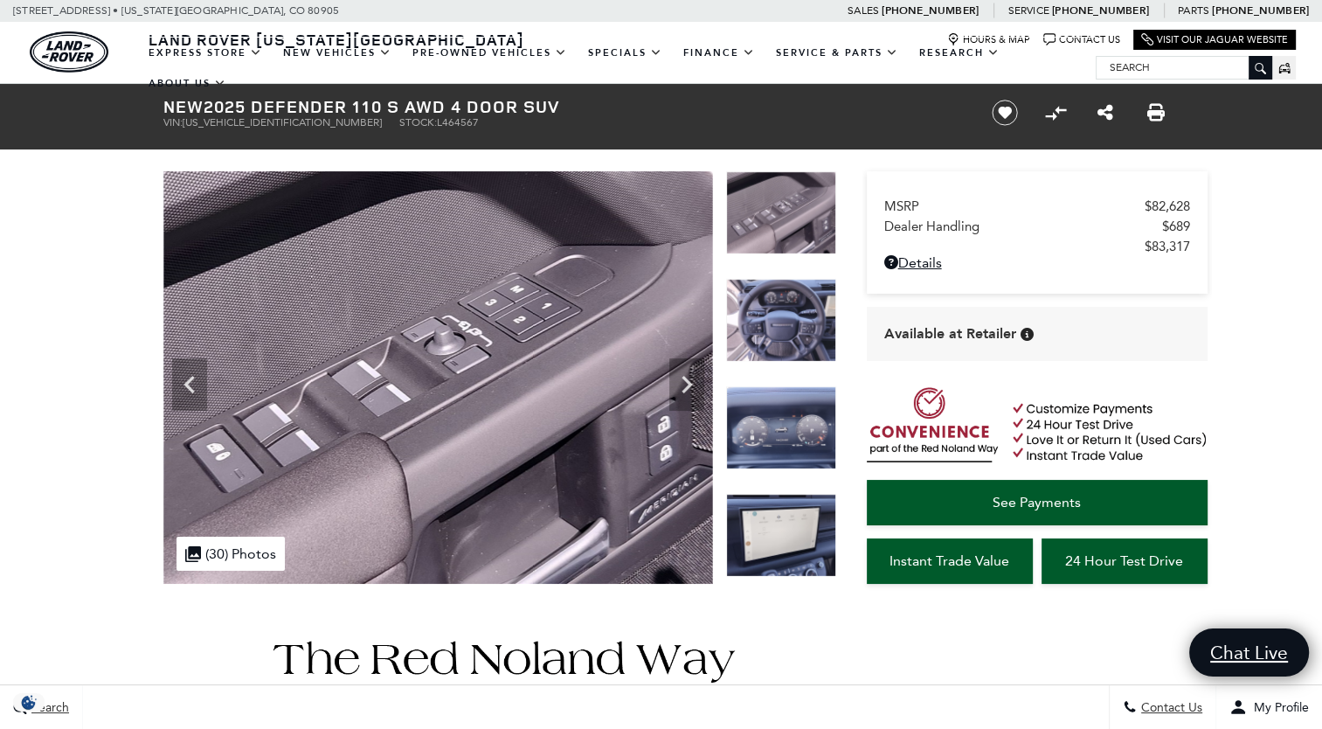
click at [688, 393] on icon "Next" at bounding box center [686, 384] width 35 height 35
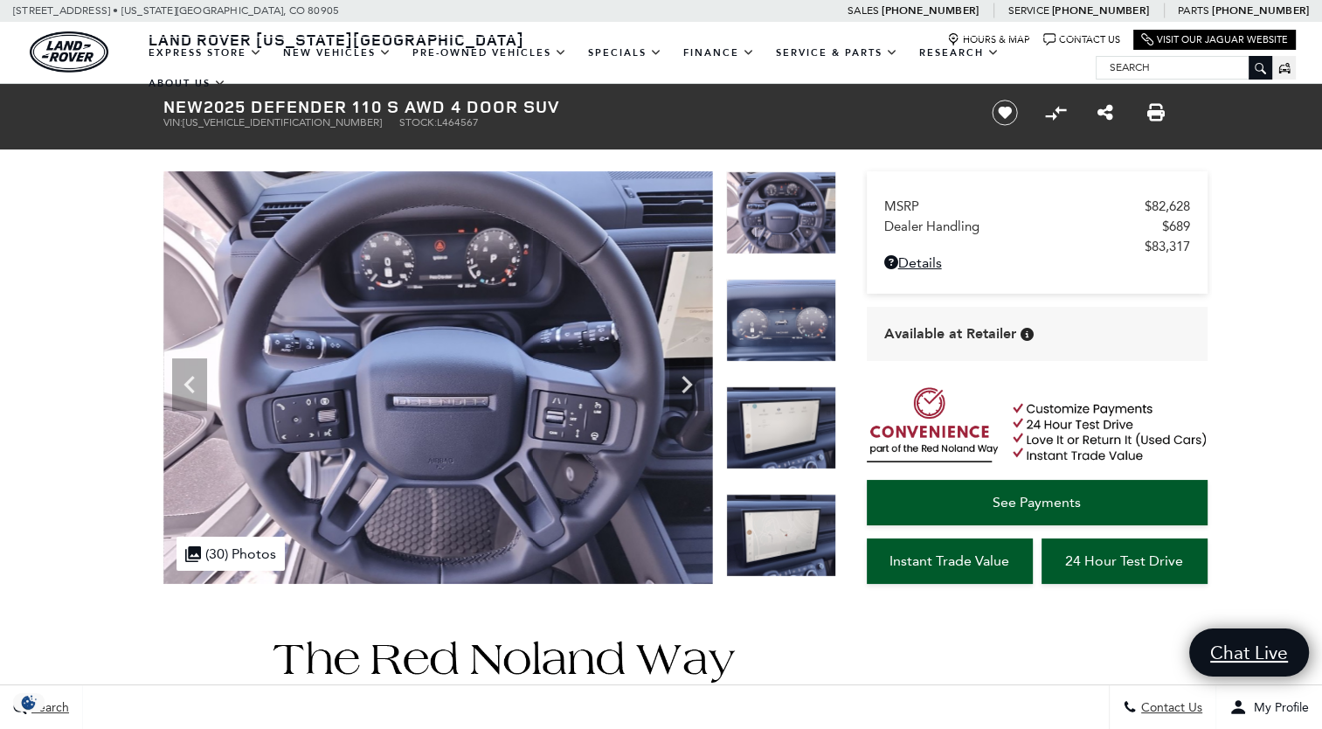
click at [688, 393] on icon "Next" at bounding box center [686, 384] width 35 height 35
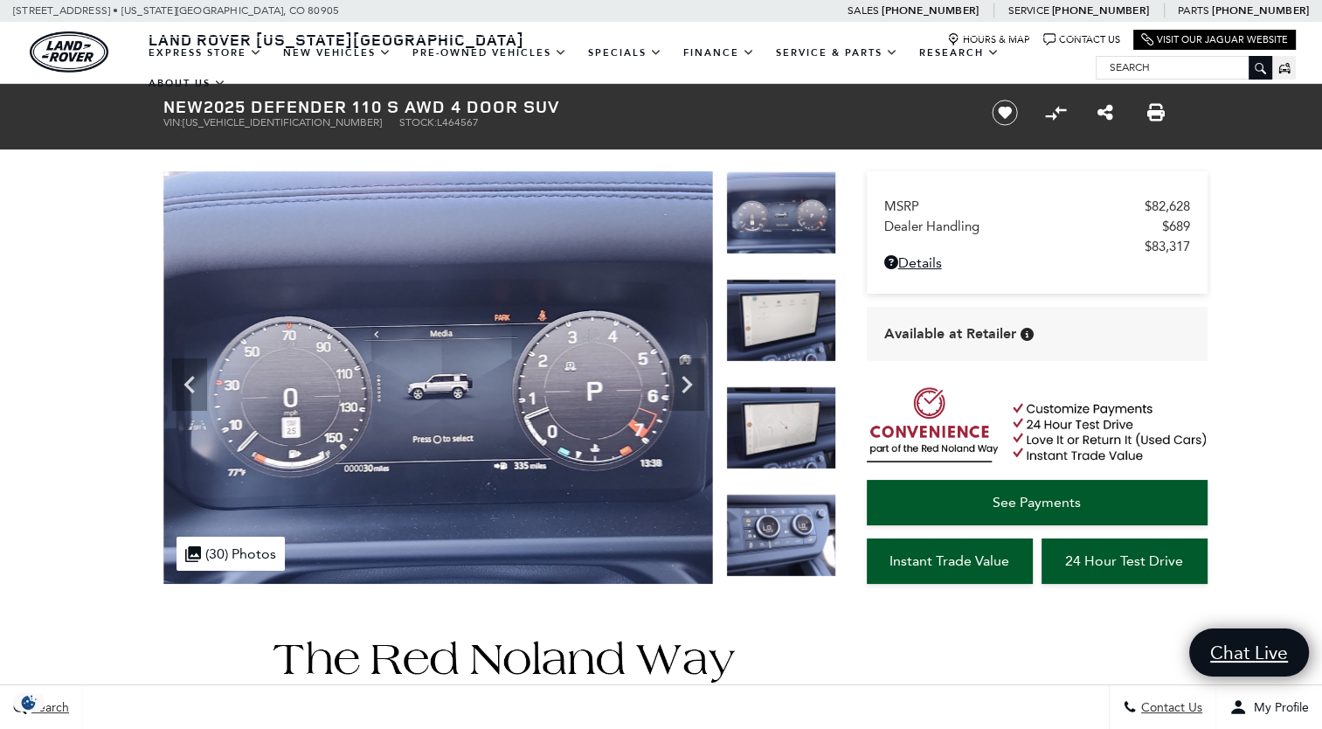
click at [688, 393] on icon "Next" at bounding box center [686, 384] width 35 height 35
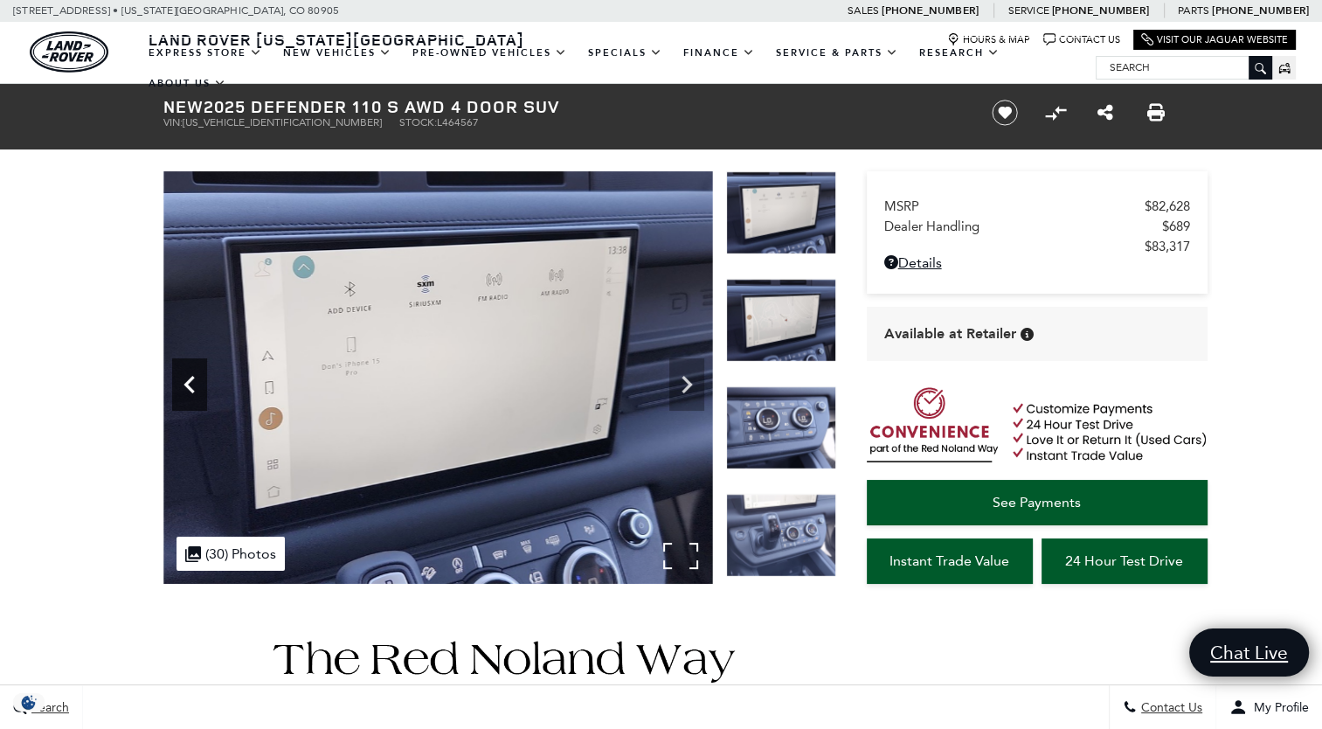
click at [182, 386] on icon "Previous" at bounding box center [189, 384] width 35 height 35
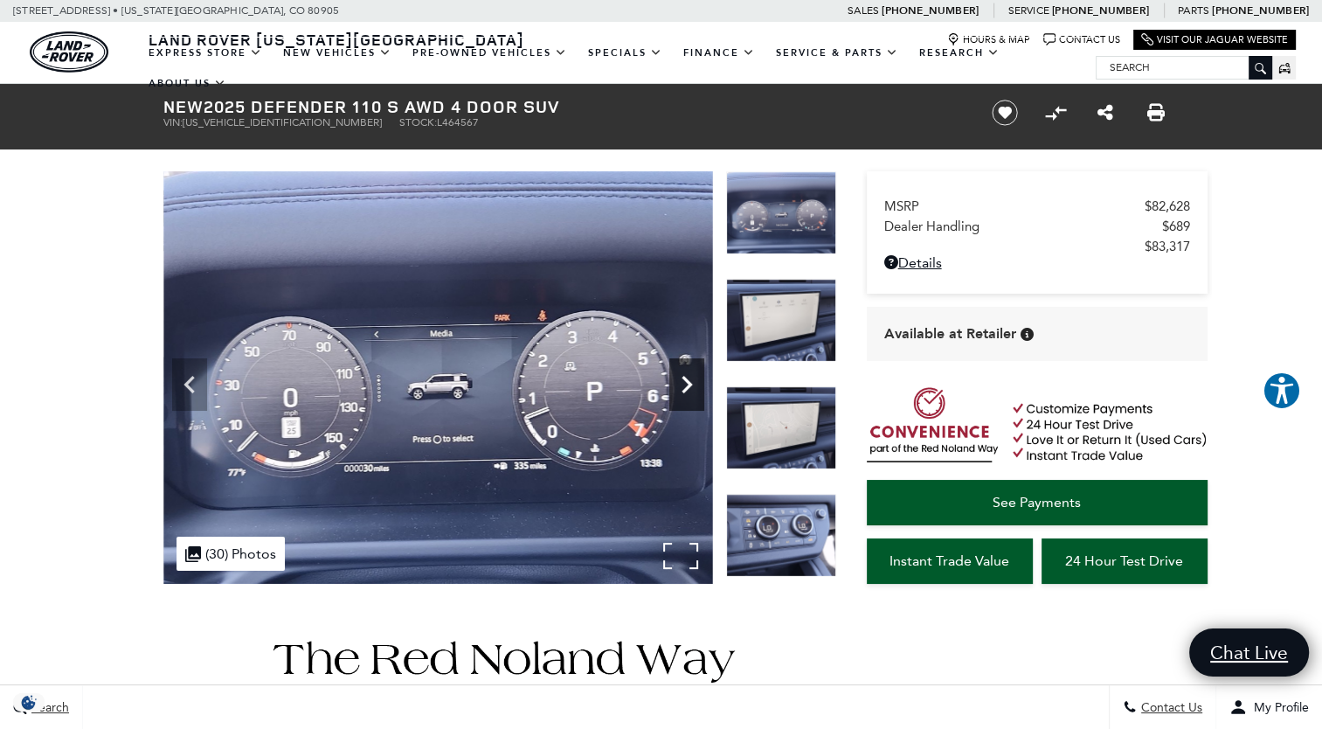
click at [683, 377] on icon "Next" at bounding box center [686, 384] width 10 height 17
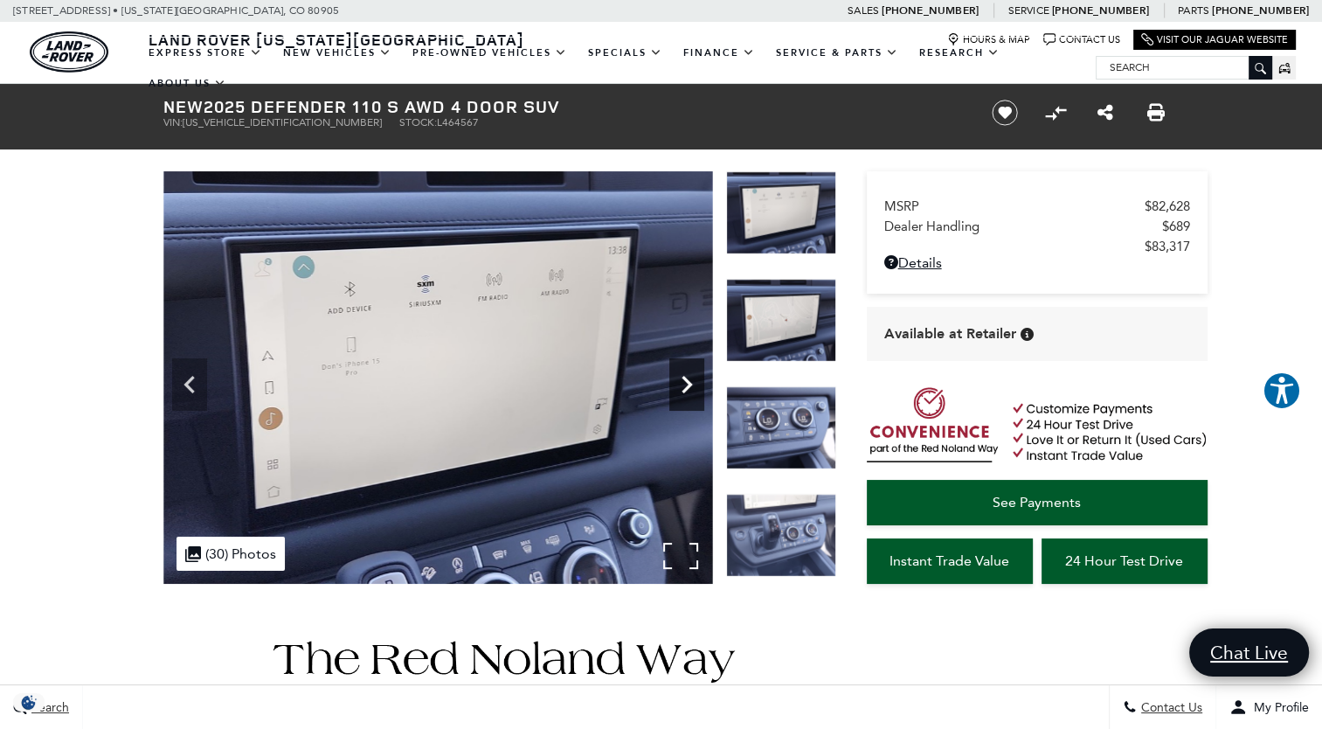
click at [683, 377] on icon "Next" at bounding box center [686, 384] width 10 height 17
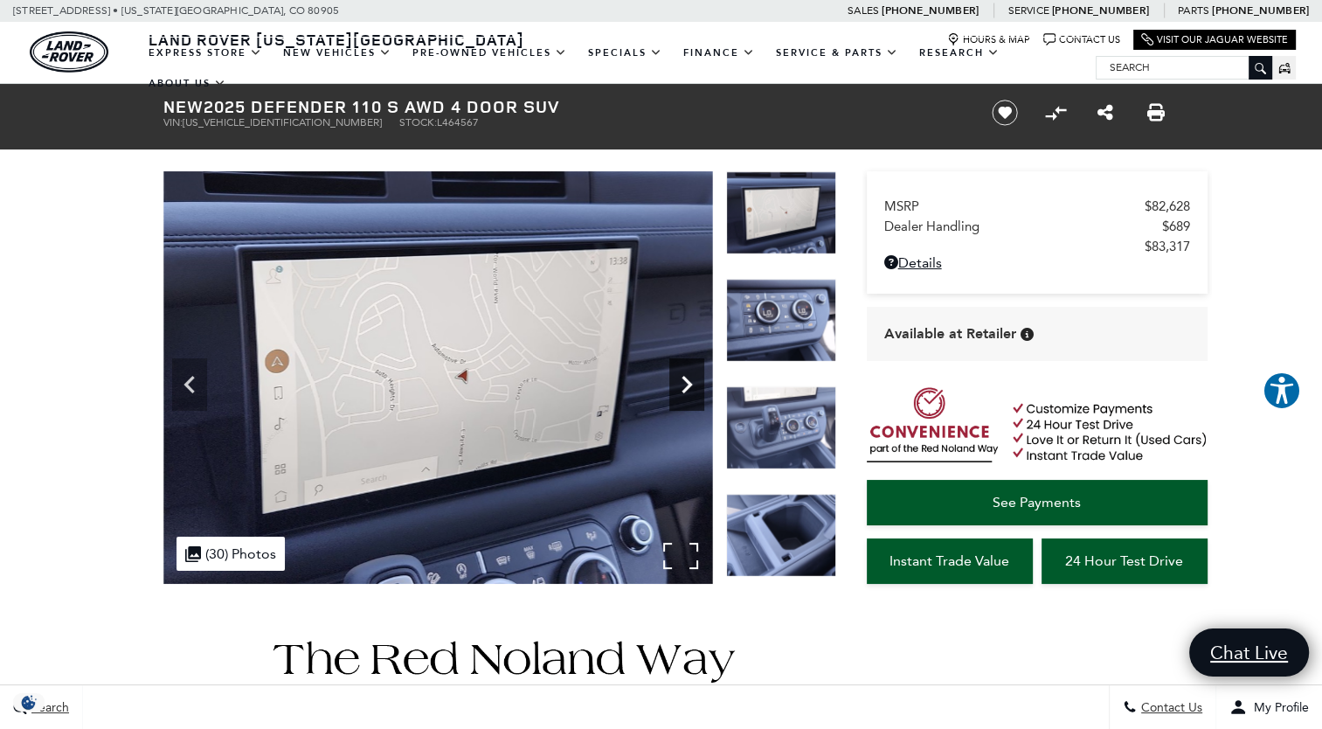
click at [683, 377] on icon "Next" at bounding box center [686, 384] width 10 height 17
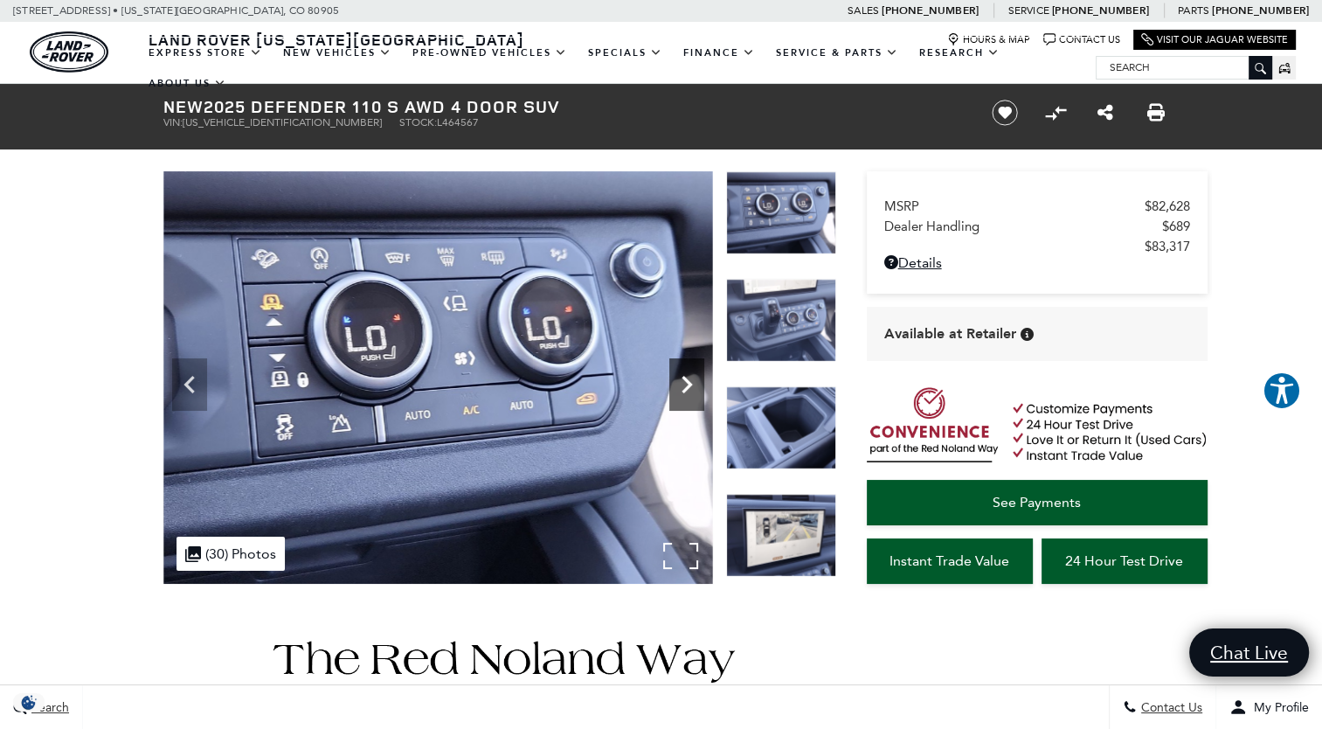
click at [683, 377] on icon "Next" at bounding box center [686, 384] width 10 height 17
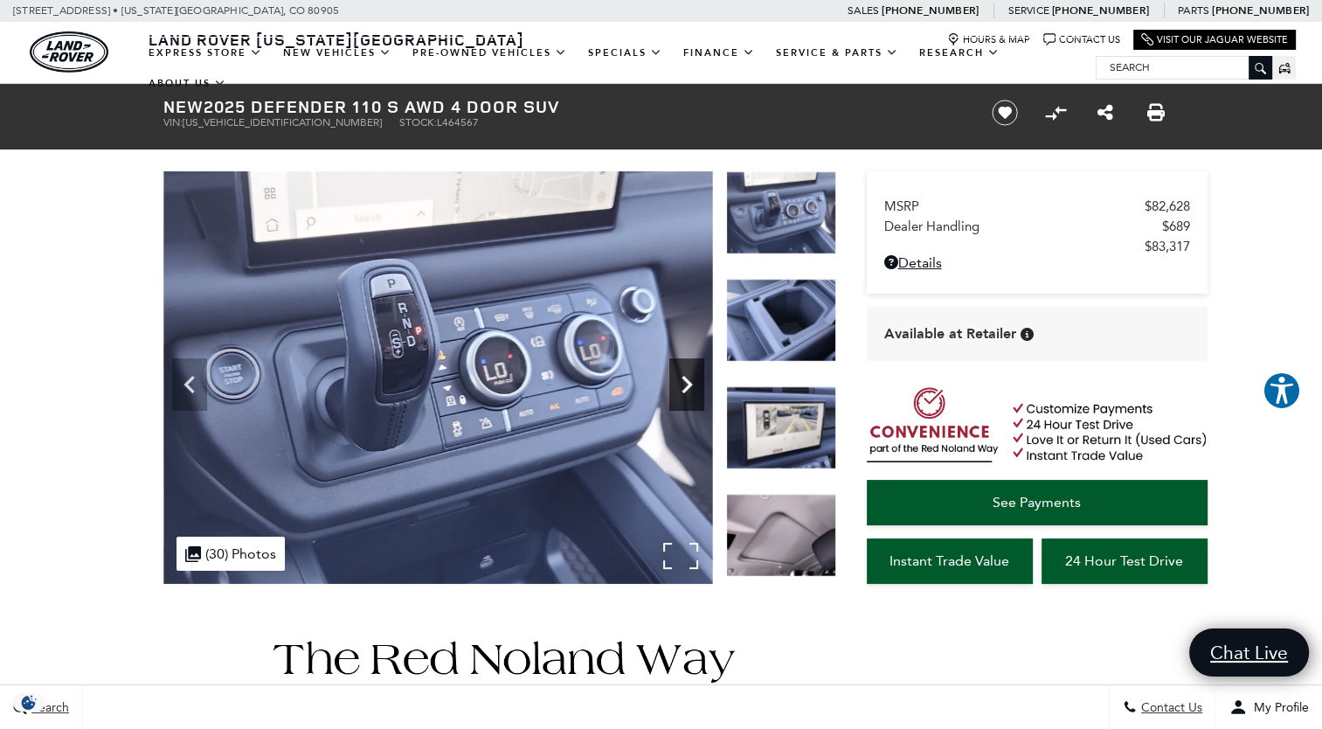
click at [683, 377] on icon "Next" at bounding box center [686, 384] width 10 height 17
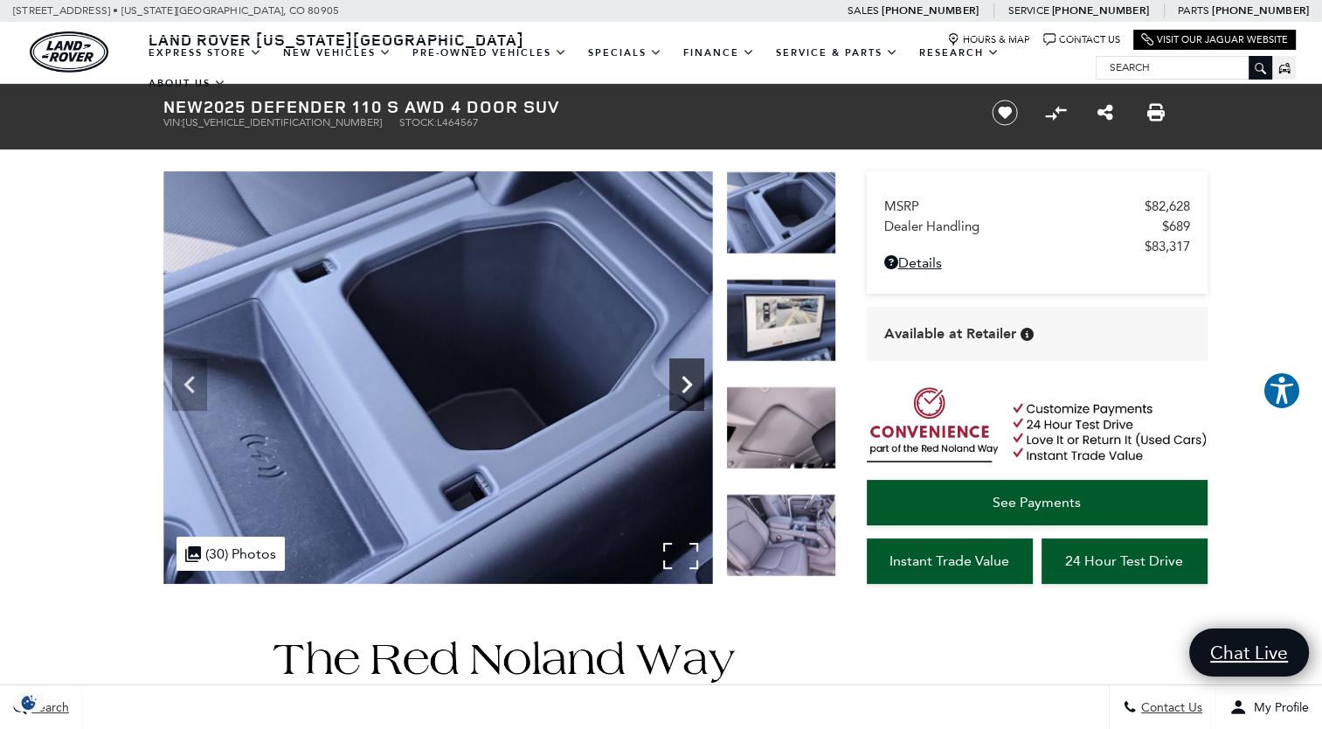
click at [683, 377] on icon "Next" at bounding box center [686, 384] width 10 height 17
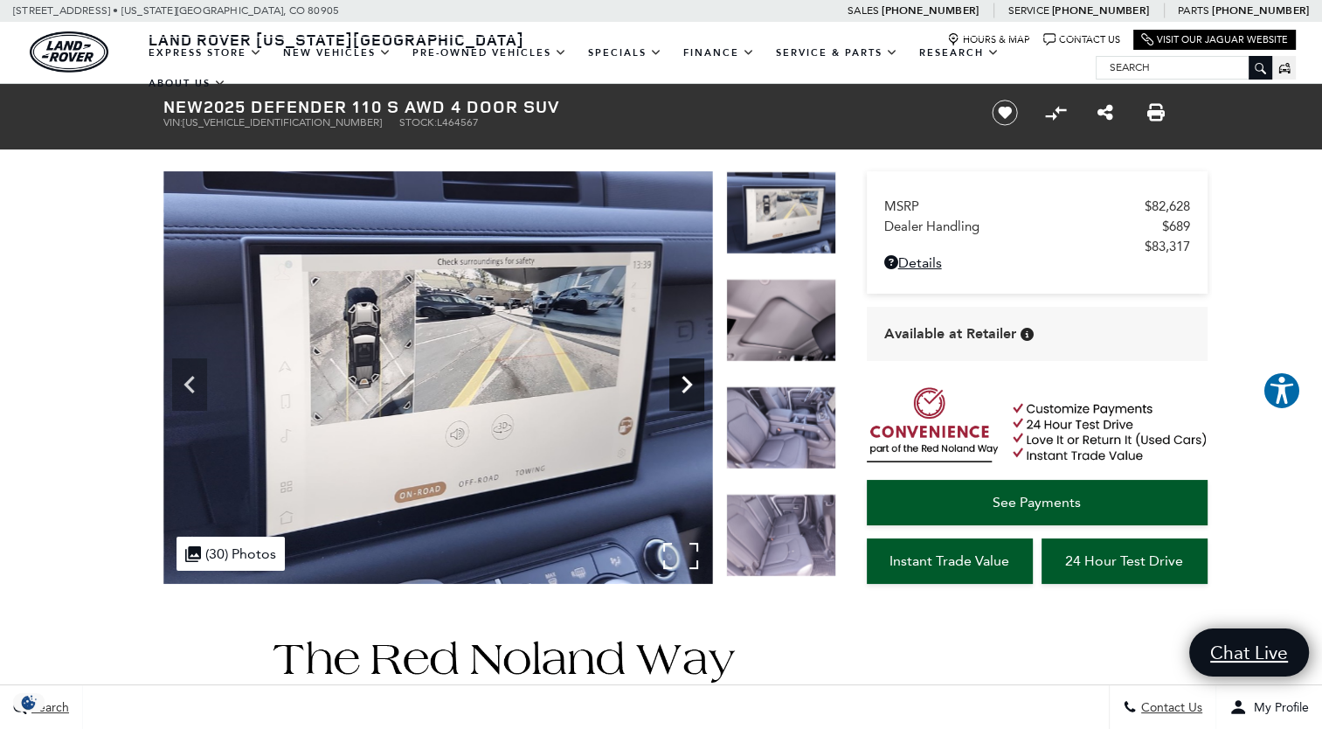
click at [683, 377] on icon "Next" at bounding box center [686, 384] width 10 height 17
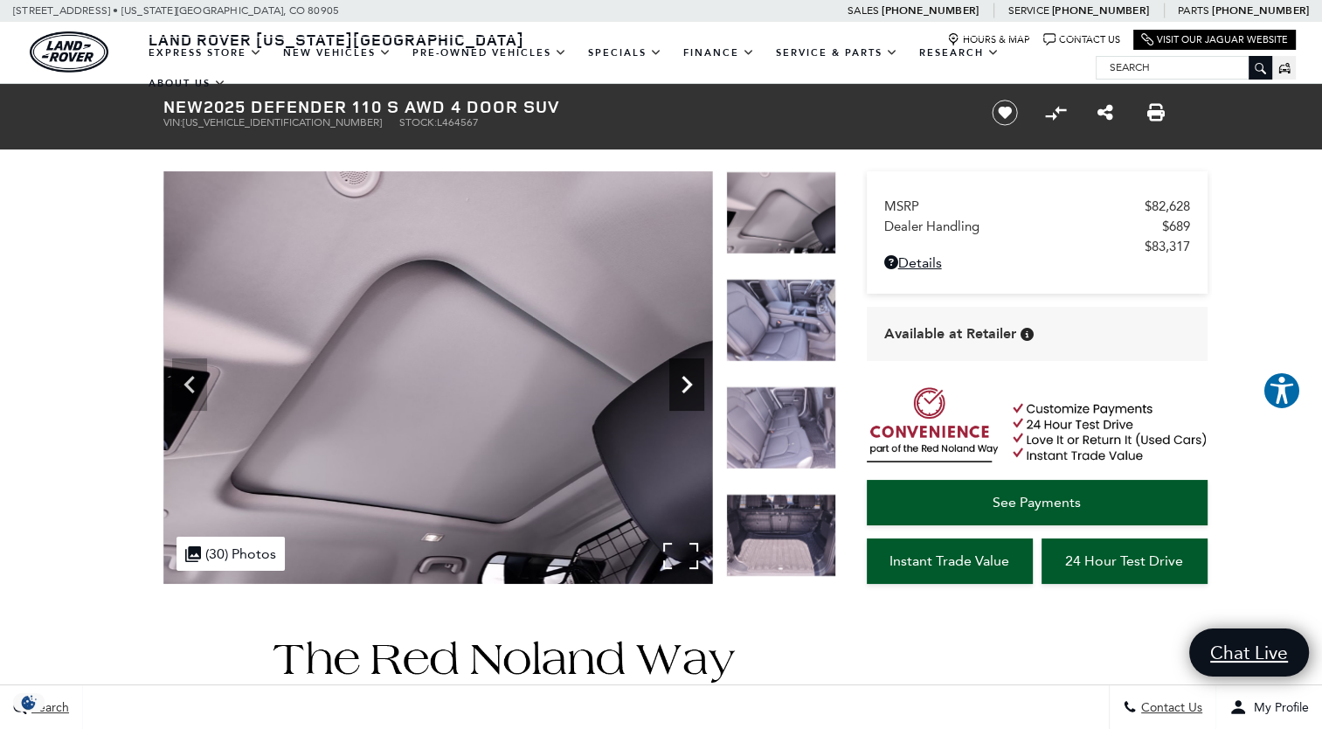
click at [683, 377] on icon "Next" at bounding box center [686, 384] width 10 height 17
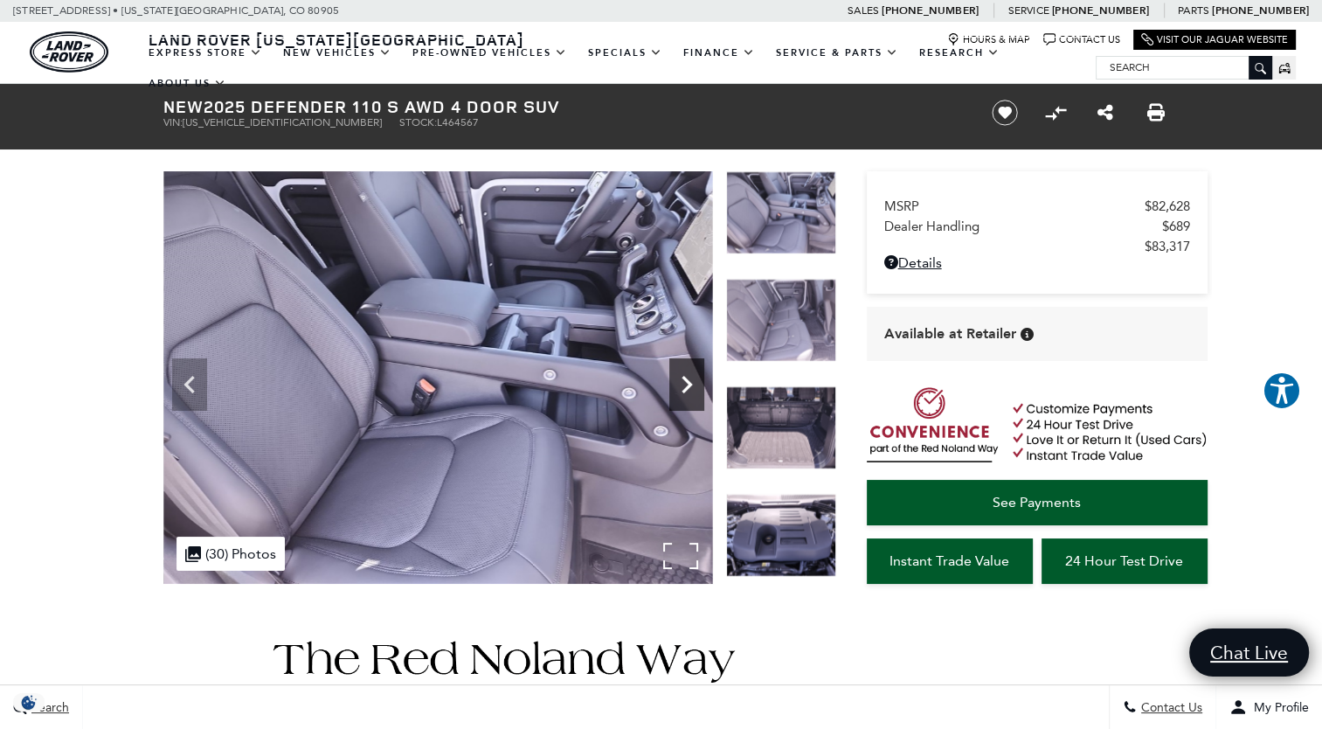
click at [683, 377] on icon "Next" at bounding box center [686, 384] width 10 height 17
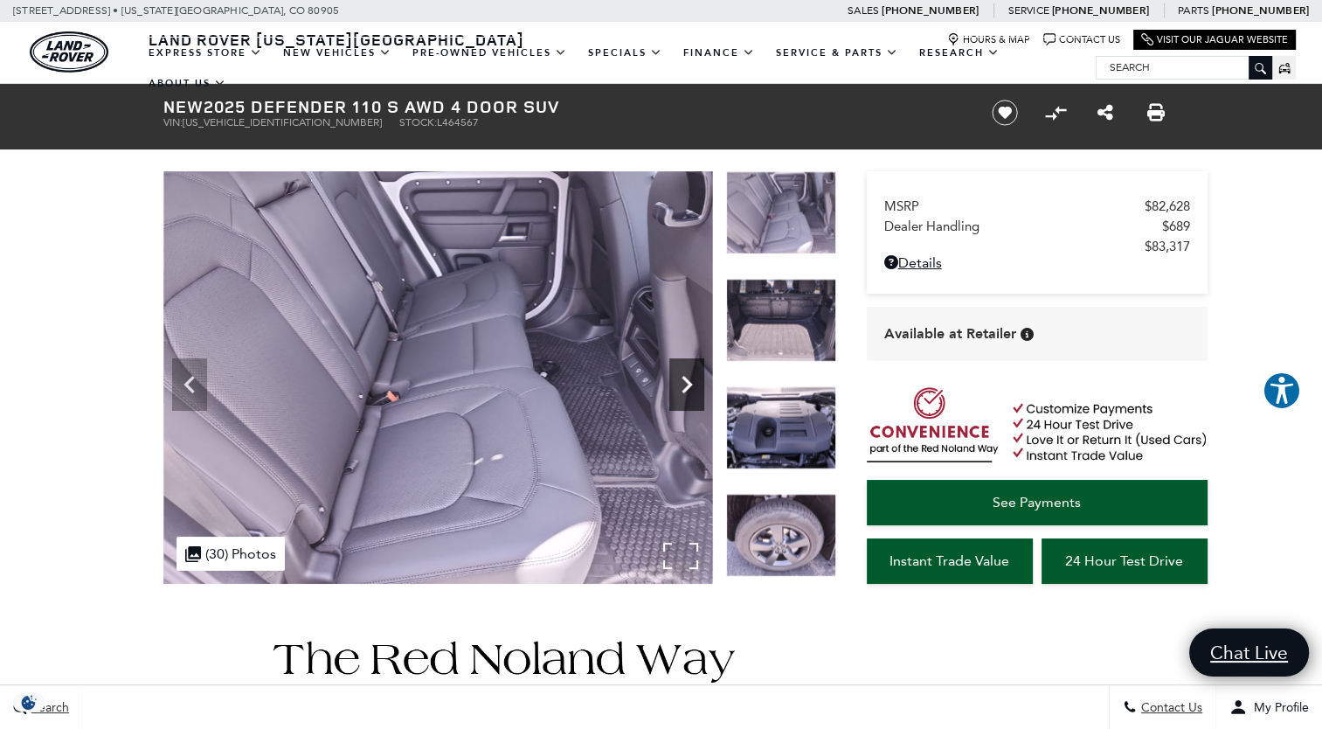
click at [683, 377] on icon "Next" at bounding box center [686, 384] width 10 height 17
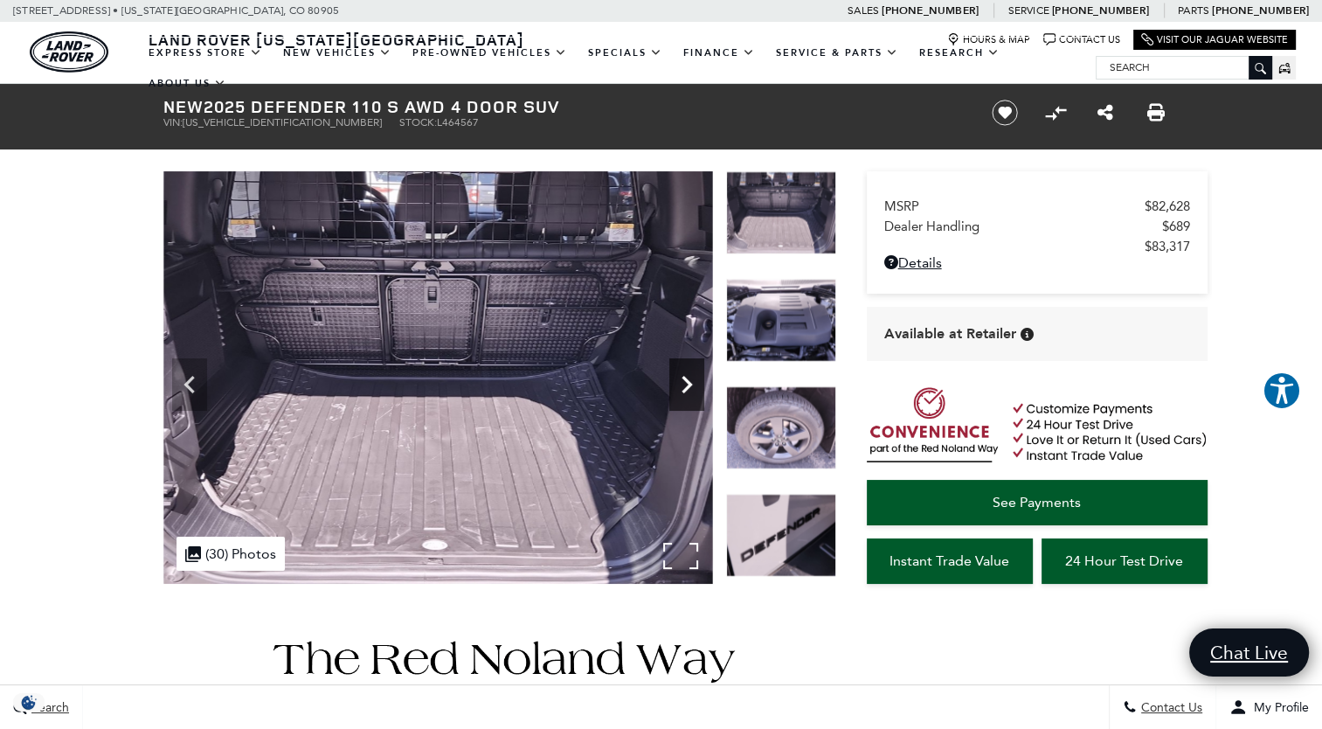
click at [683, 377] on icon "Next" at bounding box center [686, 384] width 10 height 17
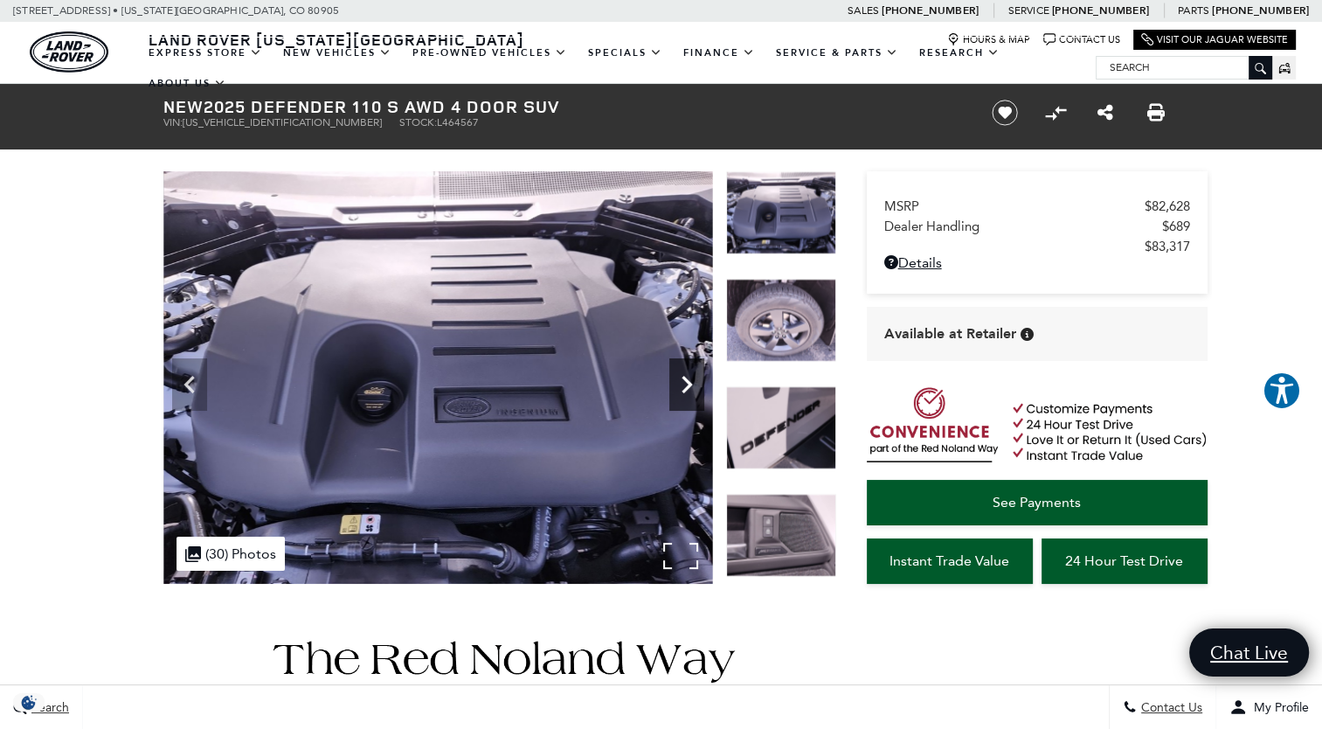
click at [683, 377] on icon "Next" at bounding box center [686, 384] width 10 height 17
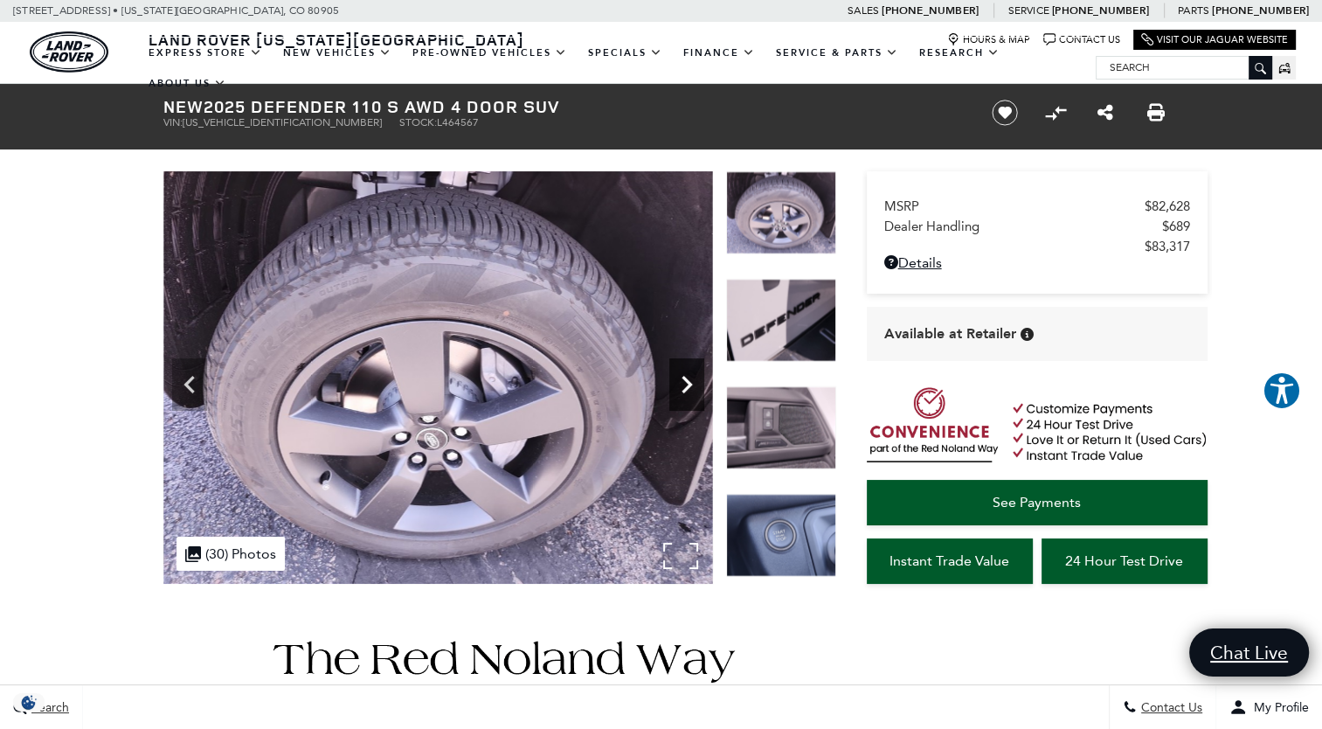
click at [683, 377] on icon "Next" at bounding box center [686, 384] width 10 height 17
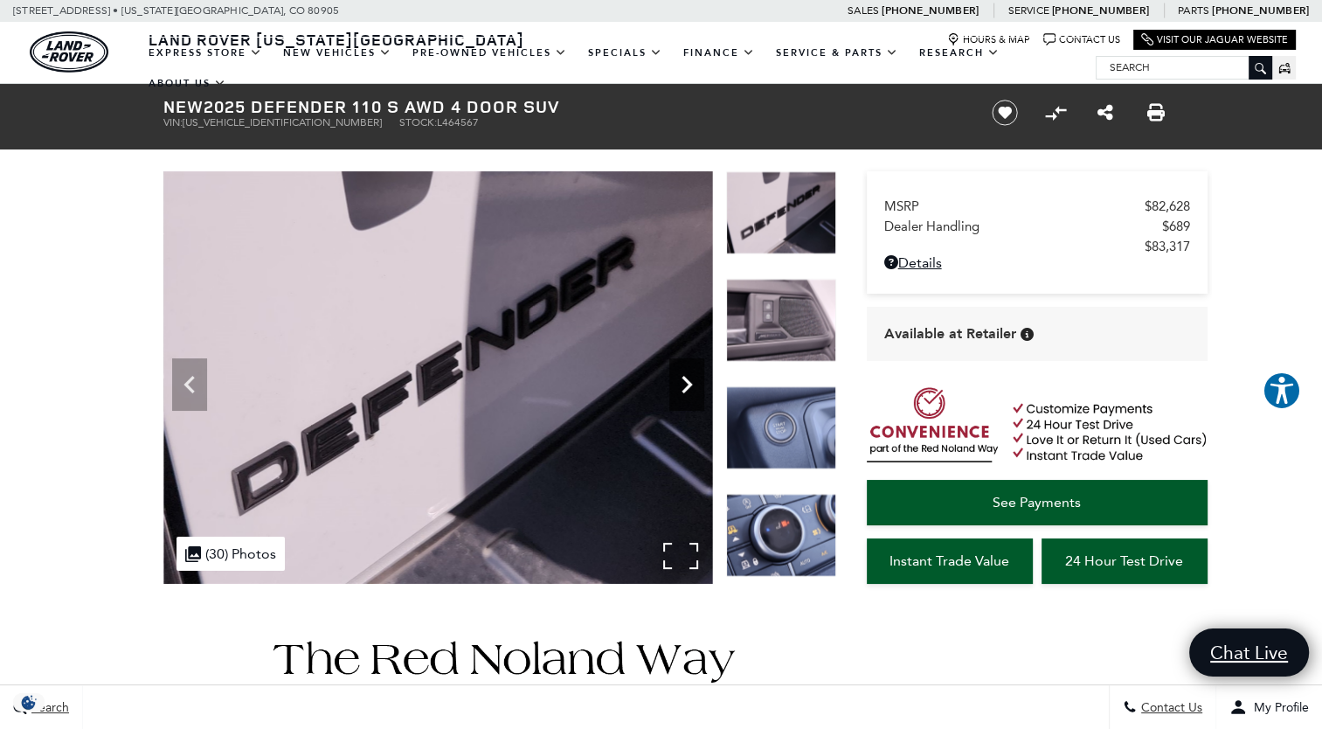
click at [683, 377] on icon "Next" at bounding box center [686, 384] width 10 height 17
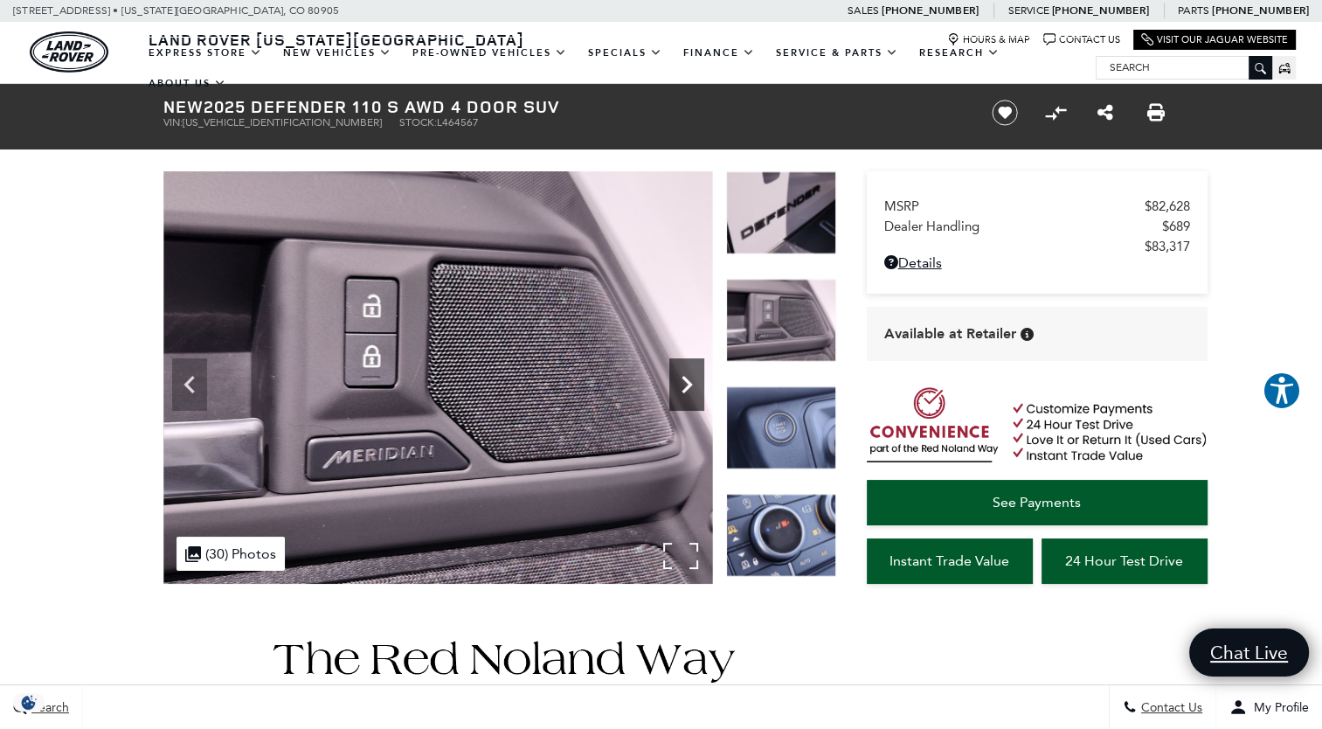
click at [683, 377] on icon "Next" at bounding box center [686, 384] width 10 height 17
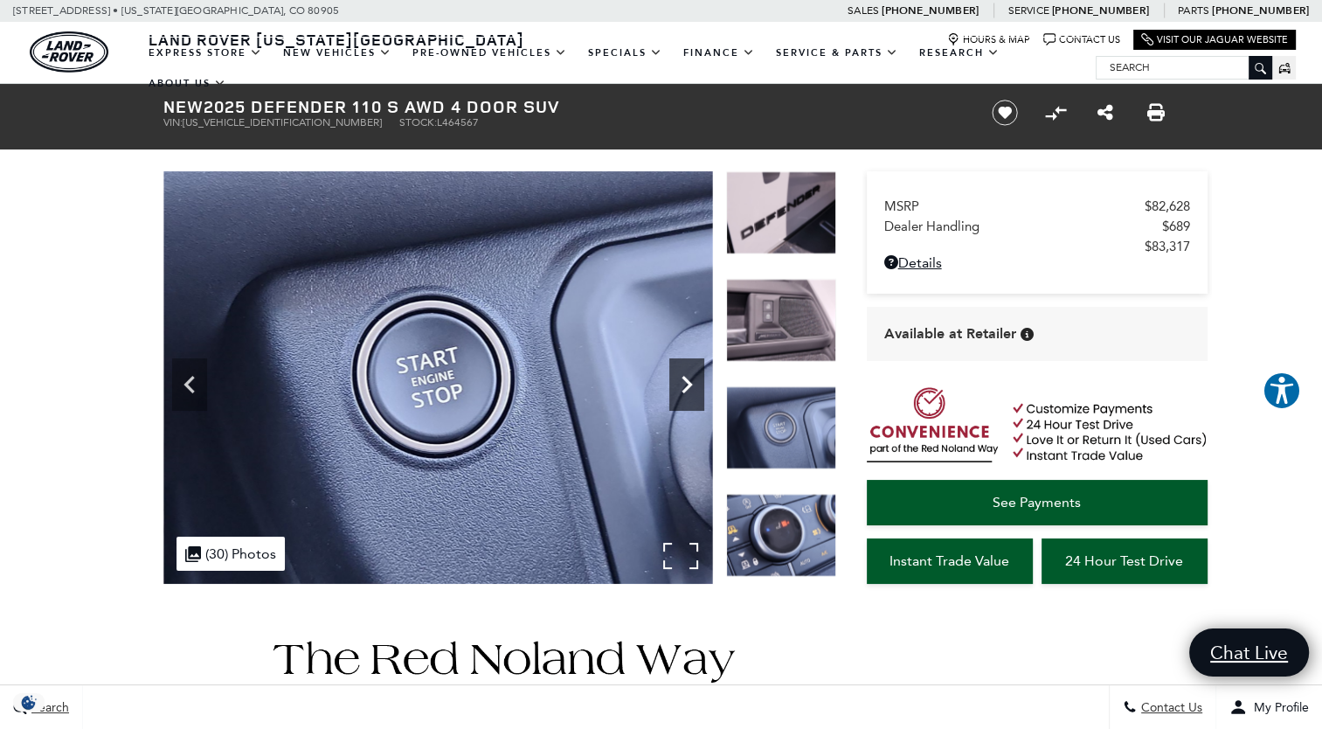
click at [683, 377] on icon "Next" at bounding box center [686, 384] width 10 height 17
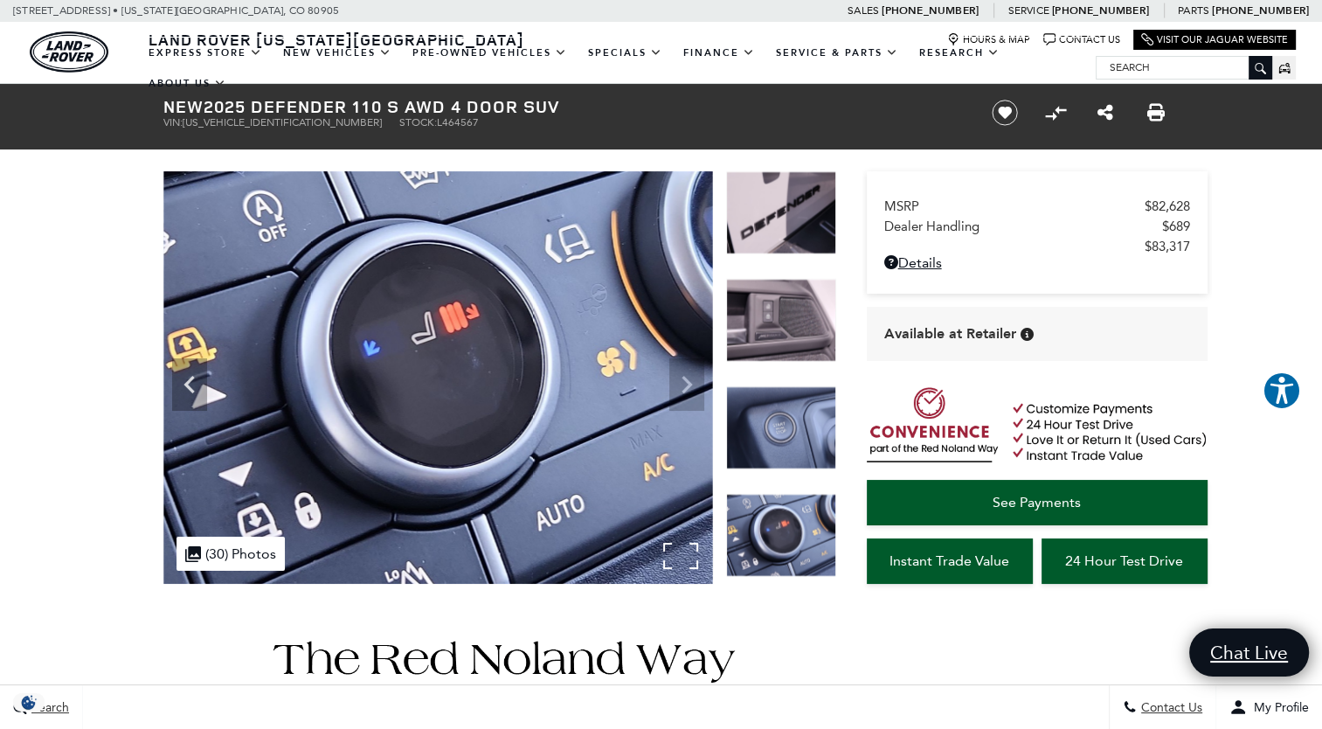
click at [683, 377] on img at bounding box center [437, 377] width 549 height 412
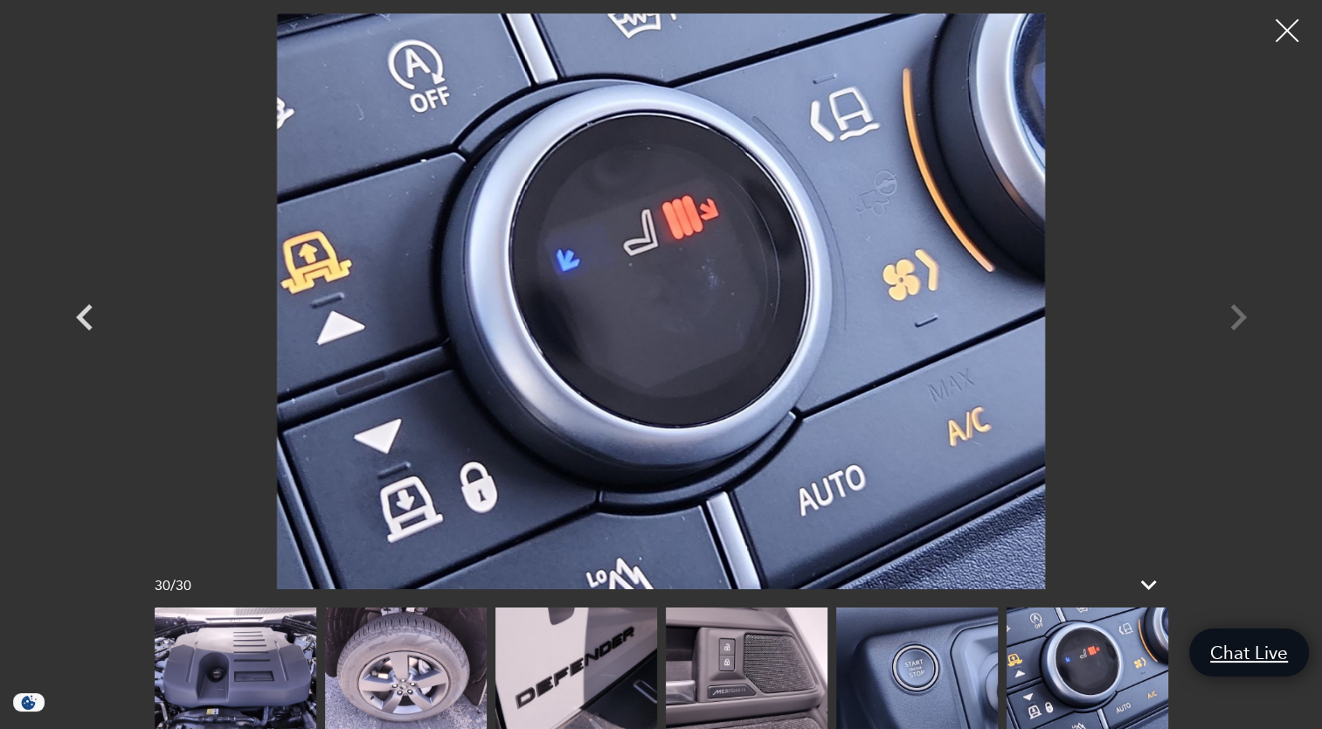
click at [1286, 42] on div at bounding box center [1287, 31] width 46 height 46
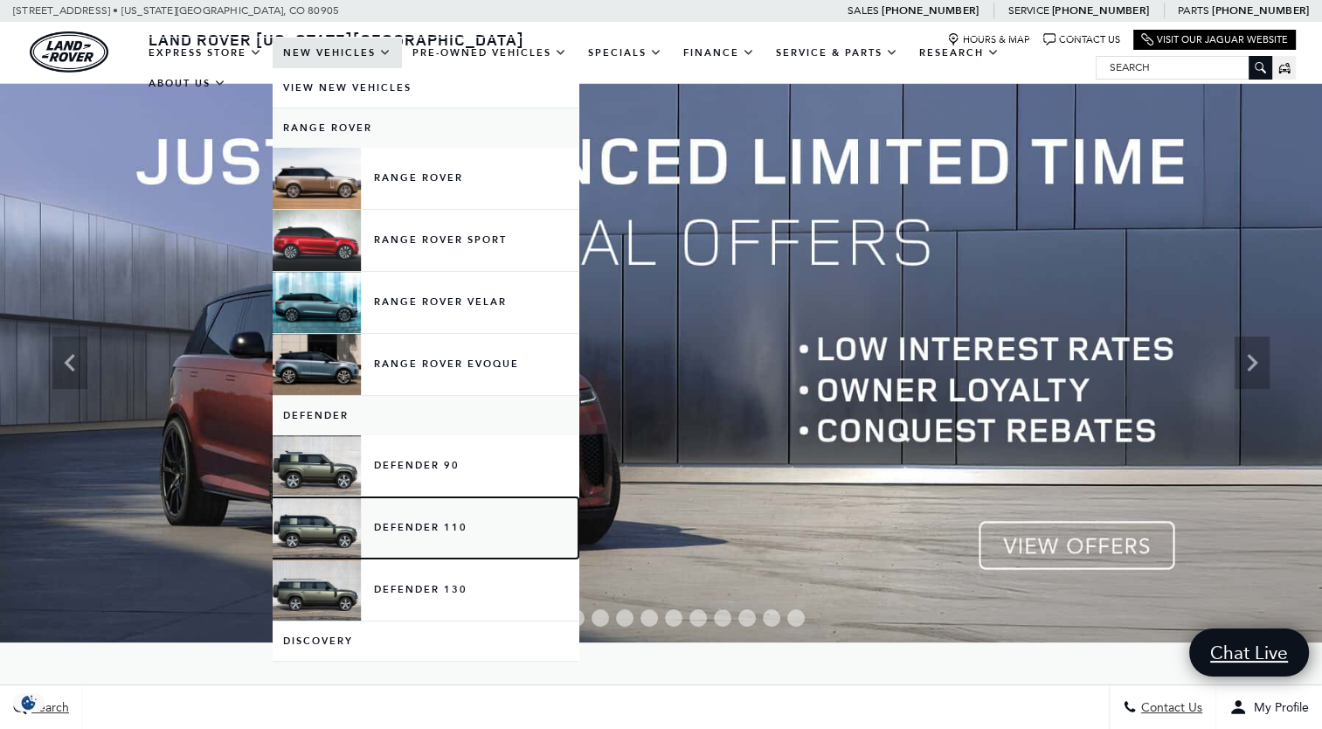
click at [349, 529] on link "Defender 110" at bounding box center [426, 527] width 306 height 61
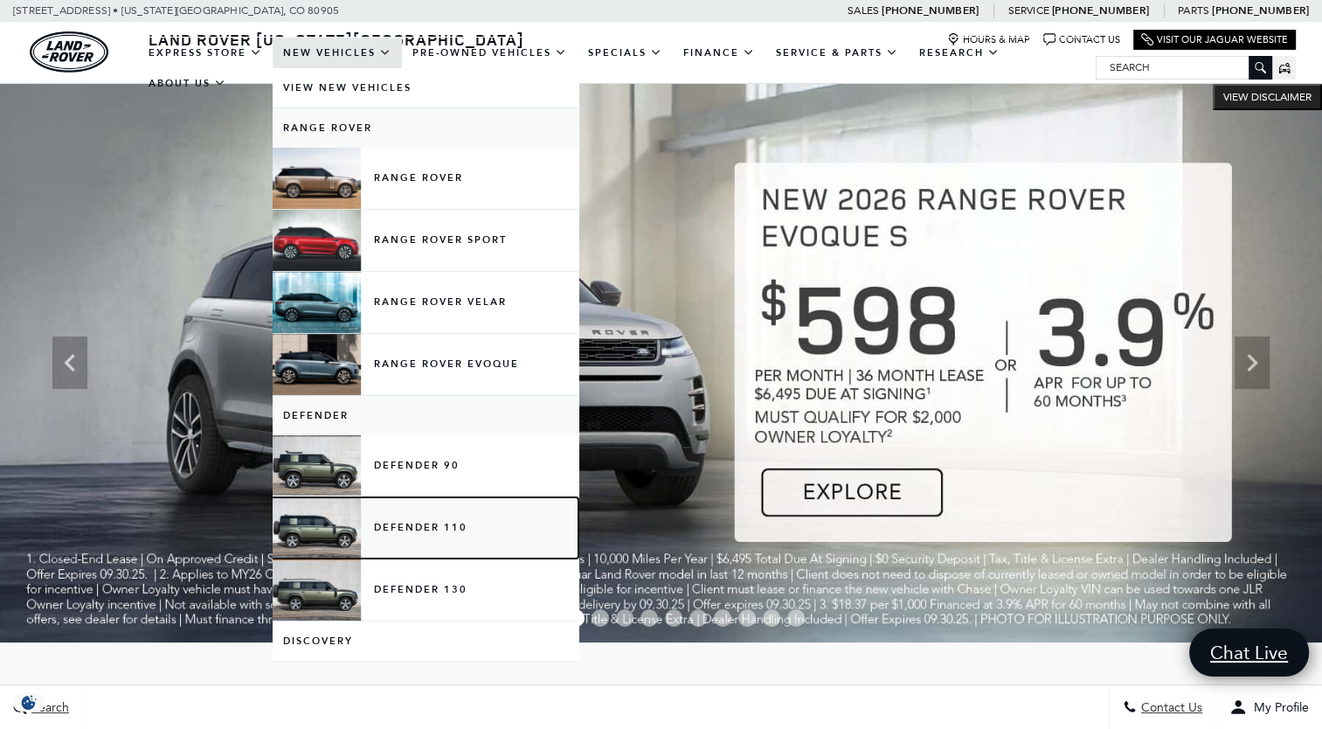
click at [349, 529] on link "Defender 110" at bounding box center [426, 527] width 306 height 61
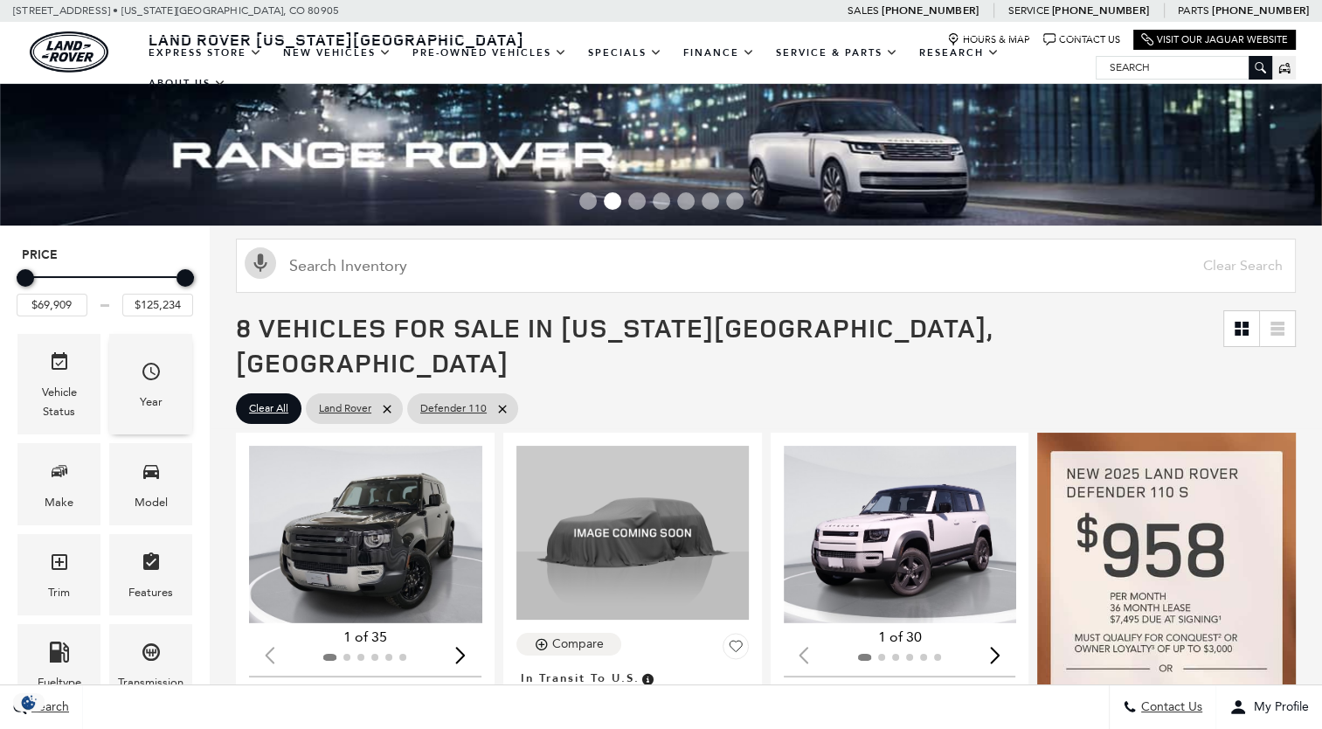
click at [153, 384] on span "Year" at bounding box center [151, 374] width 21 height 36
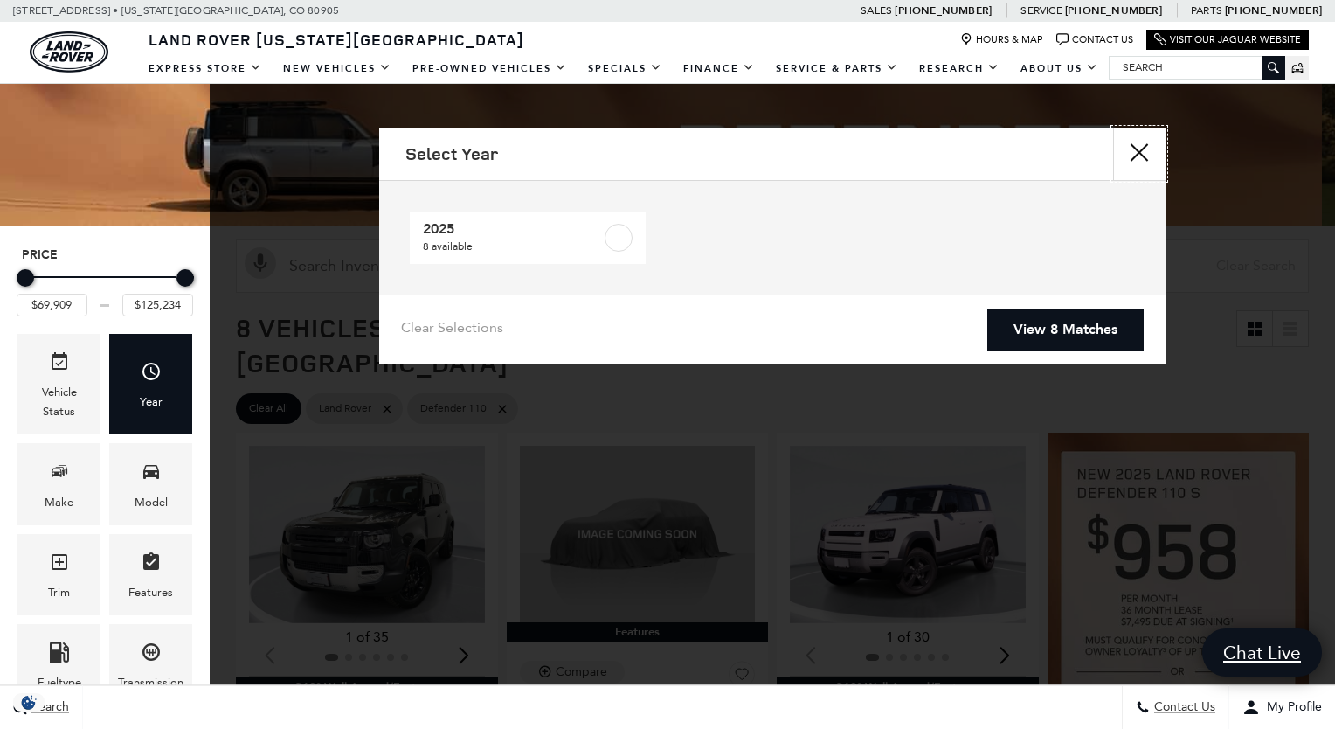
click at [1137, 158] on button "close" at bounding box center [1139, 154] width 52 height 52
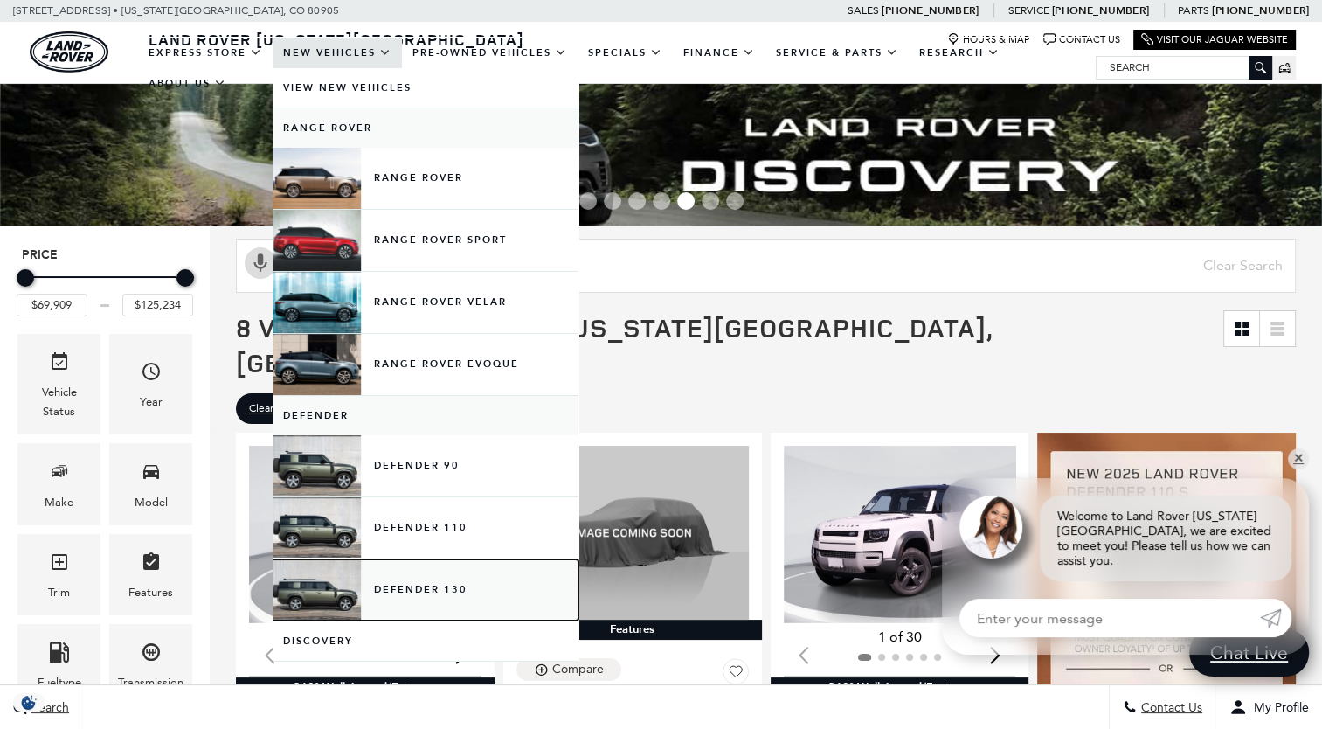
click at [375, 585] on link "Defender 130" at bounding box center [426, 589] width 306 height 61
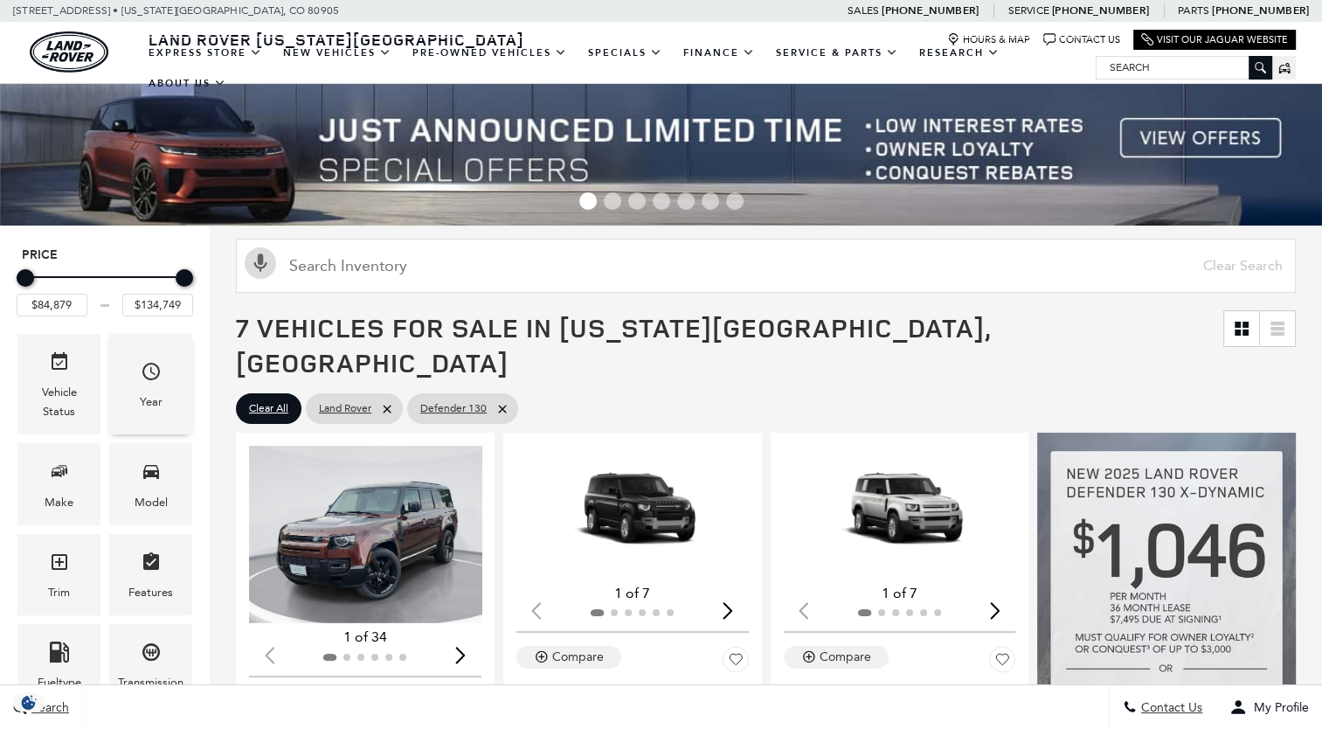
click at [154, 396] on div "Year" at bounding box center [151, 401] width 23 height 19
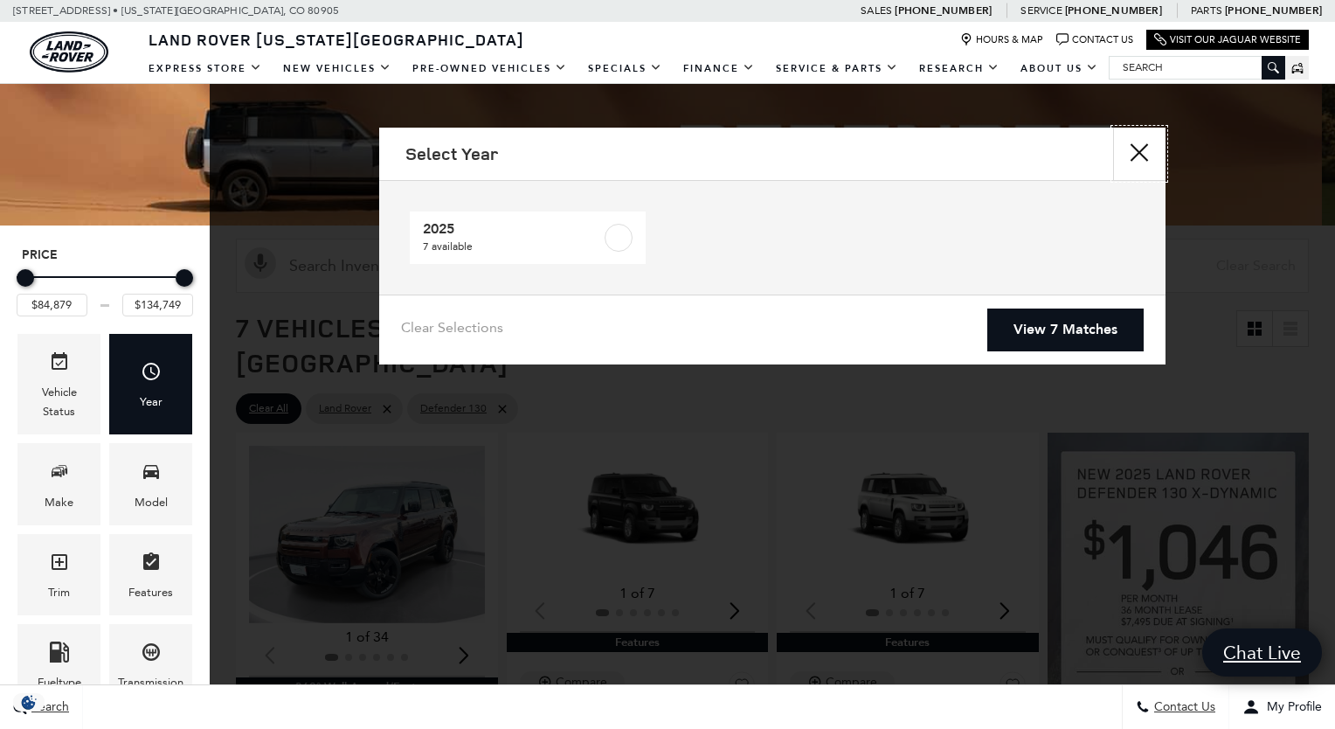
click at [1136, 149] on button "close" at bounding box center [1139, 154] width 52 height 52
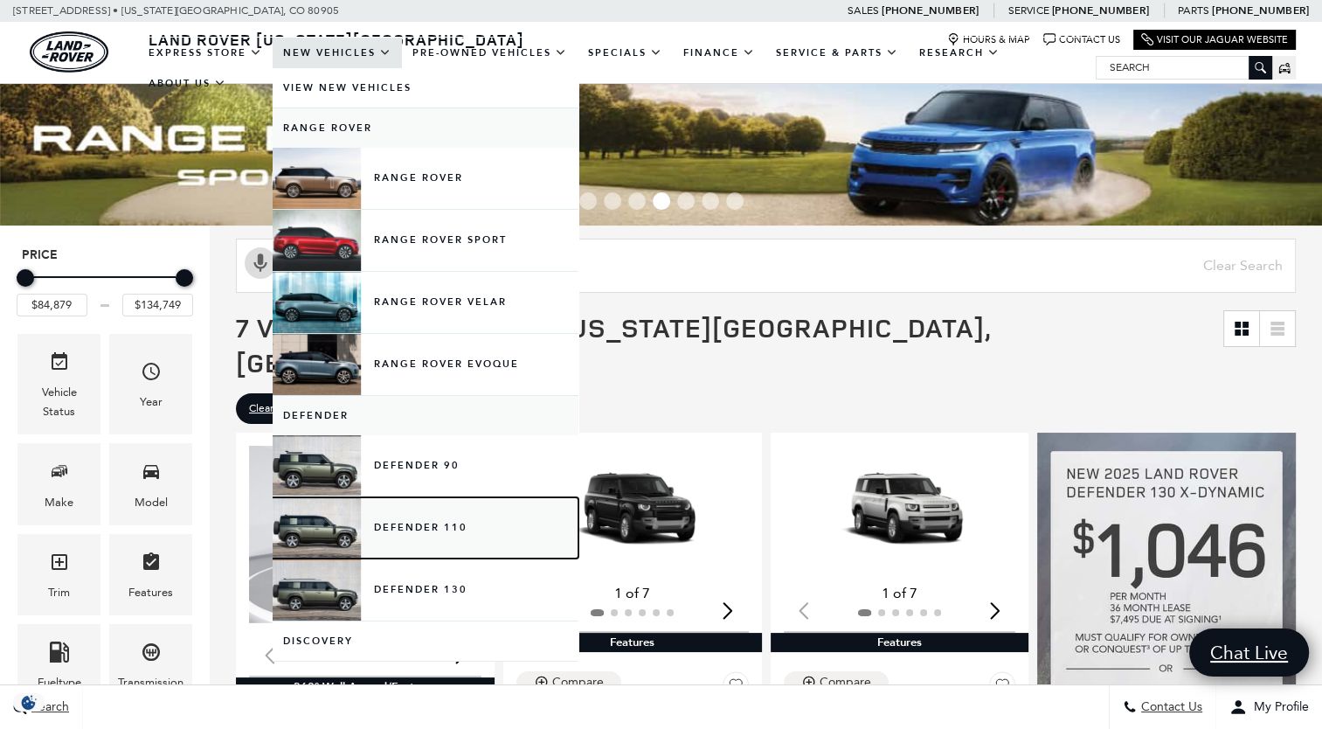
click at [325, 522] on link "Defender 110" at bounding box center [426, 527] width 306 height 61
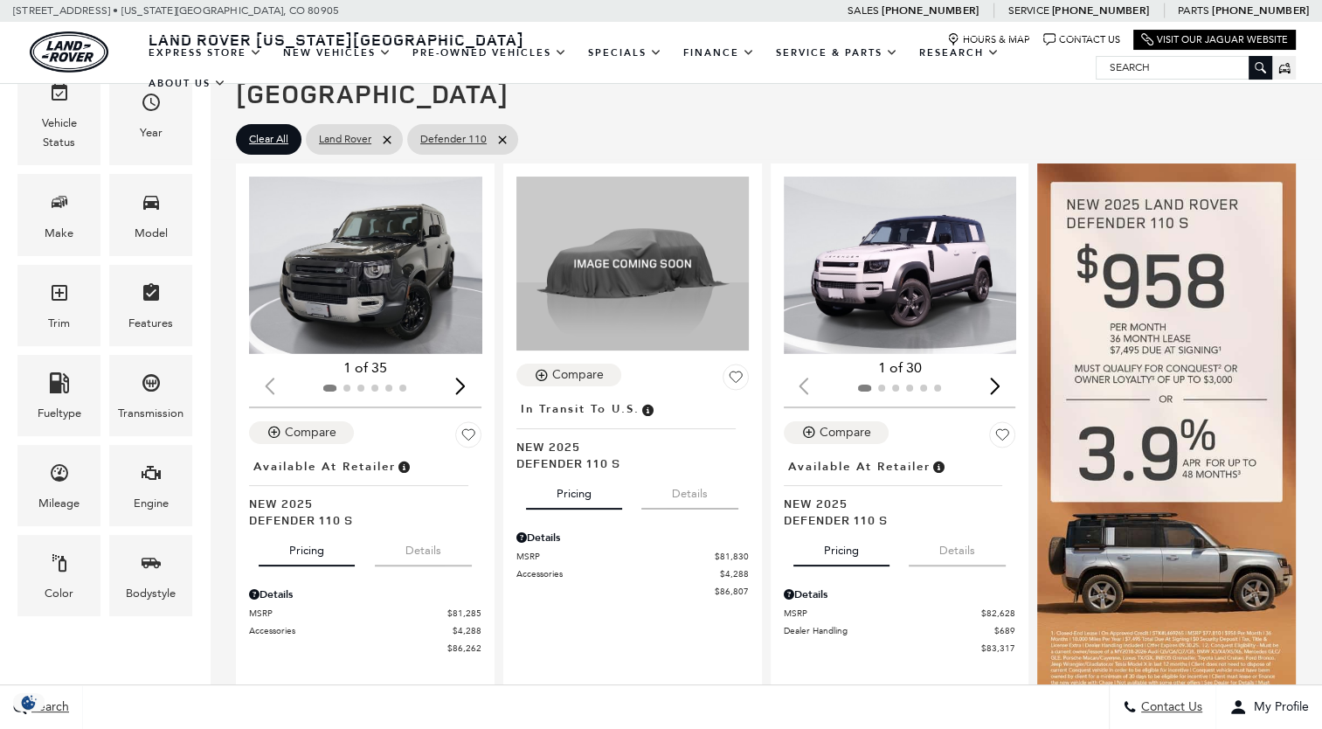
scroll to position [349, 0]
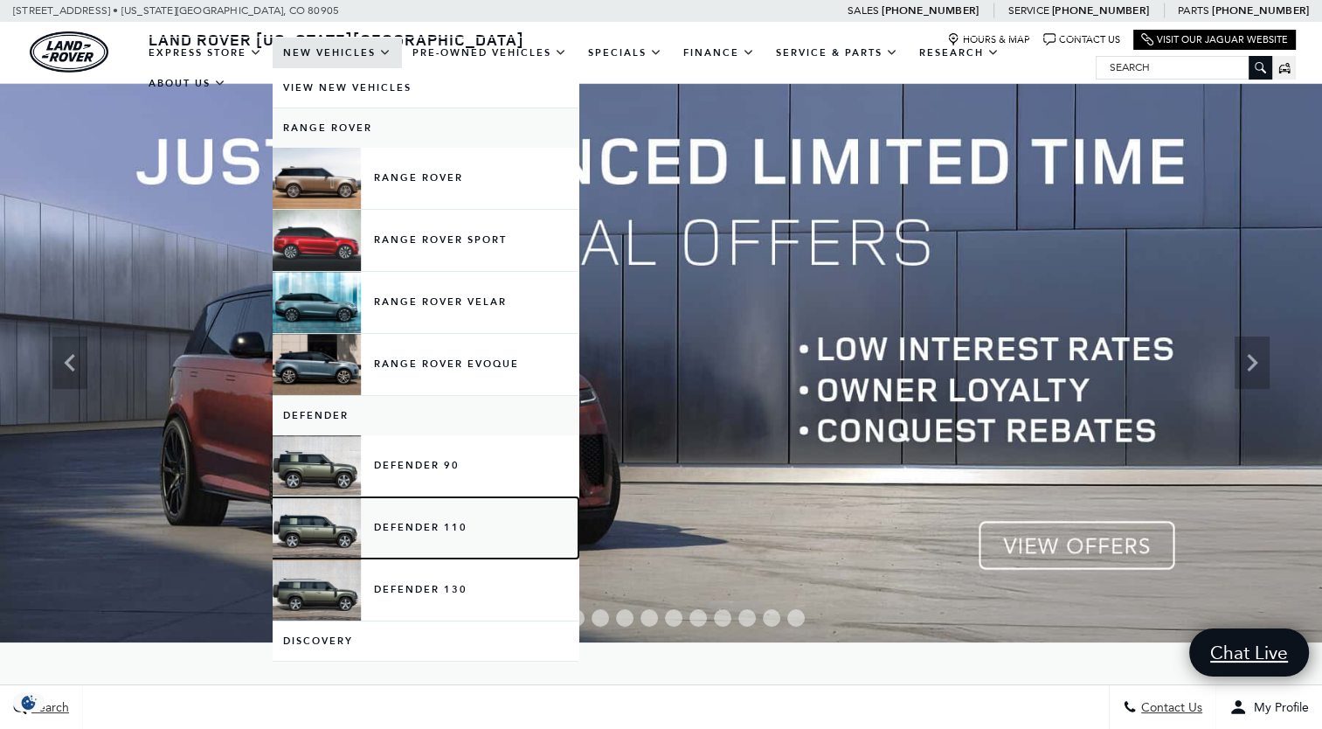
click at [349, 542] on link "Defender 110" at bounding box center [426, 527] width 306 height 61
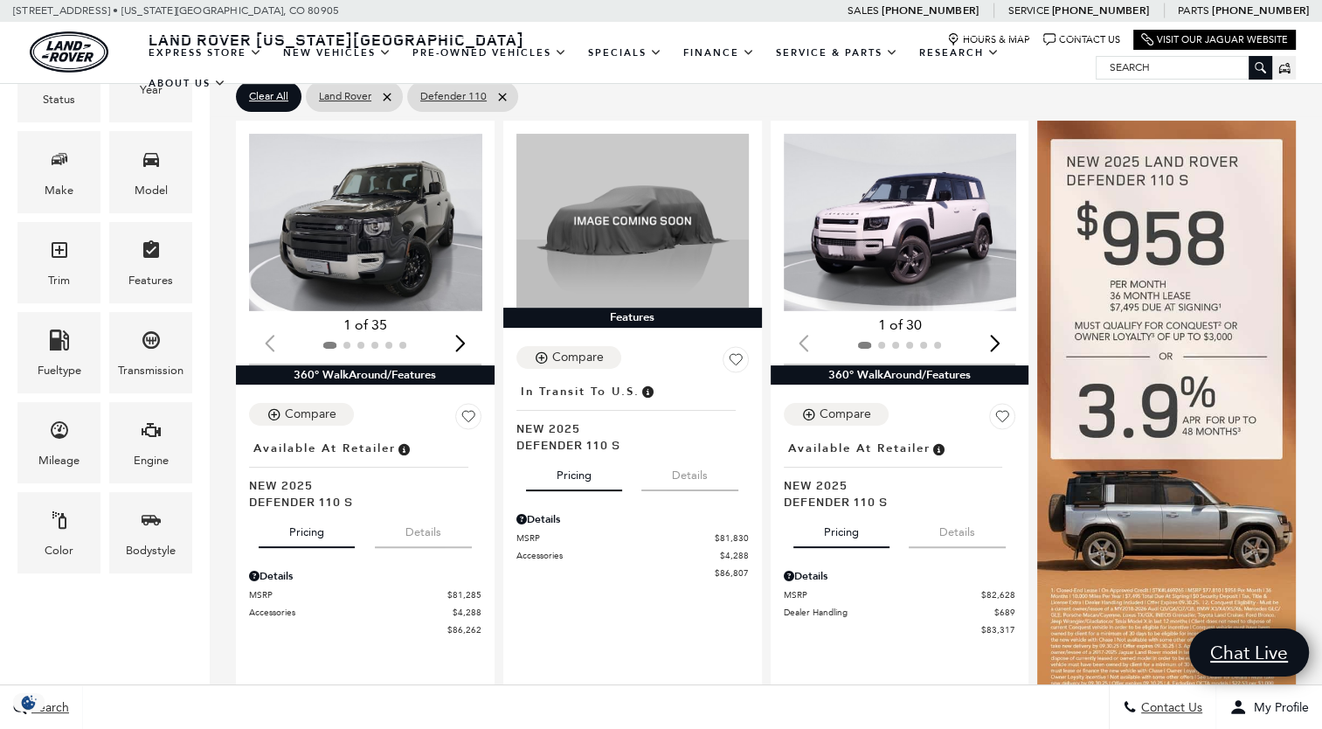
scroll to position [314, 0]
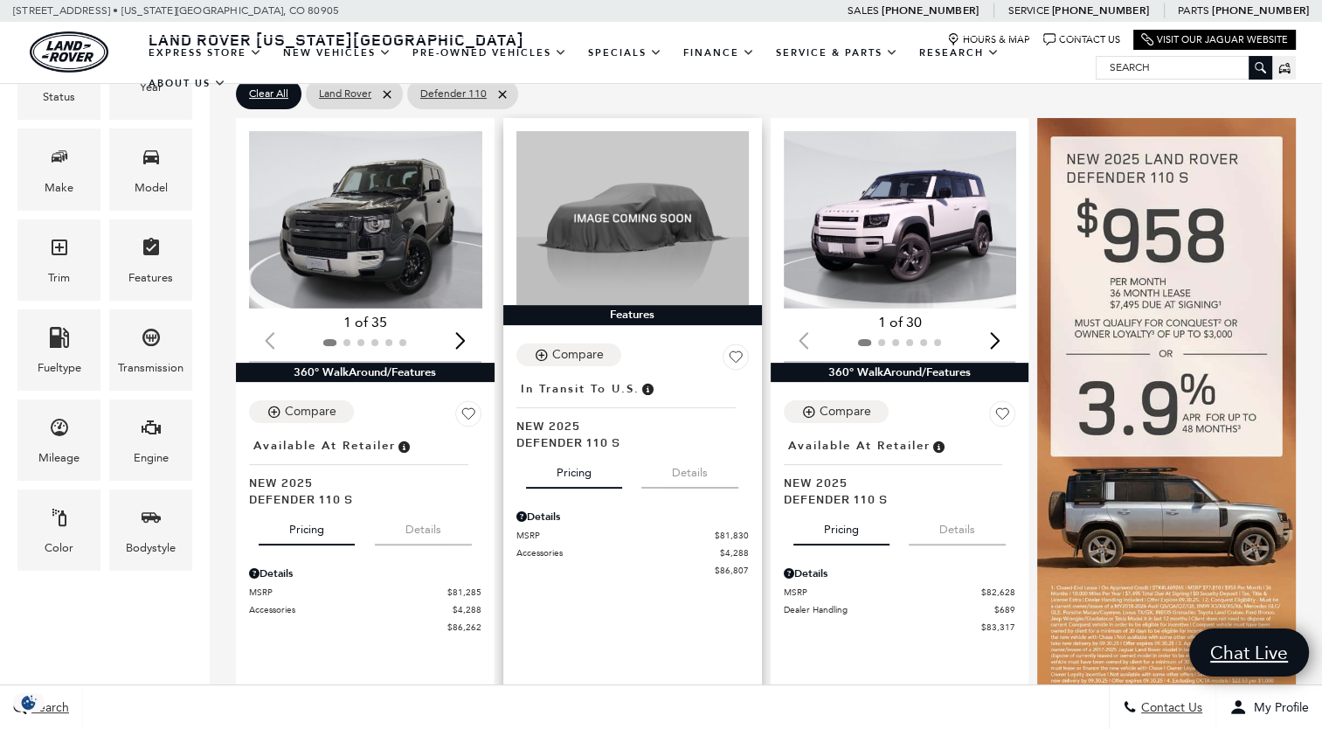
click at [522, 511] on icon "Pricing Details - Defender 110 S" at bounding box center [521, 516] width 10 height 10
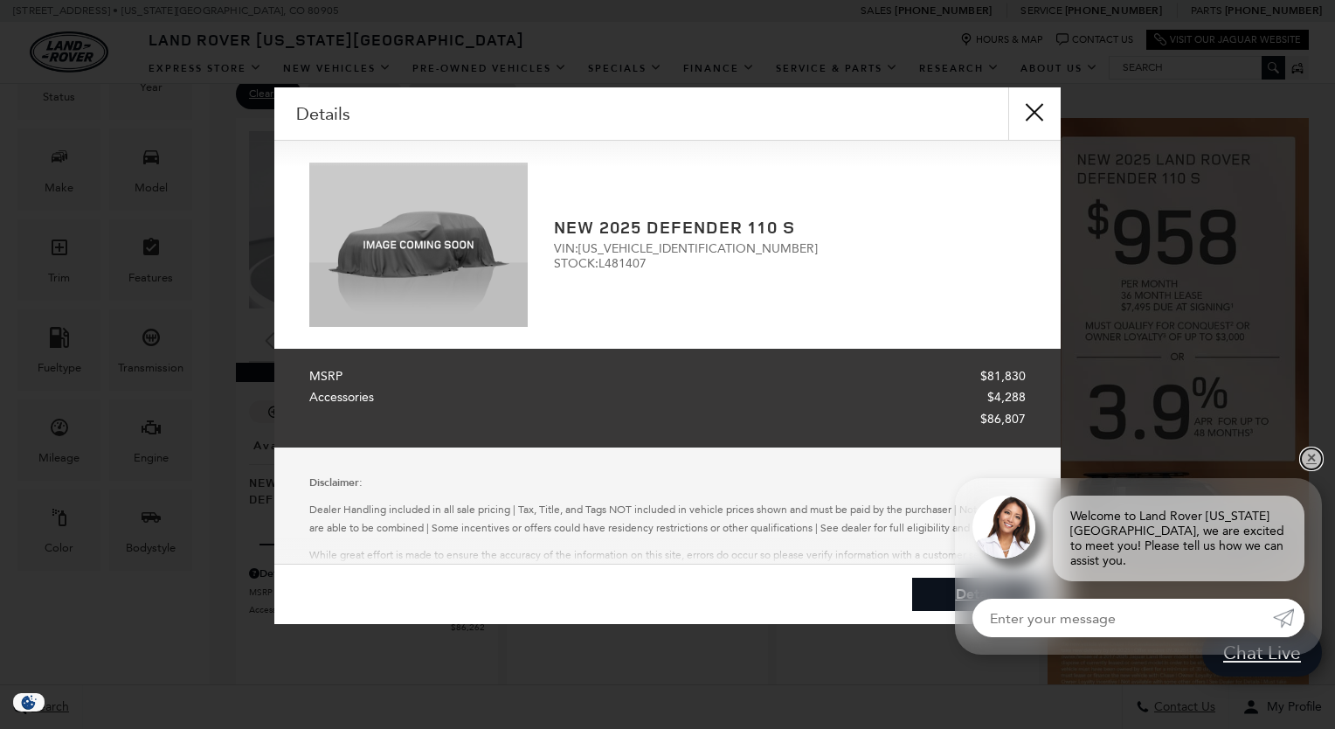
click at [1310, 469] on link "✕" at bounding box center [1311, 458] width 21 height 21
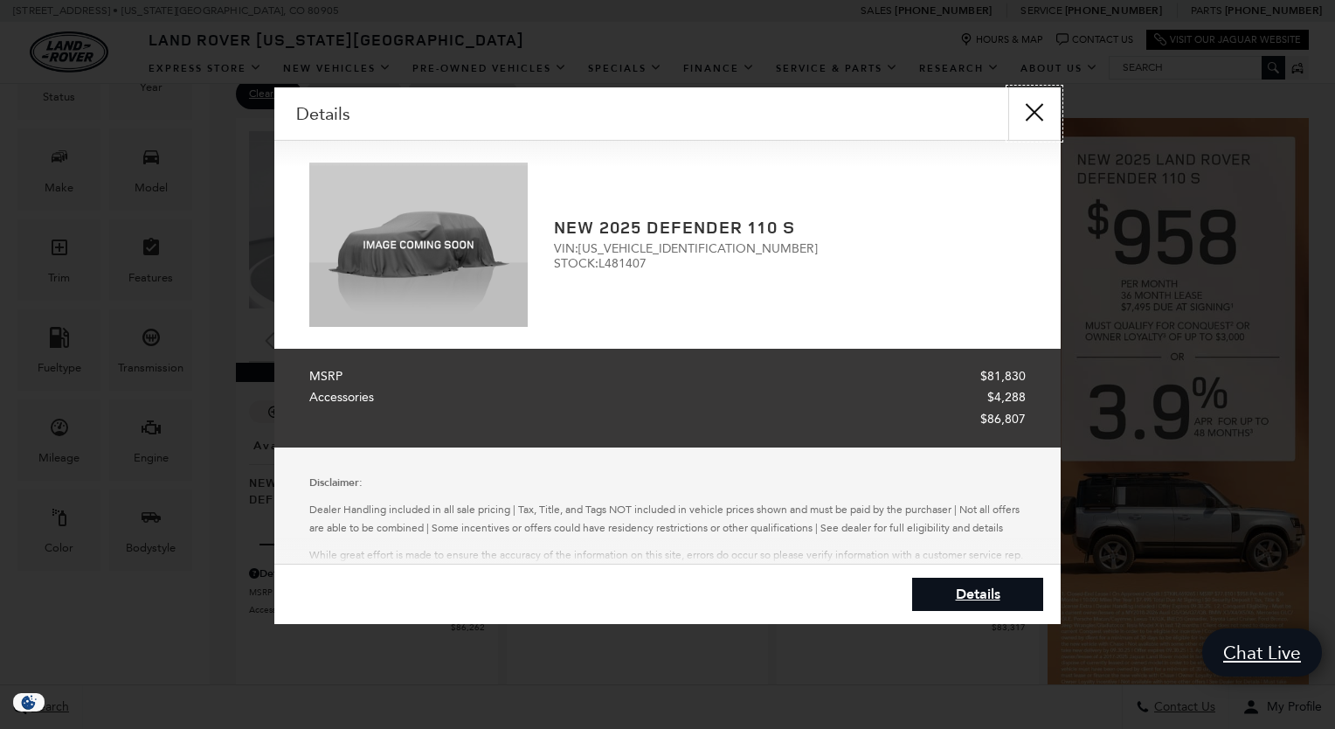
click at [1033, 110] on button "close" at bounding box center [1034, 113] width 52 height 52
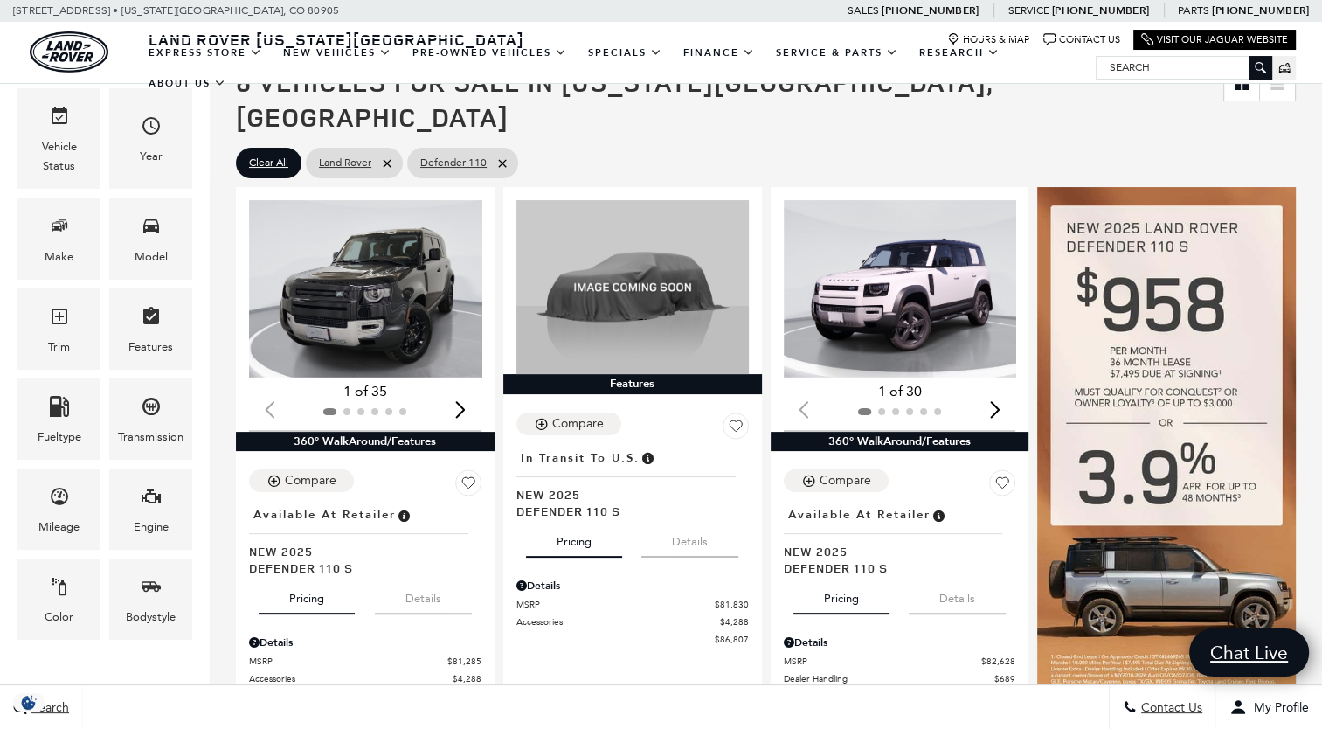
scroll to position [245, 0]
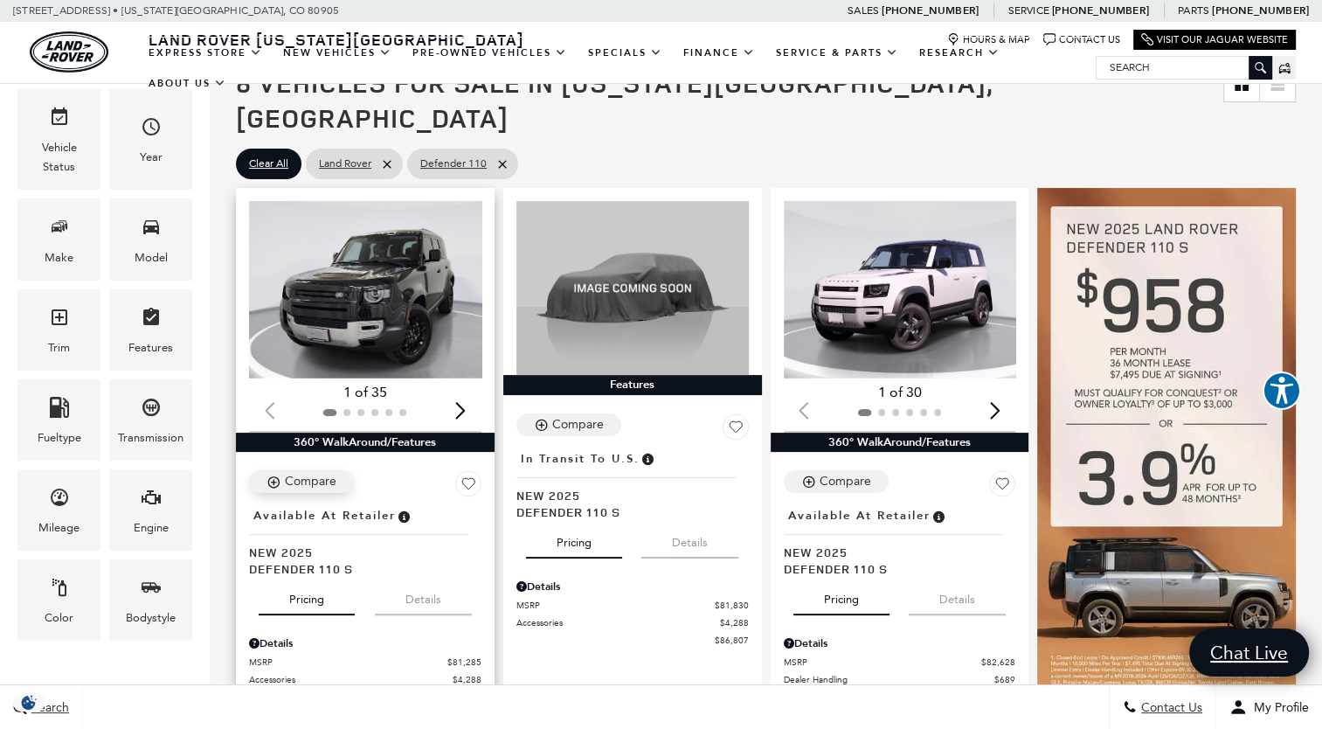
click at [283, 474] on div "Compare Vehicle" at bounding box center [275, 481] width 18 height 15
click at [273, 476] on icon "Compare Vehicle" at bounding box center [273, 481] width 11 height 11
click at [286, 473] on div "Compare" at bounding box center [310, 481] width 53 height 16
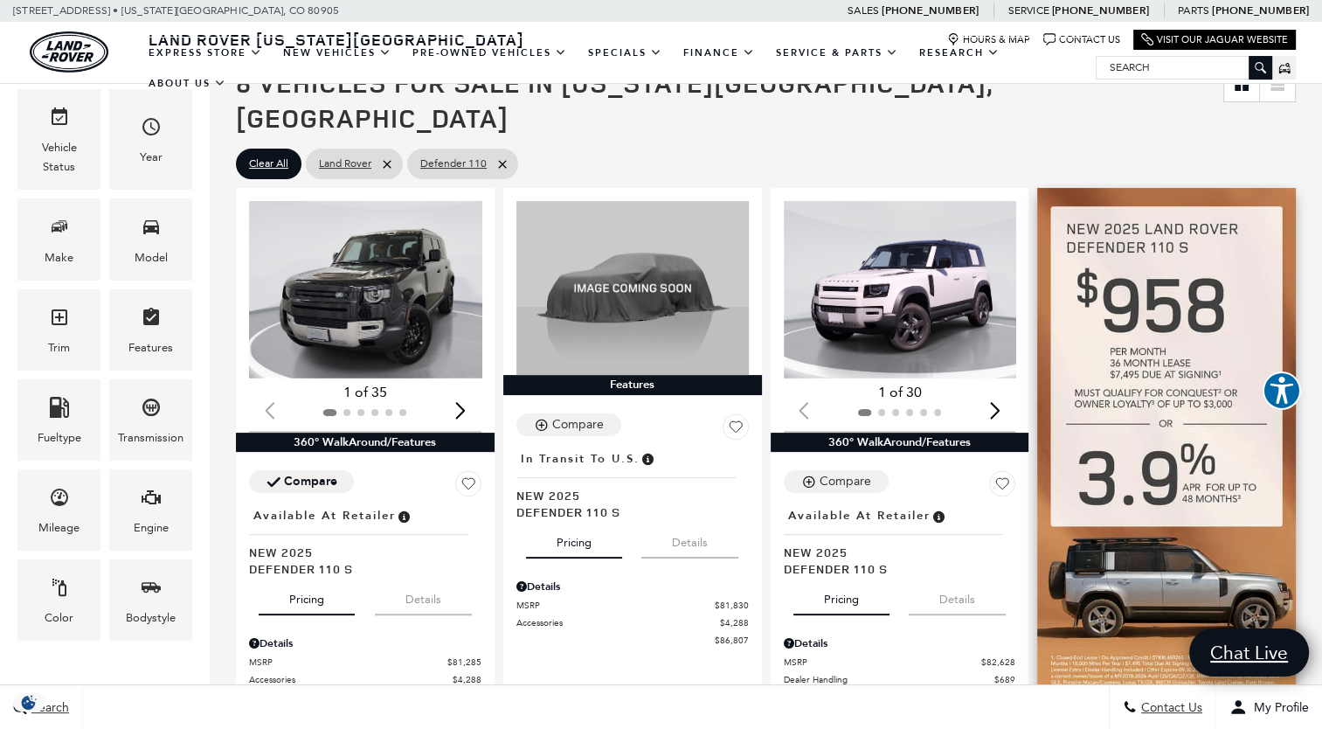
click at [1144, 281] on img at bounding box center [1166, 483] width 259 height 590
click at [1092, 478] on img at bounding box center [1166, 483] width 259 height 590
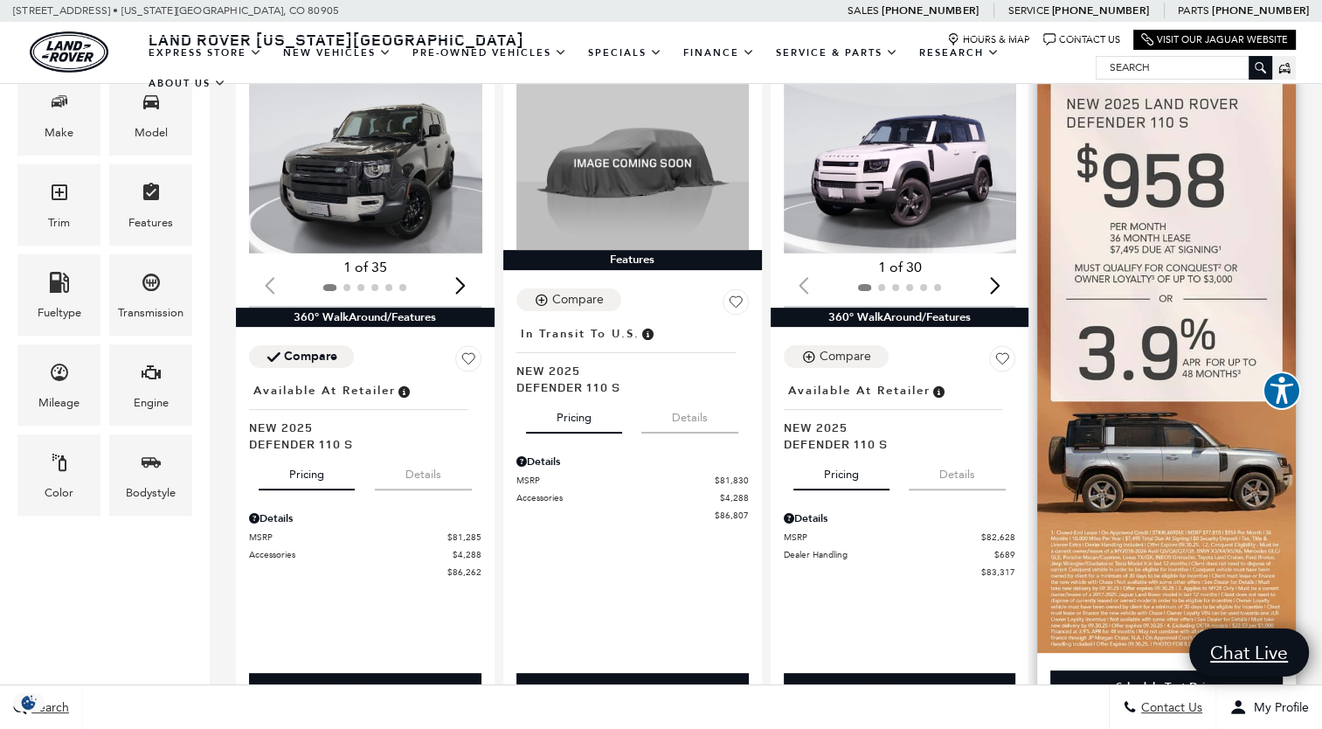
scroll to position [280, 0]
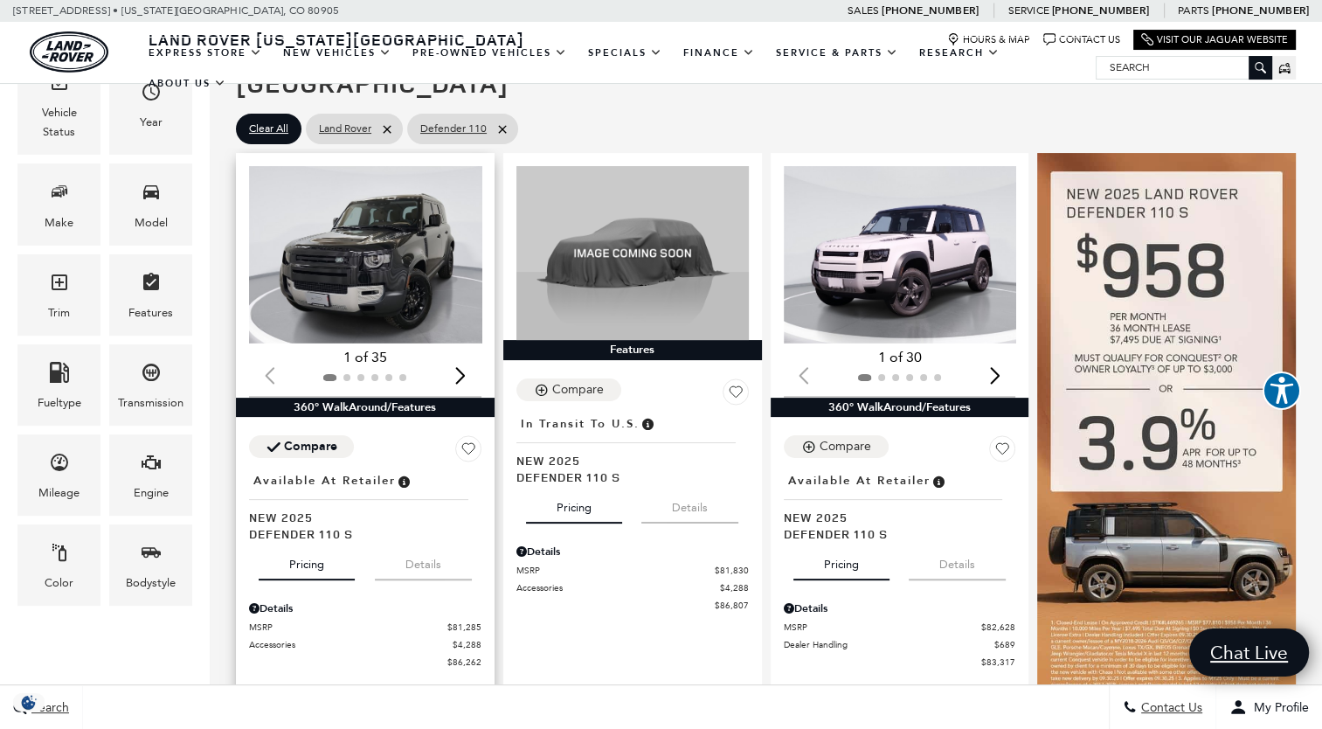
click at [427, 542] on button "Details" at bounding box center [423, 561] width 97 height 38
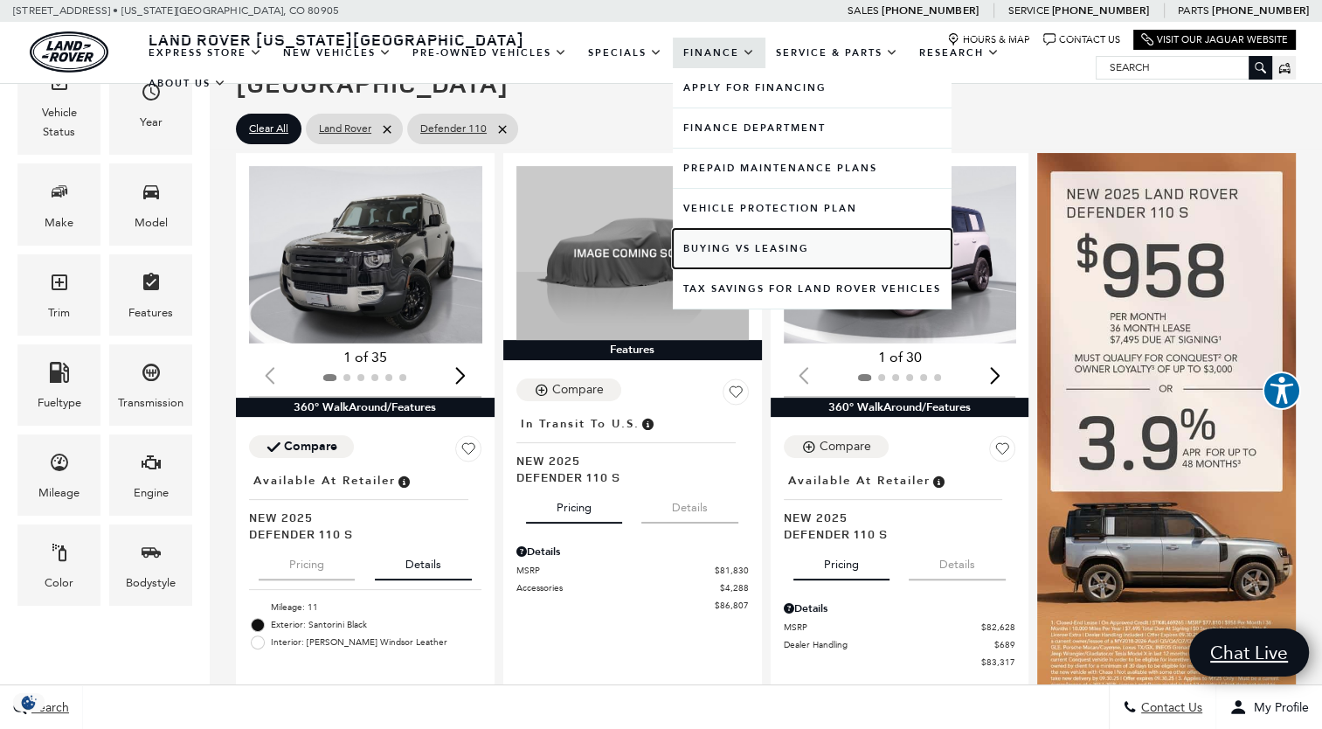
click at [715, 239] on link "Buying vs Leasing" at bounding box center [812, 248] width 279 height 39
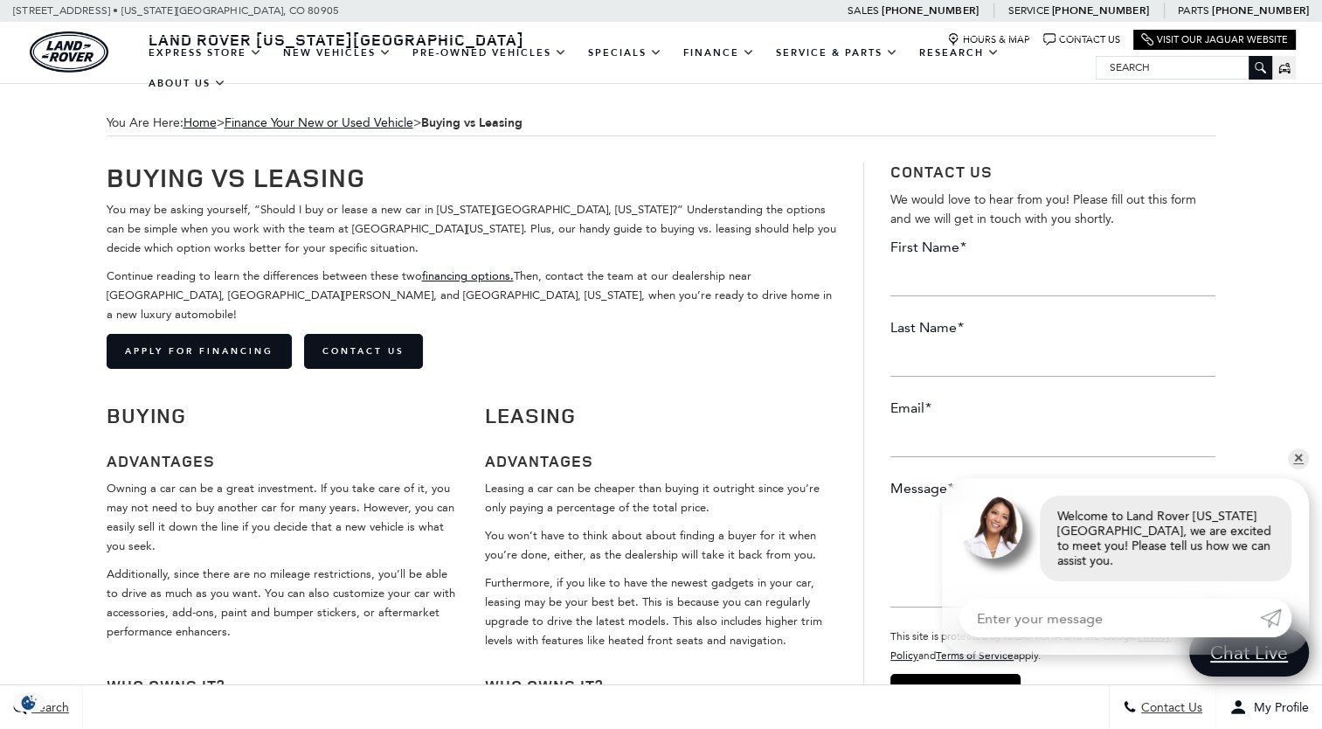
click at [599, 526] on p "You won’t have to think about about finding a buyer for it when you’re done, ei…" at bounding box center [661, 545] width 352 height 38
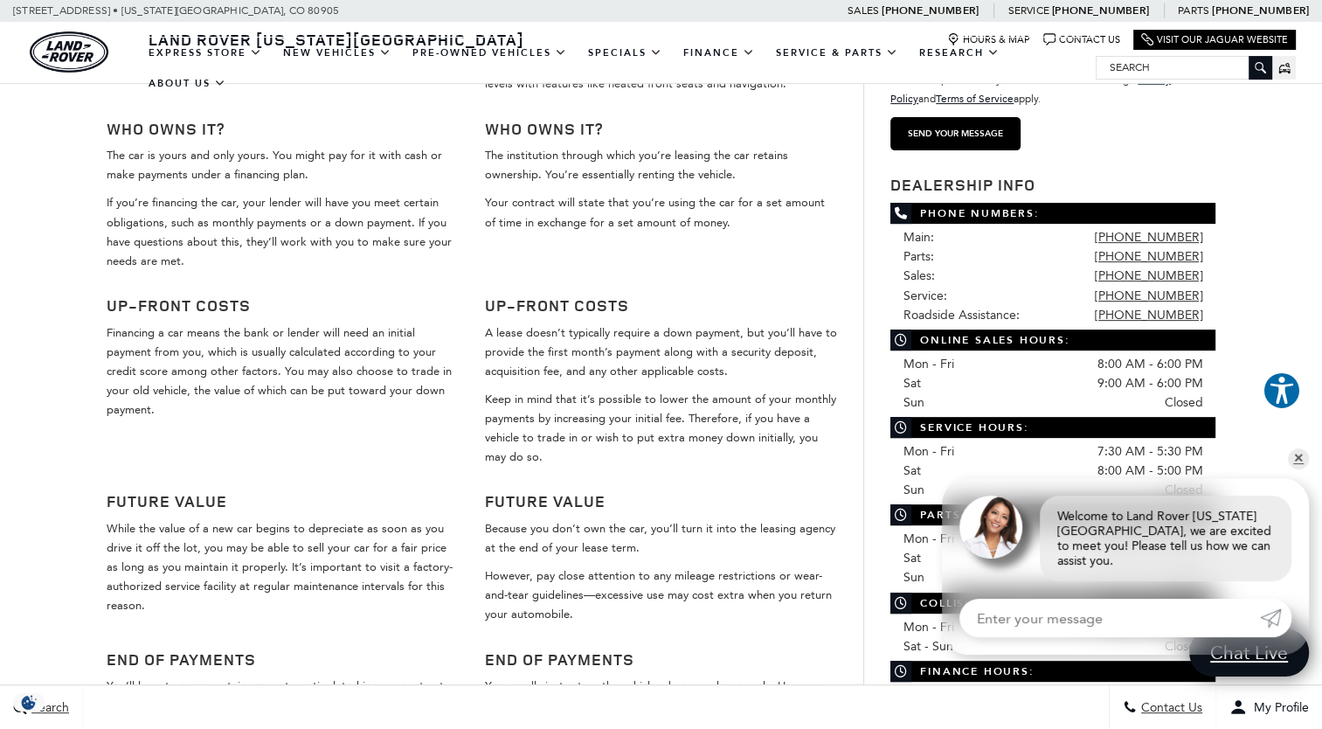
scroll to position [559, 0]
